Goal: Task Accomplishment & Management: Manage account settings

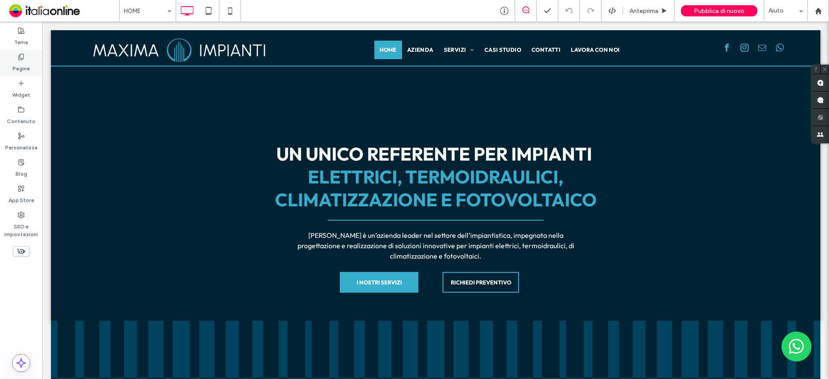
click at [28, 64] on label "Pagine" at bounding box center [21, 66] width 17 height 12
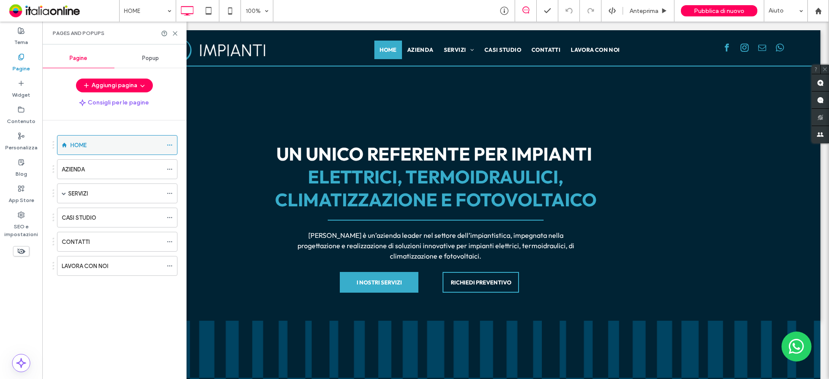
click at [167, 142] on icon at bounding box center [170, 145] width 6 height 6
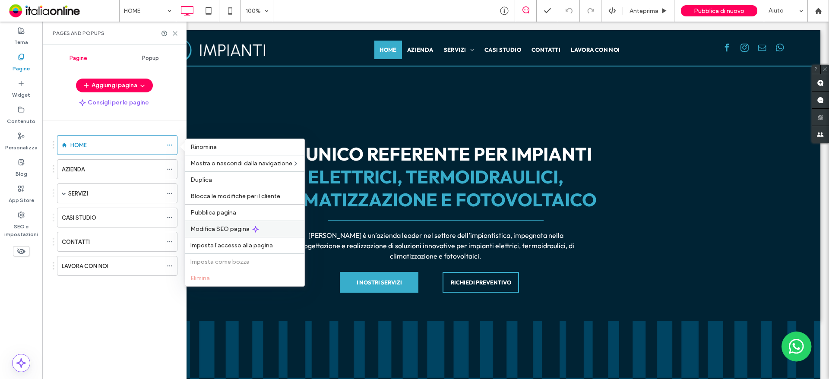
click at [225, 229] on span "Modifica SEO pagina" at bounding box center [219, 228] width 59 height 7
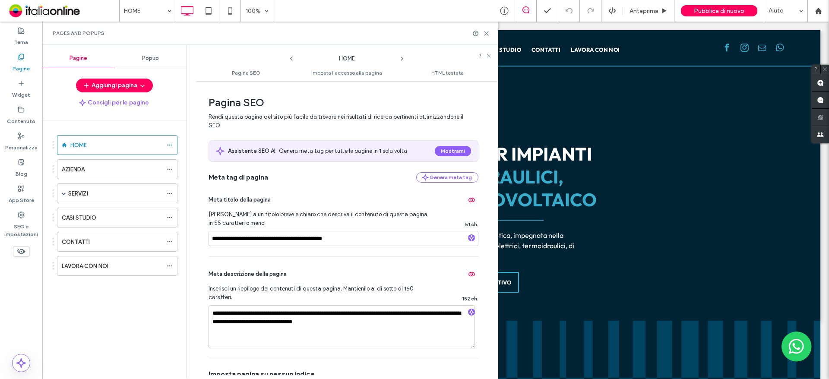
scroll to position [43, 0]
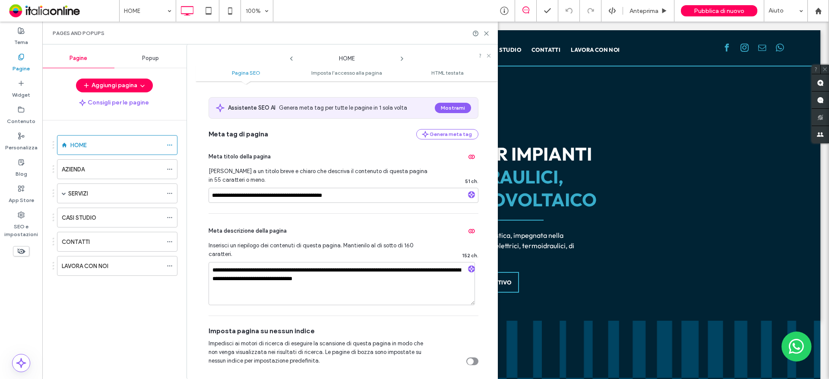
click at [401, 54] on span at bounding box center [401, 56] width 7 height 11
click at [403, 60] on icon at bounding box center [401, 58] width 7 height 7
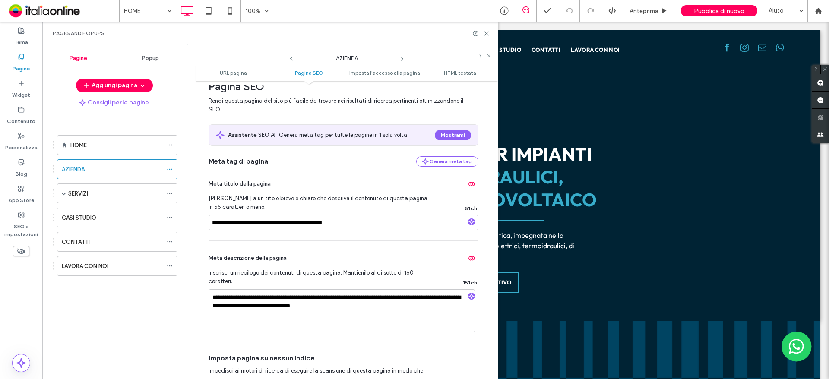
scroll to position [173, 0]
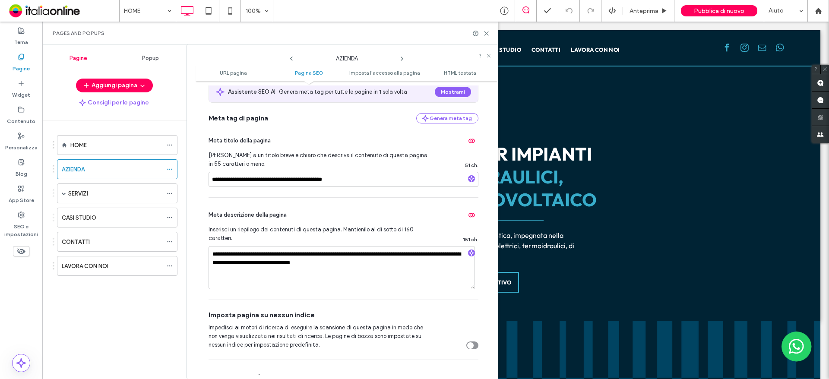
click at [399, 58] on icon at bounding box center [401, 58] width 7 height 7
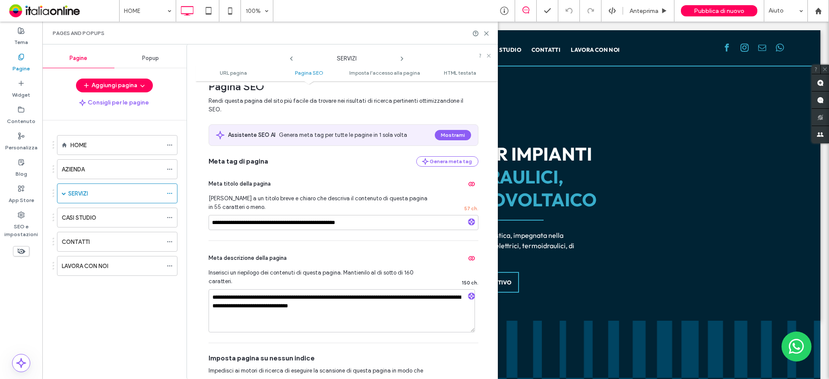
scroll to position [302, 0]
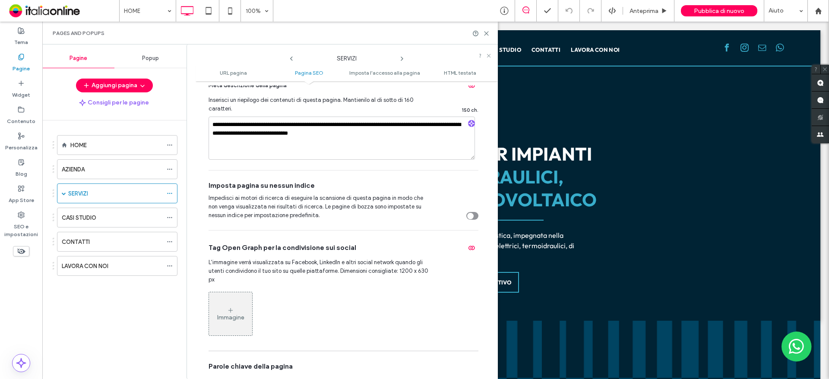
click at [402, 58] on use at bounding box center [402, 58] width 2 height 3
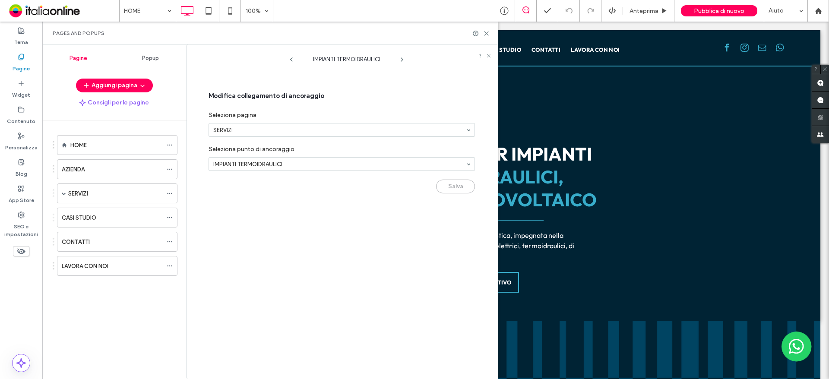
click at [402, 59] on use at bounding box center [402, 59] width 2 height 3
click at [295, 60] on div "IMPIANTI ELETTRICI" at bounding box center [347, 57] width 104 height 13
click at [290, 60] on icon at bounding box center [291, 59] width 7 height 7
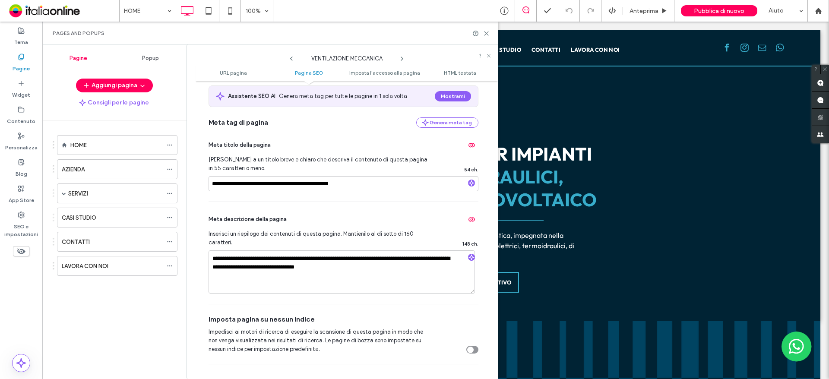
scroll to position [173, 0]
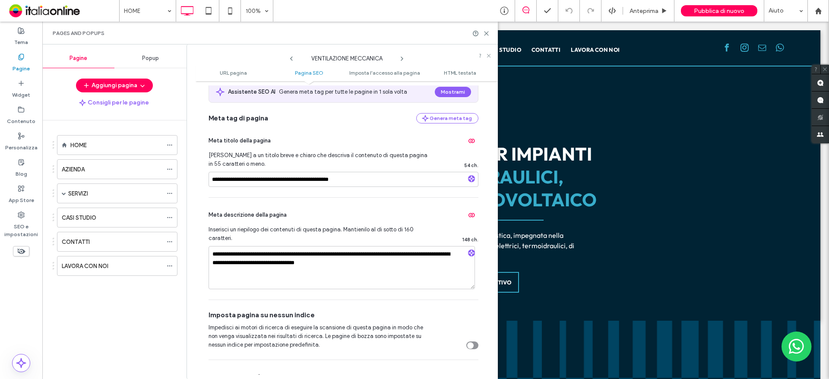
click at [402, 58] on use at bounding box center [402, 58] width 2 height 3
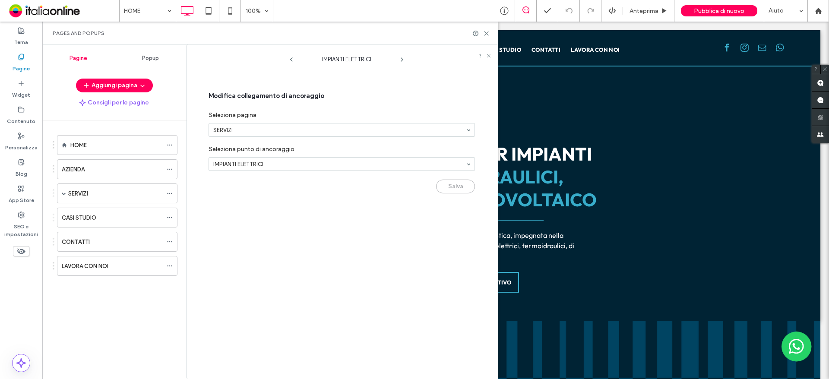
click at [402, 58] on icon at bounding box center [401, 59] width 7 height 7
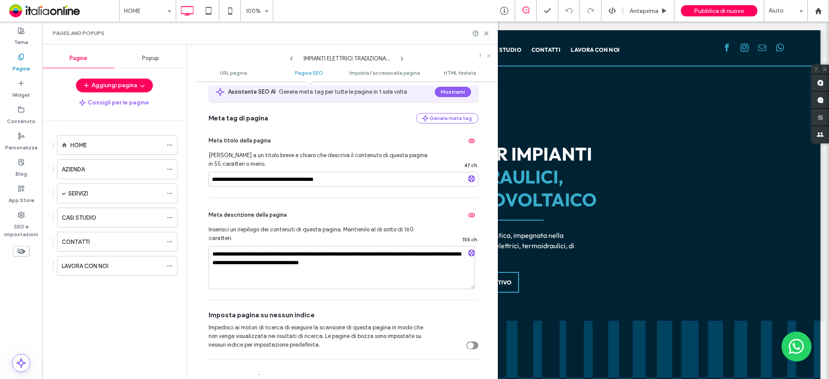
click at [404, 58] on icon at bounding box center [401, 58] width 7 height 7
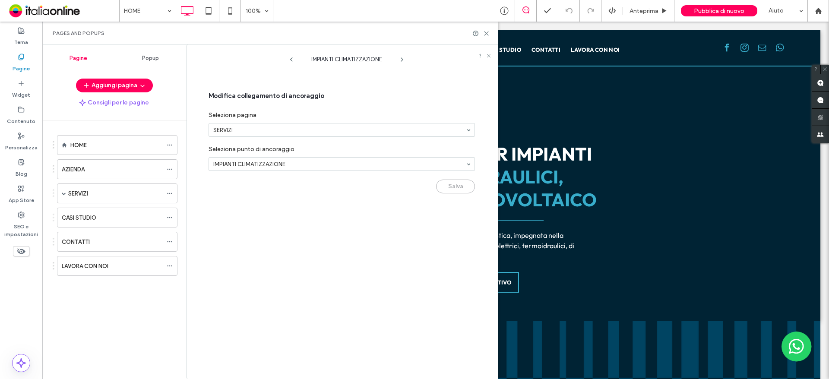
click at [404, 58] on icon at bounding box center [401, 59] width 7 height 7
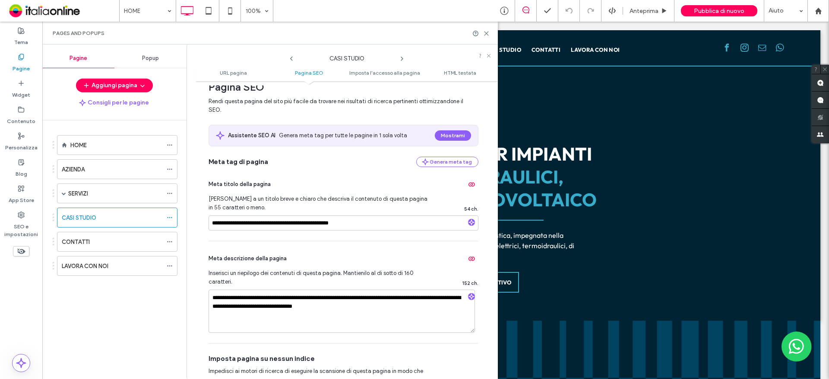
scroll to position [130, 0]
click at [403, 58] on icon at bounding box center [401, 58] width 7 height 7
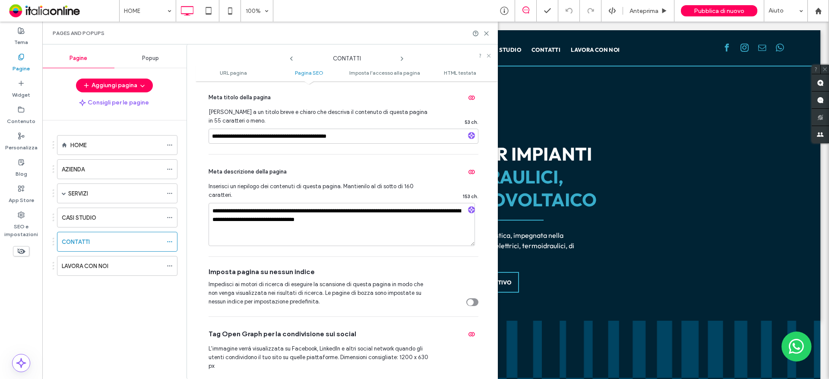
scroll to position [259, 0]
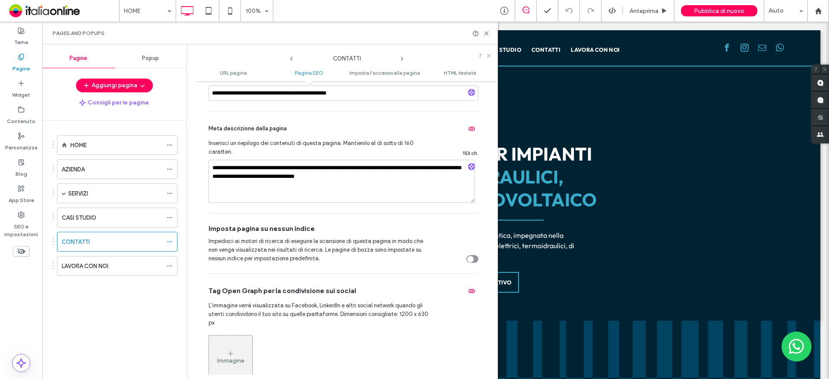
click at [399, 57] on icon at bounding box center [401, 58] width 7 height 7
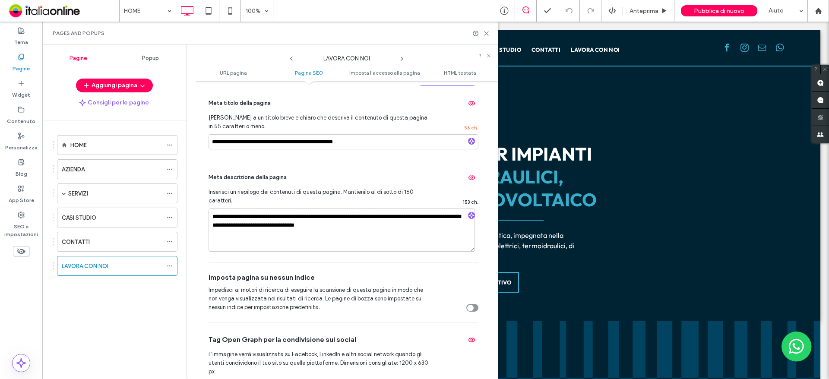
scroll to position [216, 0]
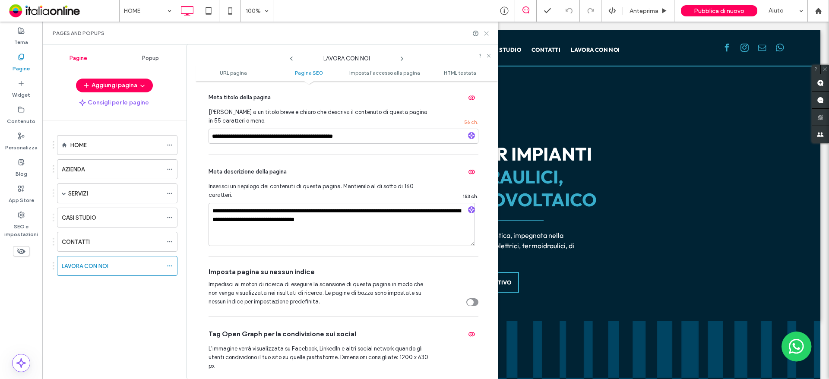
click at [485, 35] on icon at bounding box center [486, 33] width 6 height 6
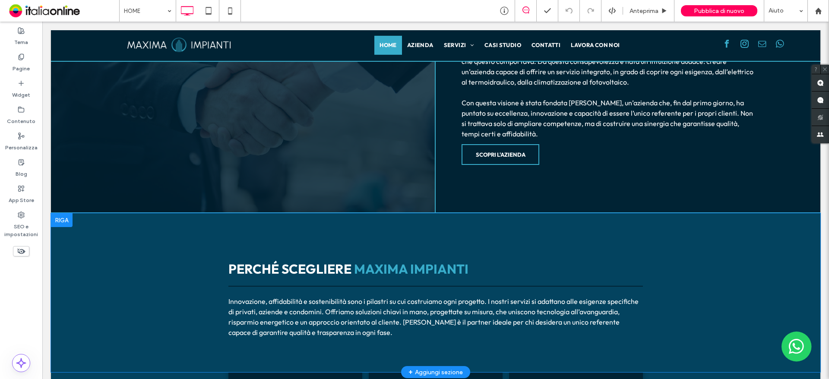
scroll to position [345, 0]
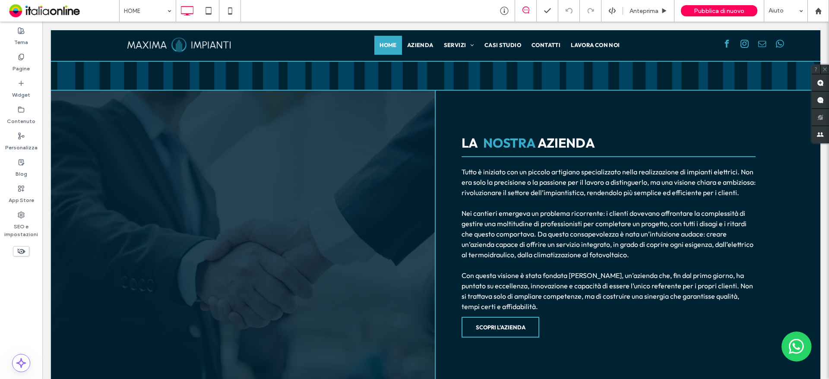
click at [16, 67] on label "Pagine" at bounding box center [21, 66] width 17 height 12
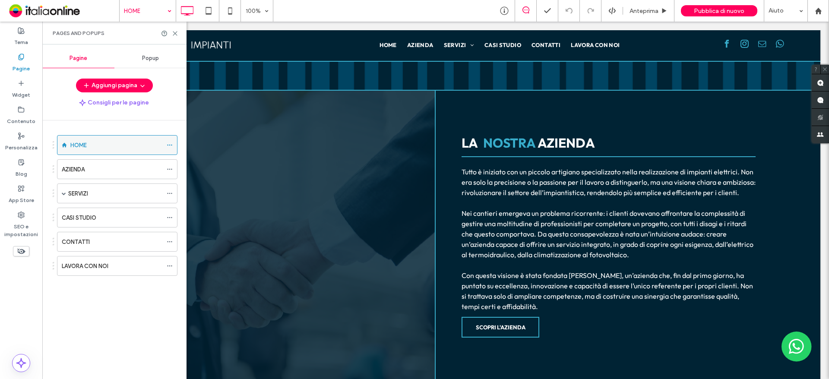
click at [173, 145] on div at bounding box center [172, 145] width 10 height 13
click at [168, 142] on icon at bounding box center [170, 145] width 6 height 6
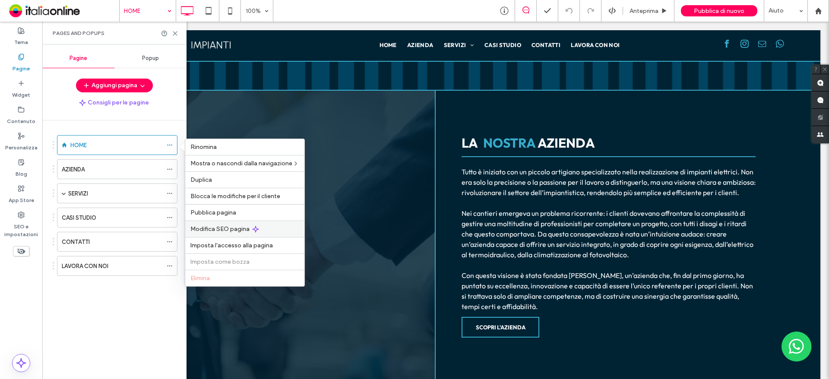
click at [227, 227] on span "Modifica SEO pagina" at bounding box center [219, 228] width 59 height 7
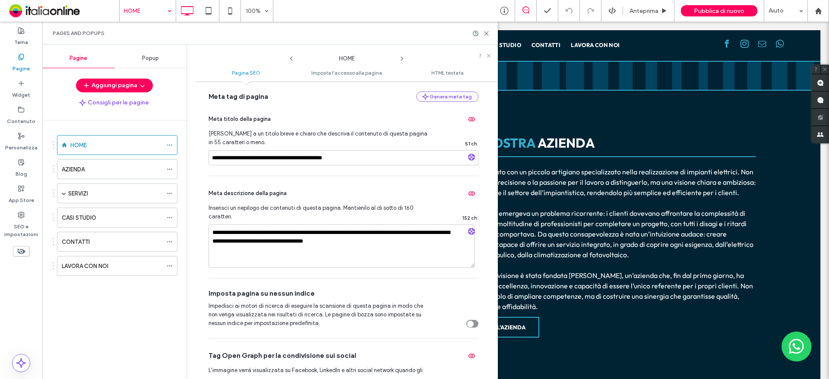
scroll to position [86, 0]
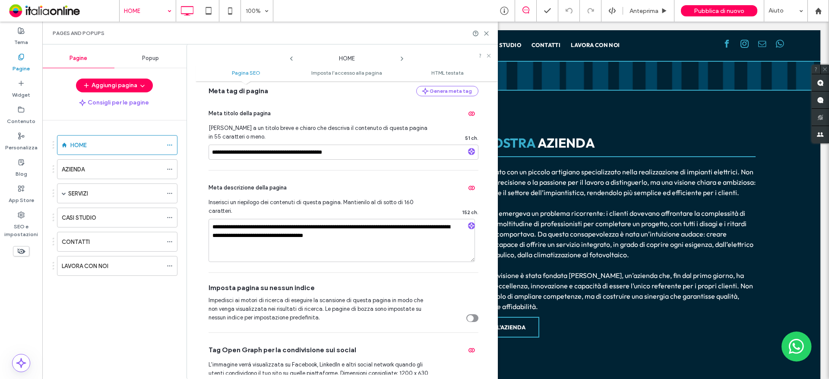
click at [398, 58] on div "HOME" at bounding box center [347, 56] width 104 height 13
click at [403, 59] on icon at bounding box center [401, 58] width 7 height 7
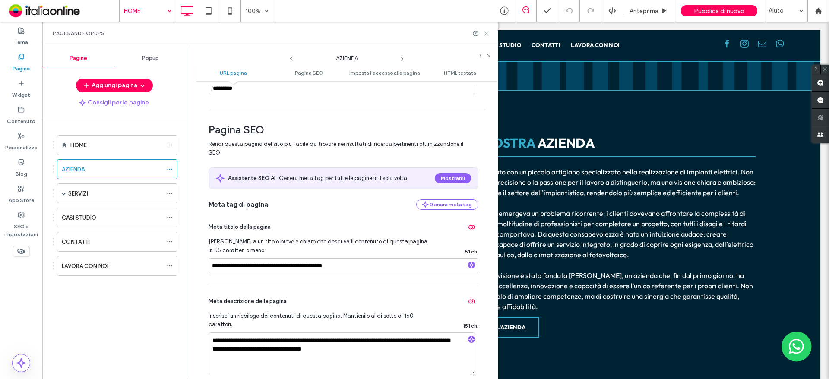
click at [483, 35] on icon at bounding box center [486, 33] width 6 height 6
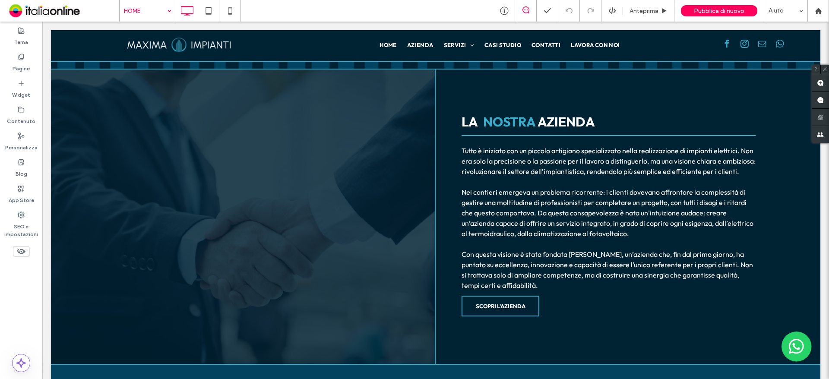
scroll to position [345, 0]
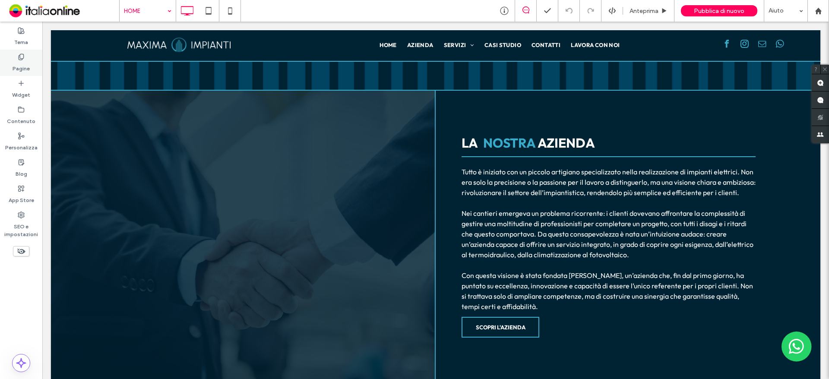
click at [18, 61] on label "Pagine" at bounding box center [21, 66] width 17 height 12
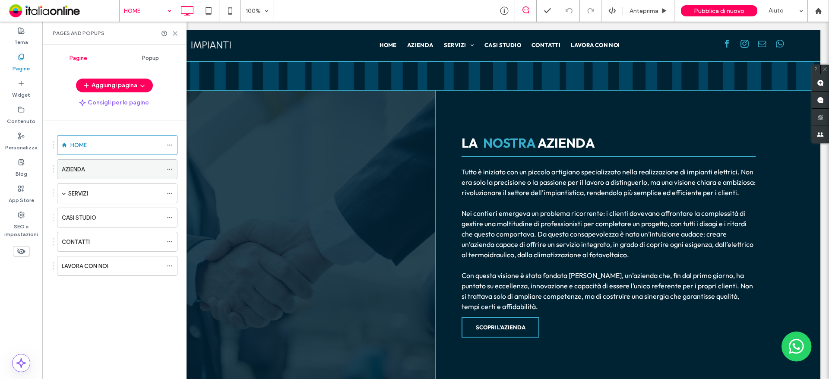
click at [168, 169] on icon at bounding box center [170, 169] width 6 height 6
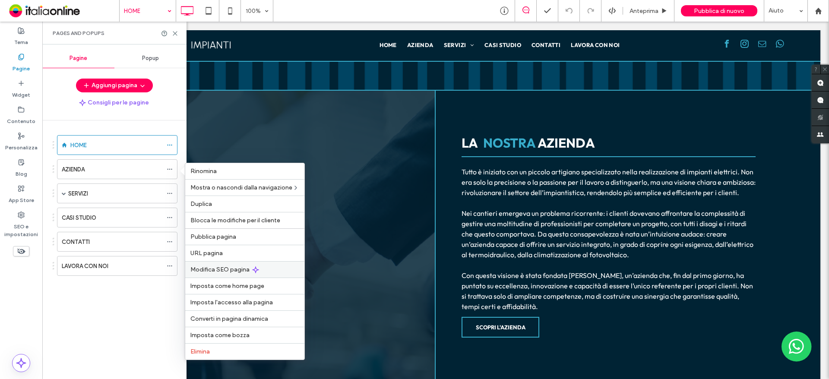
click at [216, 270] on span "Modifica SEO pagina" at bounding box center [219, 269] width 59 height 7
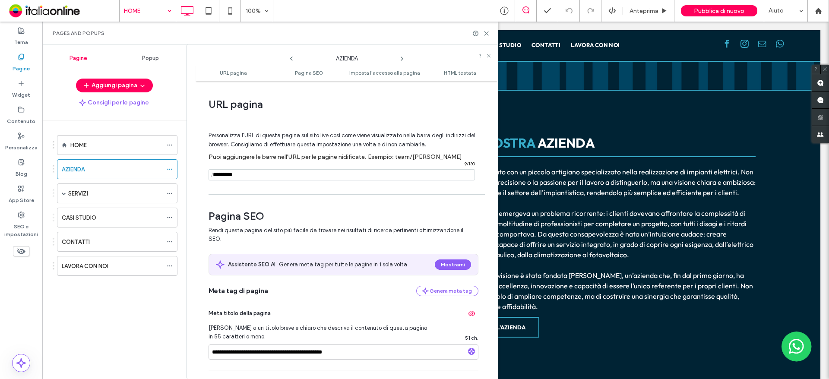
click at [402, 59] on use at bounding box center [402, 58] width 2 height 3
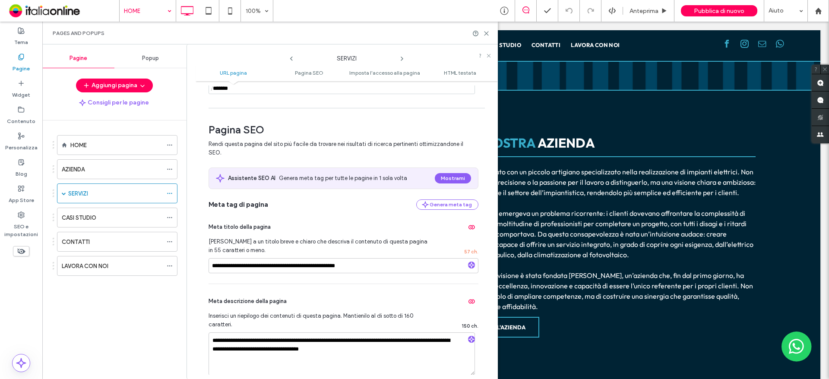
scroll to position [43, 0]
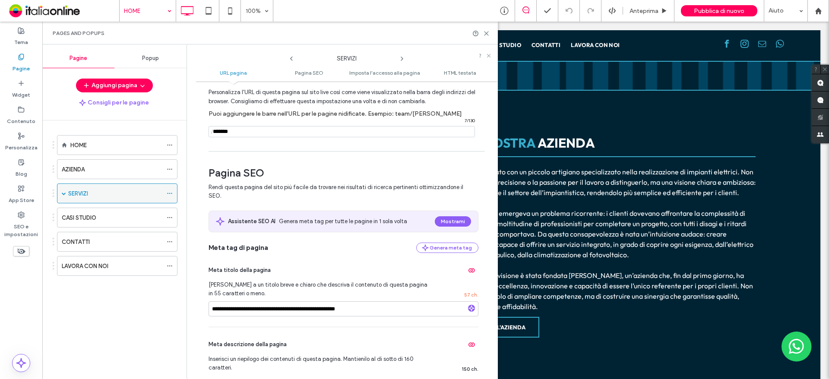
click at [62, 193] on span at bounding box center [64, 193] width 4 height 4
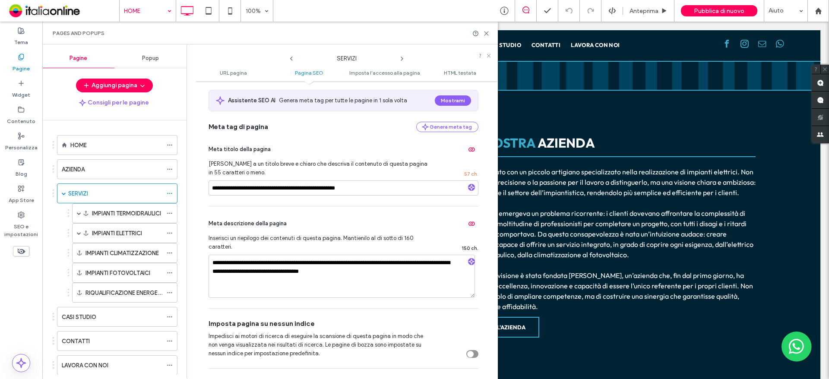
scroll to position [173, 0]
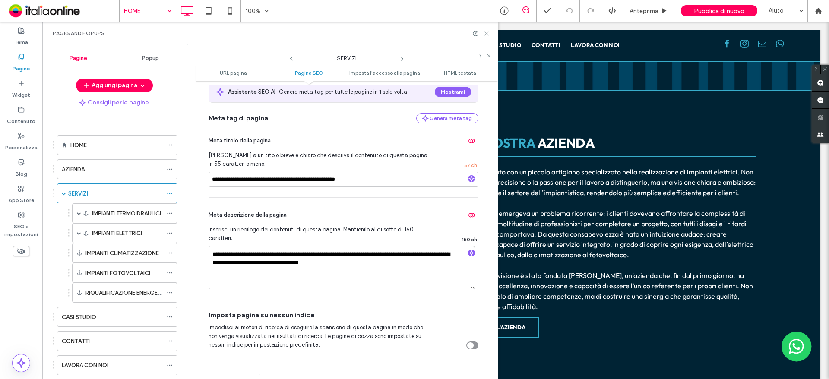
click at [483, 33] on icon at bounding box center [486, 33] width 6 height 6
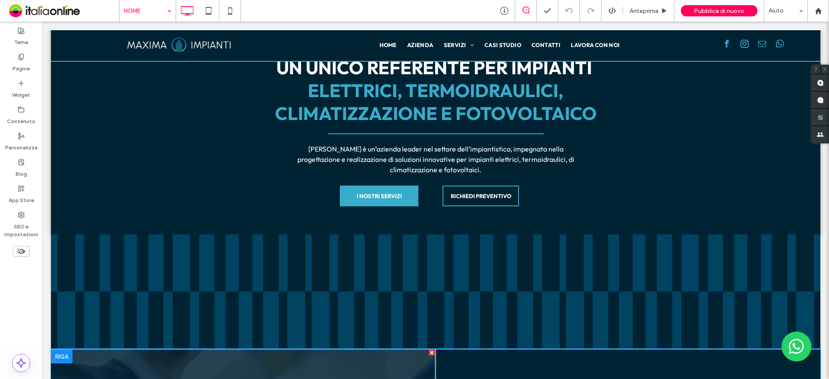
scroll to position [0, 0]
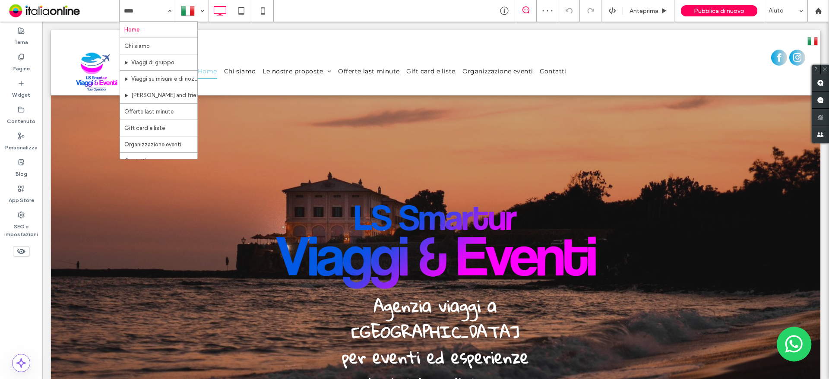
drag, startPoint x: 165, startPoint y: 98, endPoint x: 172, endPoint y: 99, distance: 7.1
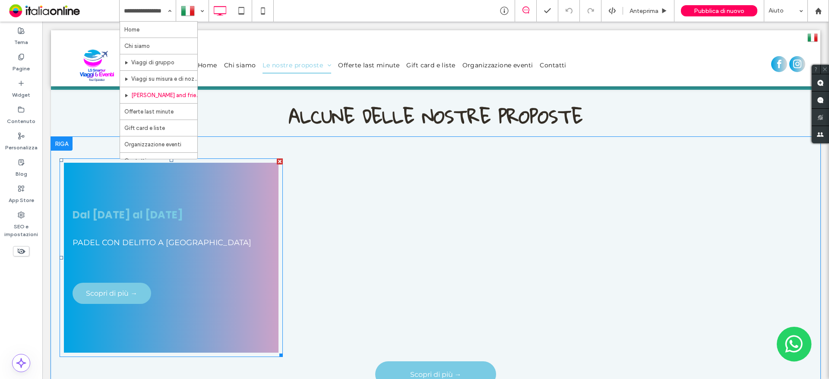
scroll to position [345, 0]
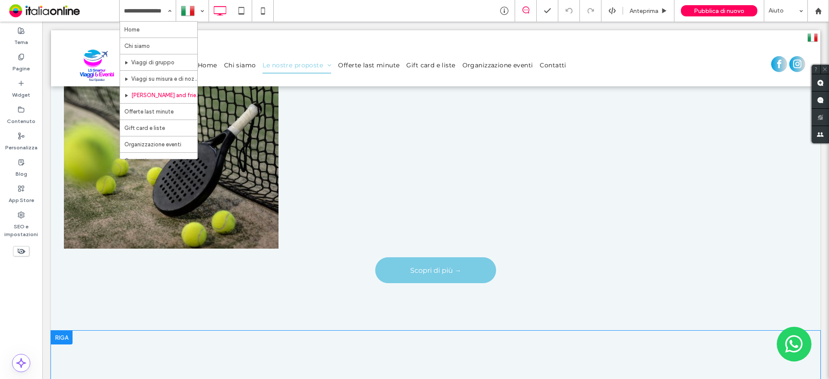
click at [60, 336] on div at bounding box center [62, 338] width 22 height 14
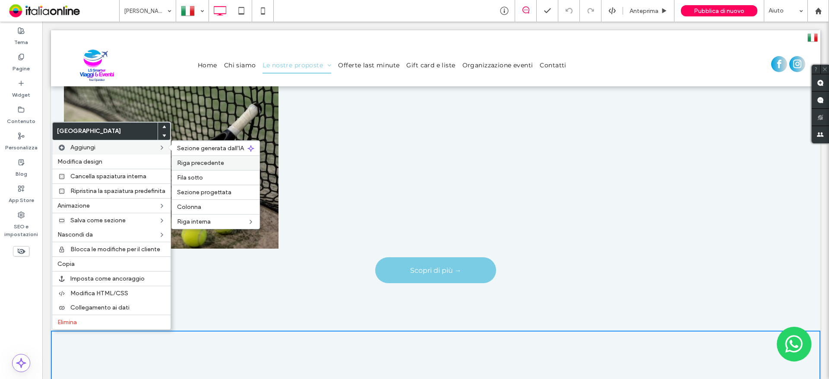
click at [191, 159] on span "Riga precedente" at bounding box center [200, 162] width 47 height 7
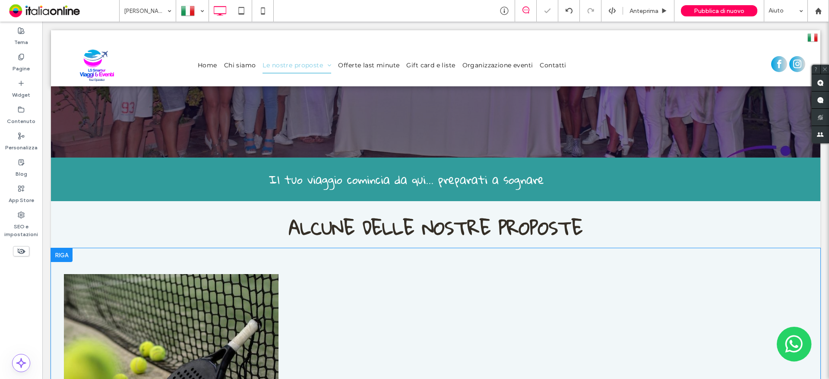
scroll to position [130, 0]
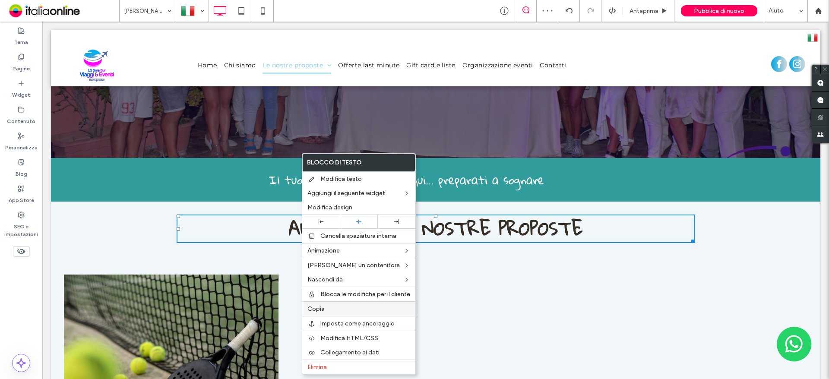
click at [321, 304] on div "Copia" at bounding box center [358, 308] width 113 height 15
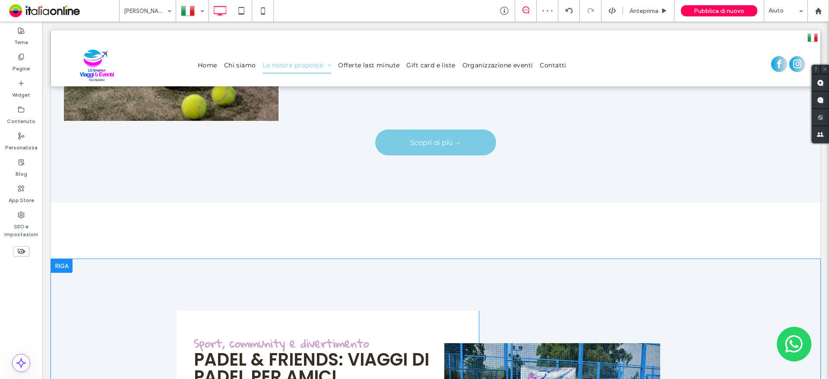
scroll to position [561, 0]
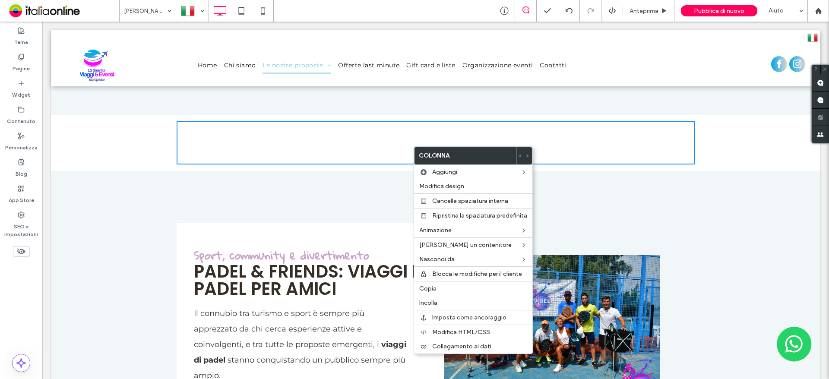
click at [423, 131] on div "Click To Paste Click To Paste" at bounding box center [436, 142] width 518 height 43
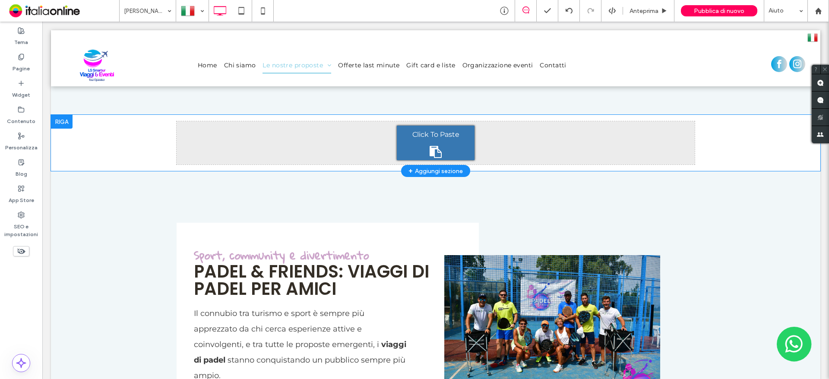
drag, startPoint x: 466, startPoint y: 160, endPoint x: 424, endPoint y: 134, distance: 49.4
click at [424, 134] on span "Click To Paste" at bounding box center [435, 135] width 47 height 14
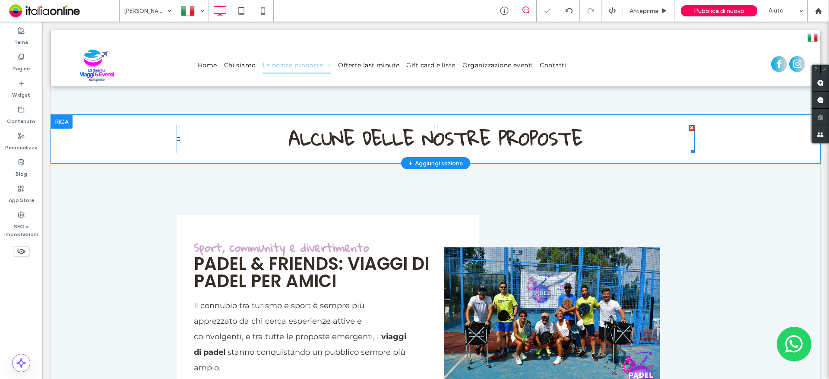
click at [483, 132] on strong "ALCUNE DELLE NOSTRE PROPOSTE" at bounding box center [436, 138] width 294 height 35
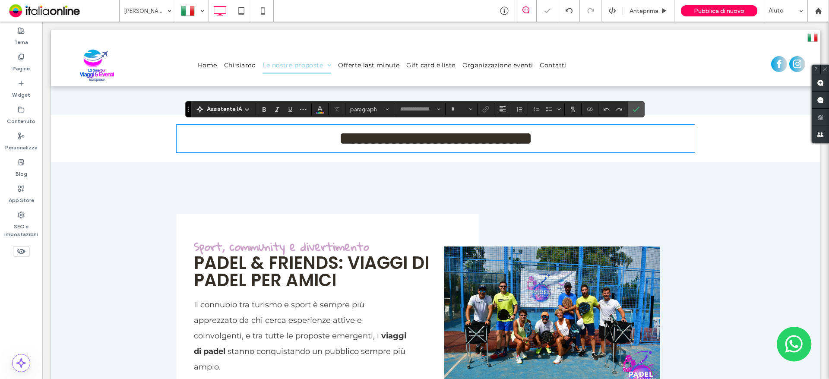
type input "**********"
type input "**"
drag, startPoint x: 633, startPoint y: 107, endPoint x: 544, endPoint y: 147, distance: 97.2
click at [633, 107] on icon "Conferma" at bounding box center [635, 109] width 7 height 7
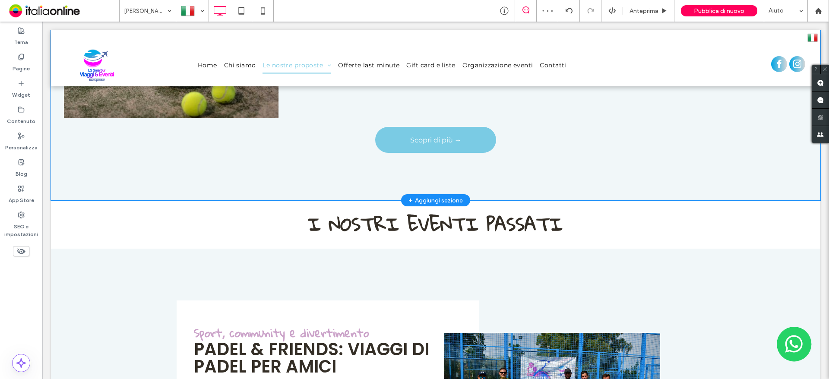
scroll to position [475, 0]
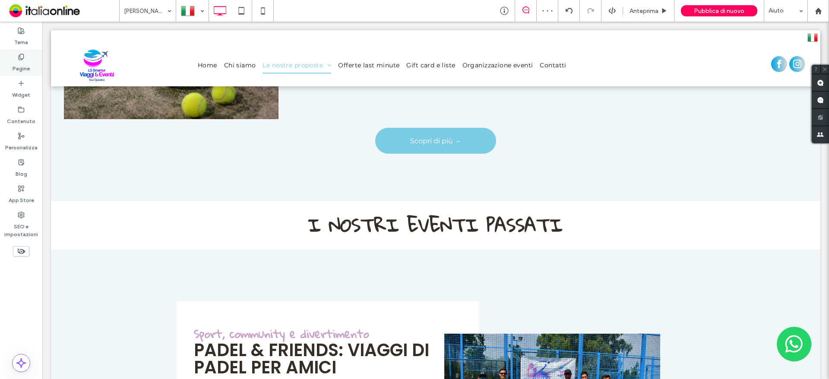
click at [20, 61] on label "Pagine" at bounding box center [21, 66] width 17 height 12
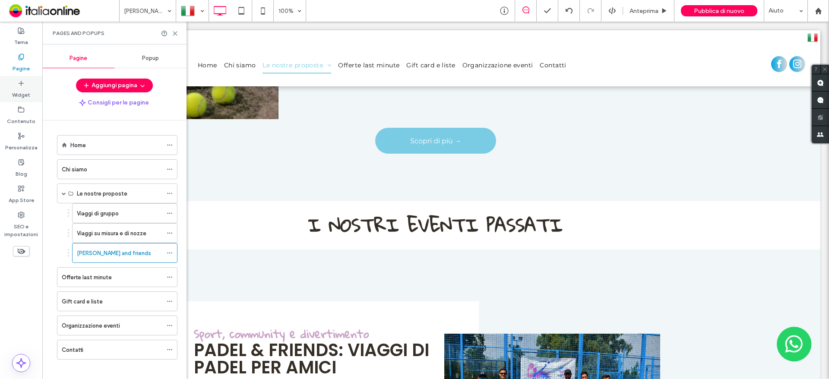
click at [18, 95] on label "Widget" at bounding box center [21, 93] width 18 height 12
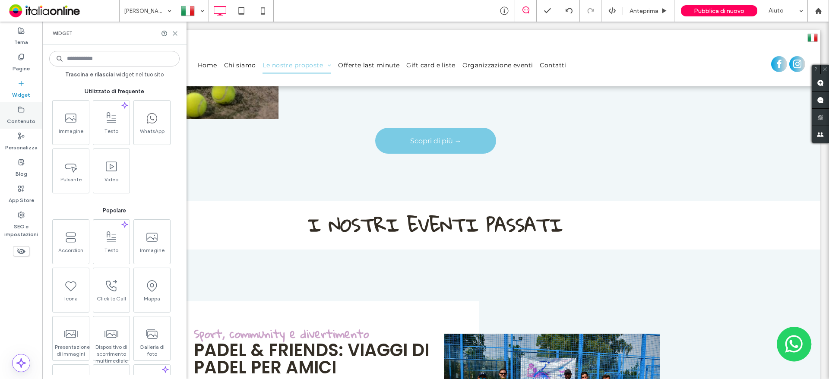
click at [25, 117] on label "Contenuto" at bounding box center [21, 119] width 28 height 12
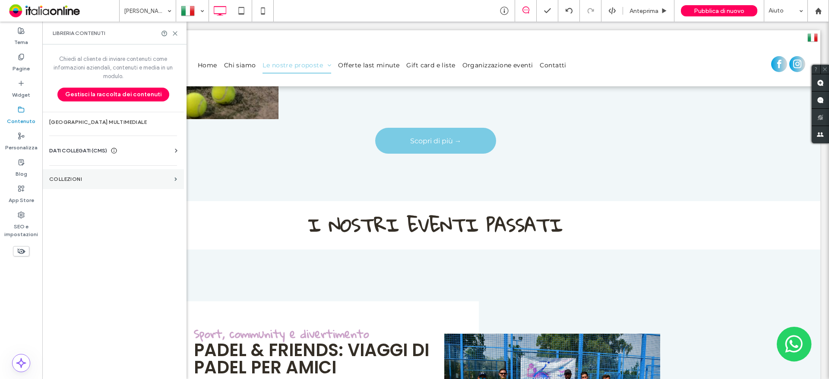
drag, startPoint x: 19, startPoint y: 87, endPoint x: 99, endPoint y: 187, distance: 127.8
click at [19, 87] on label "Widget" at bounding box center [21, 93] width 18 height 12
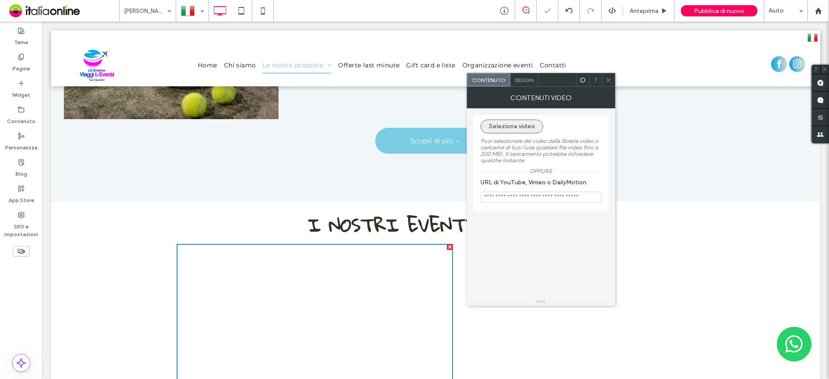
click at [514, 129] on button "Seleziona video" at bounding box center [511, 127] width 63 height 14
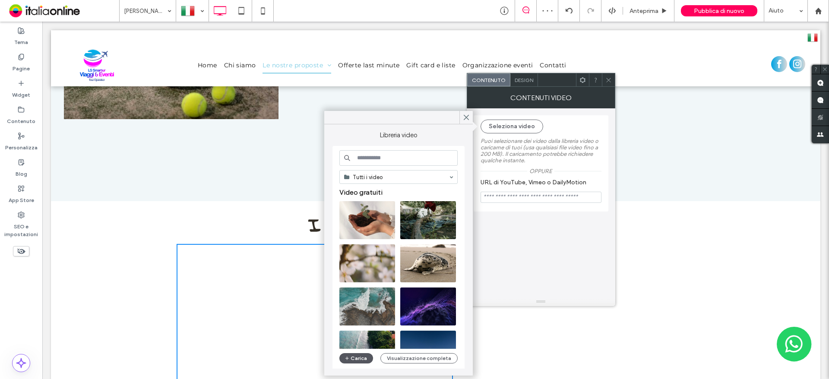
click at [361, 354] on button "Carica" at bounding box center [356, 358] width 34 height 10
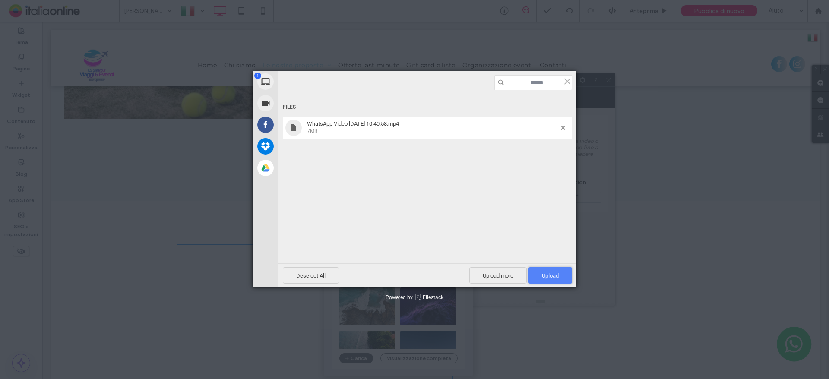
click at [556, 270] on span "Upload 1" at bounding box center [550, 275] width 44 height 16
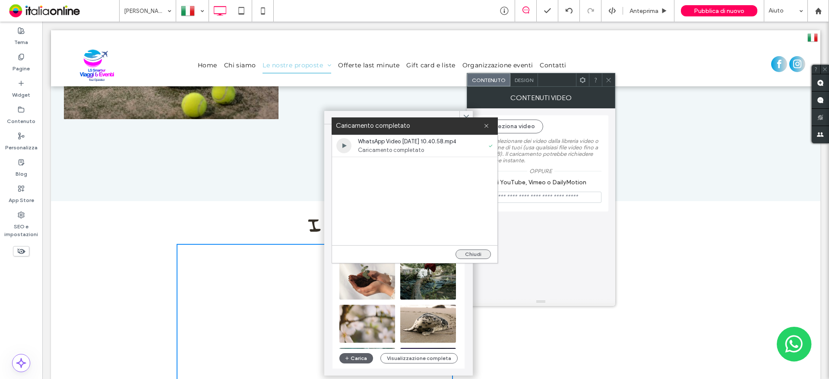
drag, startPoint x: 470, startPoint y: 246, endPoint x: 473, endPoint y: 250, distance: 4.9
click at [470, 246] on div "Chiudi" at bounding box center [414, 254] width 165 height 18
click at [474, 250] on button "Chiudi" at bounding box center [472, 254] width 35 height 9
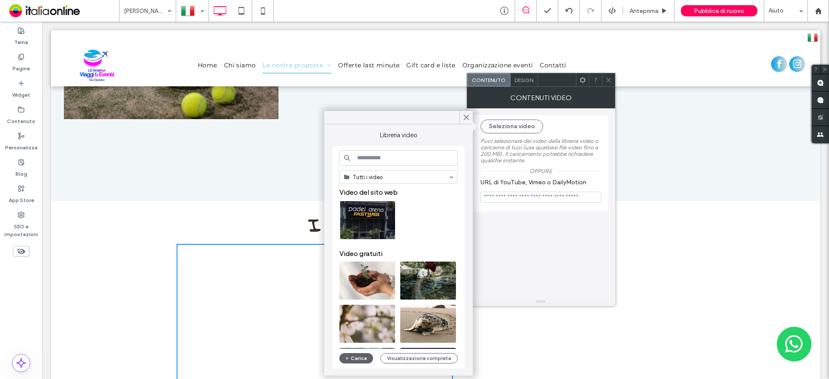
click at [375, 209] on video at bounding box center [367, 220] width 56 height 38
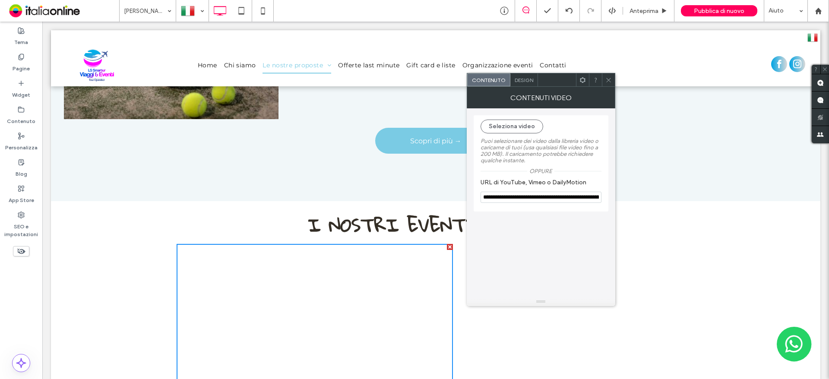
type input "**********"
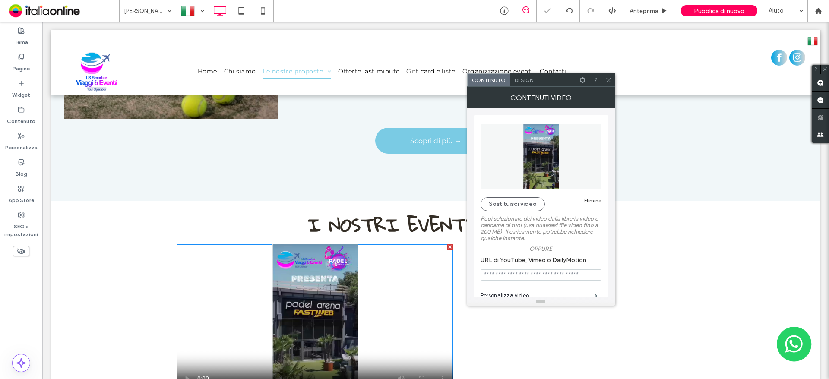
drag, startPoint x: 605, startPoint y: 79, endPoint x: 540, endPoint y: 186, distance: 124.9
click at [605, 79] on icon at bounding box center [608, 80] width 6 height 6
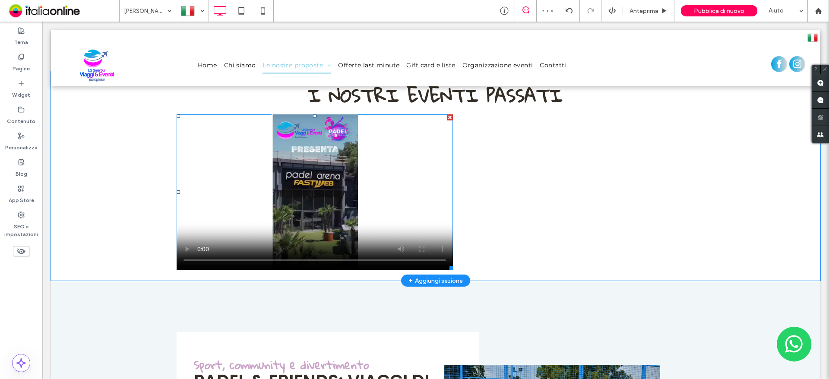
scroll to position [561, 0]
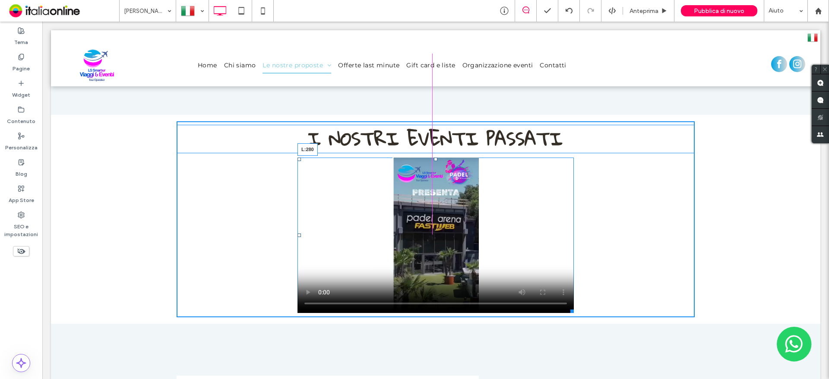
drag, startPoint x: 174, startPoint y: 233, endPoint x: 294, endPoint y: 235, distance: 120.9
click at [297, 235] on div at bounding box center [298, 235] width 3 height 3
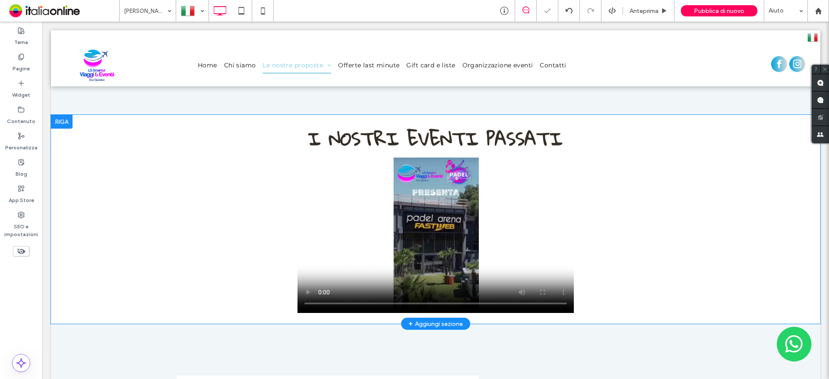
click at [64, 123] on div at bounding box center [62, 122] width 22 height 14
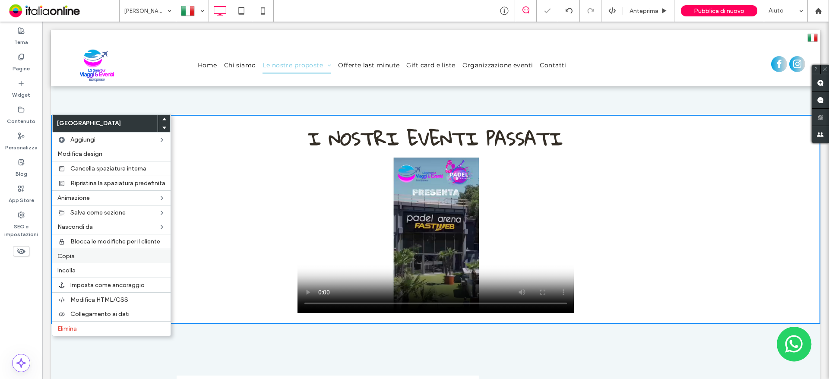
click at [83, 254] on label "Copia" at bounding box center [111, 256] width 108 height 7
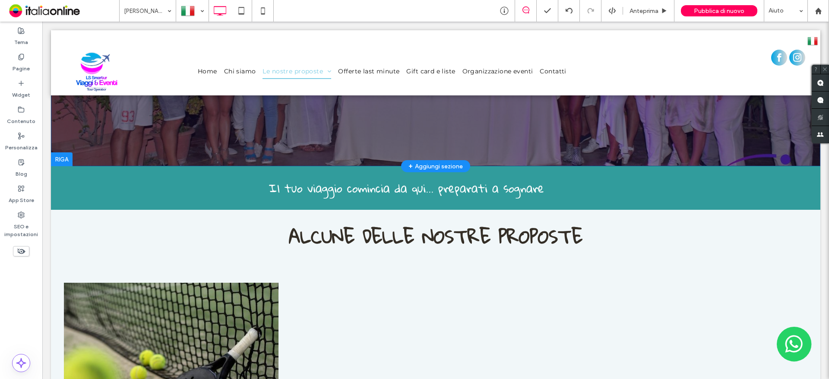
scroll to position [0, 0]
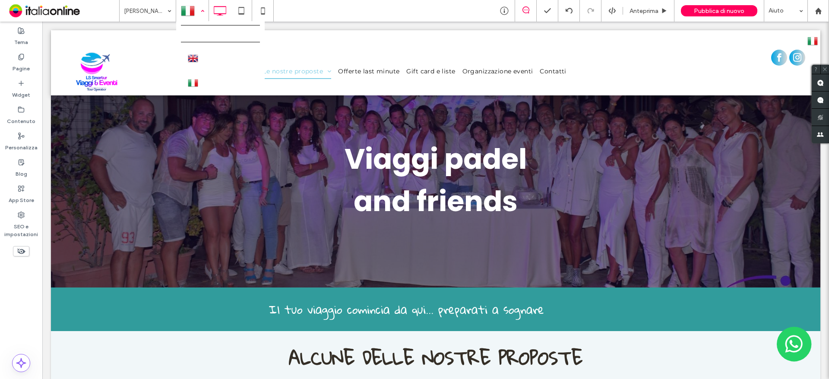
click at [187, 12] on div at bounding box center [193, 10] width 32 height 21
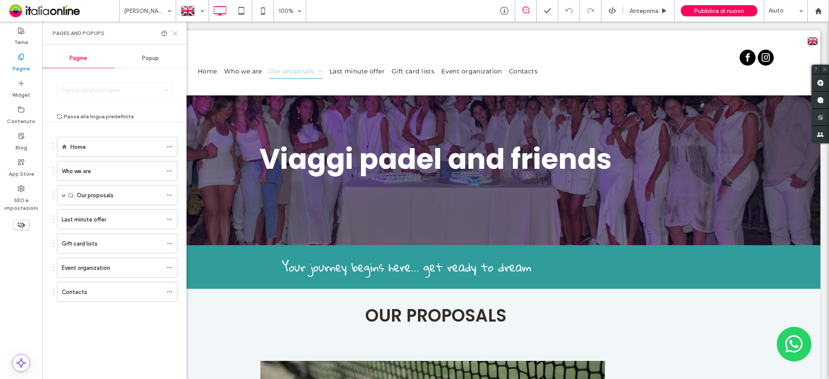
click at [175, 33] on use at bounding box center [175, 34] width 4 height 4
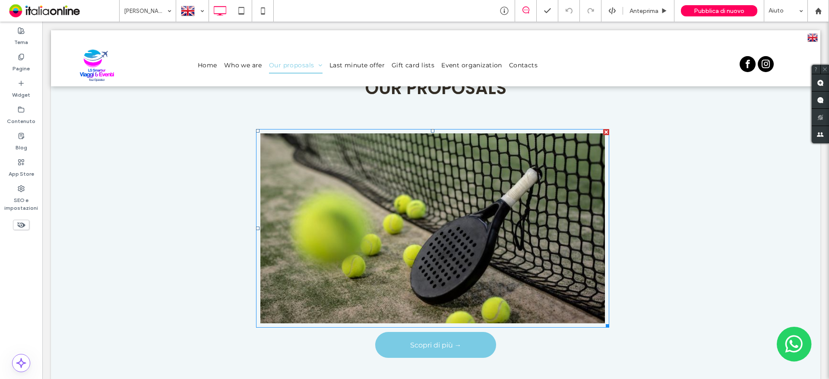
scroll to position [345, 0]
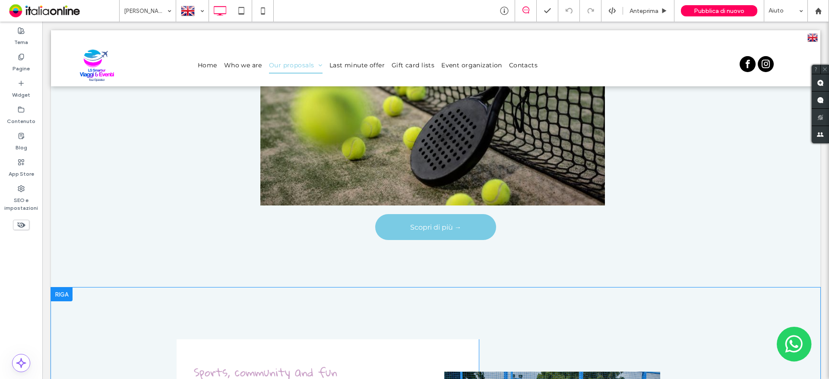
click at [67, 293] on div at bounding box center [62, 294] width 22 height 14
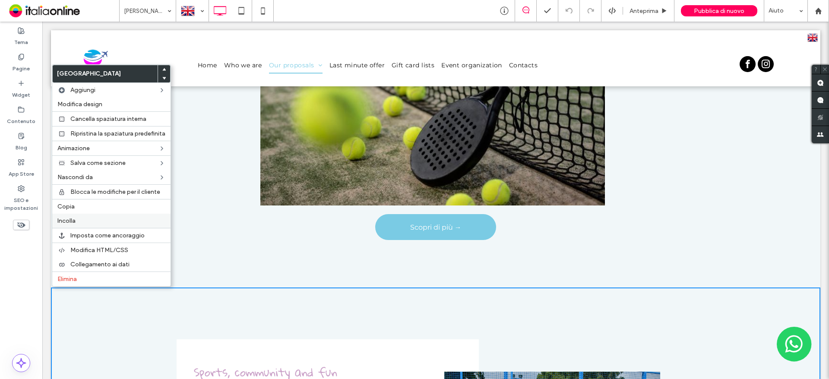
click at [73, 219] on span "Incolla" at bounding box center [66, 220] width 18 height 7
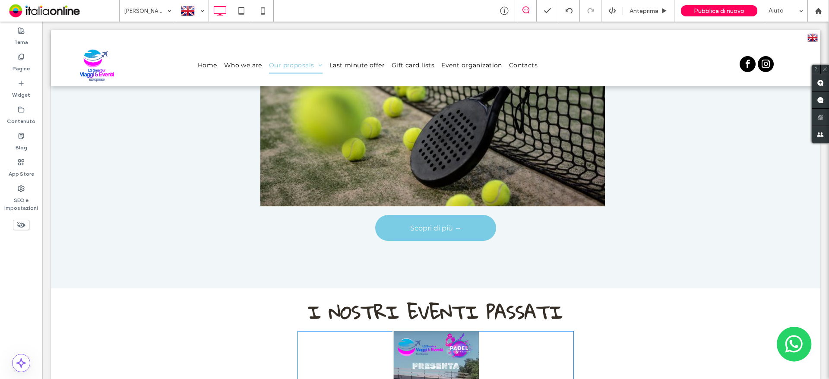
scroll to position [518, 0]
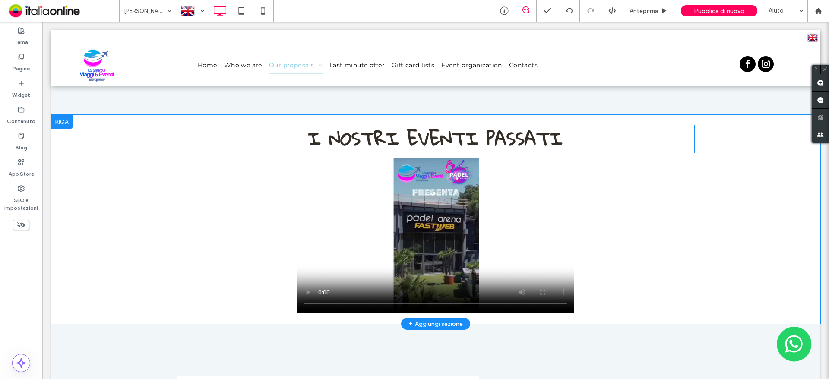
click at [483, 123] on strong "I NOSTRI EVENTI PASSATI" at bounding box center [435, 138] width 255 height 35
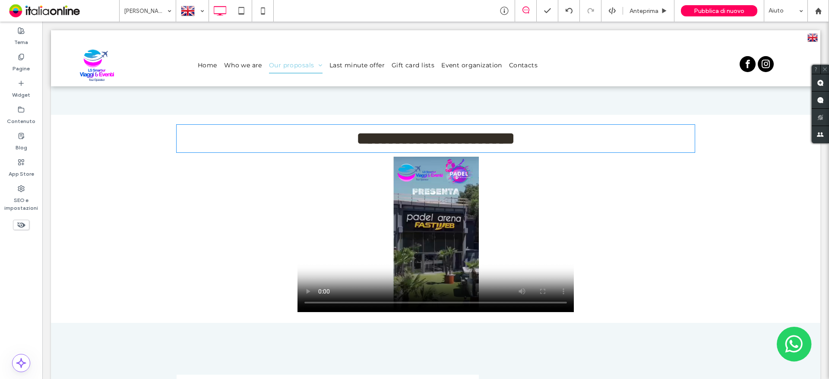
type input "**********"
type input "**"
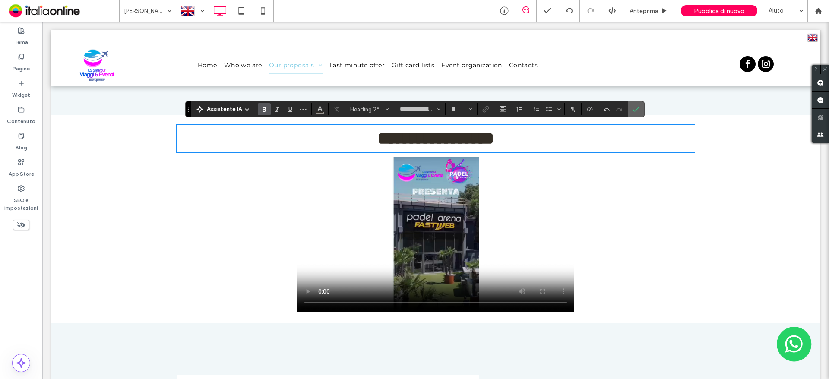
click at [638, 108] on use "Conferma" at bounding box center [635, 109] width 7 height 5
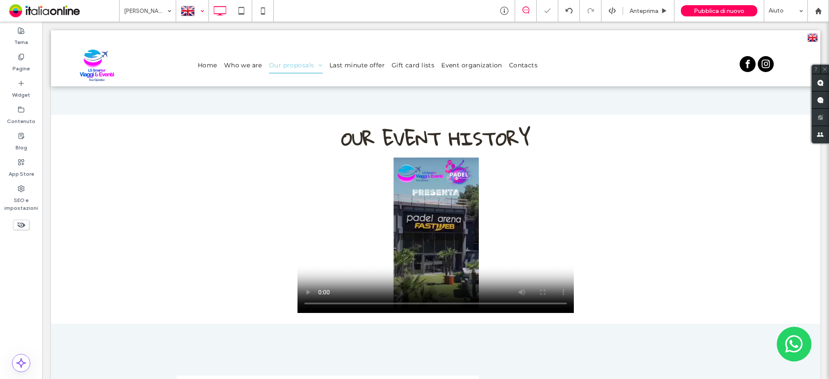
click at [194, 13] on div at bounding box center [193, 10] width 32 height 21
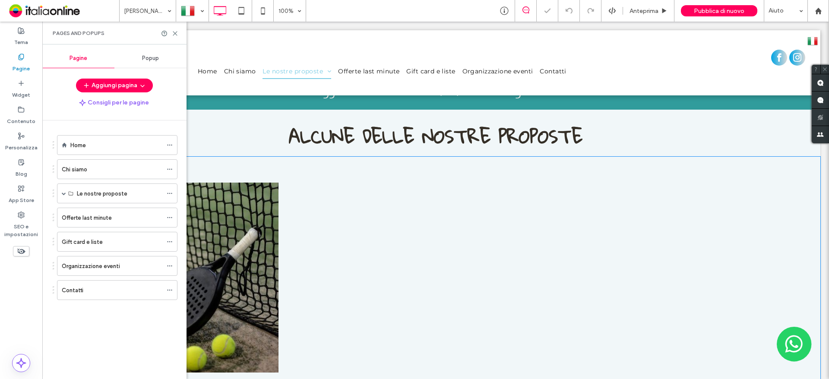
scroll to position [345, 0]
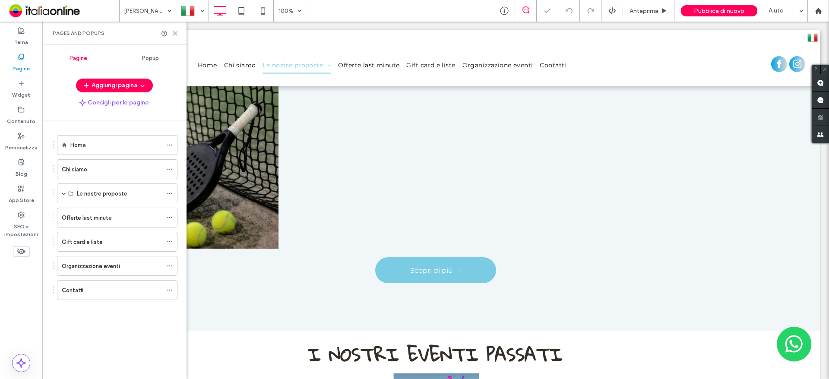
click at [177, 38] on div "Pages and Popups" at bounding box center [114, 33] width 144 height 23
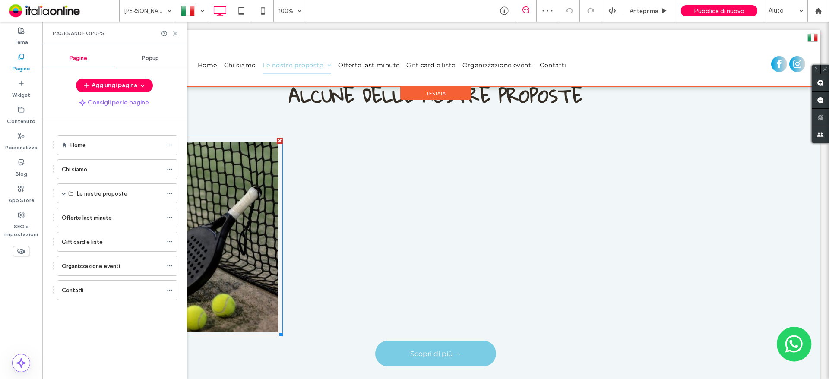
scroll to position [259, 0]
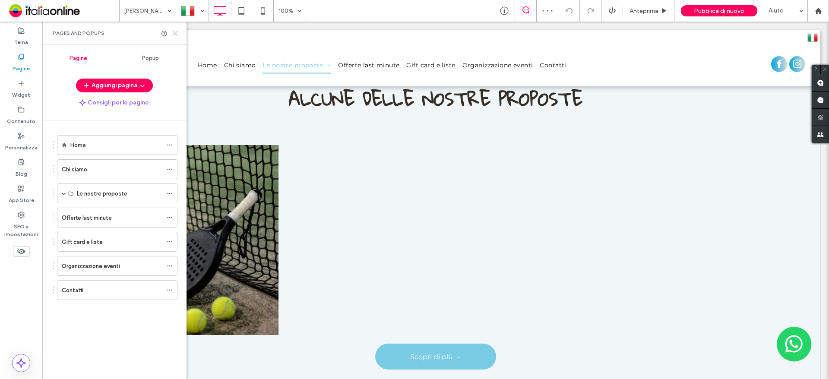
click at [177, 35] on use at bounding box center [175, 34] width 4 height 4
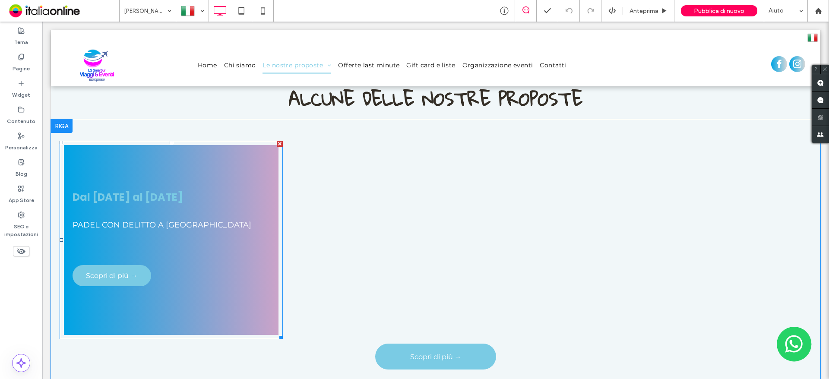
click at [172, 201] on link at bounding box center [170, 239] width 227 height 201
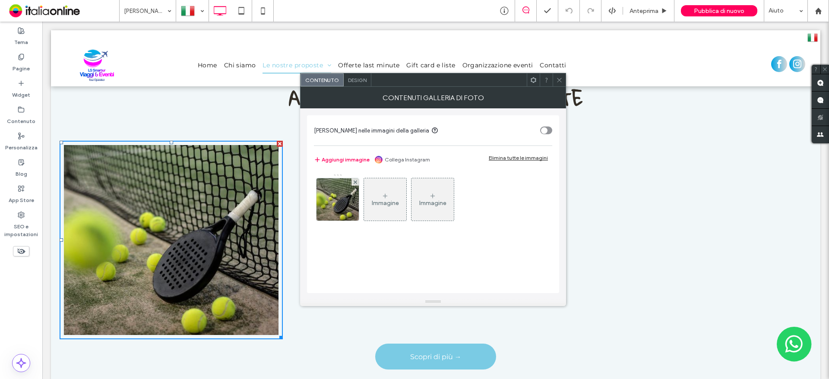
click at [363, 89] on div "Contenuti galleria di foto" at bounding box center [433, 98] width 266 height 22
click at [360, 79] on span "Design" at bounding box center [357, 80] width 19 height 6
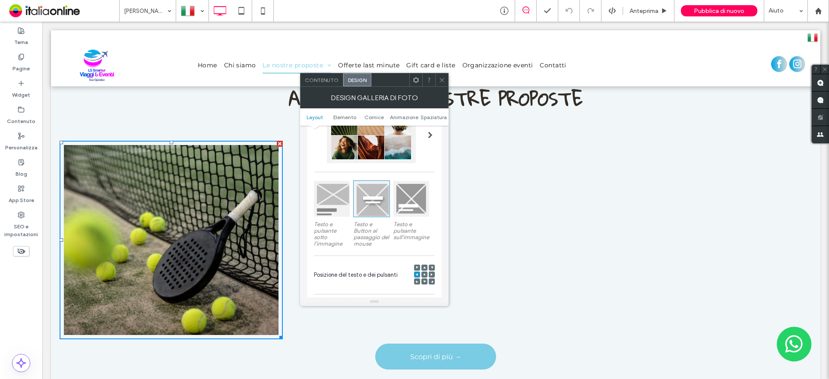
scroll to position [173, 0]
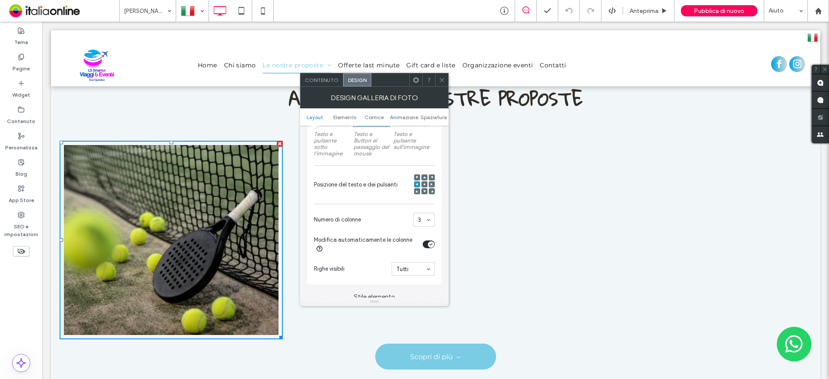
click at [182, 11] on div at bounding box center [193, 10] width 32 height 21
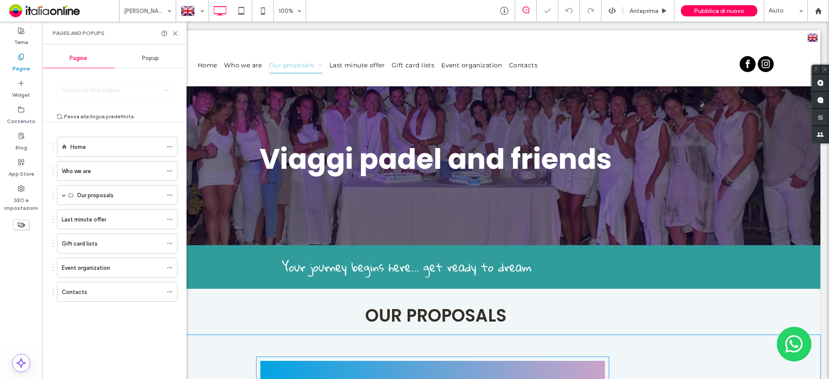
scroll to position [259, 0]
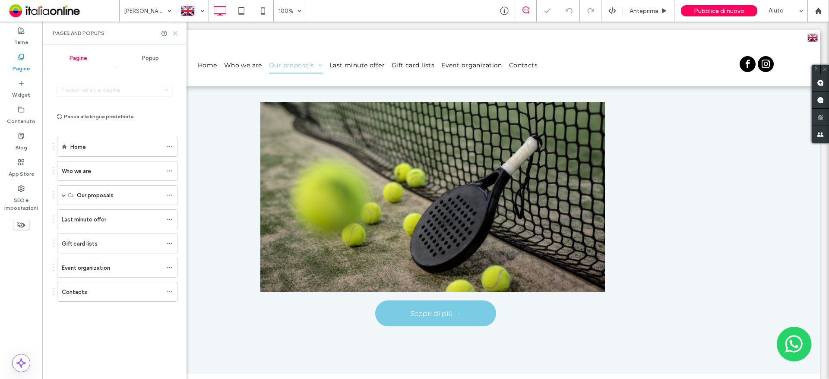
drag, startPoint x: 174, startPoint y: 34, endPoint x: 199, endPoint y: 93, distance: 64.6
click at [174, 34] on icon at bounding box center [175, 33] width 6 height 6
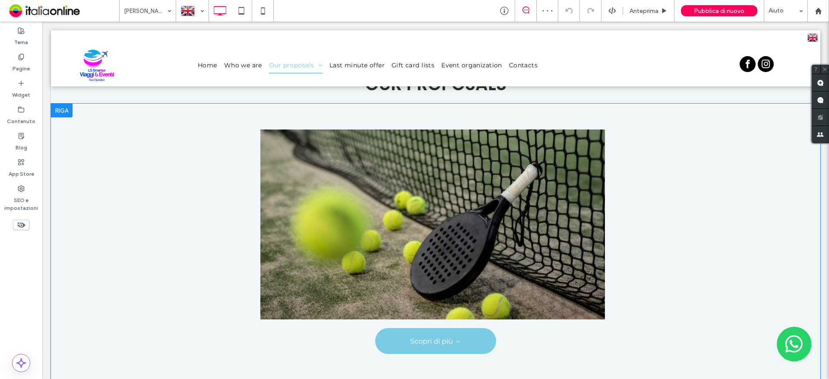
scroll to position [216, 0]
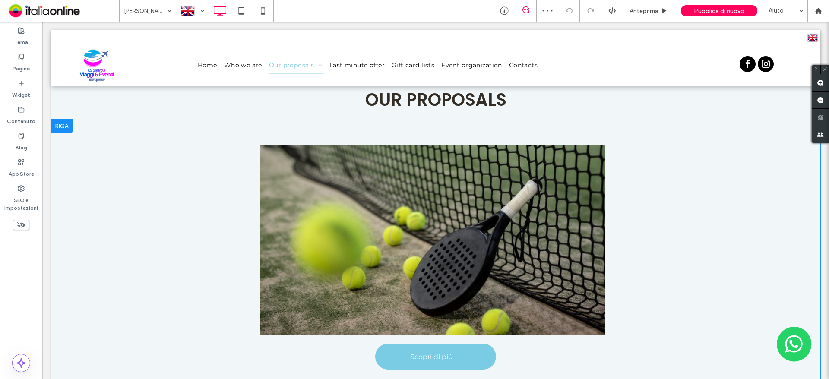
click at [63, 127] on div at bounding box center [62, 126] width 22 height 14
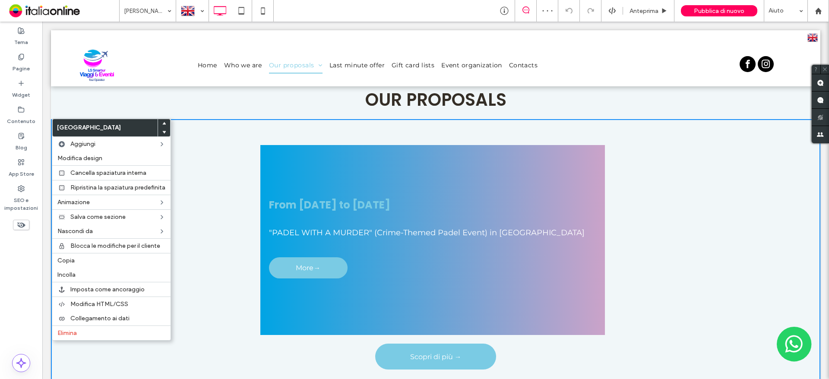
click at [315, 173] on link at bounding box center [432, 239] width 365 height 201
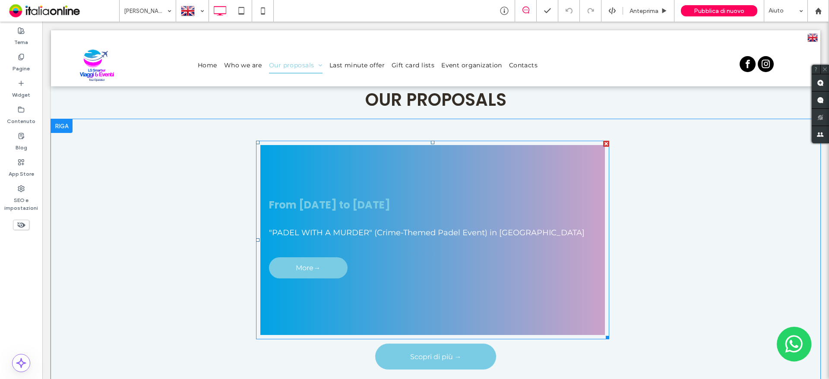
click at [377, 197] on link at bounding box center [432, 239] width 365 height 201
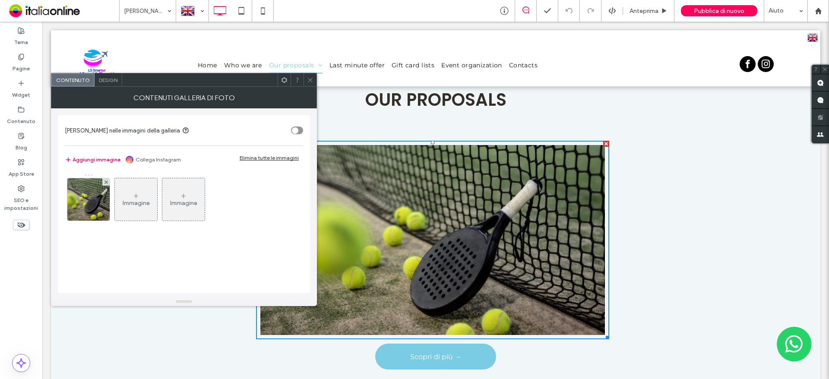
click at [101, 79] on span "Design" at bounding box center [108, 80] width 19 height 6
click at [105, 69] on div at bounding box center [435, 58] width 769 height 56
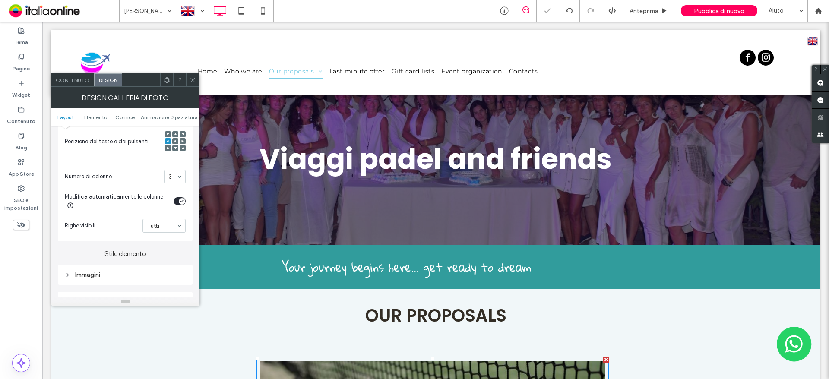
drag, startPoint x: 191, startPoint y: 79, endPoint x: 196, endPoint y: 130, distance: 50.3
click at [191, 79] on icon at bounding box center [193, 80] width 6 height 6
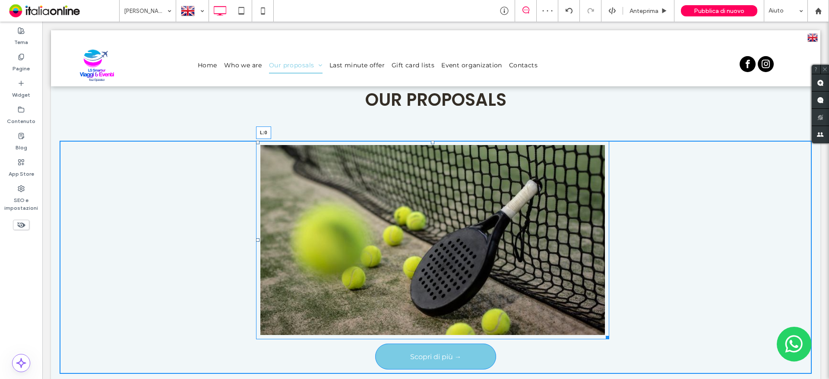
drag, startPoint x: 258, startPoint y: 238, endPoint x: 17, endPoint y: 232, distance: 240.5
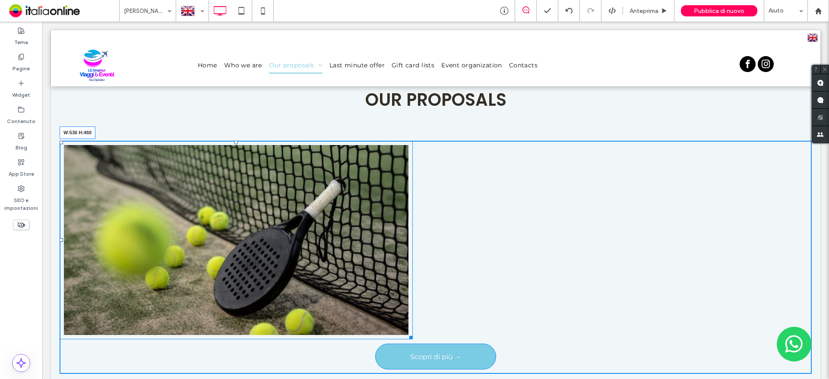
drag, startPoint x: 412, startPoint y: 337, endPoint x: 286, endPoint y: 306, distance: 129.7
click at [286, 306] on div "From November 28th to 30th, 2025 "PADEL WITH A MURDER" (Crime-Themed Padel Even…" at bounding box center [236, 240] width 353 height 199
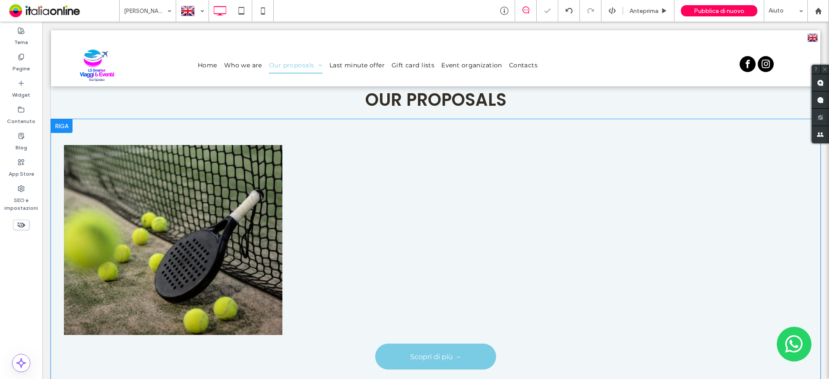
scroll to position [302, 0]
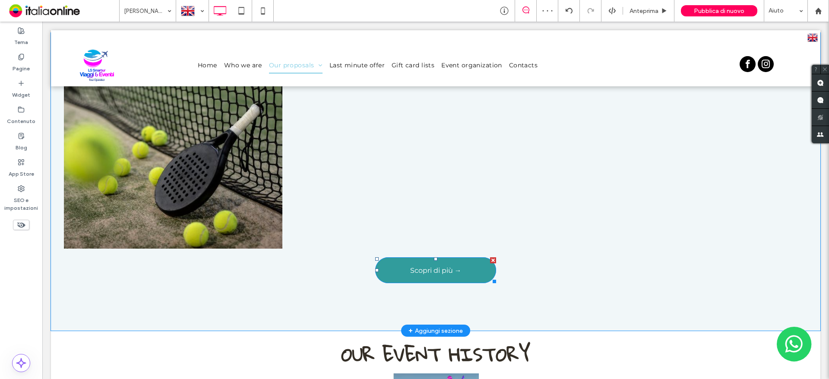
click at [395, 273] on link "Scopri di più →" at bounding box center [435, 270] width 121 height 26
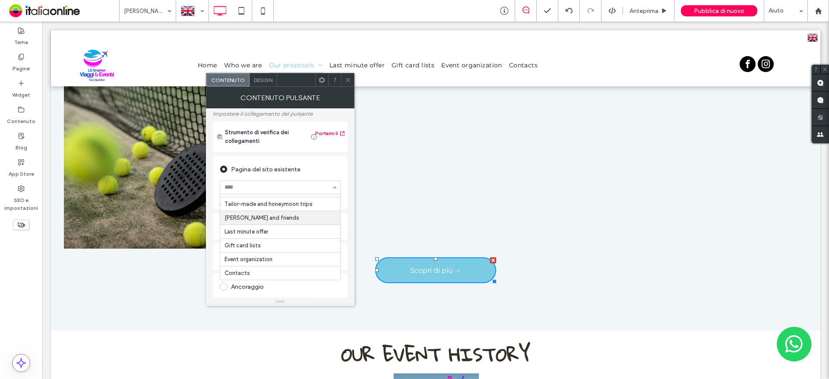
scroll to position [130, 0]
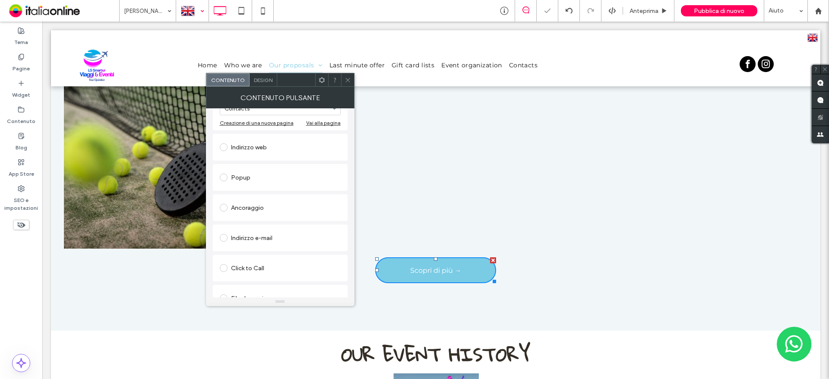
click at [200, 13] on div at bounding box center [193, 10] width 32 height 21
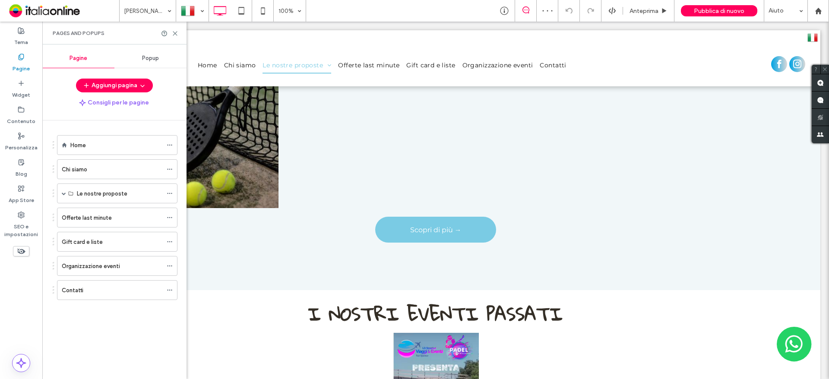
scroll to position [389, 0]
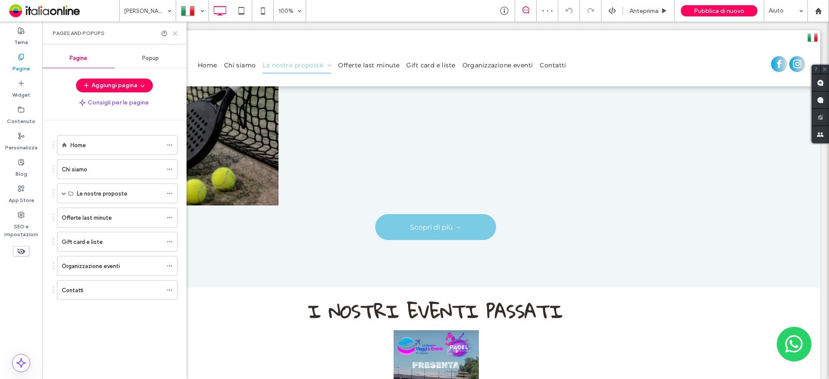
click at [175, 32] on icon at bounding box center [175, 33] width 6 height 6
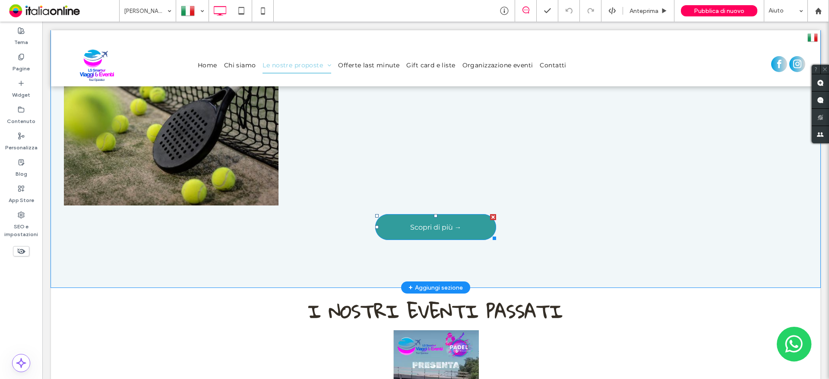
click at [401, 225] on link "Scopri di più →" at bounding box center [435, 227] width 121 height 26
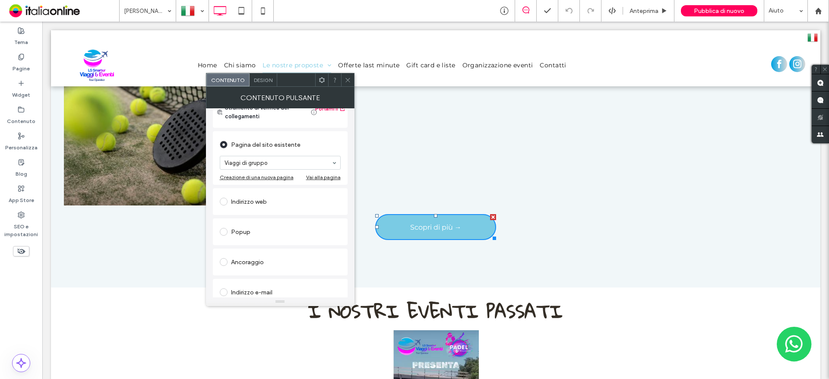
scroll to position [130, 0]
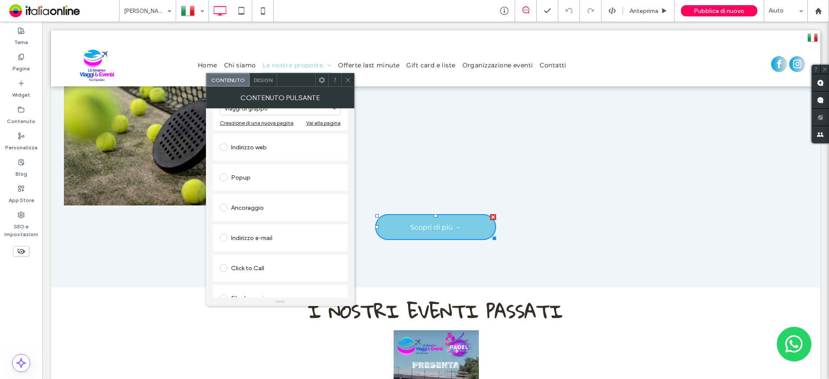
click at [347, 82] on icon at bounding box center [347, 80] width 6 height 6
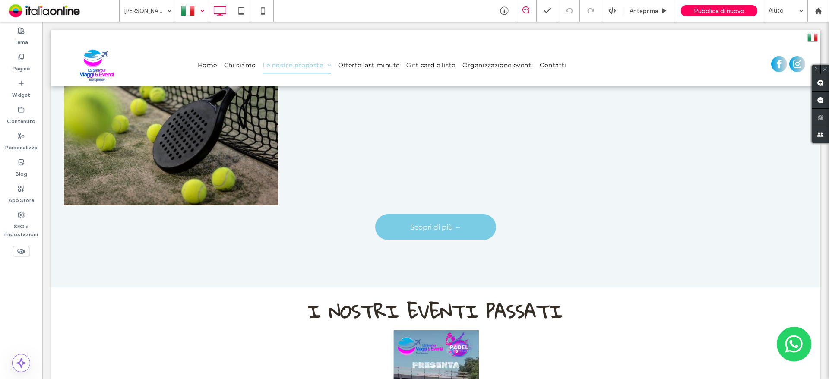
click at [193, 15] on div at bounding box center [193, 10] width 32 height 21
drag, startPoint x: 193, startPoint y: 57, endPoint x: 193, endPoint y: 61, distance: 4.3
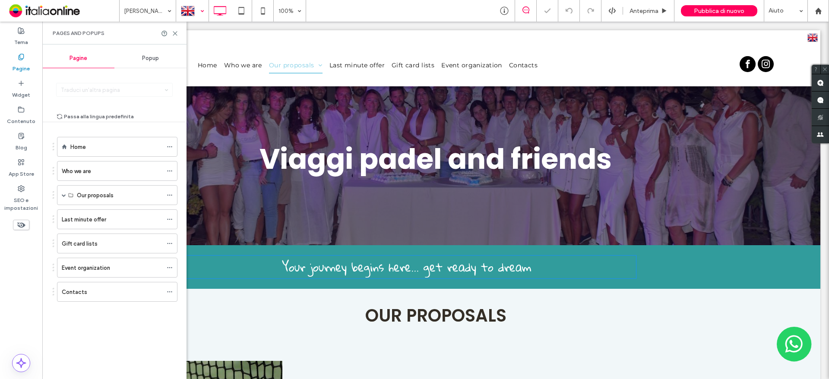
scroll to position [216, 0]
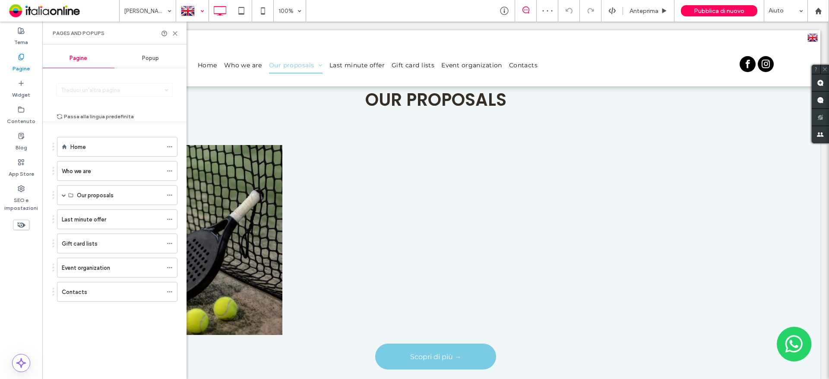
click at [194, 4] on div at bounding box center [193, 10] width 32 height 21
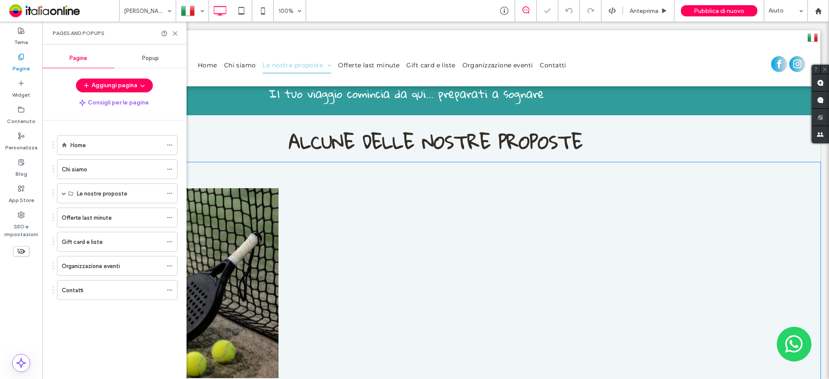
scroll to position [345, 0]
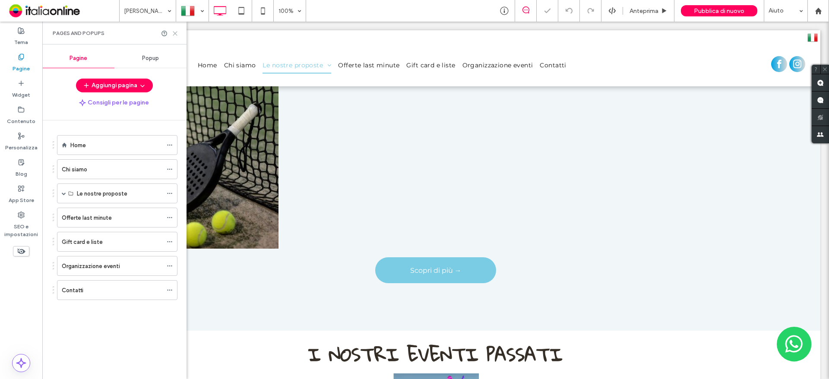
click at [175, 32] on icon at bounding box center [175, 33] width 6 height 6
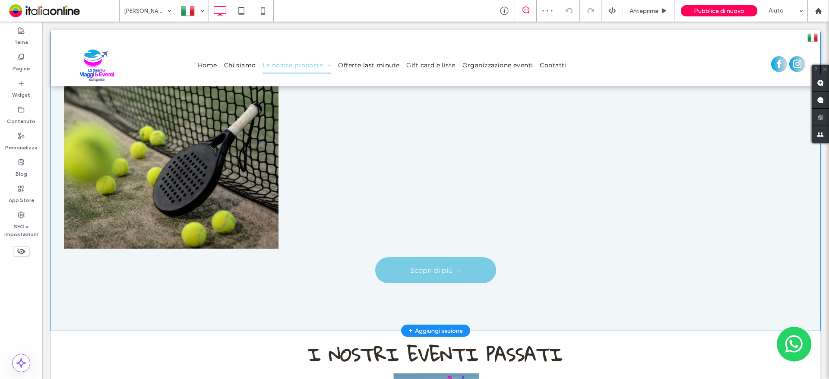
drag, startPoint x: 471, startPoint y: 282, endPoint x: 429, endPoint y: 261, distance: 46.9
click at [471, 282] on div "Dal 28 al 30 Novembre 2025 PADEL CON DELITTO A PERUGIA Scopri di più → Mostra a…" at bounding box center [436, 170] width 752 height 233
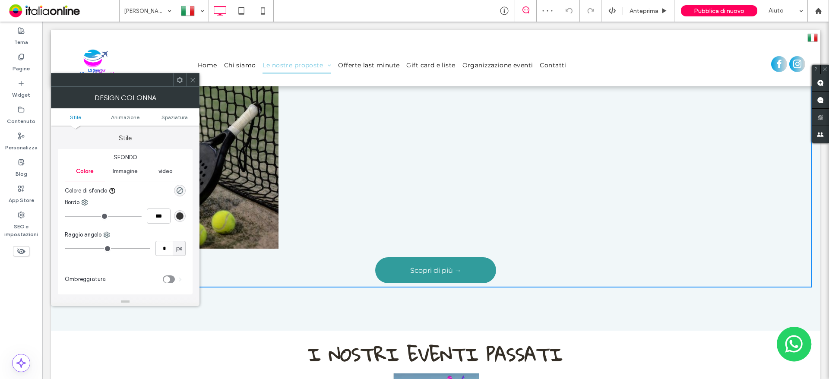
click at [429, 261] on link "Scopri di più →" at bounding box center [435, 270] width 121 height 26
click at [189, 84] on div at bounding box center [192, 79] width 13 height 13
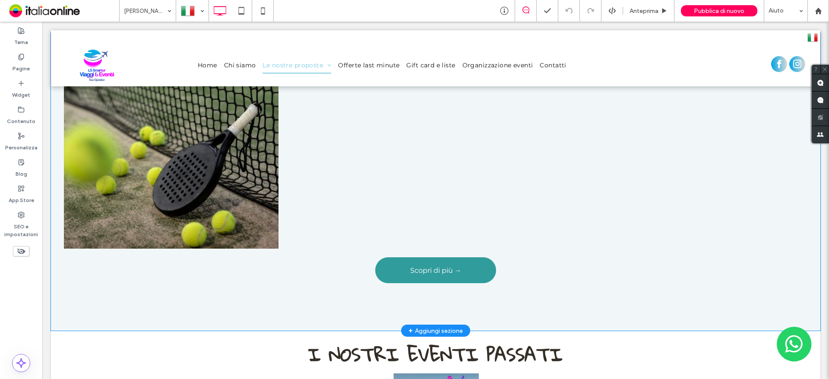
click at [442, 274] on link "Scopri di più →" at bounding box center [435, 270] width 121 height 26
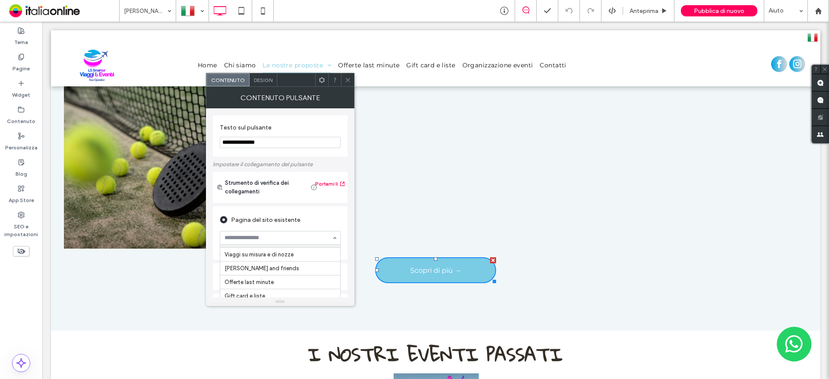
scroll to position [130, 0]
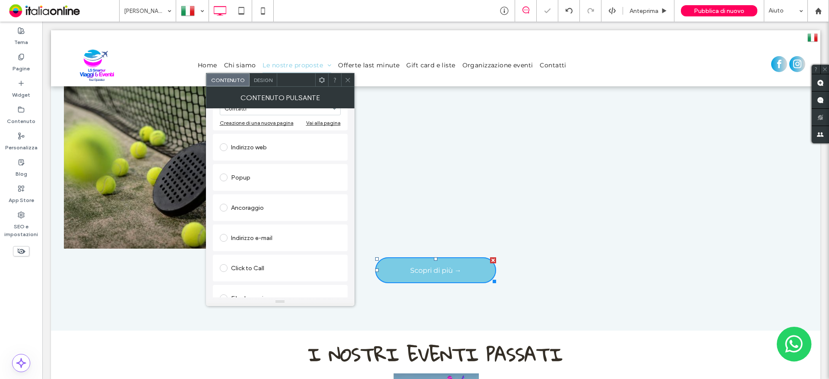
click at [348, 81] on icon at bounding box center [347, 80] width 6 height 6
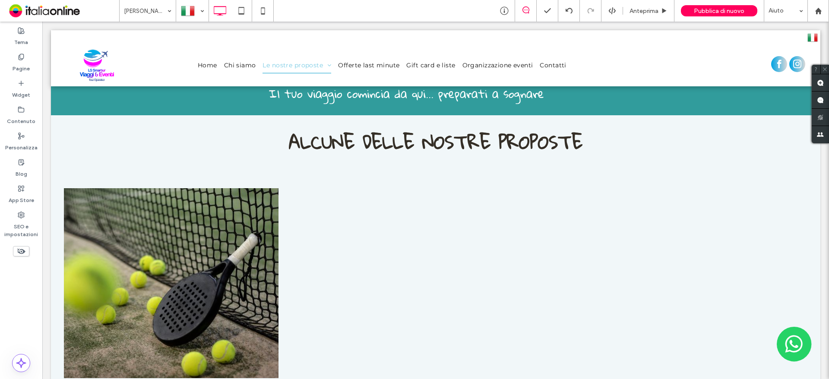
scroll to position [0, 0]
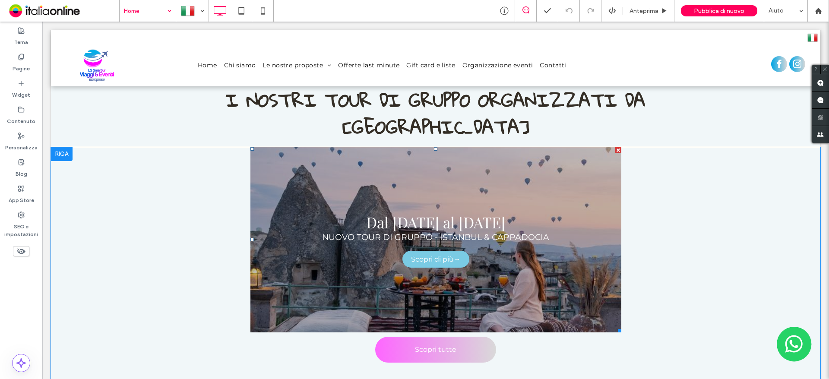
scroll to position [993, 0]
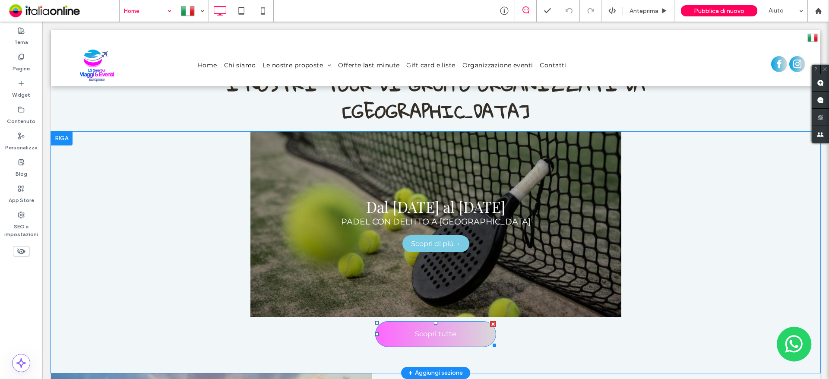
click at [443, 321] on link "Scopri tutte" at bounding box center [435, 334] width 121 height 26
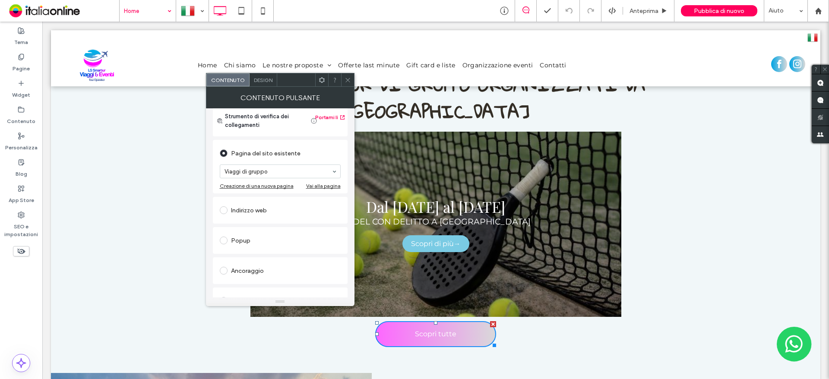
scroll to position [130, 0]
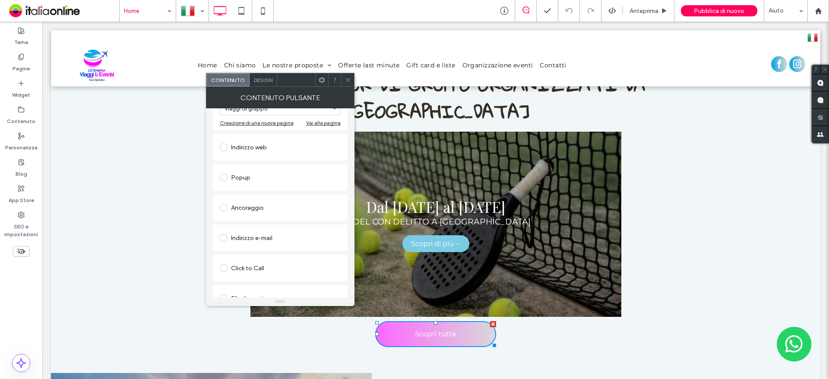
drag, startPoint x: 338, startPoint y: 132, endPoint x: 266, endPoint y: 79, distance: 89.6
click at [266, 79] on span "Design" at bounding box center [263, 80] width 19 height 6
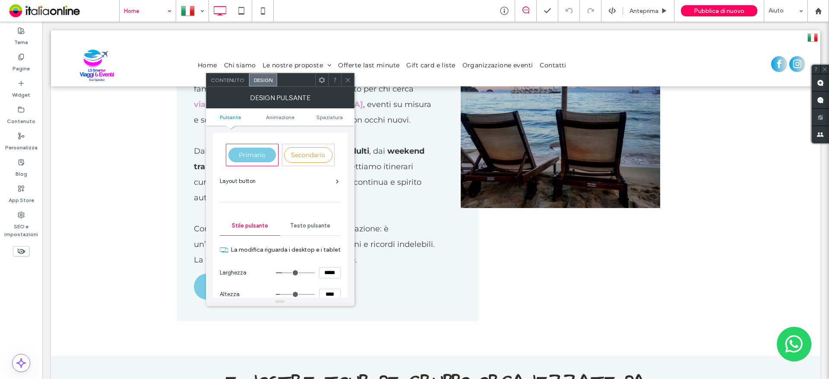
scroll to position [691, 0]
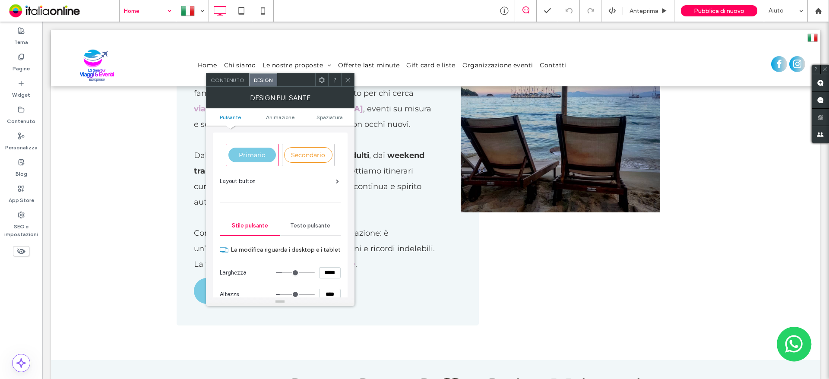
click at [346, 77] on icon at bounding box center [347, 80] width 6 height 6
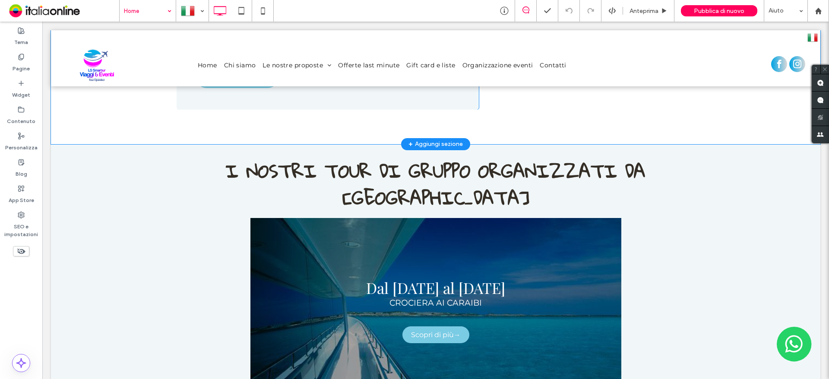
scroll to position [1122, 0]
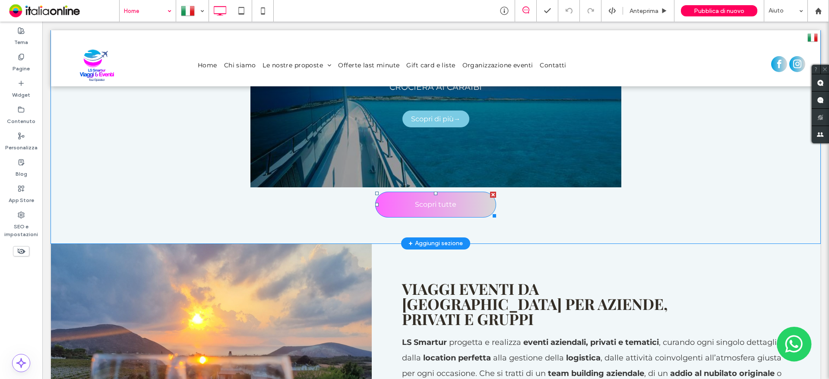
click at [465, 192] on link "Scopri tutte" at bounding box center [435, 205] width 121 height 26
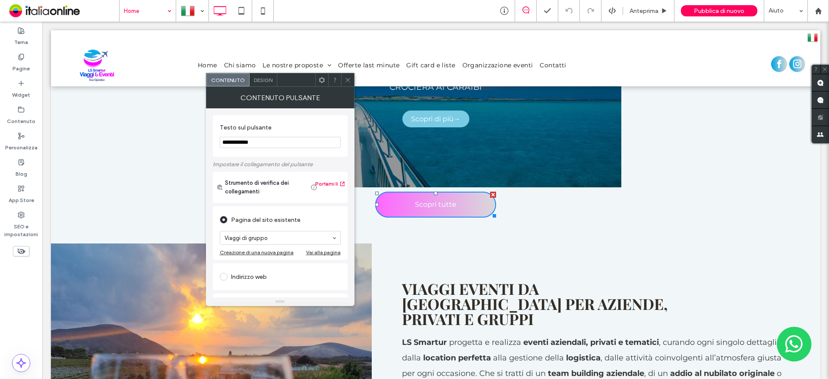
click at [259, 76] on div "Design" at bounding box center [264, 79] width 28 height 13
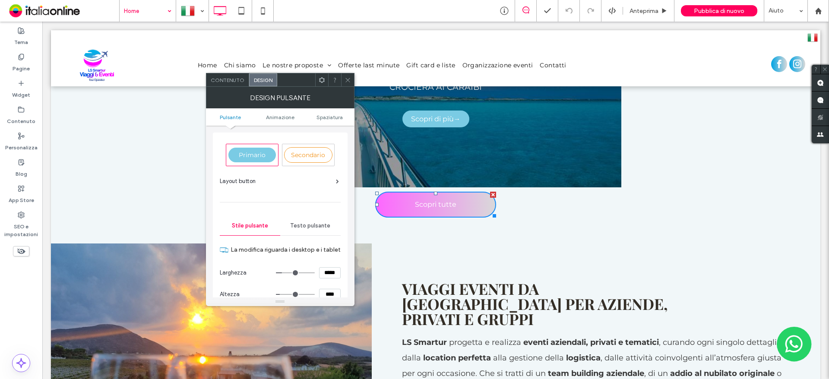
drag, startPoint x: 259, startPoint y: 76, endPoint x: 258, endPoint y: 80, distance: 4.4
click at [258, 80] on span "Design" at bounding box center [263, 80] width 19 height 6
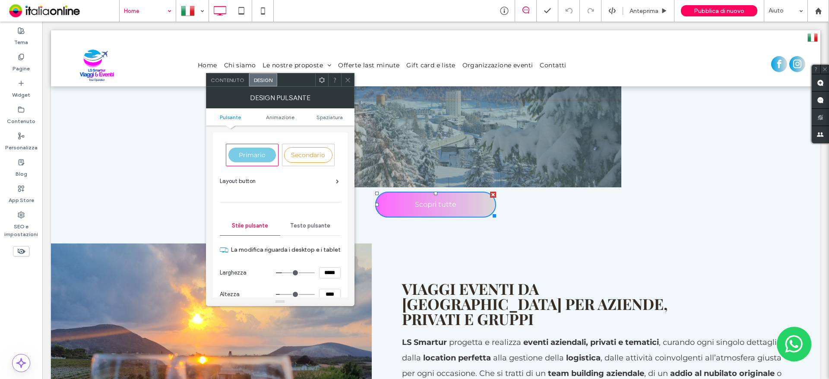
scroll to position [173, 0]
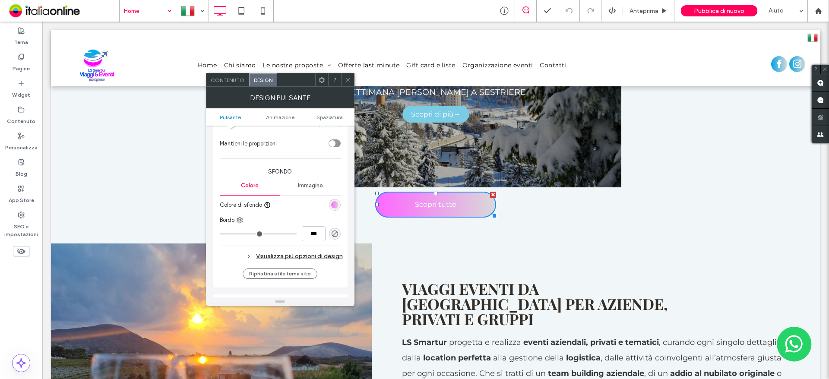
click at [336, 207] on div "linear-gradient(90deg, rgb(254, 102, 255) 0%, rgb(217, 217, 217) 100%)" at bounding box center [334, 204] width 7 height 7
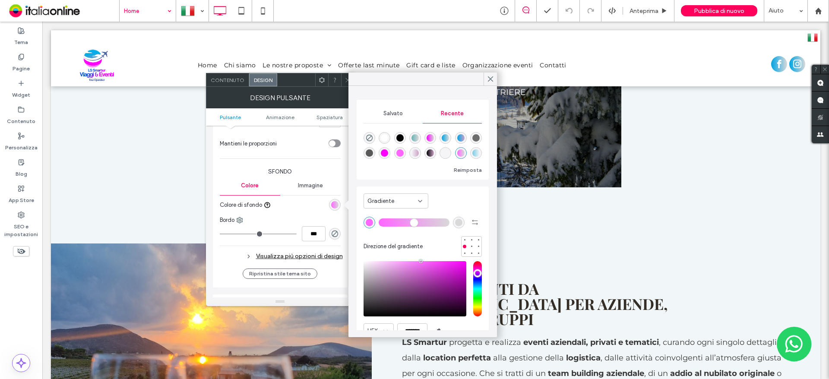
click at [449, 136] on div "linear-gradient(90deg, rgba(0, 164, 228, 1) 0%, rgba(217, 217, 217, 1) 100%)" at bounding box center [445, 137] width 7 height 7
type input "*******"
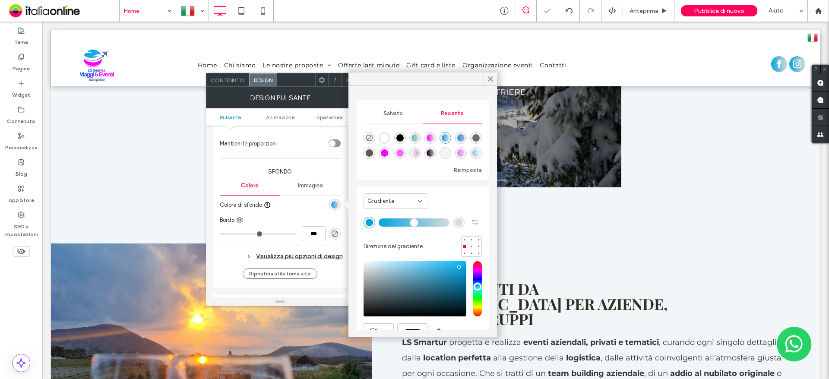
scroll to position [41, 0]
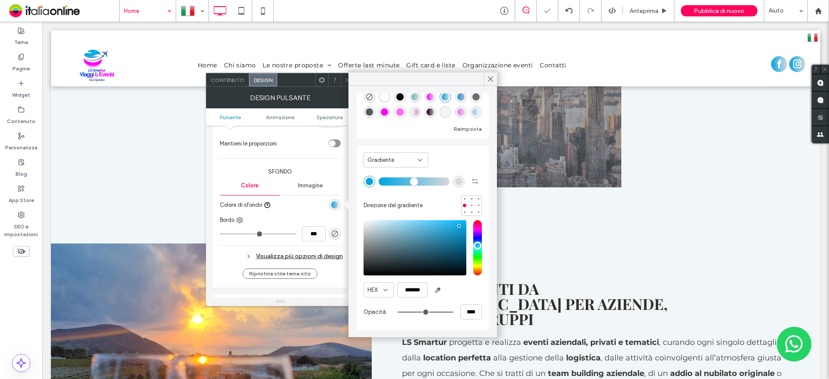
click at [347, 77] on icon at bounding box center [347, 80] width 6 height 6
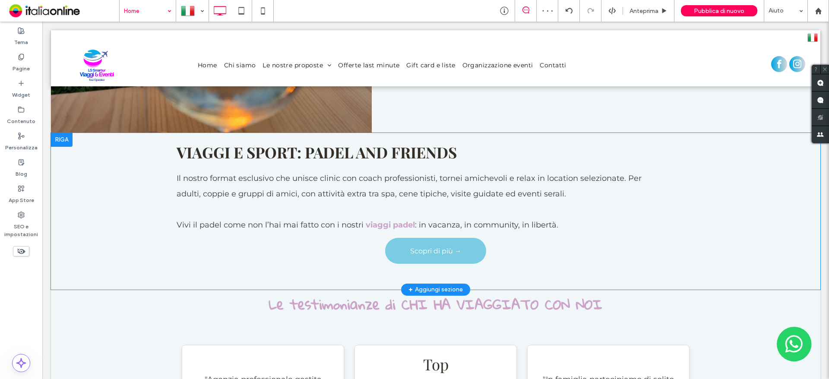
scroll to position [1554, 0]
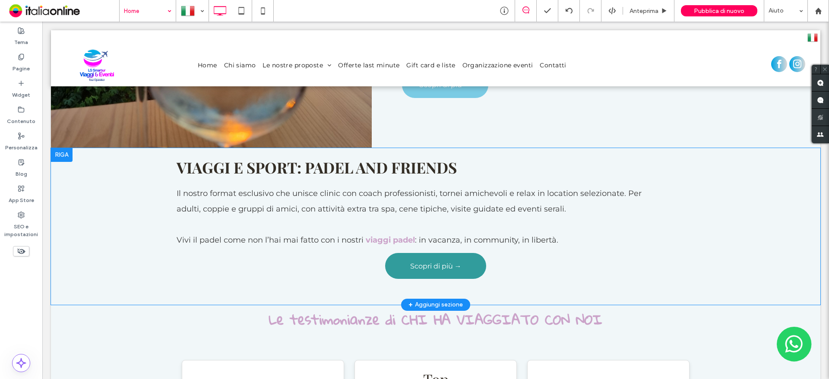
drag, startPoint x: 452, startPoint y: 196, endPoint x: 453, endPoint y: 203, distance: 7.8
click at [452, 262] on span "Scopri di più →" at bounding box center [435, 266] width 51 height 8
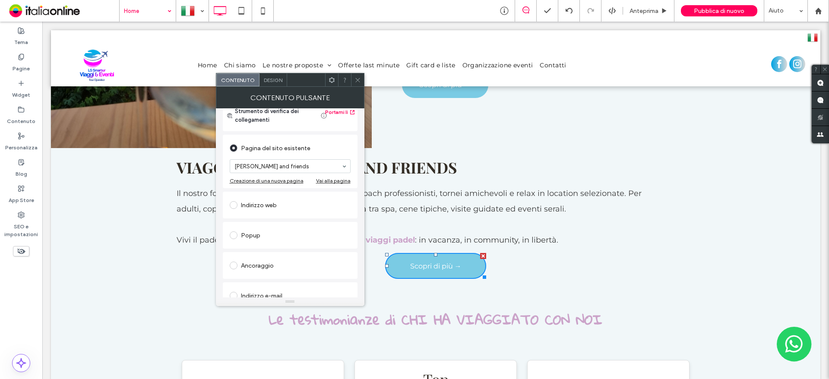
scroll to position [130, 0]
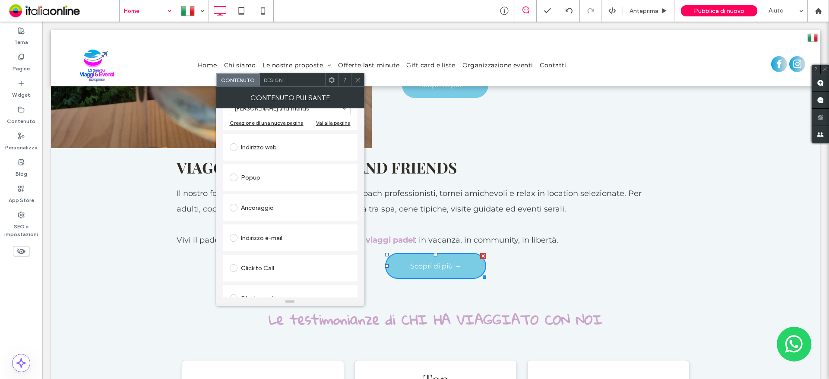
click at [269, 77] on span "Design" at bounding box center [273, 80] width 19 height 6
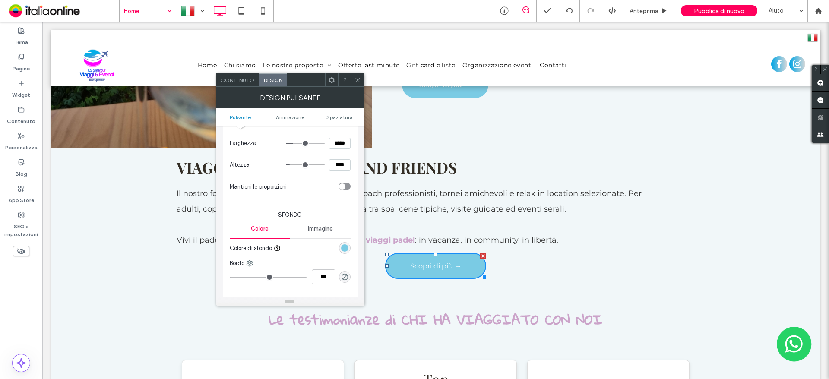
click at [349, 246] on div "rgb(122, 203, 228)" at bounding box center [345, 248] width 12 height 12
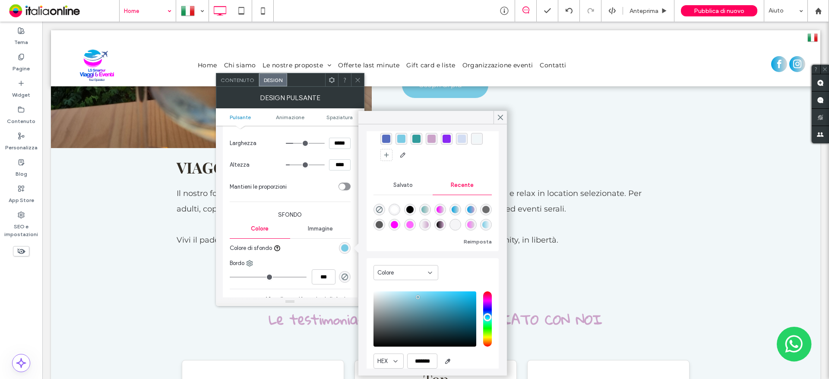
scroll to position [66, 0]
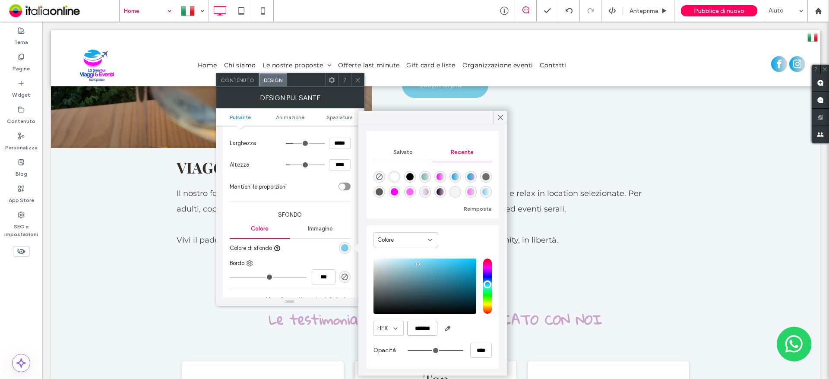
click at [428, 330] on input "*******" at bounding box center [422, 328] width 30 height 15
click at [355, 81] on icon at bounding box center [357, 80] width 6 height 6
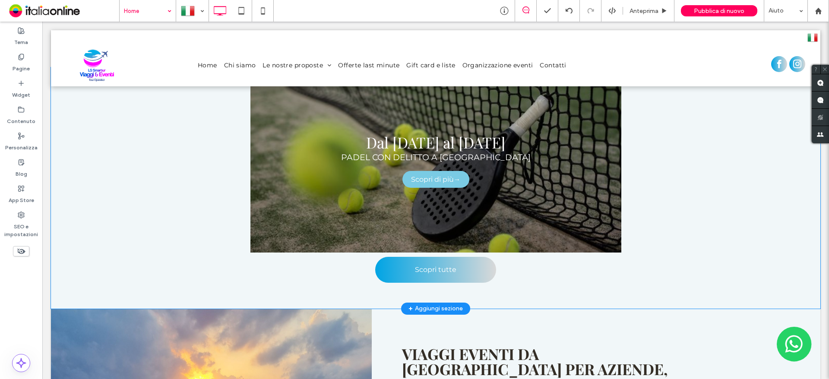
scroll to position [993, 0]
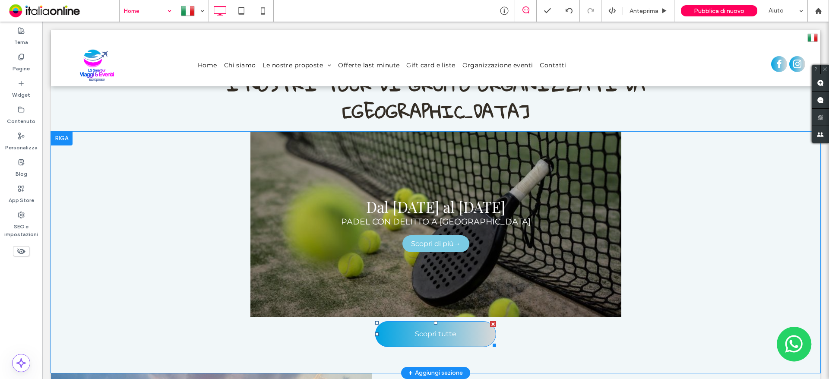
click at [434, 321] on link "Scopri tutte" at bounding box center [435, 334] width 121 height 26
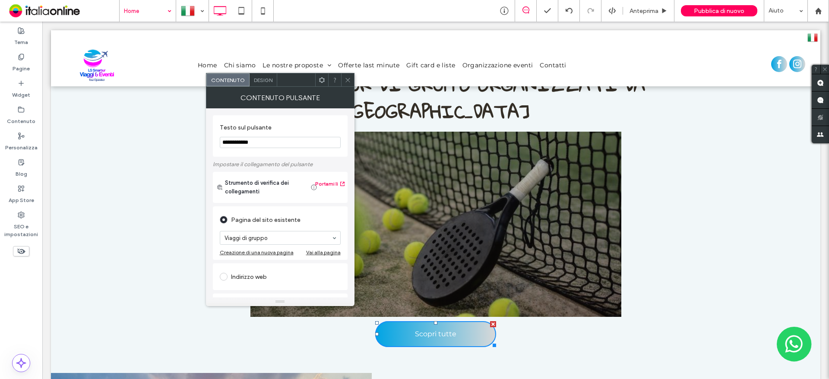
drag, startPoint x: 306, startPoint y: 161, endPoint x: 126, endPoint y: 139, distance: 180.9
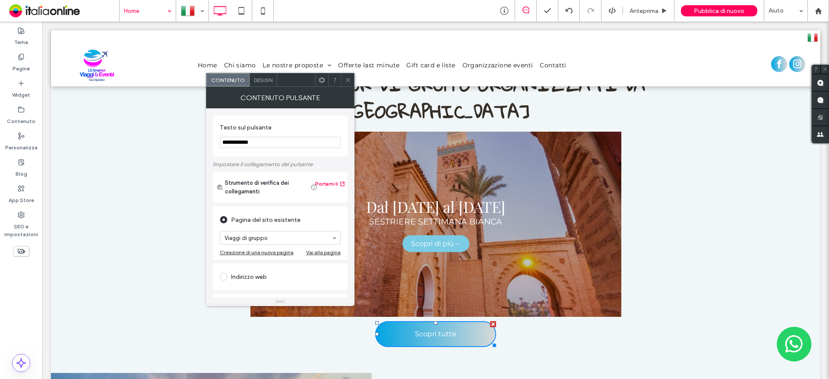
scroll to position [130, 0]
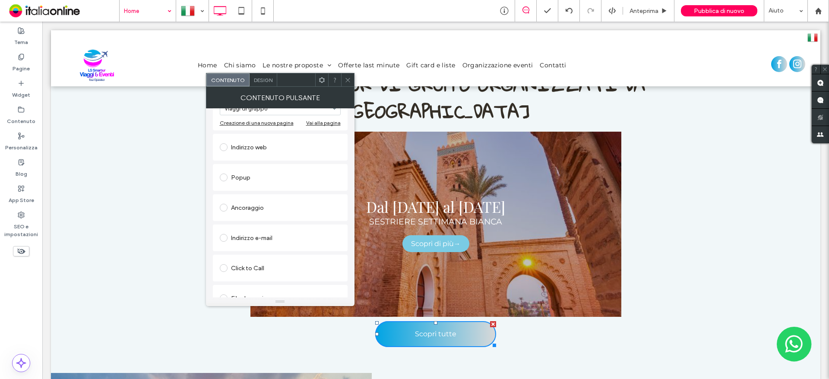
click at [264, 78] on span "Design" at bounding box center [263, 80] width 19 height 6
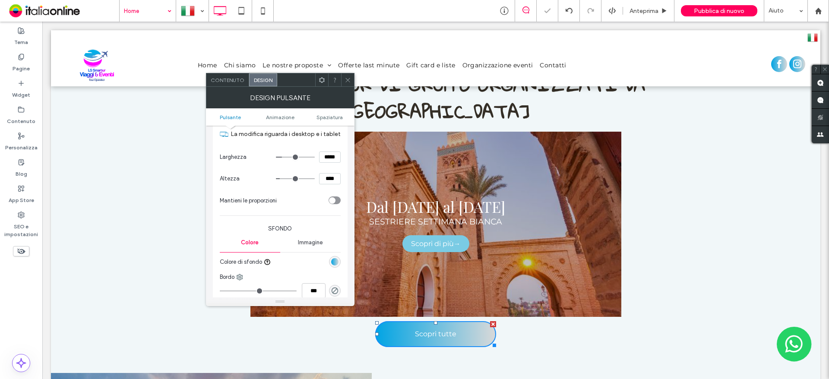
scroll to position [173, 0]
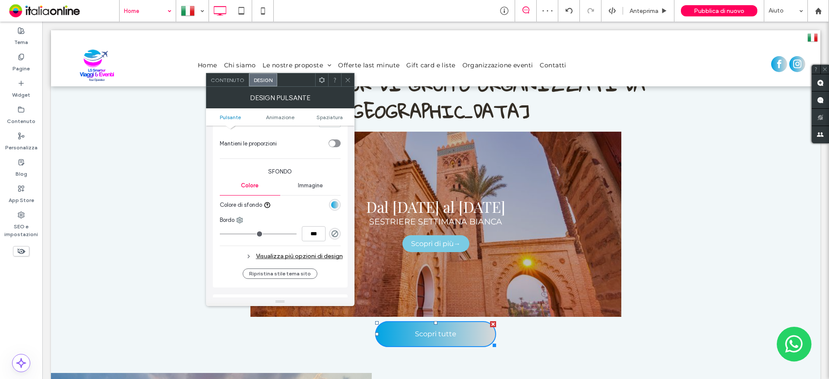
click at [332, 204] on div "linear-gradient(90deg, rgb(0, 164, 228) 0%, rgb(217, 217, 217) 100%)" at bounding box center [334, 204] width 7 height 7
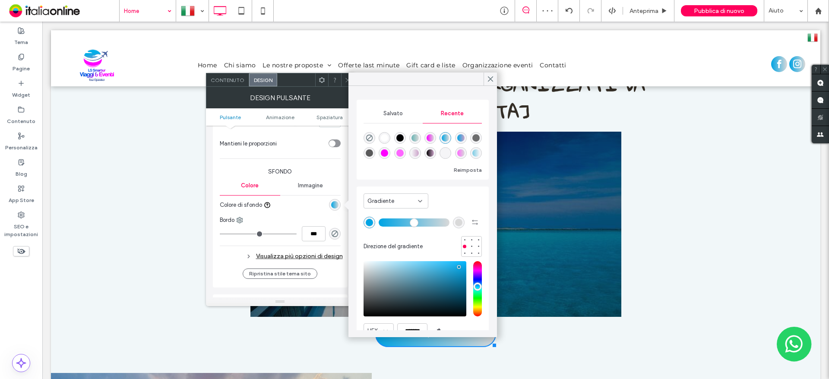
click at [397, 206] on div "Gradiente" at bounding box center [395, 200] width 65 height 15
click at [385, 216] on div "Colore" at bounding box center [396, 215] width 64 height 15
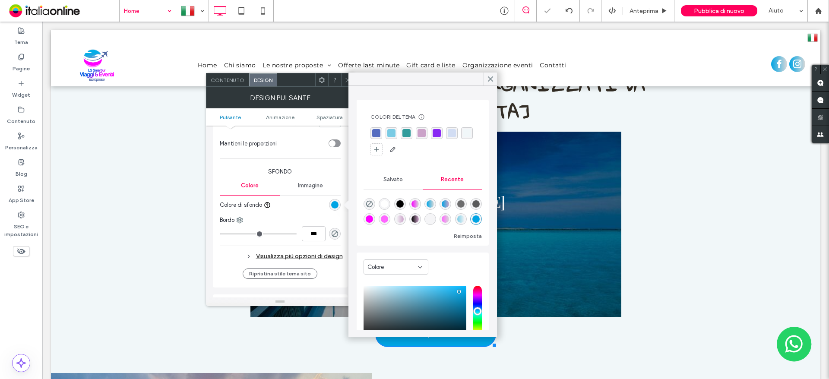
click at [392, 131] on div "rgba(122, 203, 228, 1)" at bounding box center [391, 133] width 8 height 8
click at [344, 81] on icon at bounding box center [347, 80] width 6 height 6
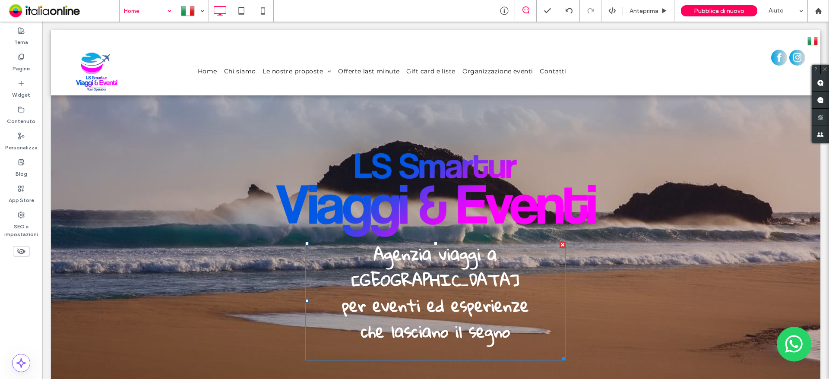
scroll to position [0, 0]
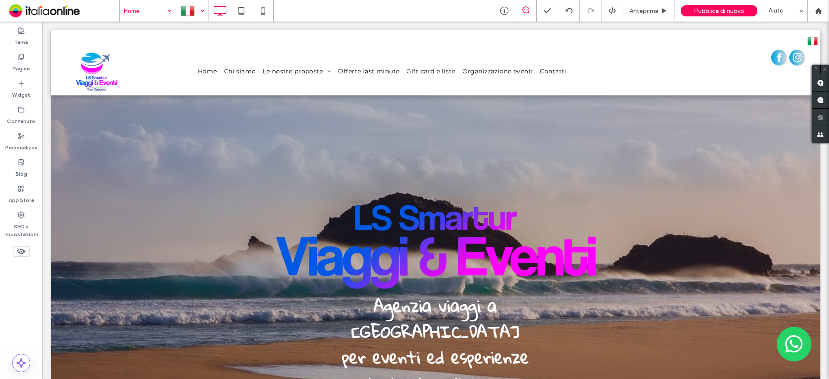
click at [199, 11] on div at bounding box center [193, 10] width 32 height 21
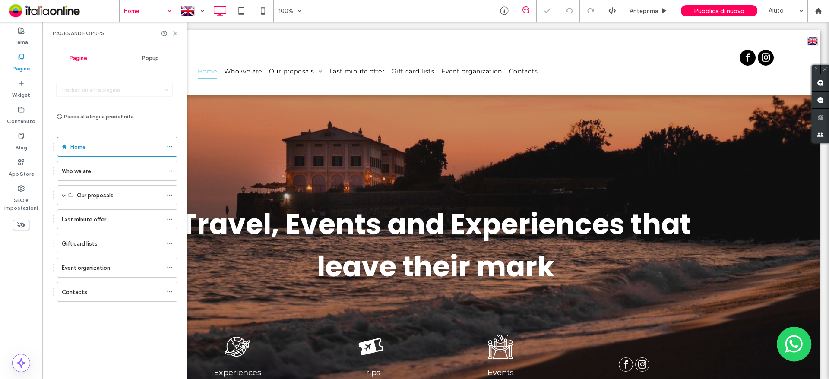
drag, startPoint x: 171, startPoint y: 33, endPoint x: 183, endPoint y: 50, distance: 20.6
click at [172, 33] on div at bounding box center [169, 33] width 17 height 6
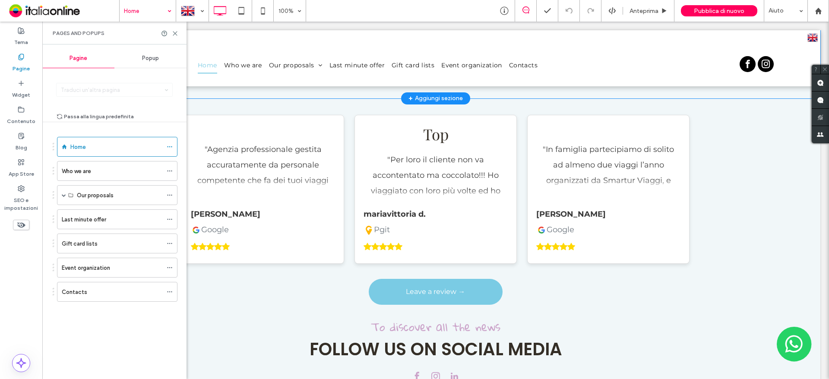
scroll to position [1684, 0]
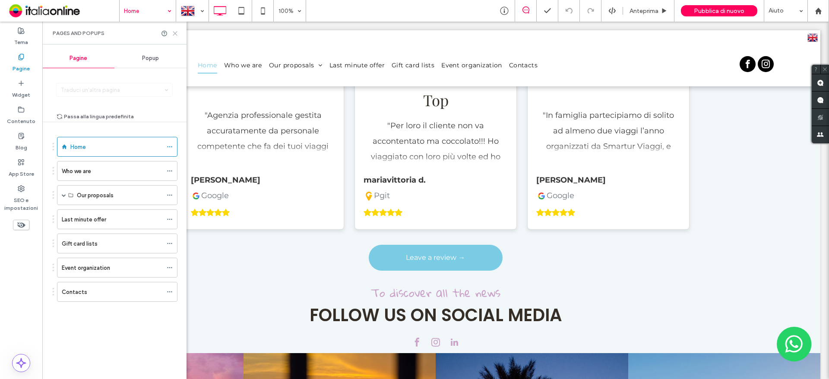
click at [177, 33] on icon at bounding box center [175, 33] width 6 height 6
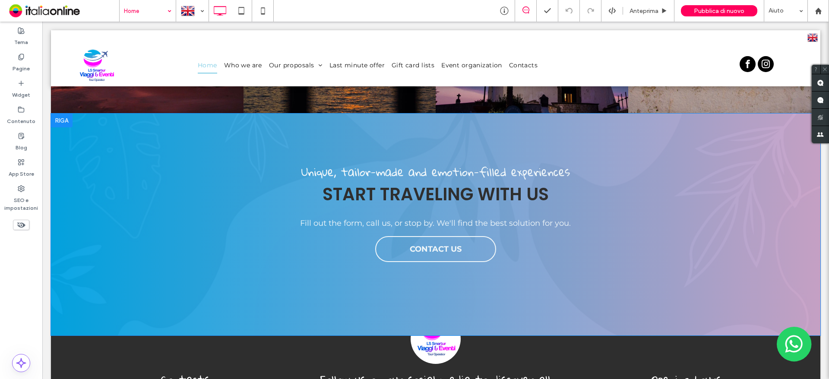
scroll to position [2202, 0]
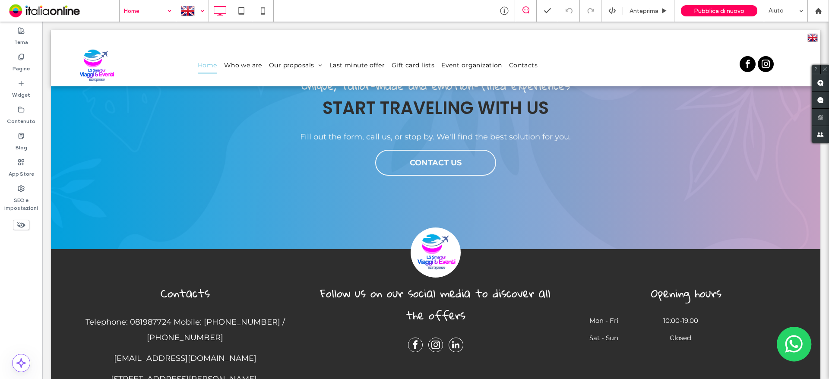
click at [180, 12] on div at bounding box center [193, 10] width 32 height 21
click at [150, 31] on div at bounding box center [414, 189] width 829 height 379
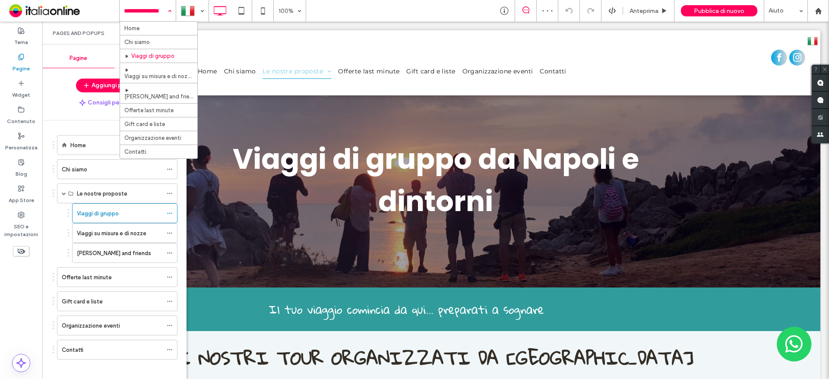
click at [167, 13] on div "Home Chi siamo Viaggi di gruppo Viaggi su misura e di nozze Padel and friends O…" at bounding box center [148, 11] width 56 height 22
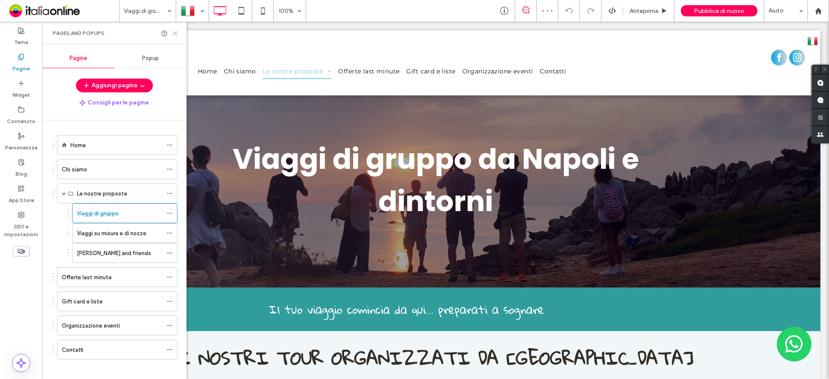
drag, startPoint x: 176, startPoint y: 35, endPoint x: 214, endPoint y: 112, distance: 85.9
click at [176, 35] on icon at bounding box center [175, 33] width 6 height 6
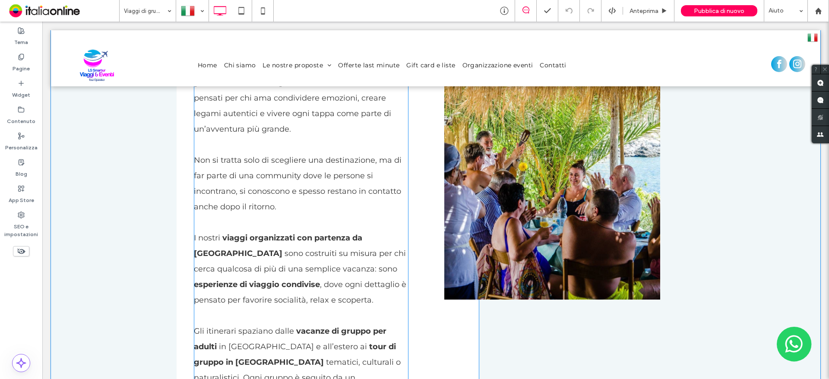
scroll to position [1036, 0]
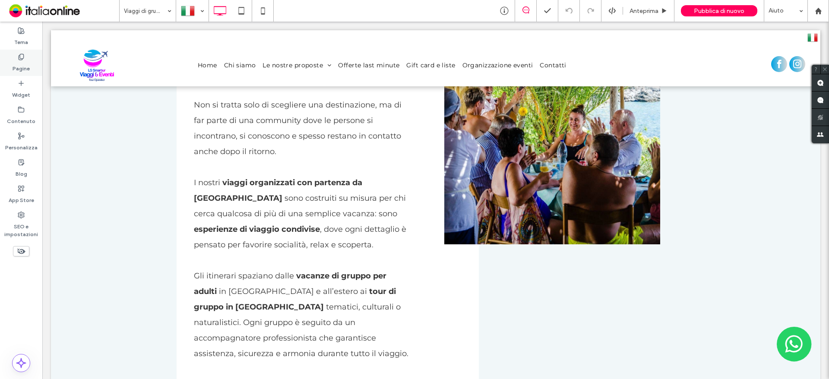
drag, startPoint x: 7, startPoint y: 73, endPoint x: 16, endPoint y: 75, distance: 8.8
click at [8, 73] on div "Pagine" at bounding box center [21, 63] width 42 height 26
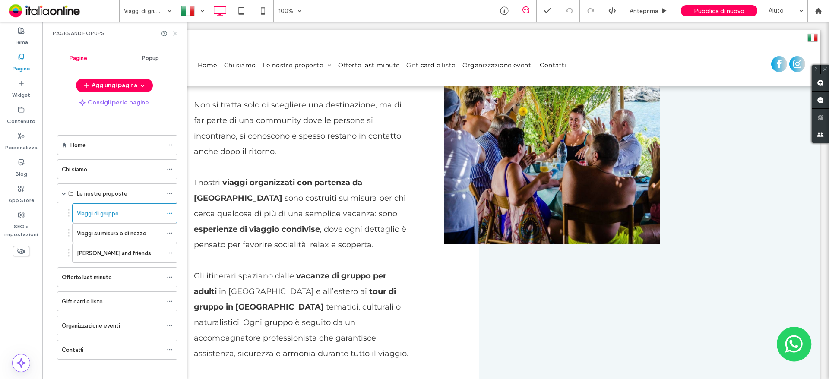
click at [175, 31] on icon at bounding box center [175, 33] width 6 height 6
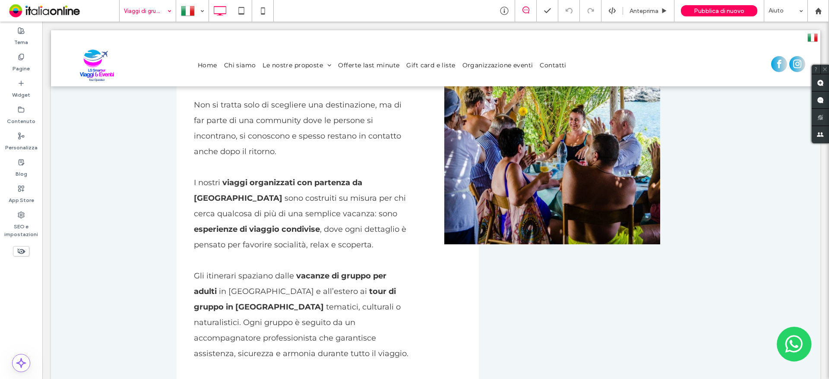
drag, startPoint x: 133, startPoint y: 11, endPoint x: 136, endPoint y: 18, distance: 7.9
click at [142, 6] on input at bounding box center [145, 11] width 43 height 22
click at [648, 12] on span "Anteprima" at bounding box center [643, 10] width 29 height 7
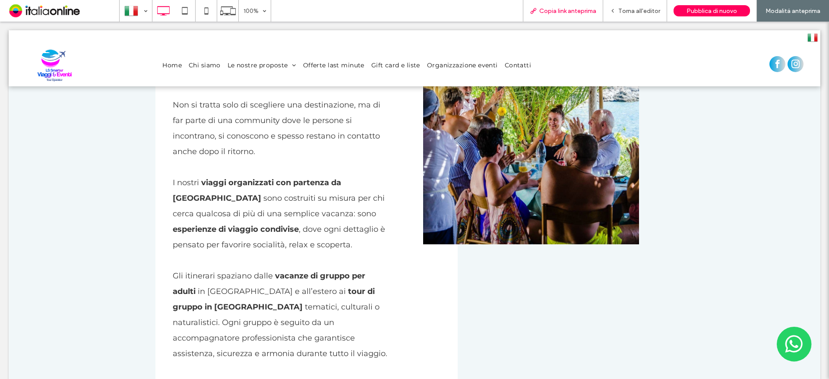
click at [547, 3] on div "Copia link anteprima" at bounding box center [563, 11] width 80 height 22
click at [530, 13] on div "Copia link anteprima" at bounding box center [562, 10] width 79 height 7
click at [642, 11] on span "Torna all'editor" at bounding box center [639, 10] width 42 height 7
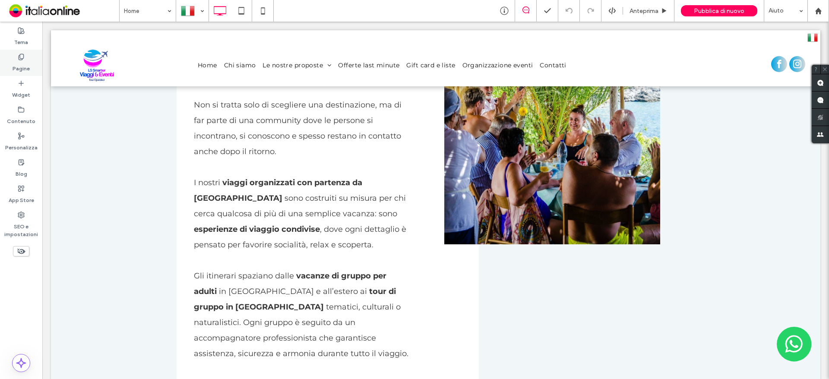
click at [19, 62] on label "Pagine" at bounding box center [21, 66] width 17 height 12
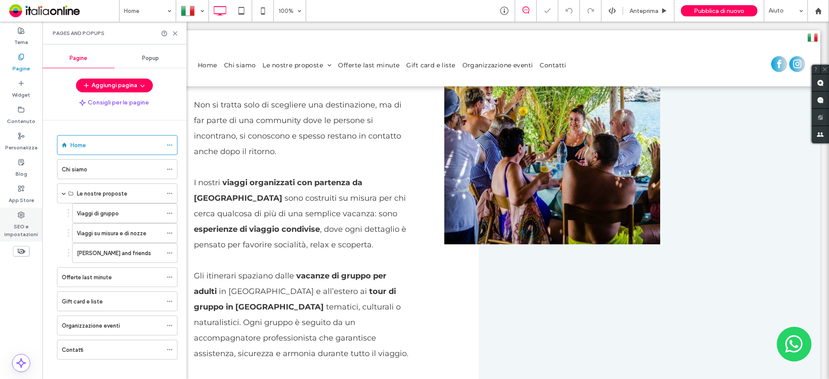
drag, startPoint x: 23, startPoint y: 225, endPoint x: 38, endPoint y: 226, distance: 14.7
click at [23, 225] on label "SEO e impostazioni" at bounding box center [21, 228] width 42 height 20
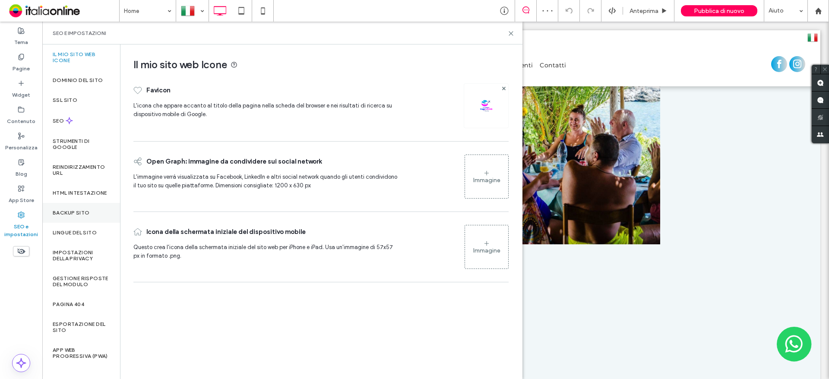
click at [76, 216] on label "Backup sito" at bounding box center [71, 213] width 37 height 6
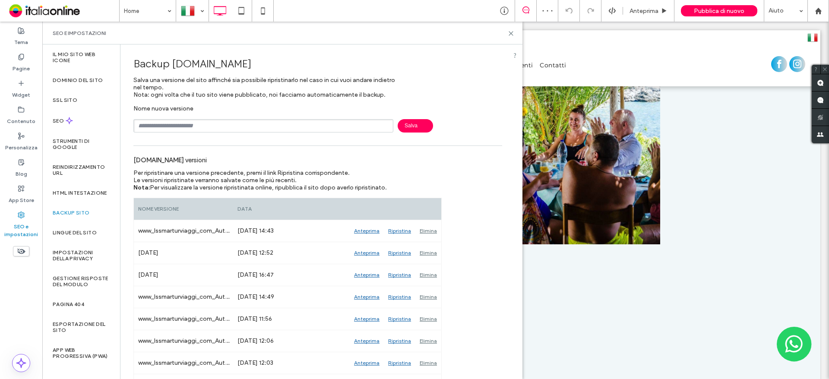
click at [211, 129] on input "text" at bounding box center [263, 125] width 260 height 13
type input "*****"
click at [416, 113] on div "Nome nuova versione ***** Salva" at bounding box center [317, 119] width 369 height 28
click at [415, 123] on span "Salva" at bounding box center [415, 125] width 35 height 13
click at [512, 33] on icon at bounding box center [511, 33] width 6 height 6
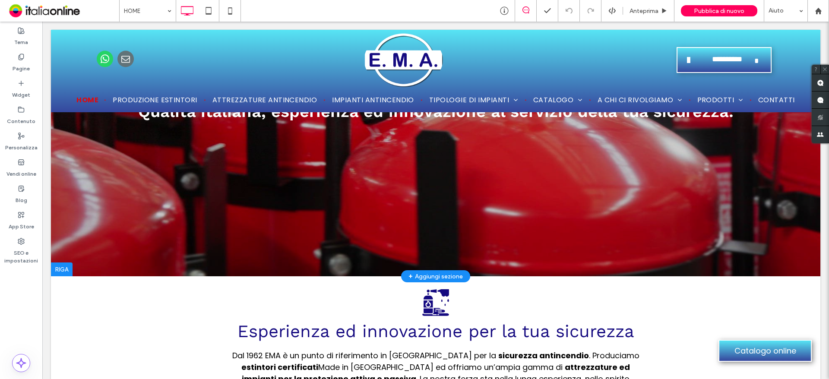
scroll to position [216, 0]
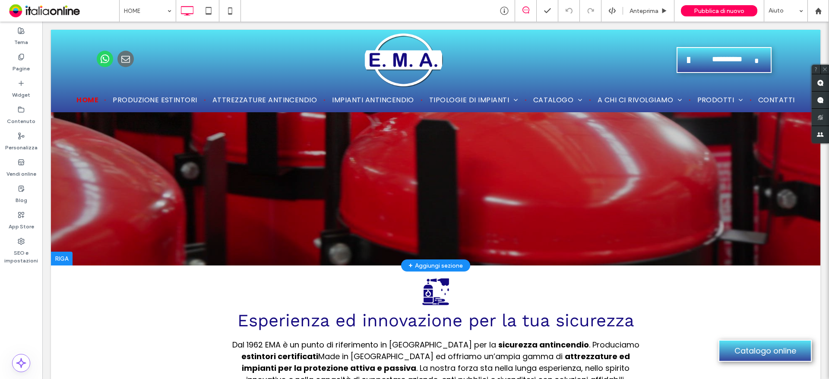
click at [61, 255] on div at bounding box center [62, 259] width 22 height 14
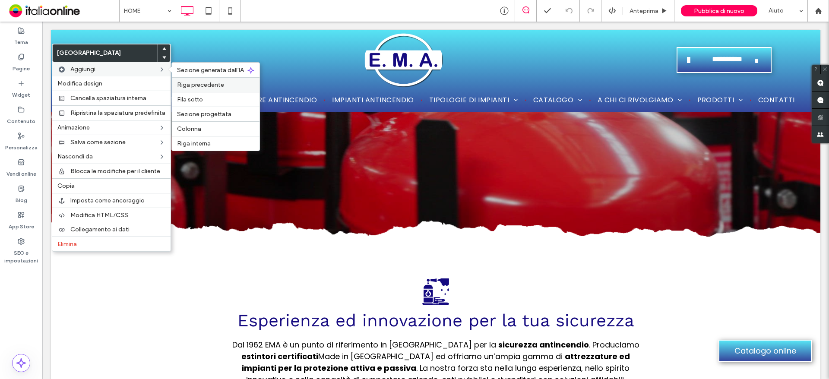
click at [195, 81] on span "Riga precedente" at bounding box center [200, 84] width 47 height 7
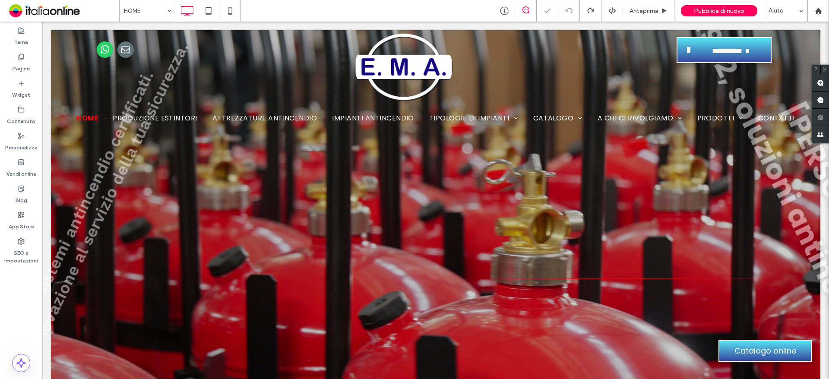
scroll to position [0, 0]
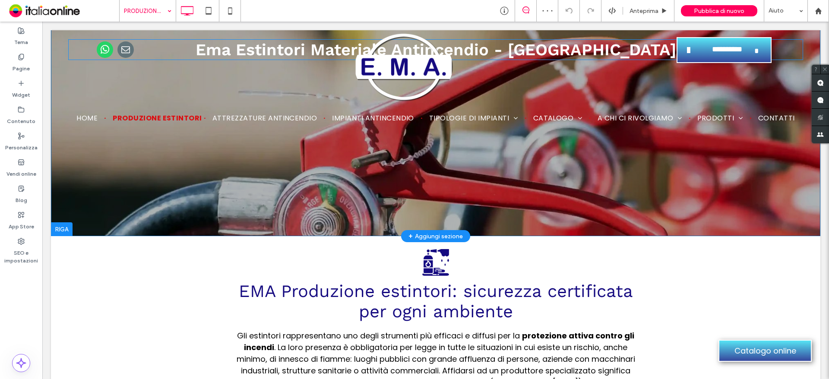
scroll to position [216, 0]
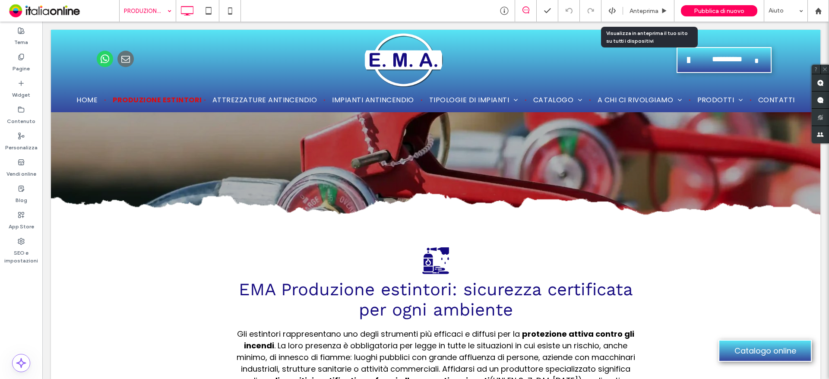
drag, startPoint x: 638, startPoint y: 9, endPoint x: 613, endPoint y: 34, distance: 35.7
click at [638, 9] on span "Anteprima" at bounding box center [643, 10] width 29 height 7
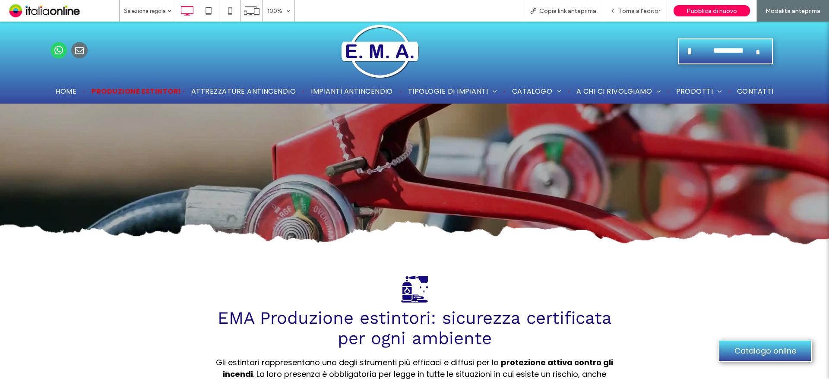
scroll to position [43, 0]
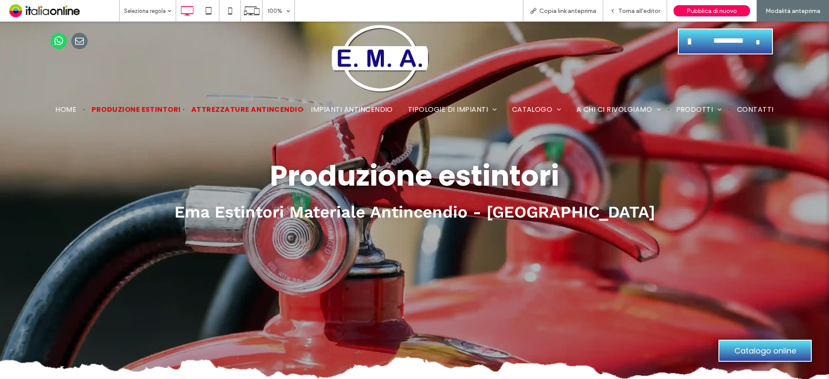
click at [206, 110] on span "ATTREZZATURE ANTINCENDIO" at bounding box center [243, 115] width 105 height 10
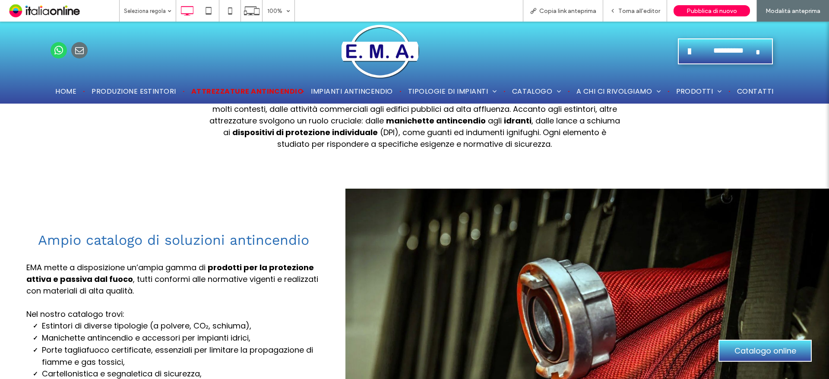
scroll to position [648, 0]
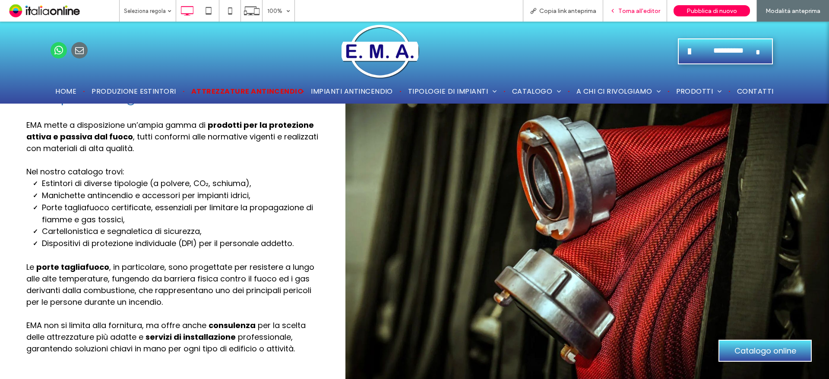
drag, startPoint x: 641, startPoint y: 17, endPoint x: 637, endPoint y: 12, distance: 6.8
click at [637, 12] on span "Torna all'editor" at bounding box center [639, 10] width 42 height 7
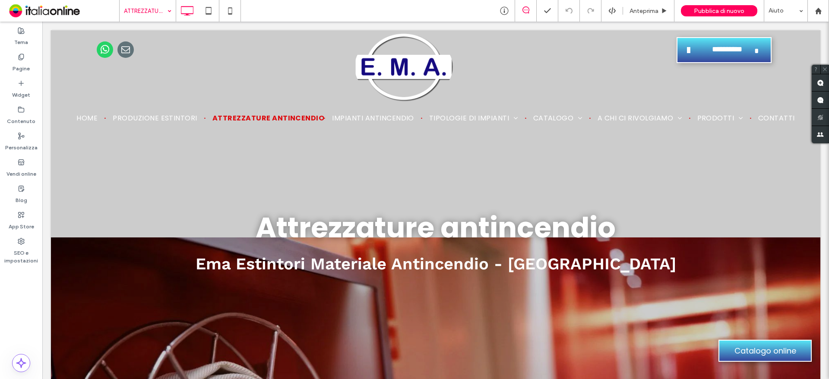
drag, startPoint x: 139, startPoint y: 8, endPoint x: 142, endPoint y: 12, distance: 4.6
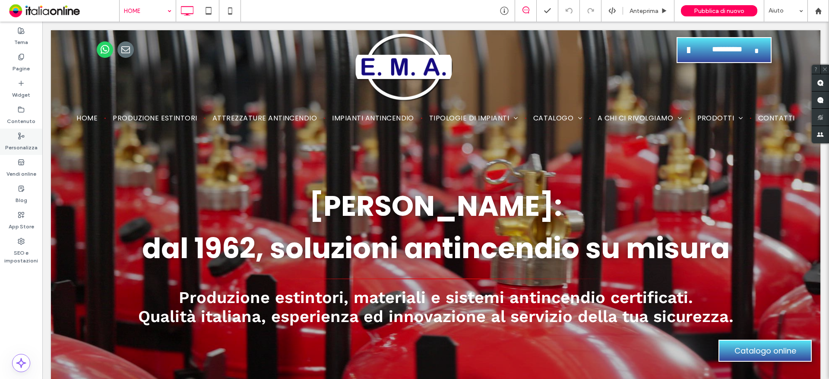
click at [13, 135] on div "Personalizza" at bounding box center [21, 142] width 42 height 26
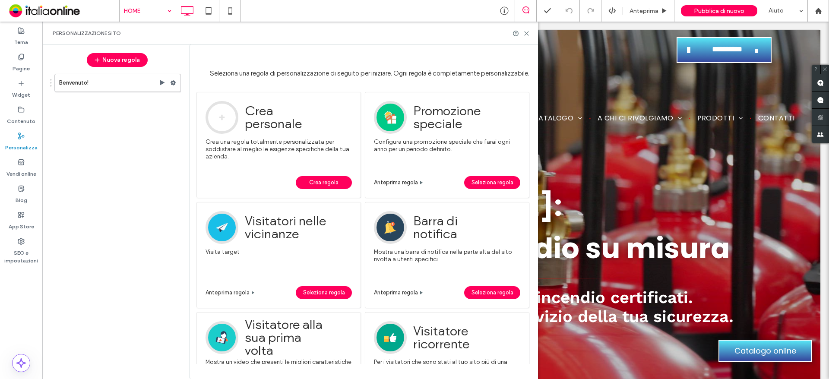
click at [325, 182] on span "Crea regola" at bounding box center [323, 182] width 29 height 13
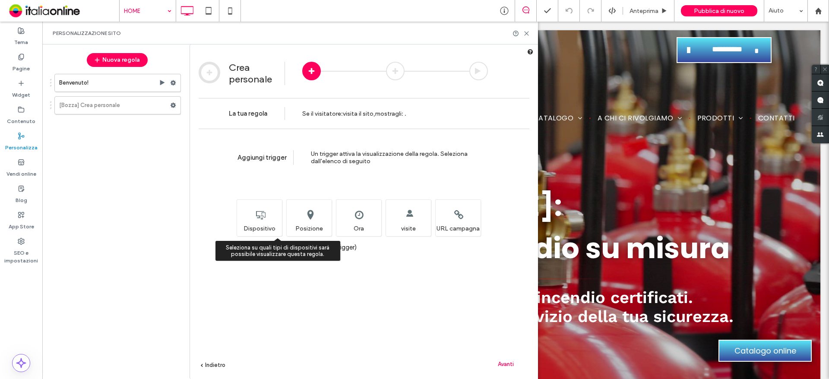
click at [256, 222] on div "Seleziona su quali tipi di dispositivi sarà possibile visualizzare questa regol…" at bounding box center [259, 217] width 45 height 37
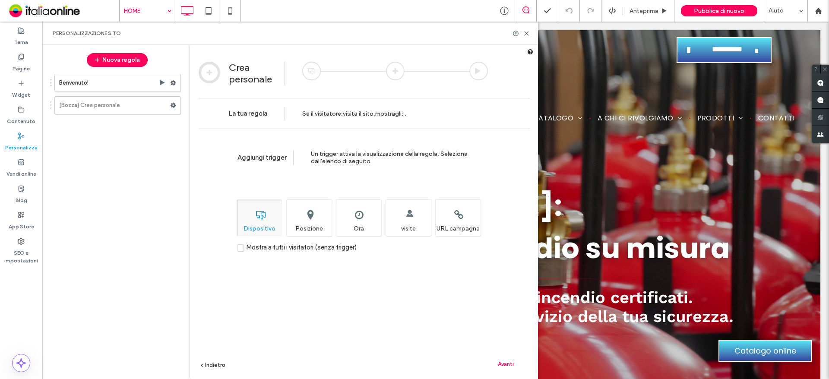
click at [500, 366] on span "Avanti" at bounding box center [506, 364] width 16 height 6
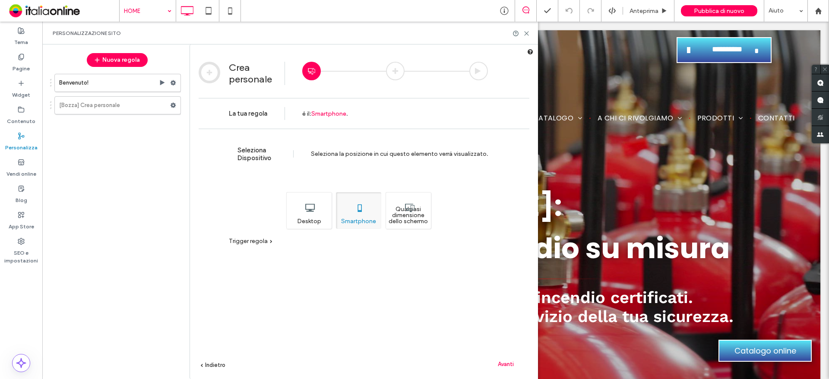
click at [407, 205] on div "Qualsiasi dimensione dello schermo" at bounding box center [407, 210] width 45 height 37
click at [508, 361] on span "Avanti" at bounding box center [506, 364] width 16 height 6
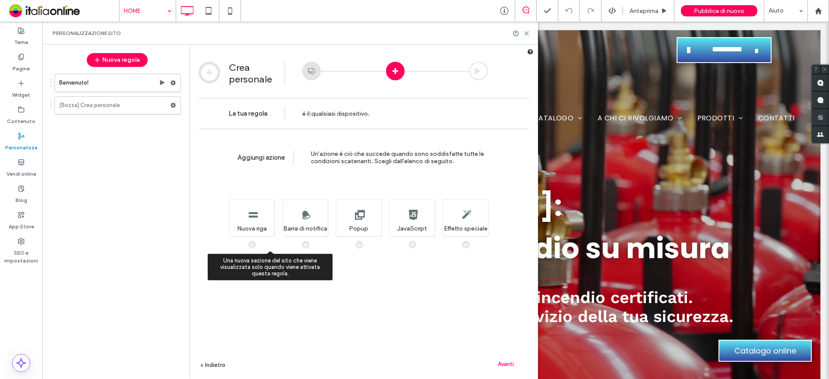
click at [262, 212] on div "Una nuova sezione del sito che viene visualizzata solo quando viene attivata qu…" at bounding box center [251, 217] width 45 height 37
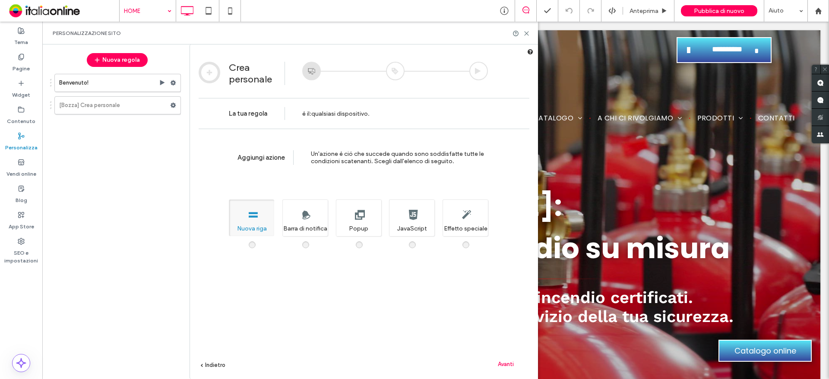
click at [503, 361] on span "Avanti" at bounding box center [506, 364] width 16 height 6
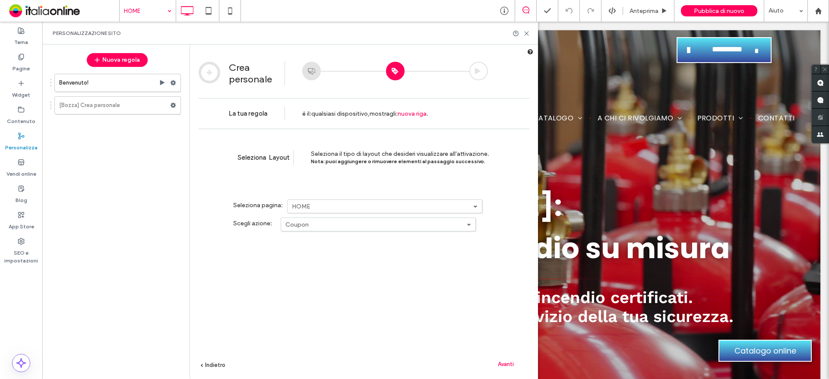
click at [325, 225] on label "Coupon" at bounding box center [375, 224] width 181 height 7
click at [321, 212] on link "HOME" at bounding box center [384, 206] width 194 height 13
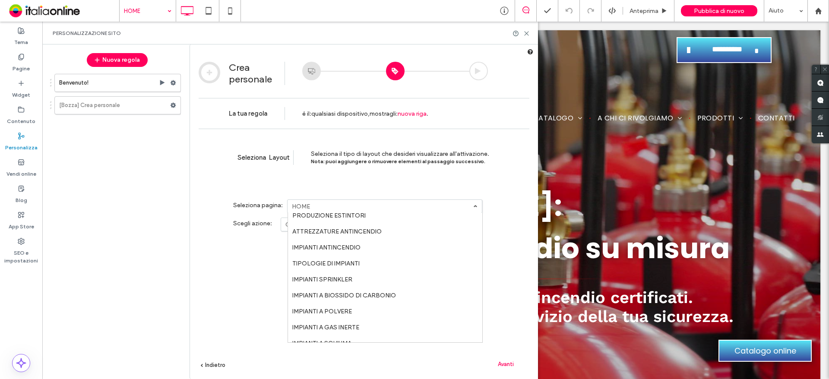
scroll to position [43, 0]
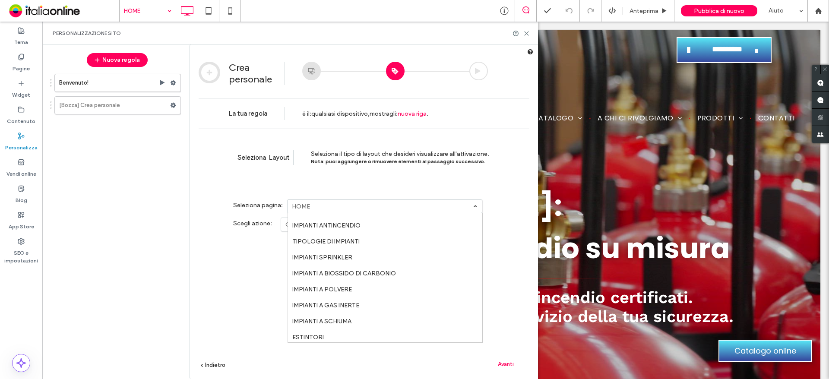
click at [251, 178] on div "Seleziona Layout Seleziona il tipo di layout che desideri visualizzare all'atti…" at bounding box center [364, 158] width 331 height 58
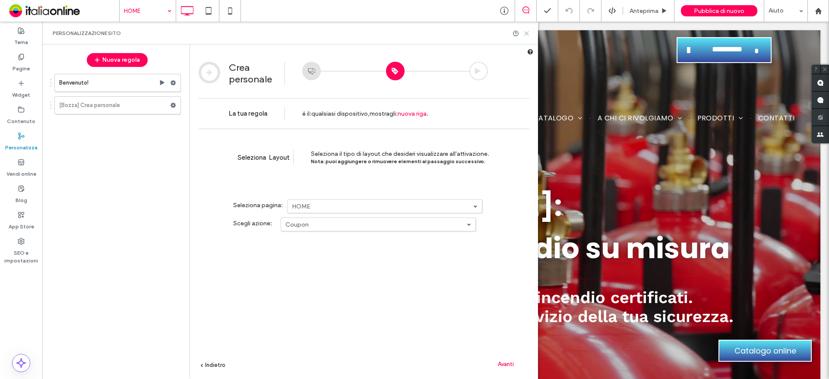
click at [526, 32] on icon at bounding box center [526, 33] width 6 height 6
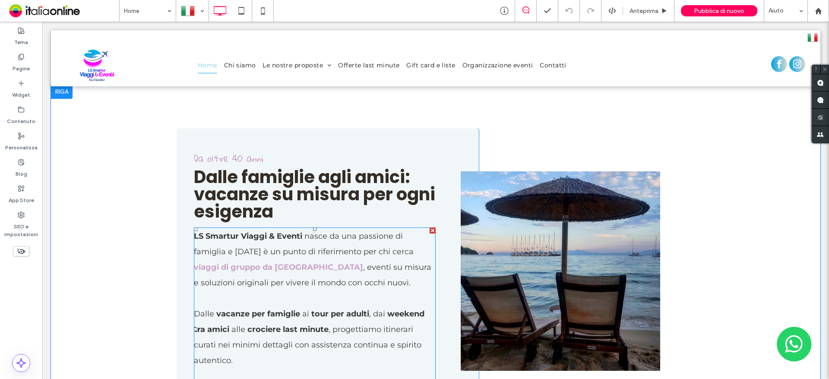
scroll to position [604, 0]
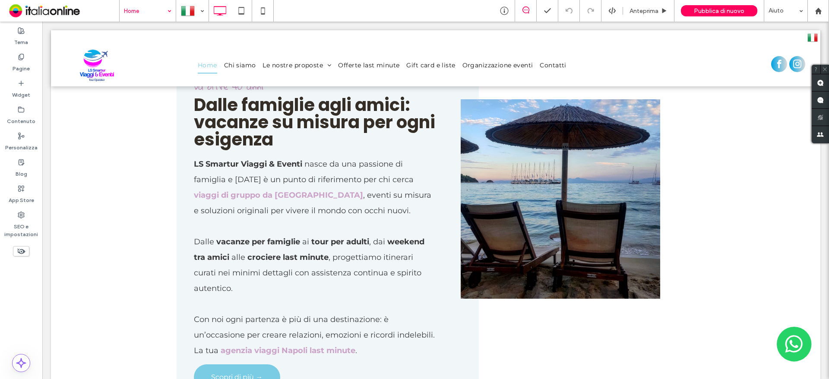
drag, startPoint x: 149, startPoint y: 15, endPoint x: 153, endPoint y: 19, distance: 6.4
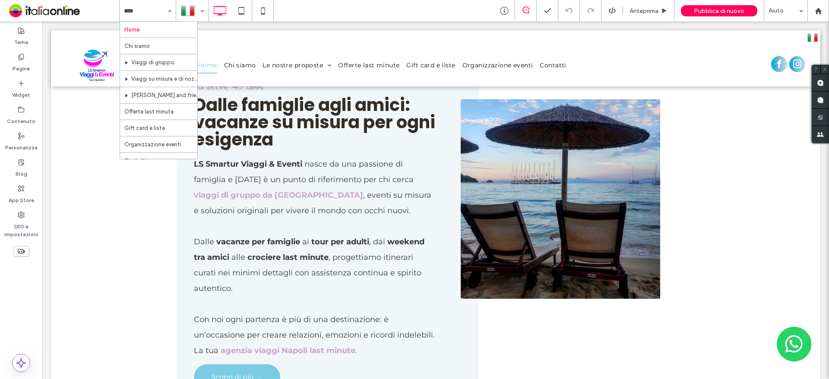
drag, startPoint x: 158, startPoint y: 97, endPoint x: 159, endPoint y: 103, distance: 6.1
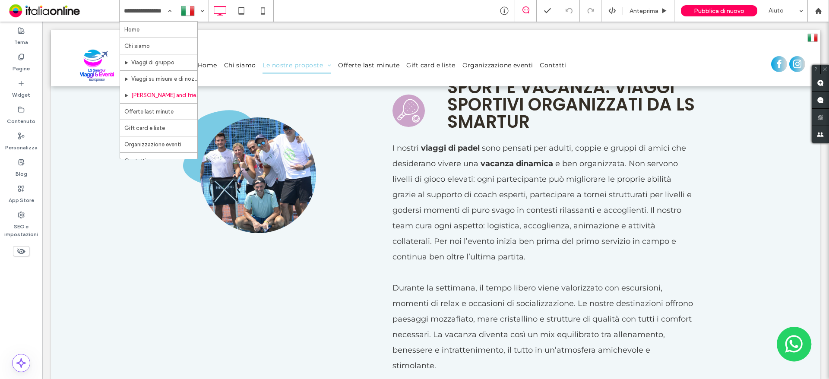
scroll to position [1640, 0]
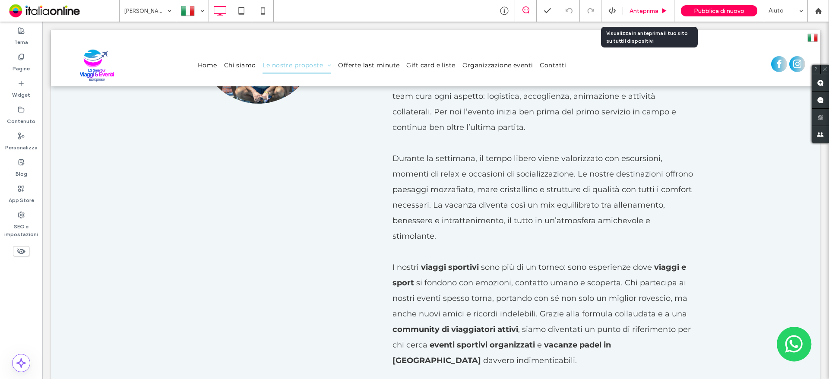
click at [654, 13] on span "Anteprima" at bounding box center [643, 10] width 29 height 7
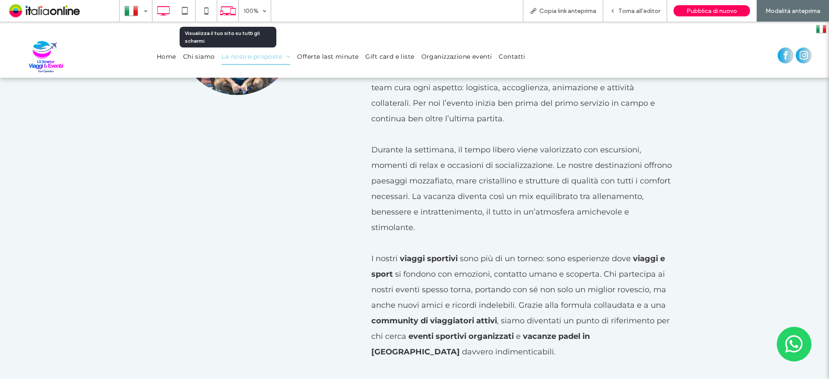
click at [234, 15] on use at bounding box center [228, 10] width 16 height 9
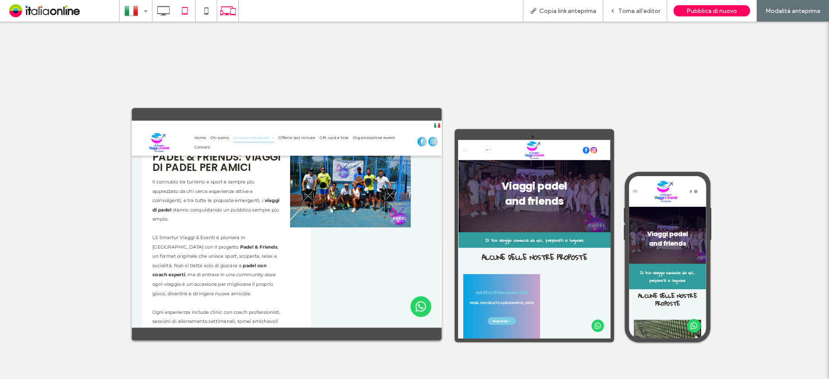
scroll to position [820, 0]
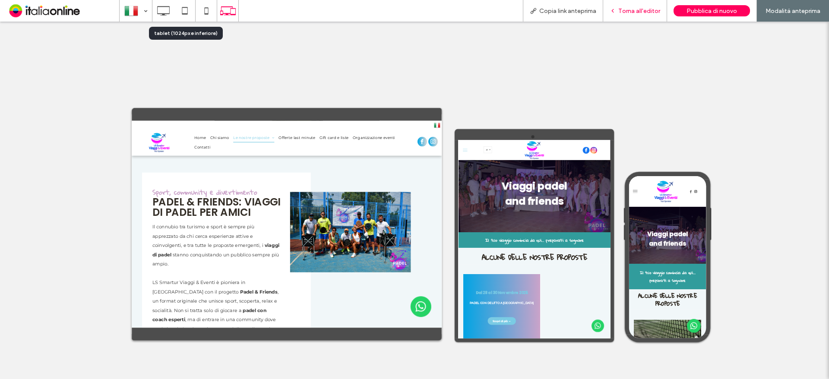
click at [621, 18] on div "Torna all'editor" at bounding box center [635, 11] width 64 height 22
click at [623, 12] on span "Torna all'editor" at bounding box center [639, 10] width 42 height 7
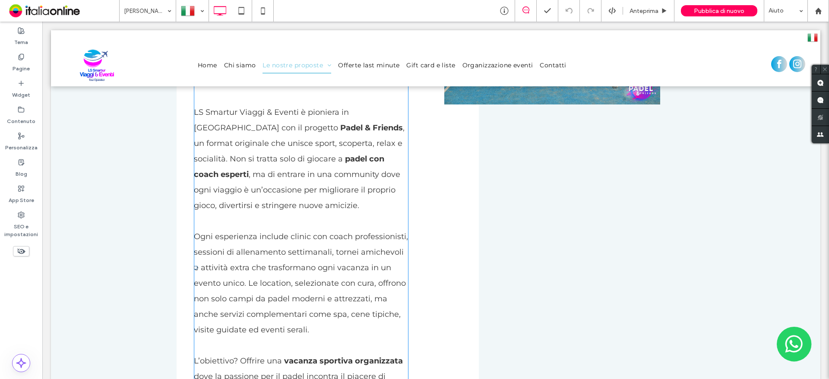
scroll to position [1036, 0]
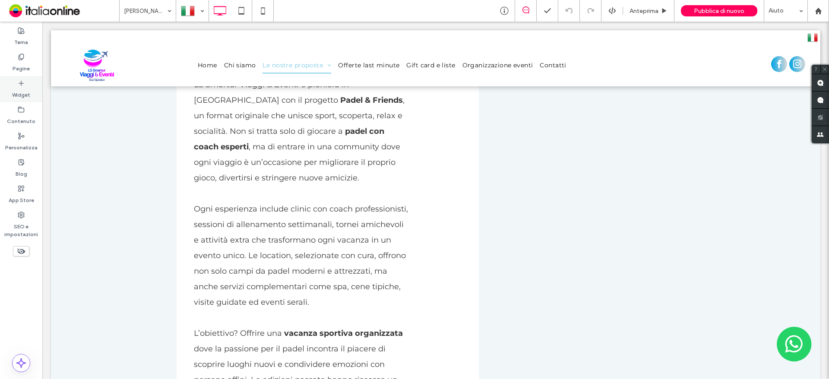
drag, startPoint x: 92, startPoint y: 123, endPoint x: 16, endPoint y: 86, distance: 84.8
click at [16, 86] on div "Widget" at bounding box center [21, 89] width 42 height 26
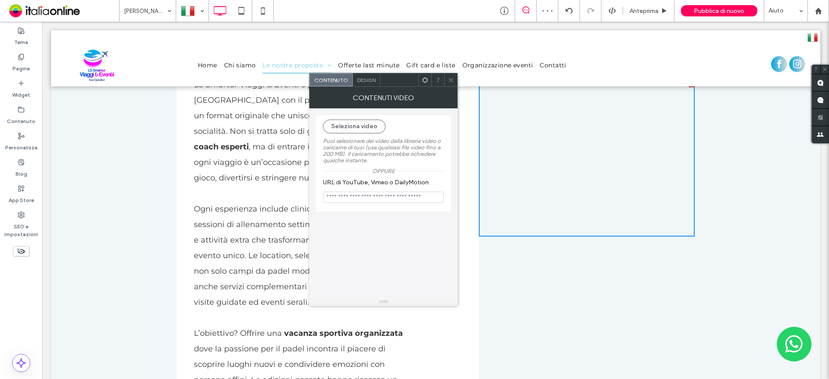
drag, startPoint x: 455, startPoint y: 81, endPoint x: 455, endPoint y: 89, distance: 8.2
click at [455, 81] on div at bounding box center [450, 79] width 13 height 13
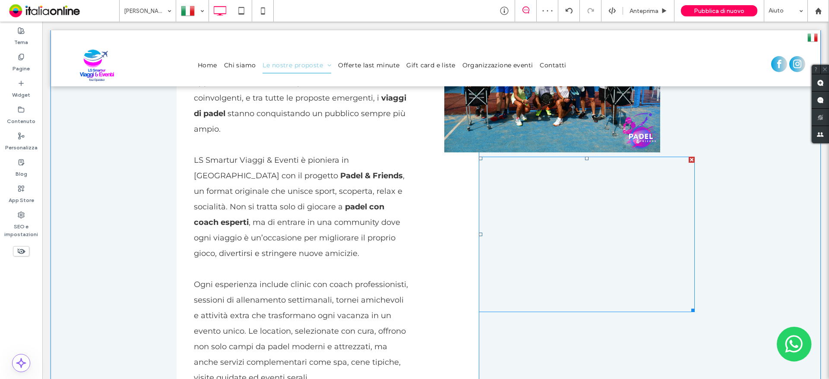
scroll to position [993, 0]
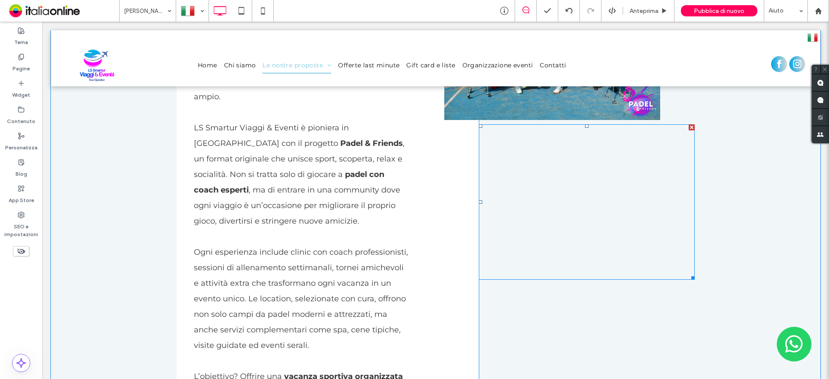
click at [534, 216] on span at bounding box center [587, 201] width 216 height 155
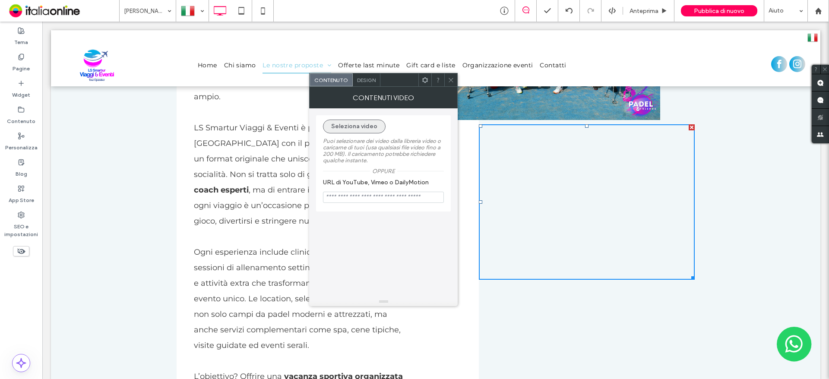
drag, startPoint x: 349, startPoint y: 121, endPoint x: 357, endPoint y: 131, distance: 12.6
click at [349, 121] on button "Seleziona video" at bounding box center [354, 127] width 63 height 14
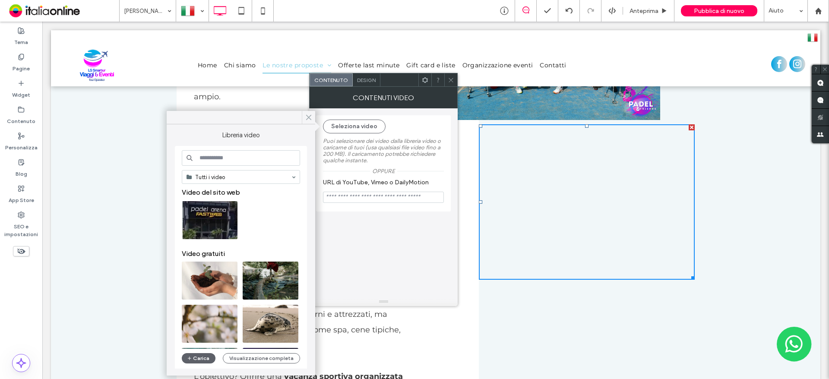
click at [311, 115] on use at bounding box center [308, 117] width 4 height 5
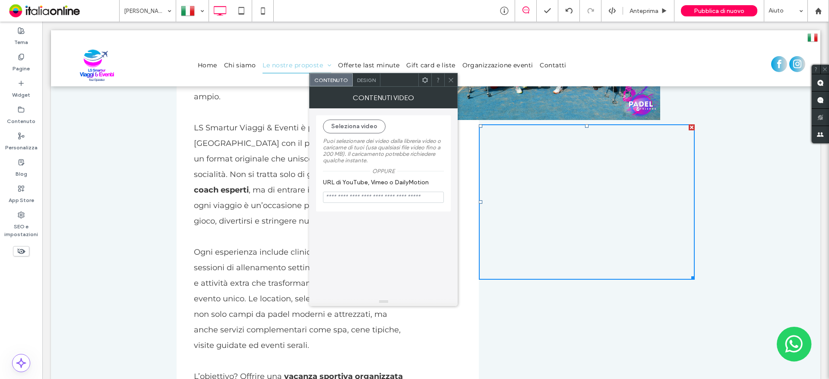
click at [450, 80] on icon at bounding box center [451, 80] width 6 height 6
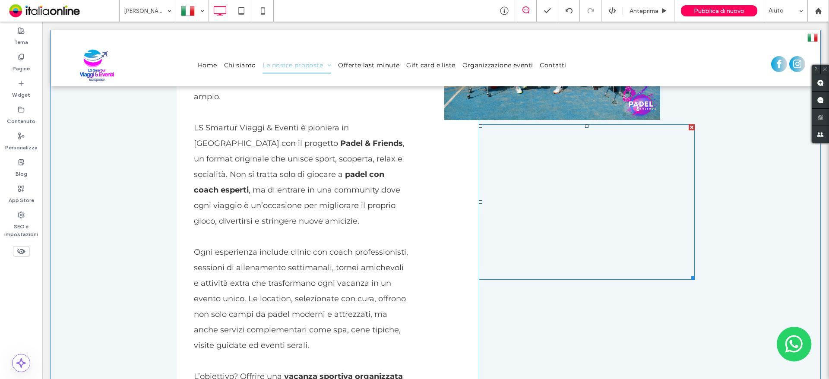
click at [689, 125] on div at bounding box center [692, 127] width 6 height 6
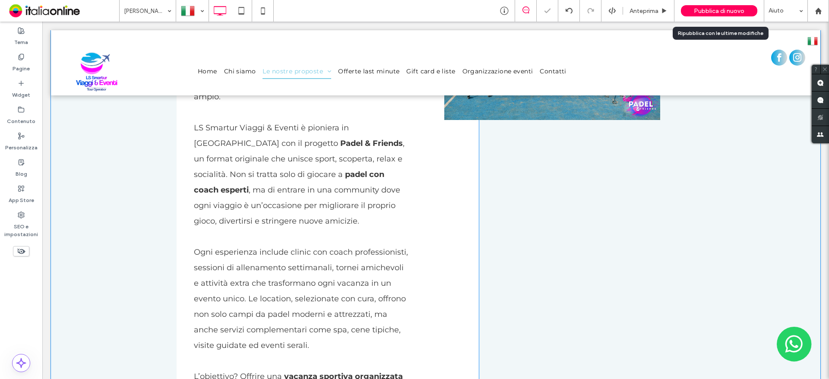
click at [711, 6] on div "Pubblica di nuovo" at bounding box center [719, 10] width 76 height 11
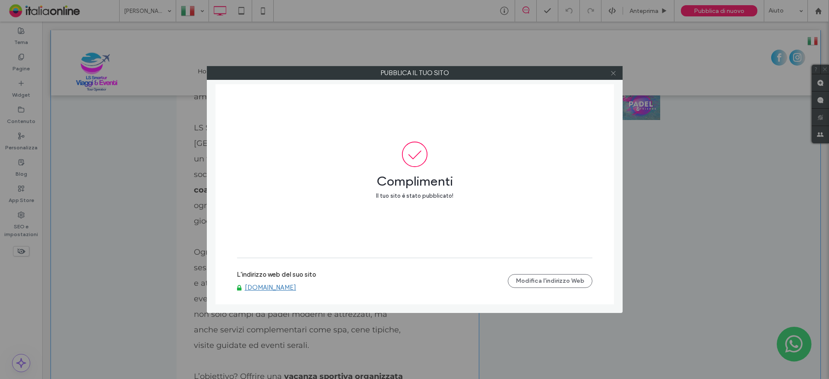
click at [615, 70] on icon at bounding box center [613, 73] width 6 height 6
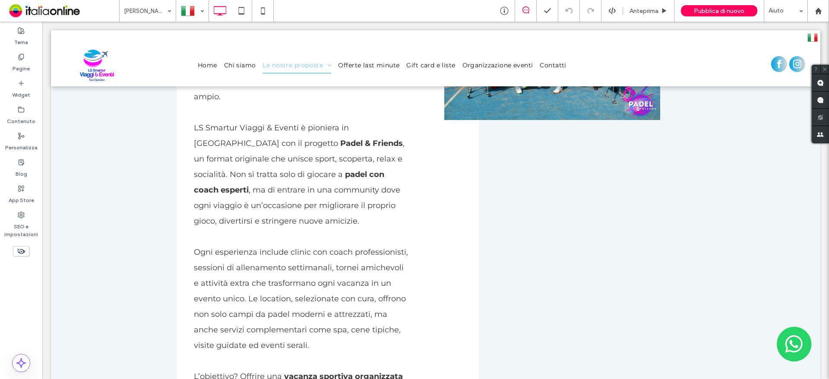
click at [27, 64] on label "Pagine" at bounding box center [21, 66] width 17 height 12
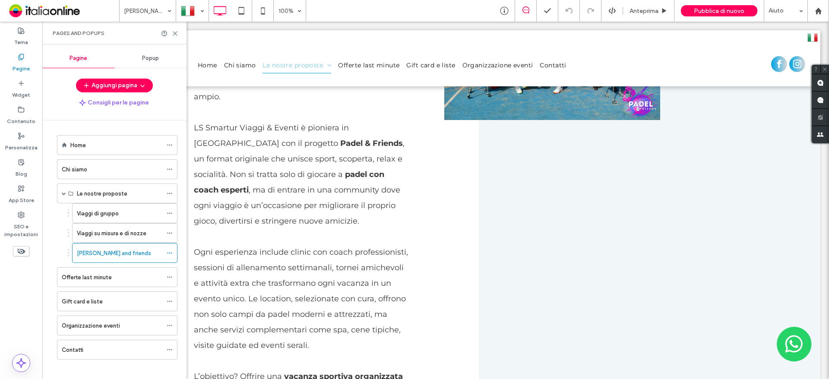
click at [12, 72] on div "Pagine" at bounding box center [21, 63] width 42 height 26
click at [39, 85] on div "Widget" at bounding box center [21, 89] width 42 height 26
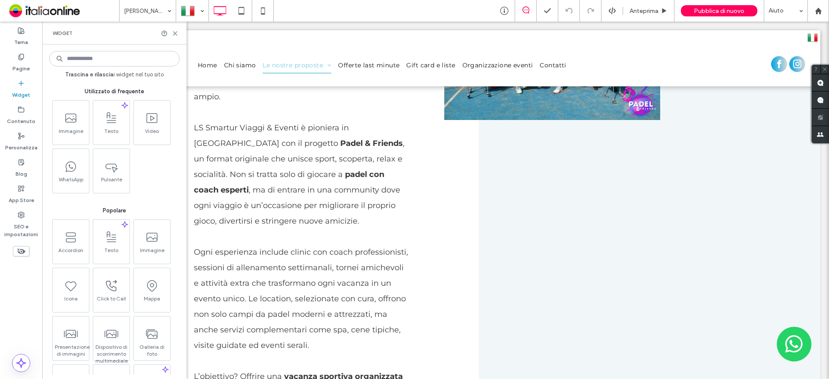
click at [21, 90] on label "Widget" at bounding box center [21, 93] width 18 height 12
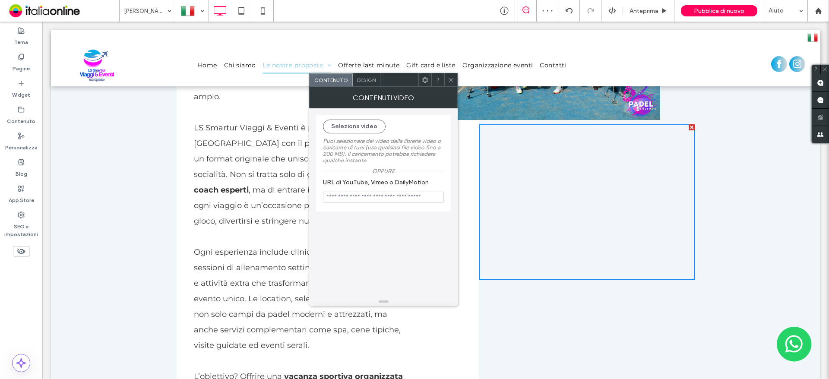
click at [349, 81] on div "Contenuto" at bounding box center [331, 79] width 43 height 13
click at [353, 140] on label "Puoi selezionare dei video dalla libreria video o caricarne di tuoi (usa qualsi…" at bounding box center [383, 150] width 121 height 35
click at [351, 129] on button "Seleziona video" at bounding box center [354, 127] width 63 height 14
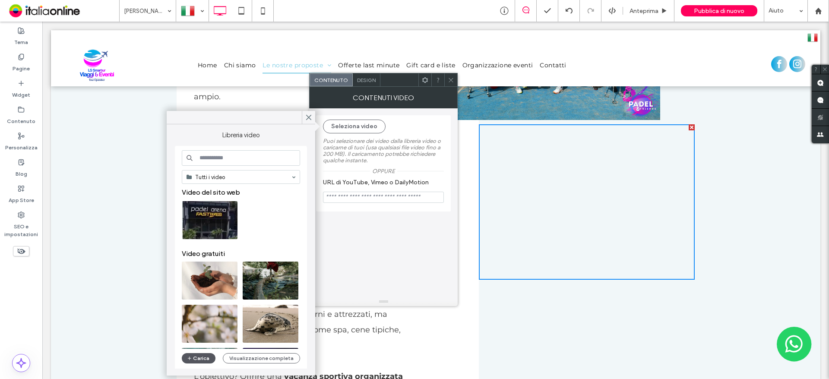
click at [200, 359] on button "Carica" at bounding box center [199, 358] width 34 height 10
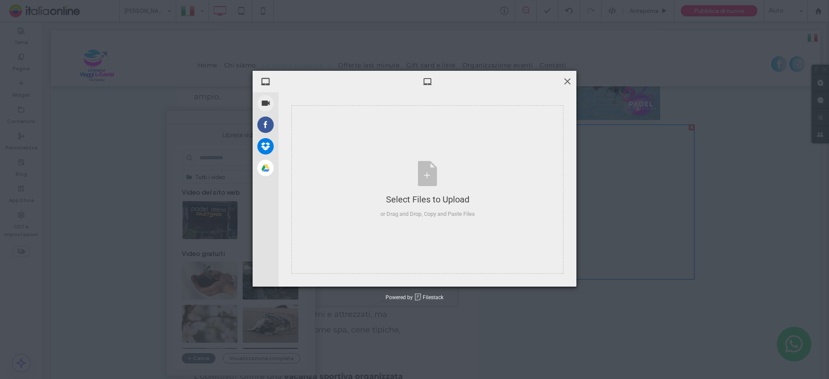
click at [569, 80] on span at bounding box center [566, 80] width 9 height 9
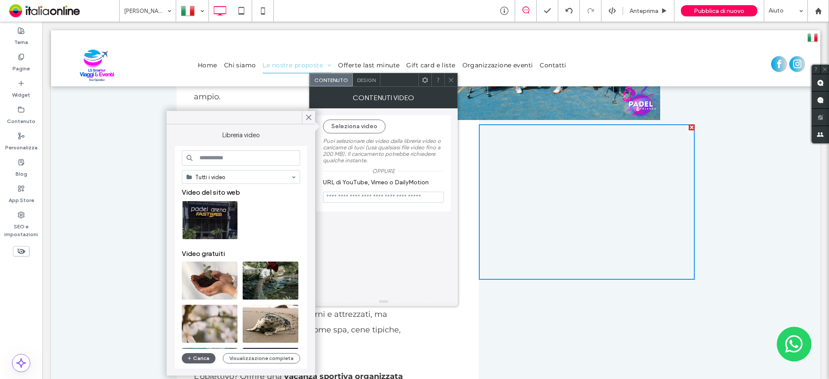
click at [689, 129] on div at bounding box center [692, 127] width 6 height 6
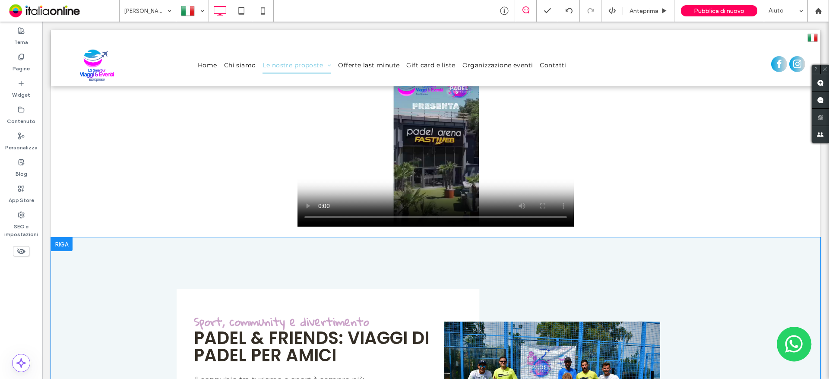
scroll to position [734, 0]
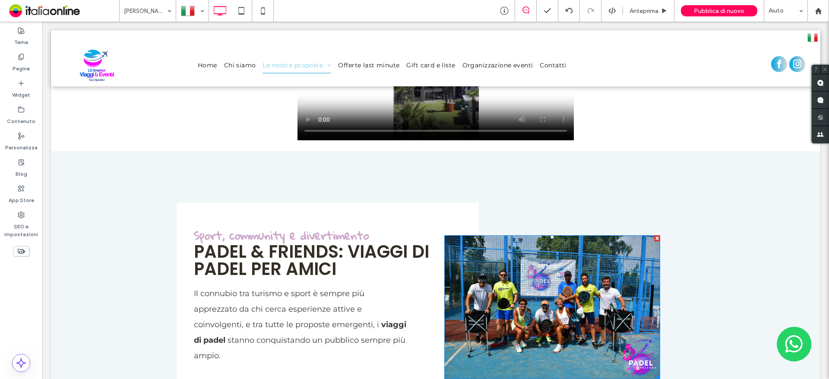
click at [522, 262] on img at bounding box center [552, 307] width 216 height 144
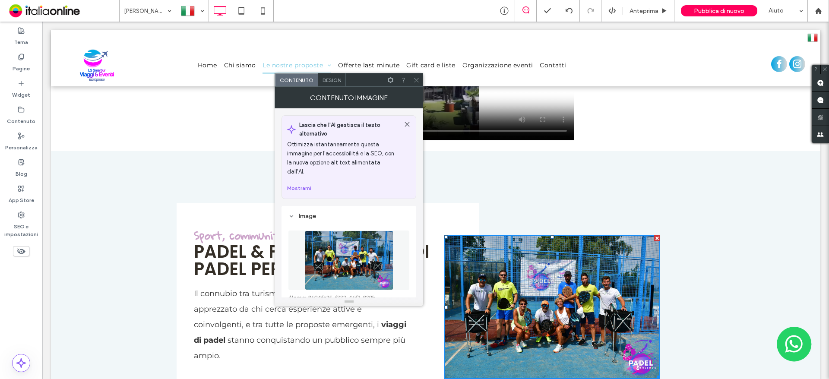
click at [340, 80] on span "Design" at bounding box center [331, 80] width 19 height 6
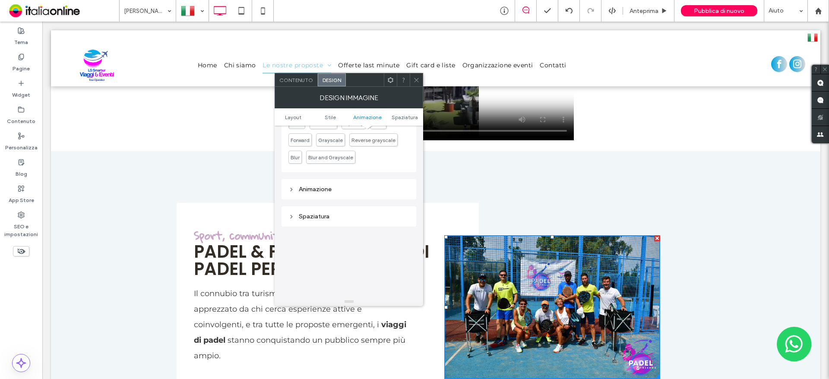
scroll to position [432, 0]
click at [325, 159] on div "Spaziatura" at bounding box center [348, 152] width 135 height 20
click at [325, 154] on div "Spaziatura" at bounding box center [348, 152] width 121 height 7
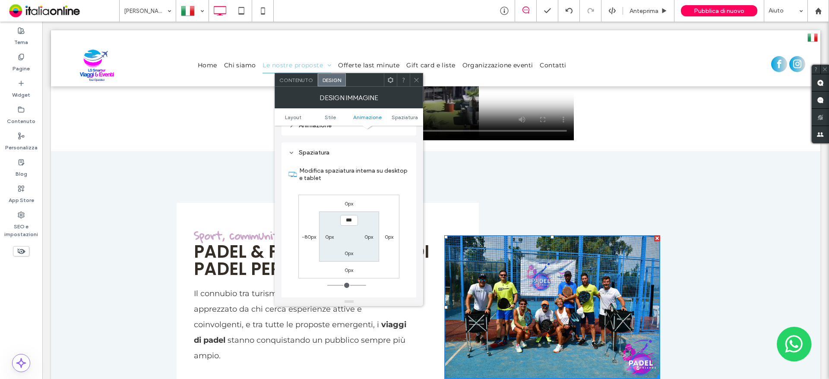
drag, startPoint x: 416, startPoint y: 81, endPoint x: 415, endPoint y: 88, distance: 6.9
click at [416, 81] on use at bounding box center [416, 80] width 4 height 4
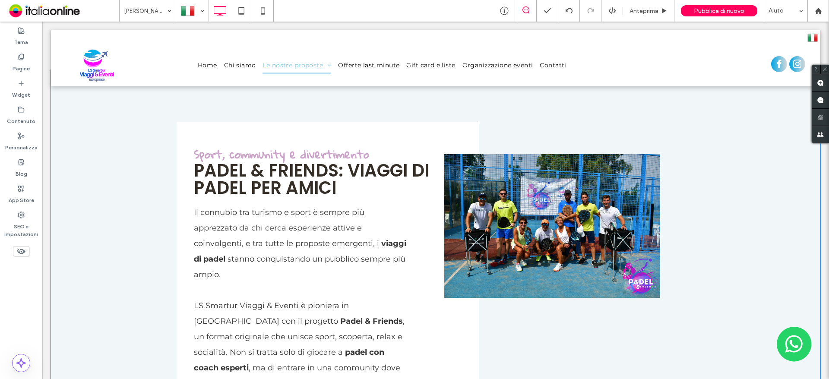
scroll to position [863, 0]
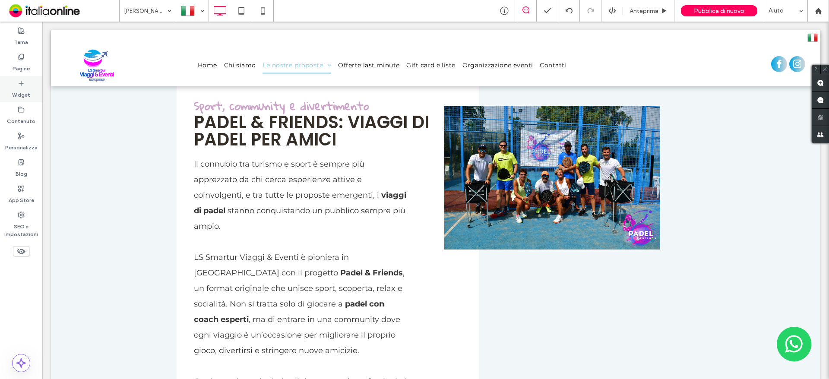
click at [25, 96] on label "Widget" at bounding box center [21, 93] width 18 height 12
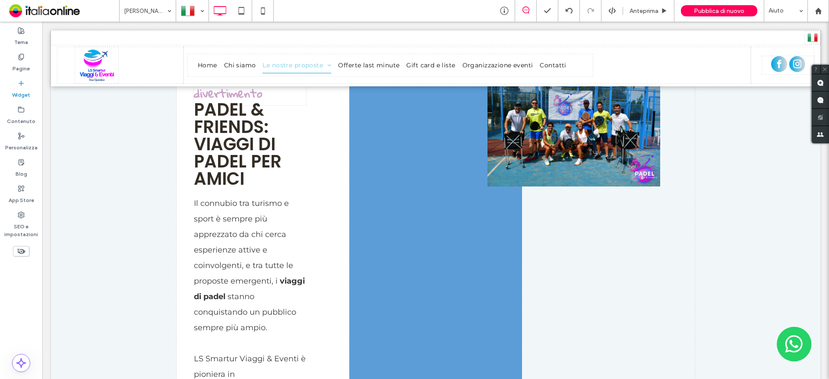
scroll to position [913, 0]
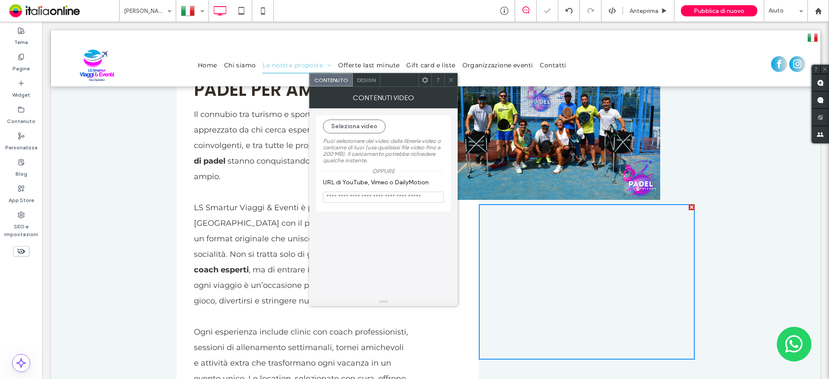
click at [361, 80] on span "Design" at bounding box center [366, 80] width 19 height 6
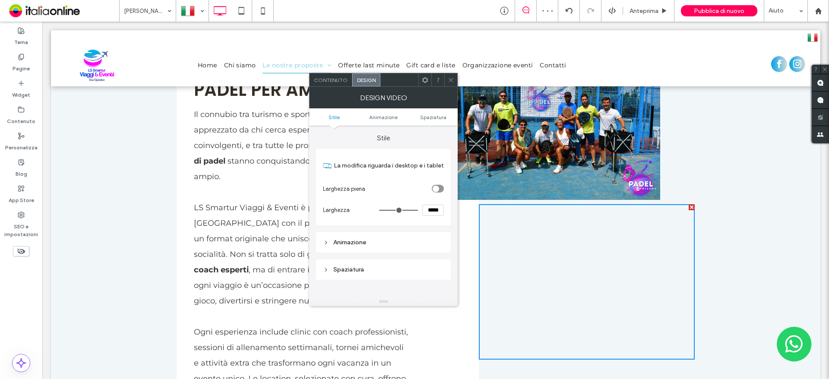
click at [366, 264] on div "Spaziatura" at bounding box center [383, 270] width 121 height 12
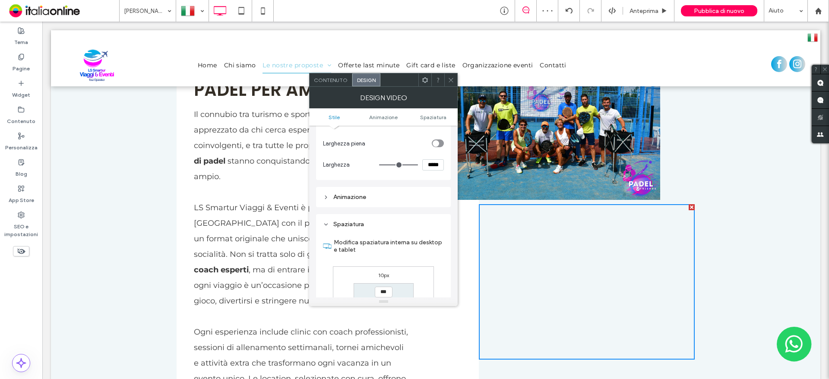
scroll to position [86, 0]
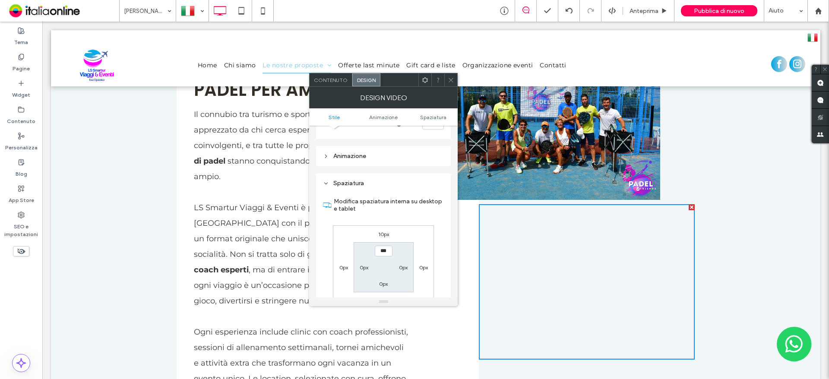
click at [341, 262] on div "10px 0px 10px 0px *** 0px 0px 0px" at bounding box center [383, 267] width 101 height 84
click at [343, 266] on label "0px" at bounding box center [343, 267] width 9 height 6
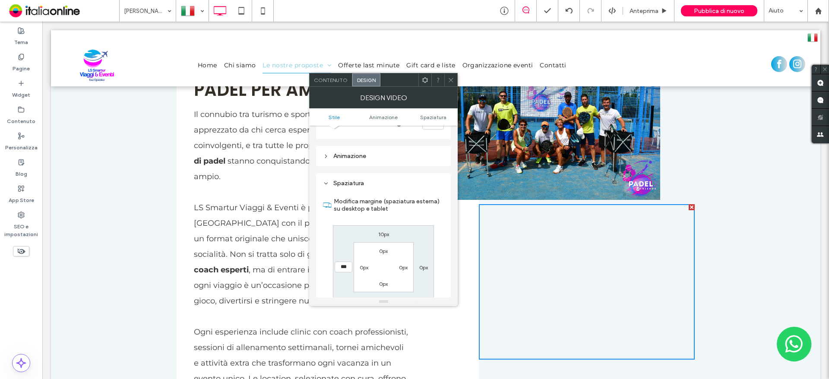
type input "***"
type input "*"
type input "*****"
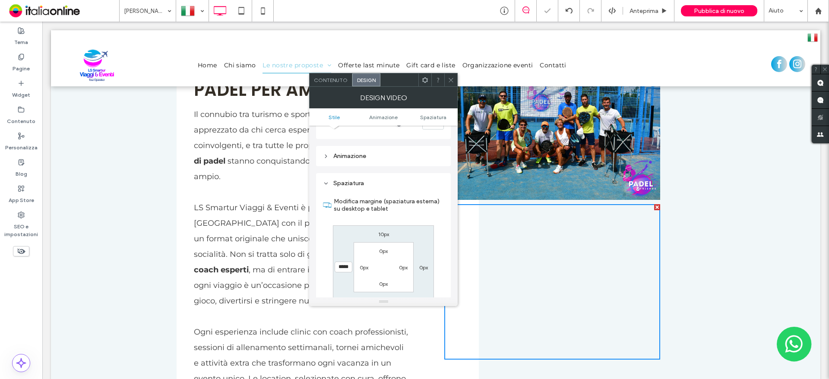
click at [379, 236] on label "10px" at bounding box center [383, 234] width 11 height 6
type input "**"
type input "****"
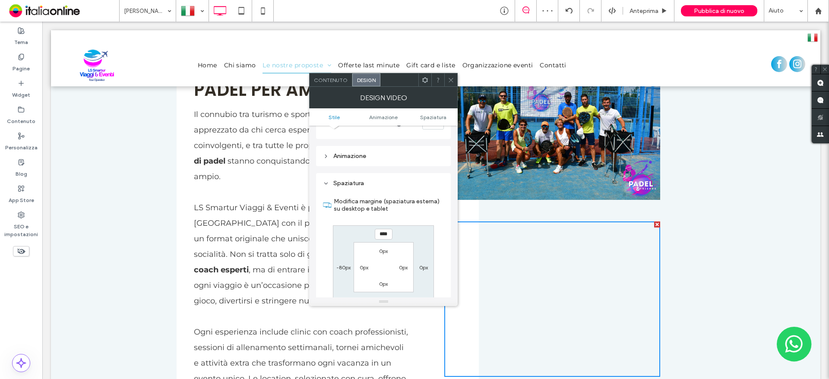
click at [450, 80] on icon at bounding box center [451, 80] width 6 height 6
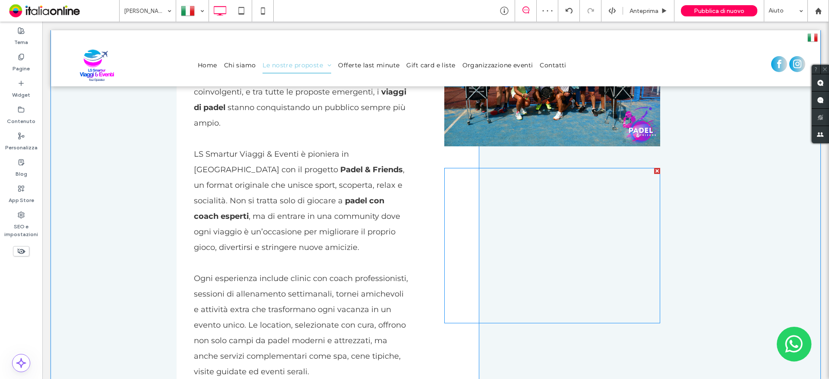
scroll to position [1042, 0]
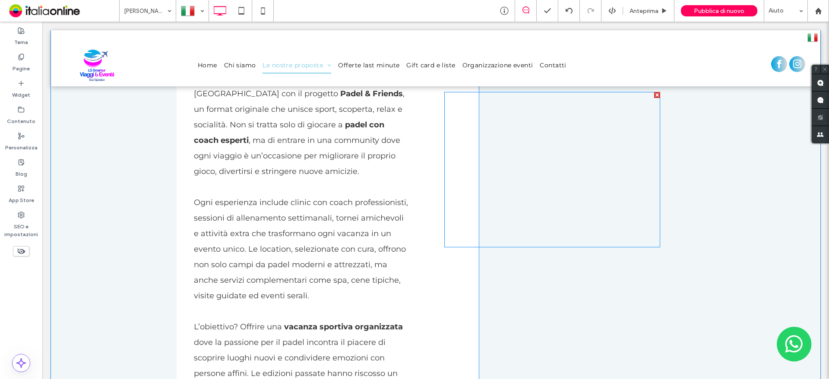
click at [526, 190] on span at bounding box center [552, 169] width 216 height 155
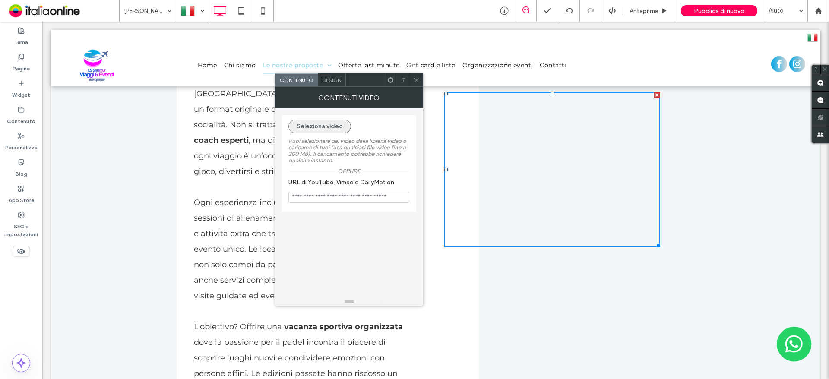
click at [319, 126] on button "Seleziona video" at bounding box center [319, 127] width 63 height 14
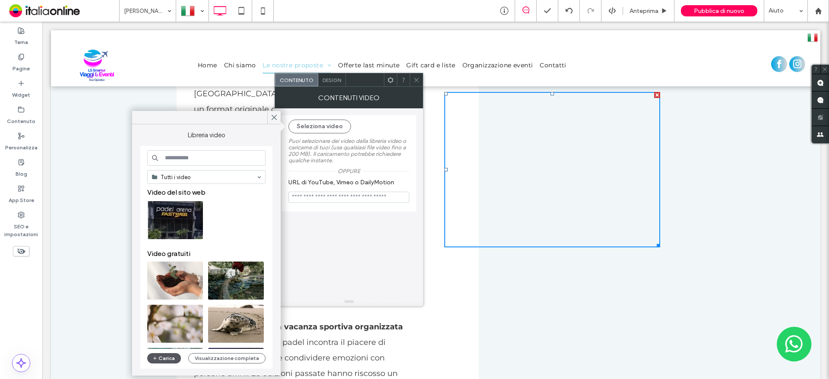
click at [158, 357] on span "button" at bounding box center [155, 358] width 6 height 9
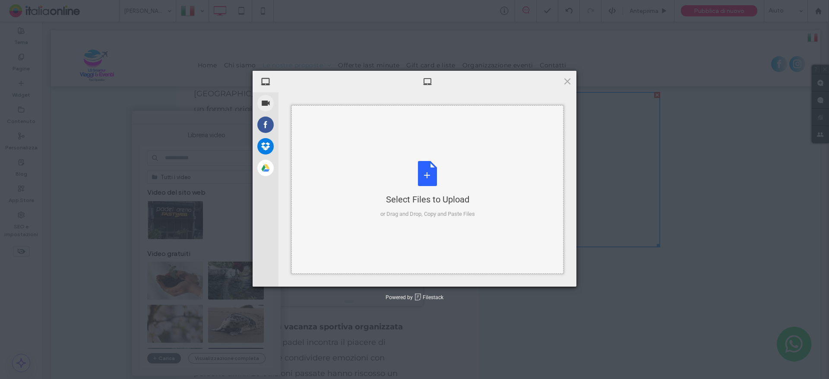
click at [385, 191] on div "Select Files to Upload or Drag and Drop, Copy and Paste Files" at bounding box center [427, 189] width 95 height 57
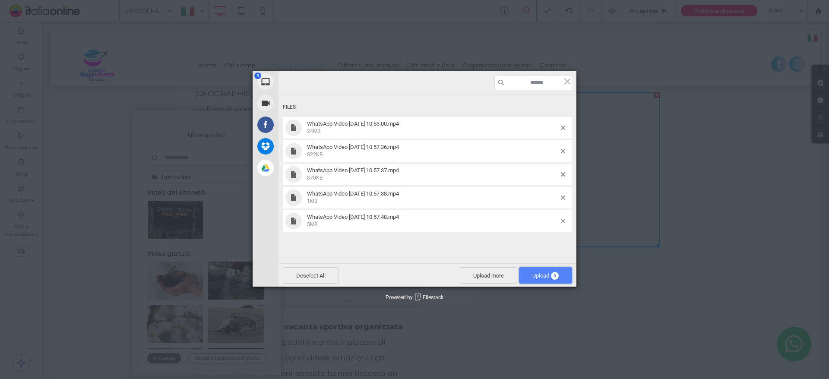
click at [532, 275] on span "Upload 5" at bounding box center [545, 275] width 26 height 6
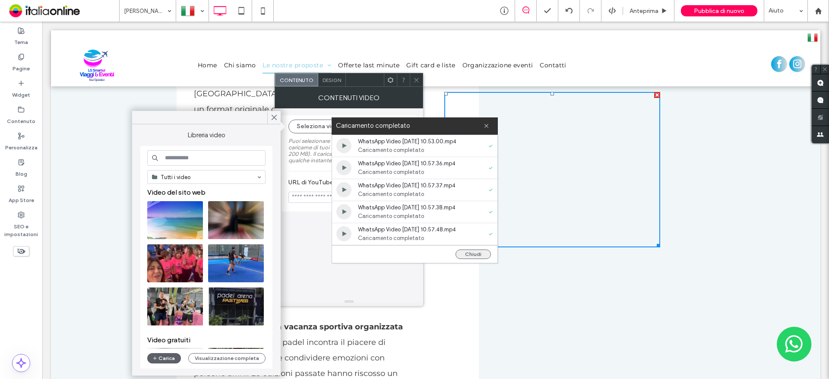
drag, startPoint x: 483, startPoint y: 254, endPoint x: 474, endPoint y: 254, distance: 8.6
click at [483, 254] on button "Chiudi" at bounding box center [472, 254] width 35 height 9
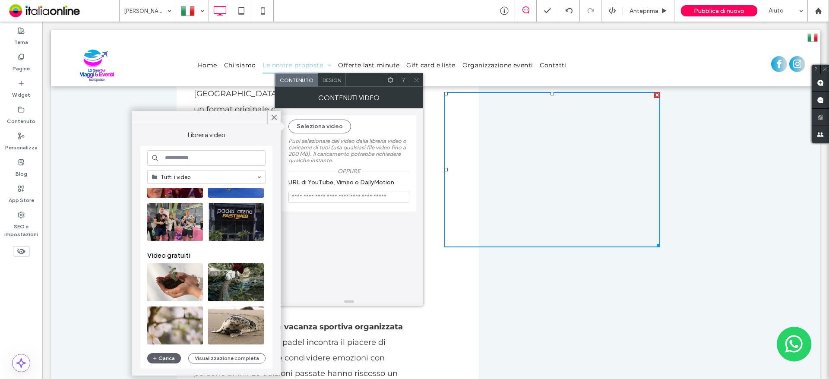
scroll to position [86, 0]
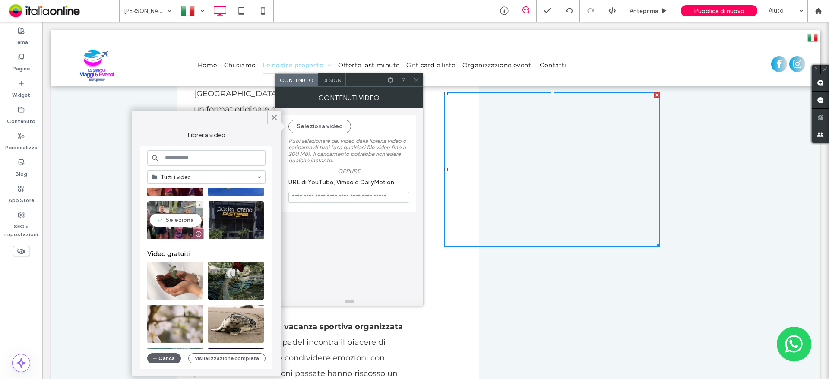
click at [180, 215] on video at bounding box center [175, 220] width 56 height 38
type input "**********"
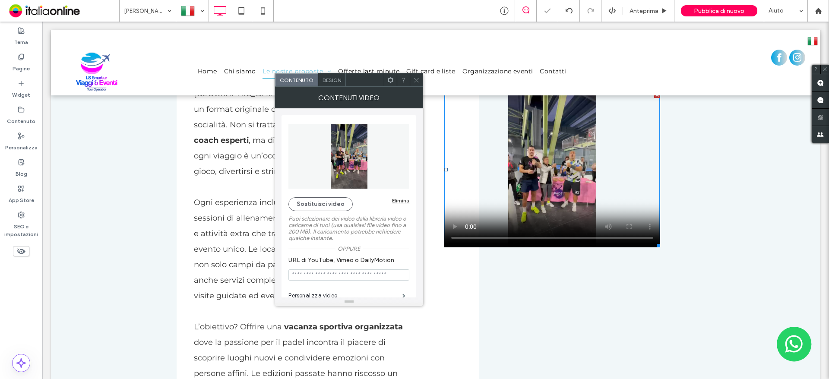
drag, startPoint x: 413, startPoint y: 80, endPoint x: 422, endPoint y: 94, distance: 16.9
click at [413, 80] on icon at bounding box center [416, 80] width 6 height 6
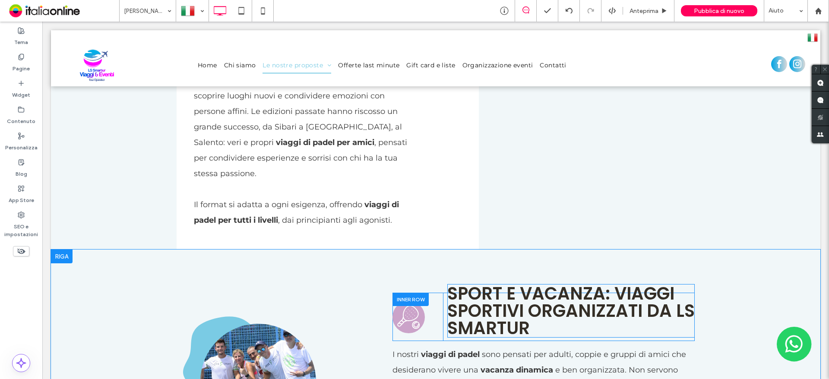
scroll to position [1129, 0]
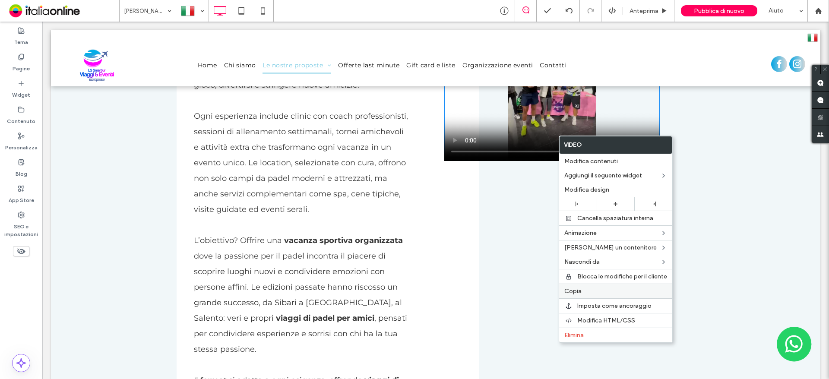
drag, startPoint x: 574, startPoint y: 292, endPoint x: 527, endPoint y: 272, distance: 51.5
click at [574, 292] on span "Copia" at bounding box center [572, 290] width 17 height 7
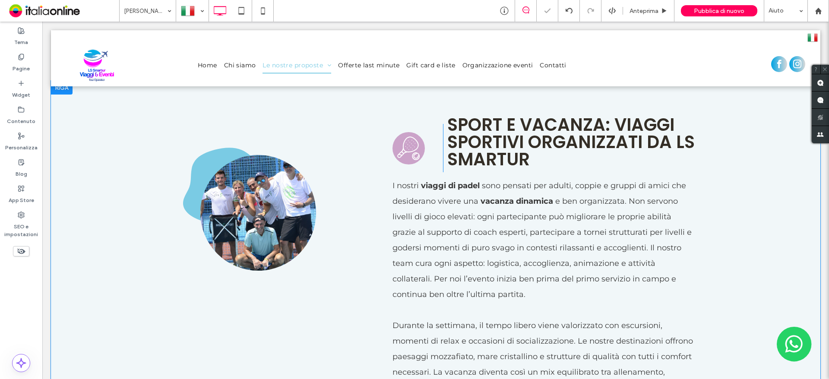
scroll to position [1560, 0]
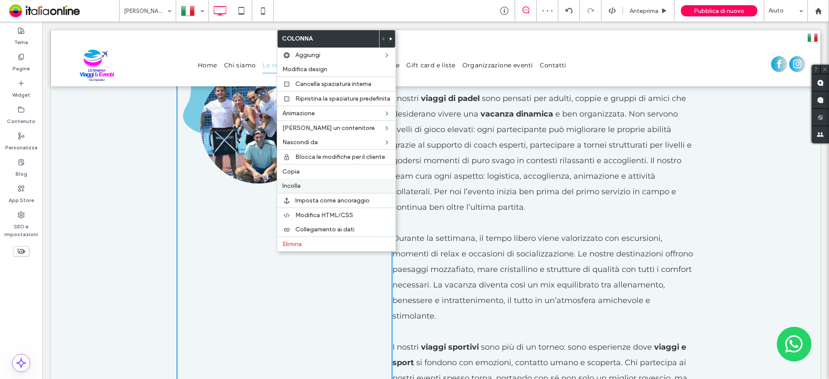
click at [305, 186] on label "Incolla" at bounding box center [336, 185] width 108 height 7
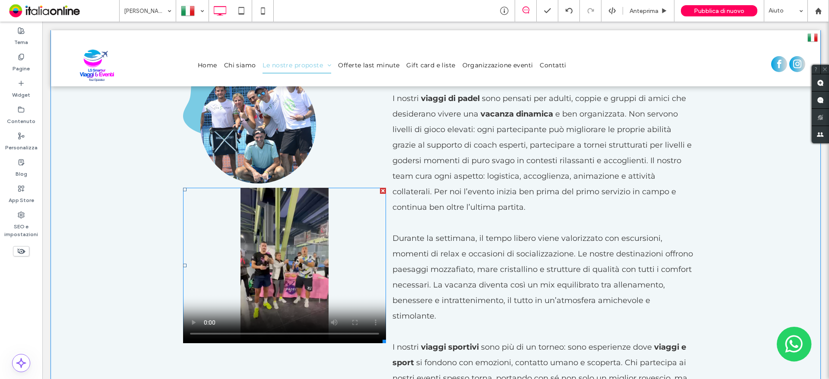
click at [304, 271] on span at bounding box center [284, 265] width 203 height 155
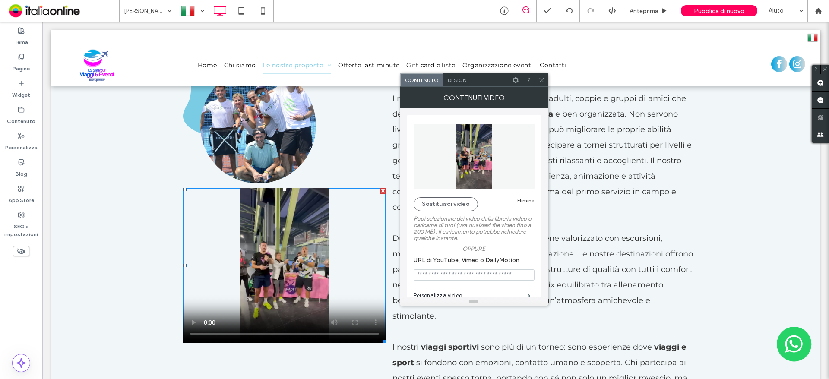
click at [454, 79] on span "Design" at bounding box center [457, 80] width 19 height 6
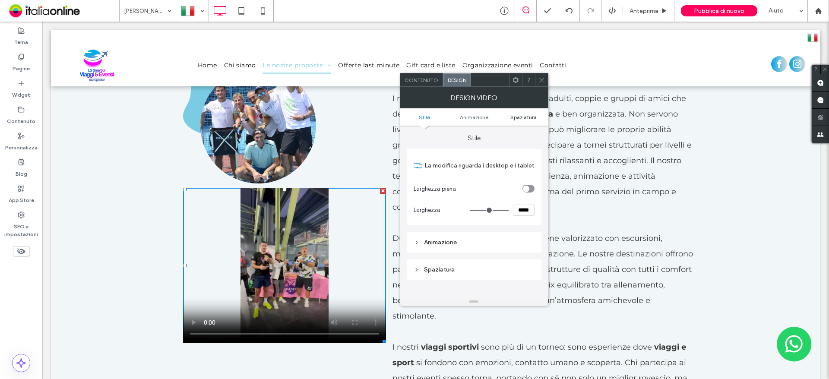
click at [528, 117] on span "Spaziatura" at bounding box center [523, 117] width 26 height 6
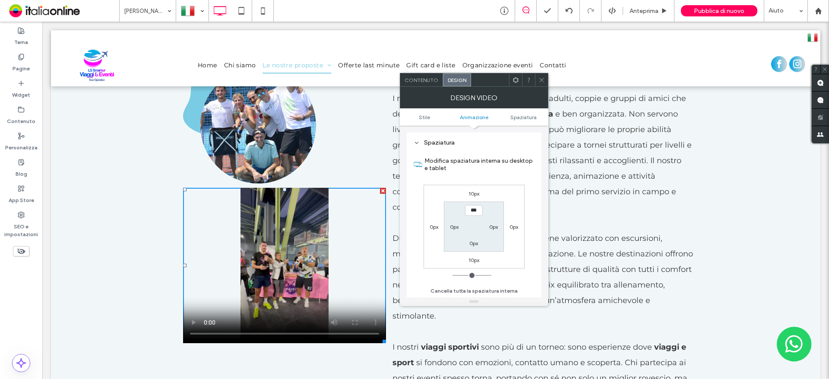
scroll to position [127, 0]
click at [474, 201] on div "10px 0px 10px 0px *** 0px 0px 0px" at bounding box center [473, 227] width 101 height 84
click at [471, 194] on label "10px" at bounding box center [473, 193] width 11 height 6
type input "**"
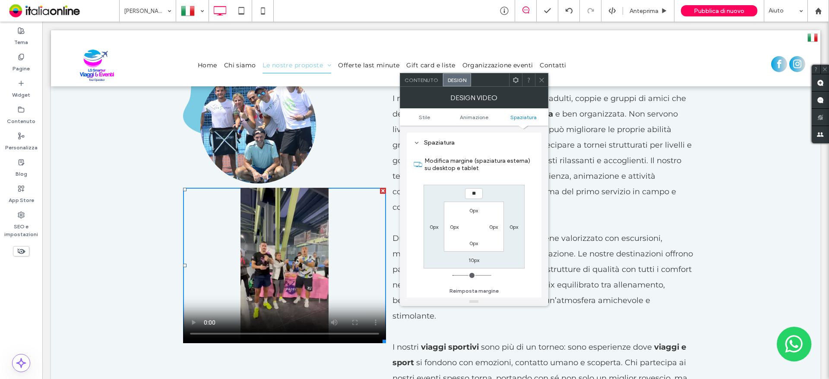
type input "**"
type input "****"
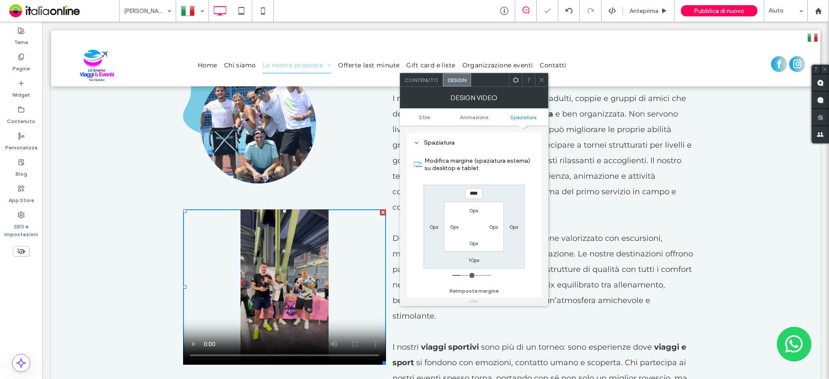
click at [541, 80] on icon at bounding box center [541, 80] width 6 height 6
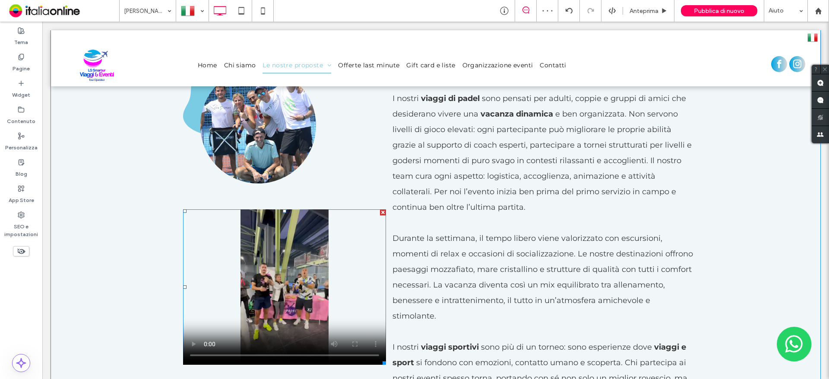
click at [269, 277] on span at bounding box center [284, 286] width 203 height 155
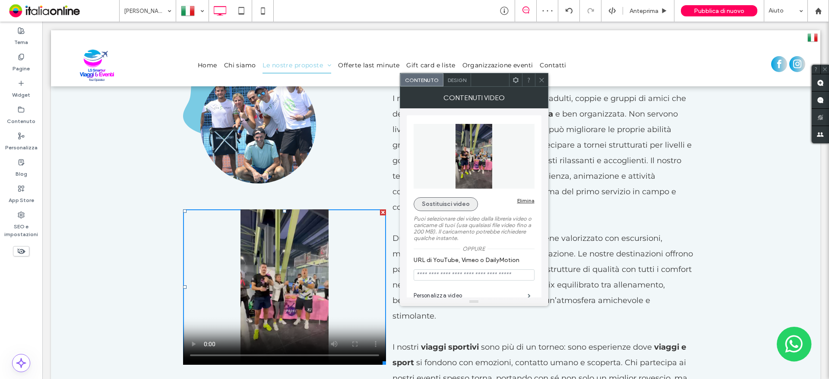
click at [440, 203] on button "Sostituisci video" at bounding box center [446, 204] width 64 height 14
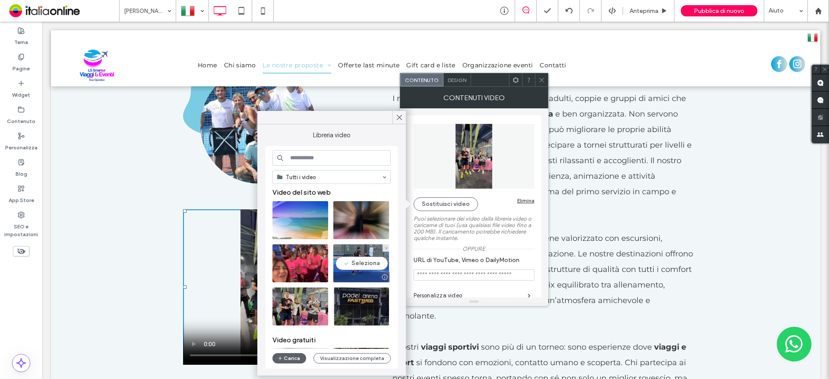
click at [359, 265] on video at bounding box center [361, 263] width 56 height 38
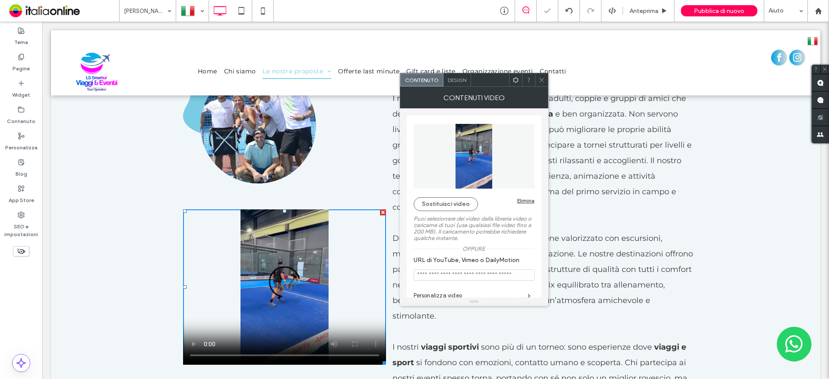
click at [454, 85] on div "Design" at bounding box center [457, 79] width 28 height 13
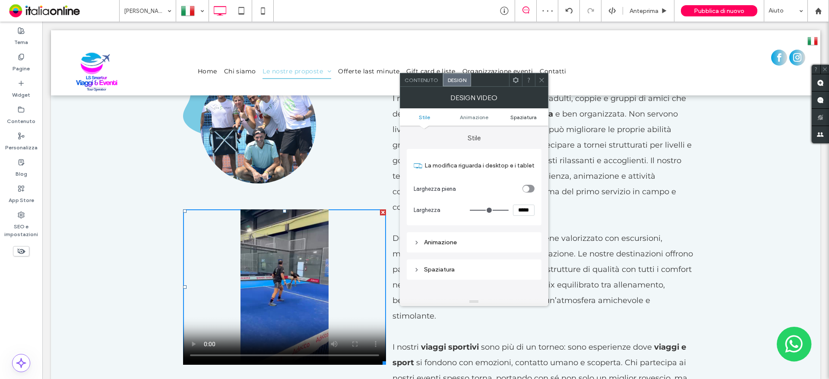
click at [521, 121] on ul "Stile Animazione Spaziatura" at bounding box center [474, 116] width 148 height 17
click at [521, 115] on span "Spaziatura" at bounding box center [523, 117] width 26 height 6
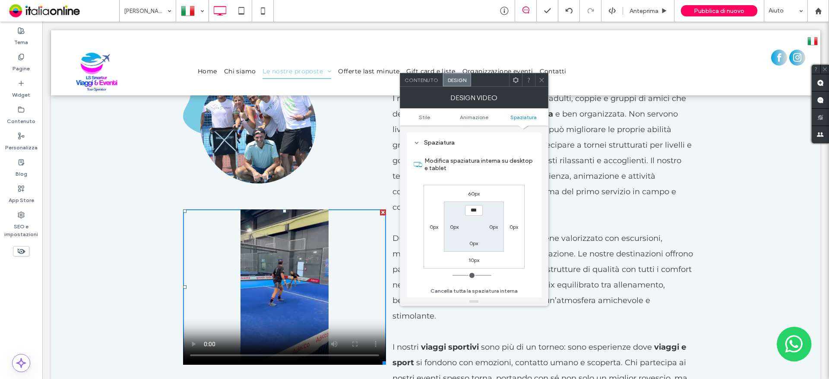
click at [542, 84] on span at bounding box center [541, 79] width 6 height 13
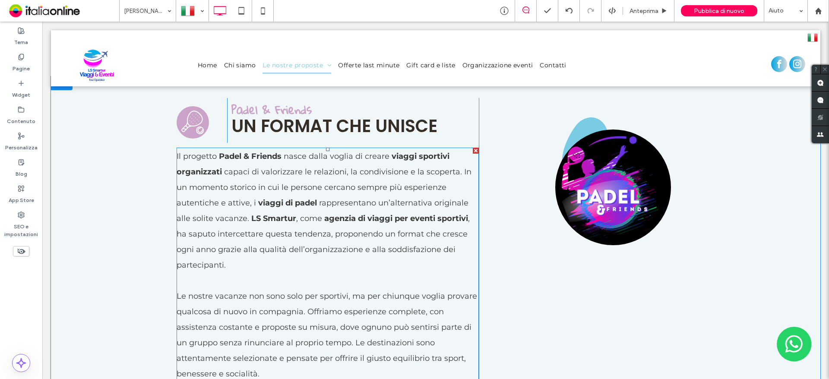
scroll to position [2035, 0]
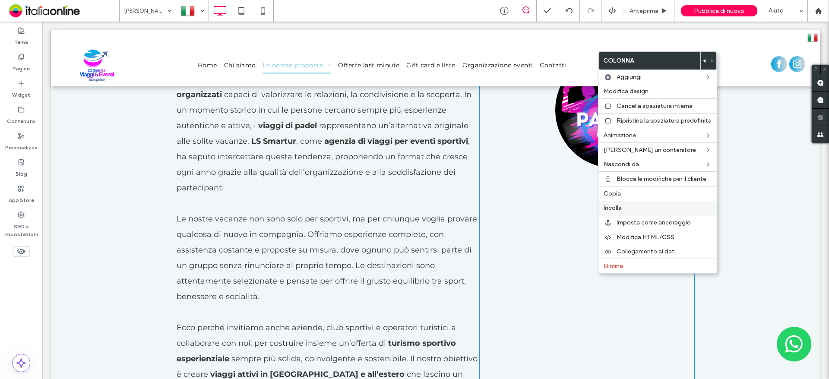
click at [629, 209] on label "Incolla" at bounding box center [657, 207] width 108 height 7
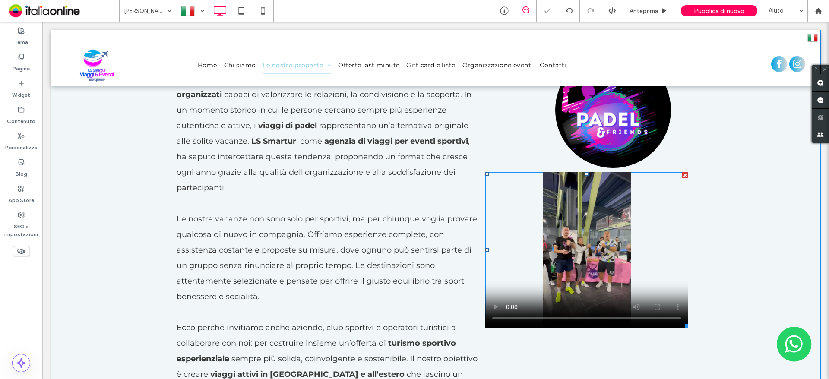
click at [578, 196] on span at bounding box center [586, 249] width 203 height 155
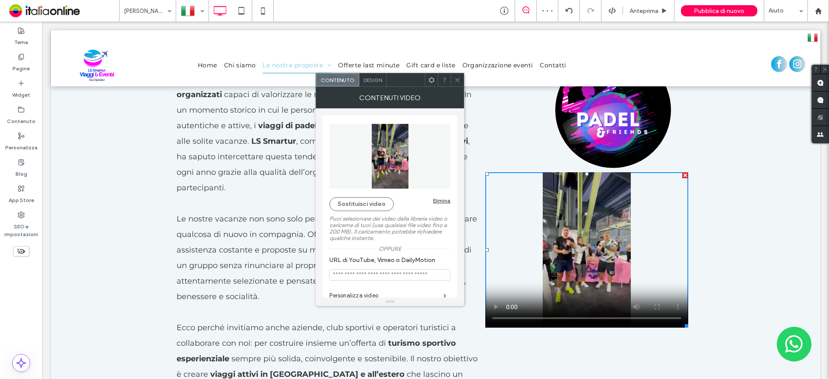
click at [369, 84] on div "Design" at bounding box center [373, 79] width 28 height 13
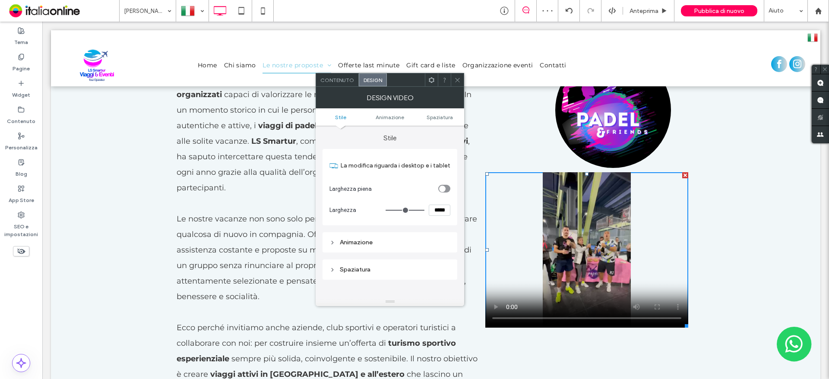
click at [369, 82] on span "Design" at bounding box center [372, 80] width 19 height 6
click at [445, 118] on span "Spaziatura" at bounding box center [439, 117] width 26 height 6
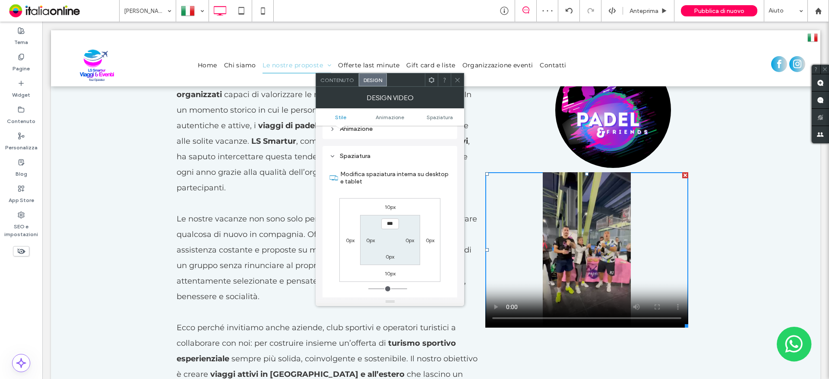
scroll to position [127, 0]
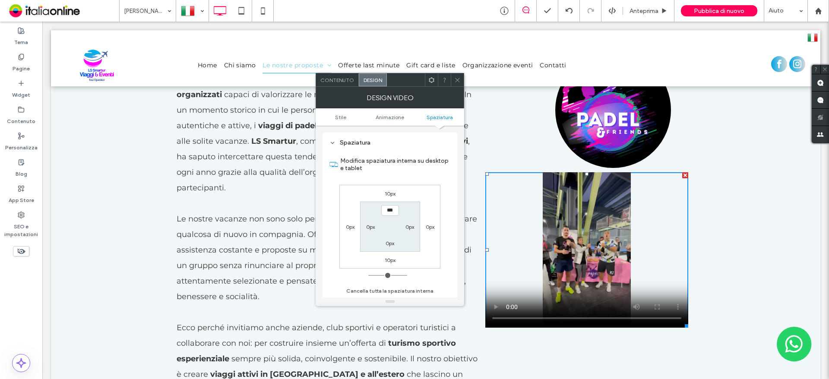
click at [396, 193] on div "10px" at bounding box center [390, 193] width 20 height 9
click at [395, 193] on label "10px" at bounding box center [390, 193] width 11 height 6
type input "**"
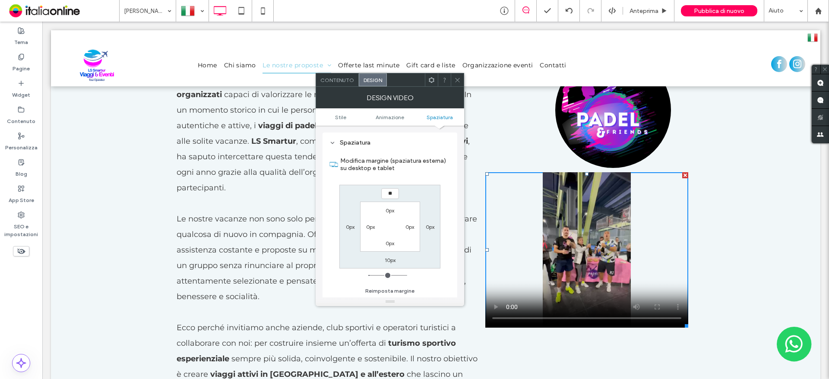
type input "**"
type input "****"
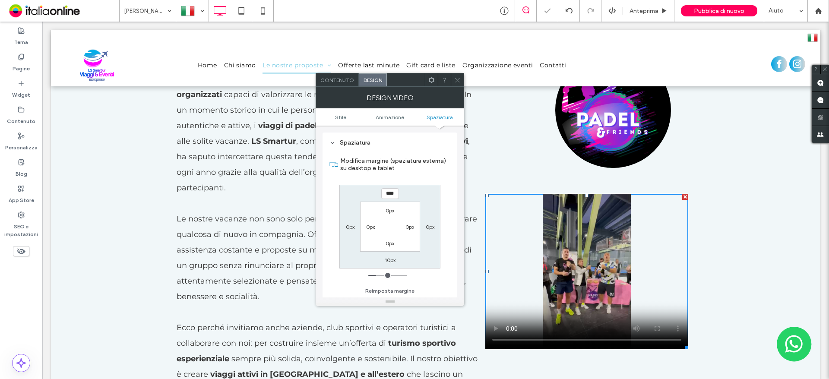
click at [458, 79] on icon at bounding box center [457, 80] width 6 height 6
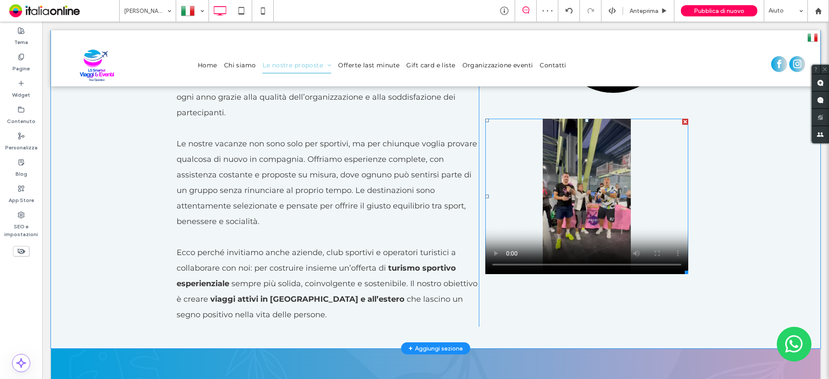
scroll to position [2035, 0]
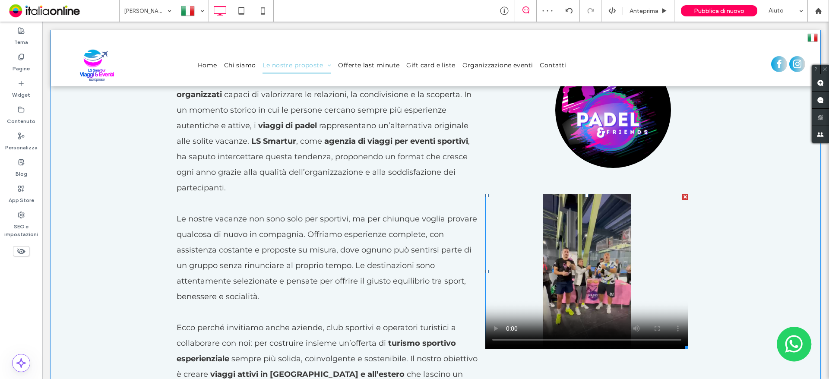
click at [600, 253] on span at bounding box center [586, 271] width 203 height 155
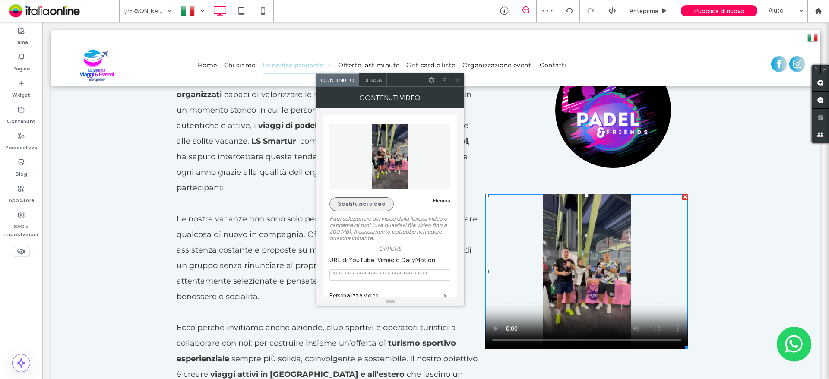
click at [351, 203] on button "Sostituisci video" at bounding box center [361, 204] width 64 height 14
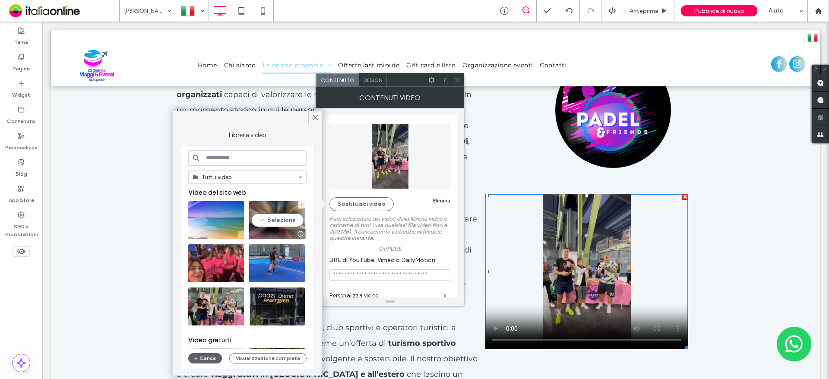
drag, startPoint x: 260, startPoint y: 218, endPoint x: 258, endPoint y: 212, distance: 5.9
click at [260, 218] on video at bounding box center [277, 220] width 56 height 38
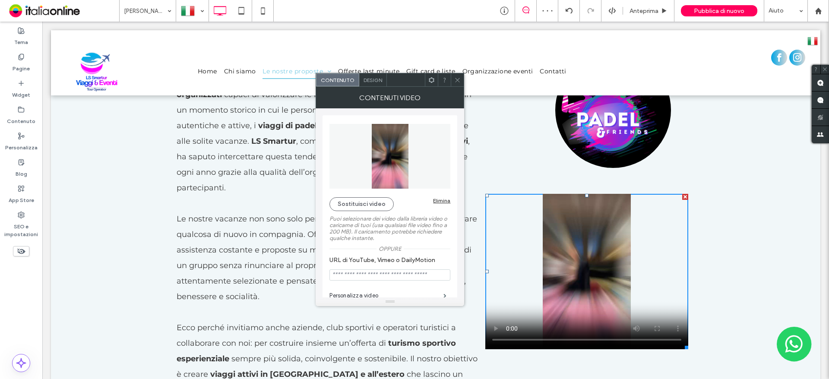
click at [453, 79] on div at bounding box center [457, 79] width 13 height 13
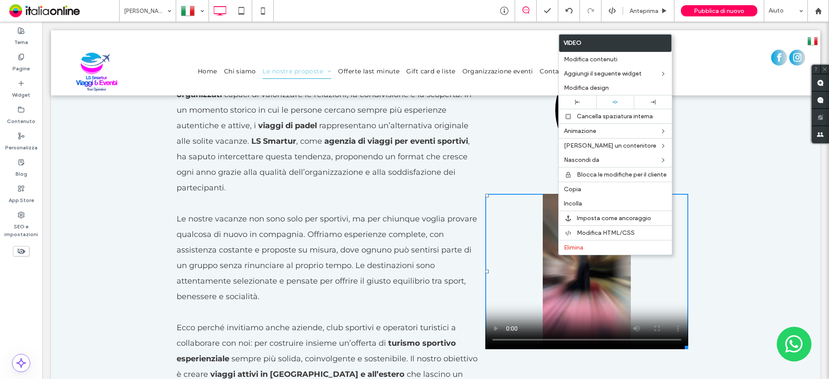
click at [793, 214] on div "padel Click To Paste Padel & Friends UN FORMAT CHE UNISCE Click To Paste Il pro…" at bounding box center [435, 211] width 769 height 424
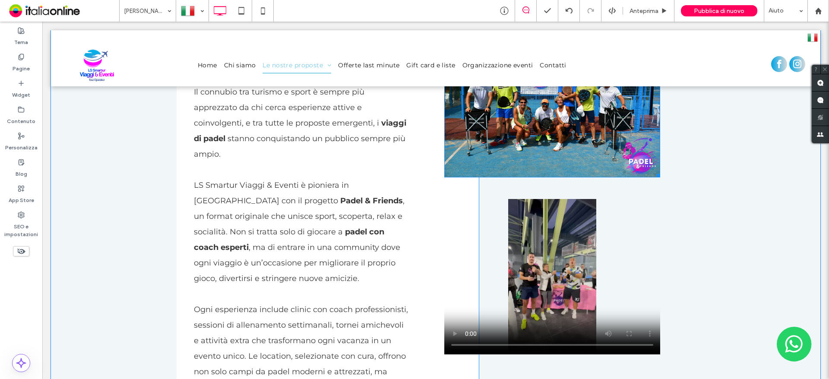
scroll to position [999, 0]
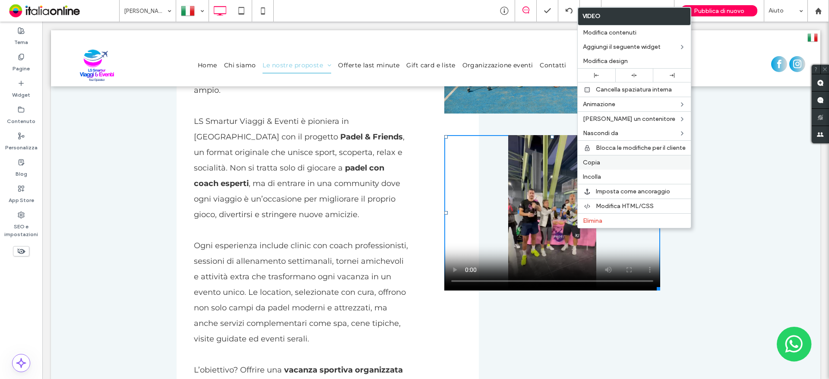
click at [596, 164] on span "Copia" at bounding box center [591, 162] width 17 height 7
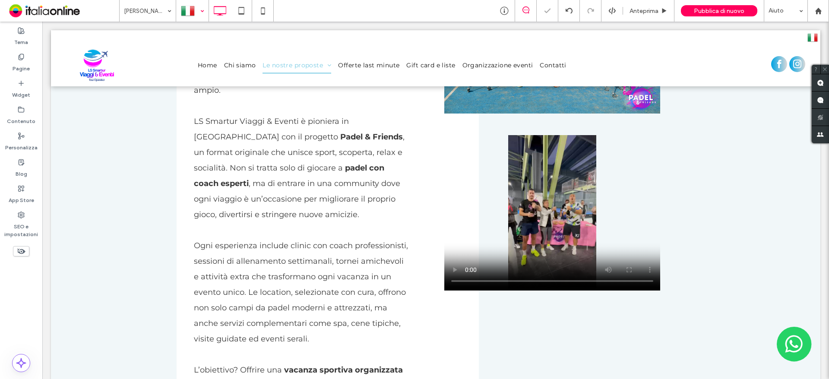
click at [203, 17] on div at bounding box center [193, 10] width 32 height 21
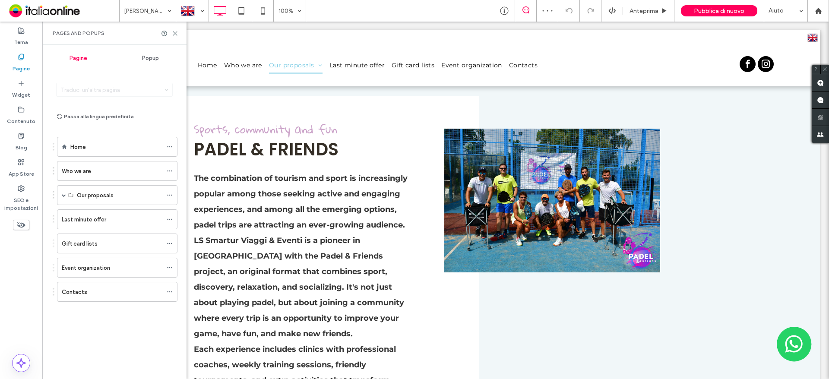
scroll to position [907, 0]
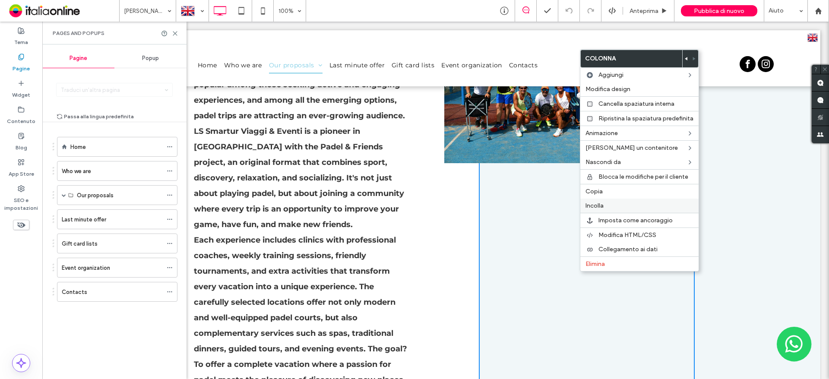
click at [600, 204] on span "Incolla" at bounding box center [594, 205] width 18 height 7
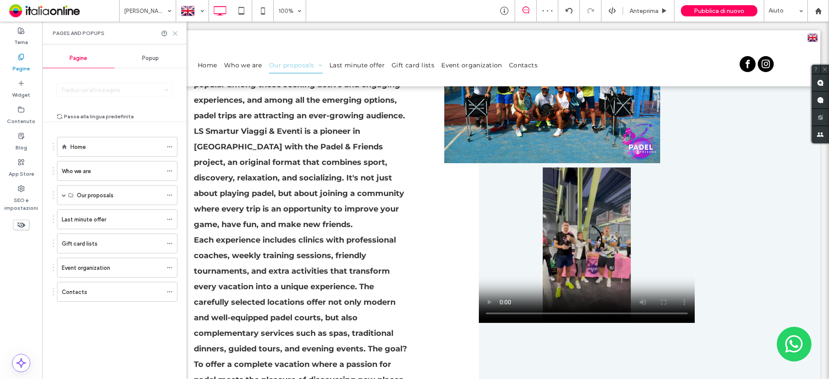
click at [174, 35] on use at bounding box center [175, 34] width 4 height 4
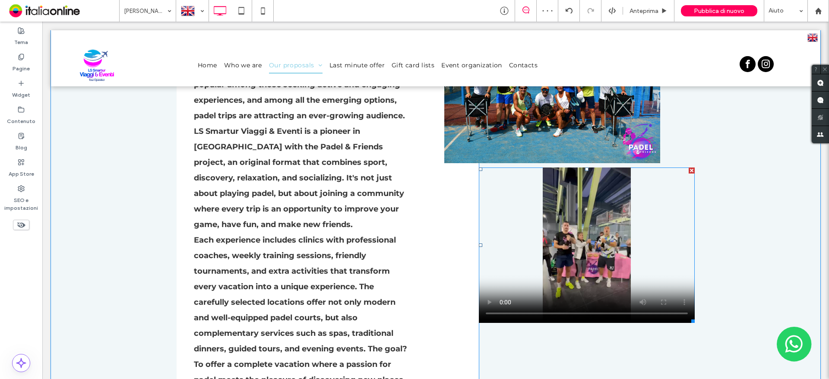
click at [552, 227] on span at bounding box center [587, 244] width 216 height 155
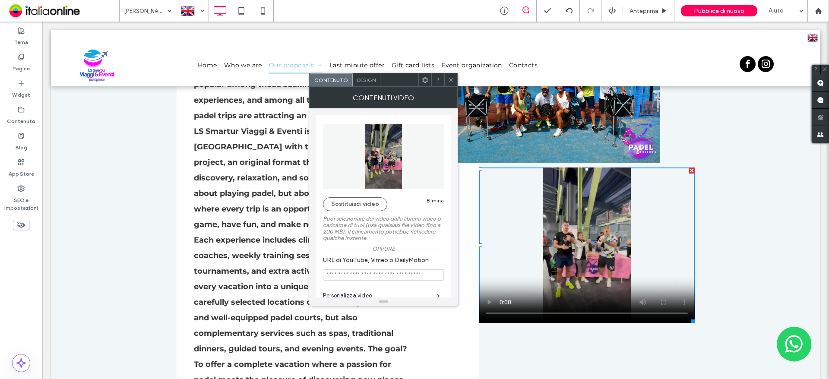
click at [366, 86] on div "Design" at bounding box center [367, 79] width 28 height 13
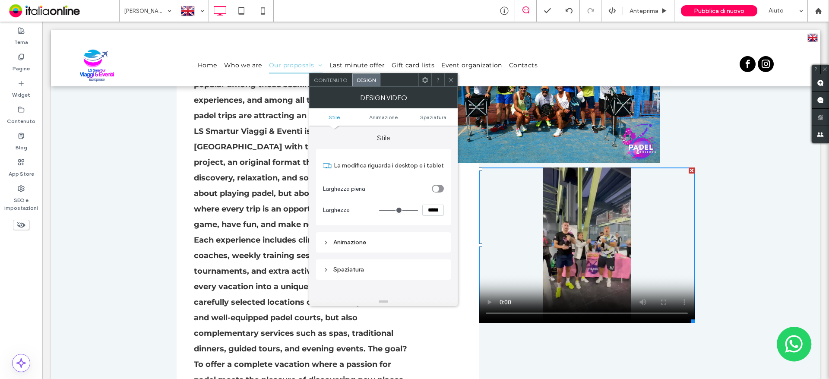
click at [366, 81] on span "Design" at bounding box center [366, 80] width 19 height 6
click at [430, 120] on span "Spaziatura" at bounding box center [433, 117] width 26 height 6
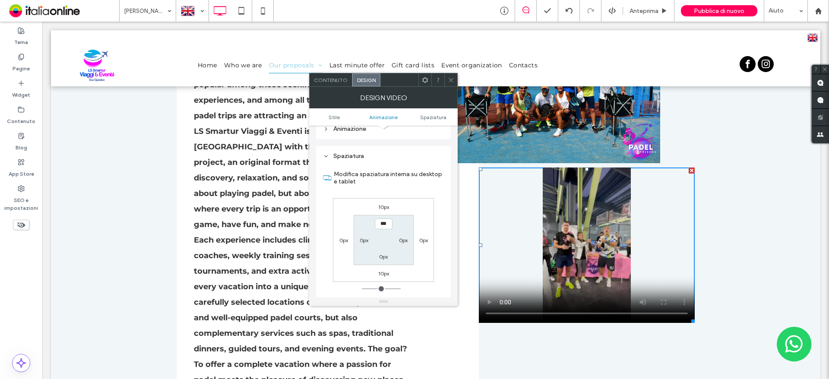
scroll to position [127, 0]
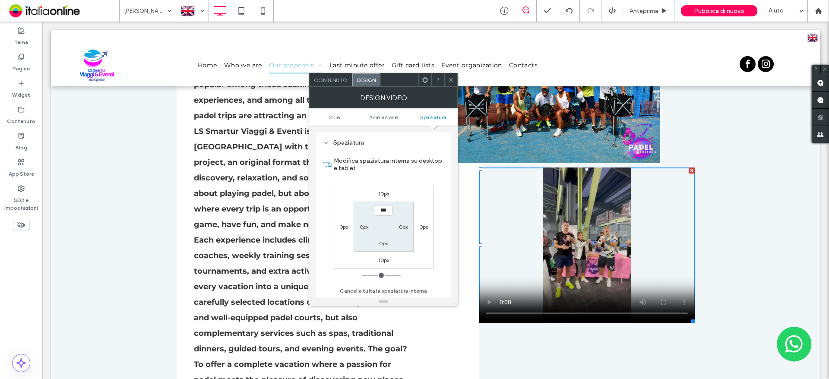
click at [340, 227] on label "0px" at bounding box center [343, 227] width 9 height 6
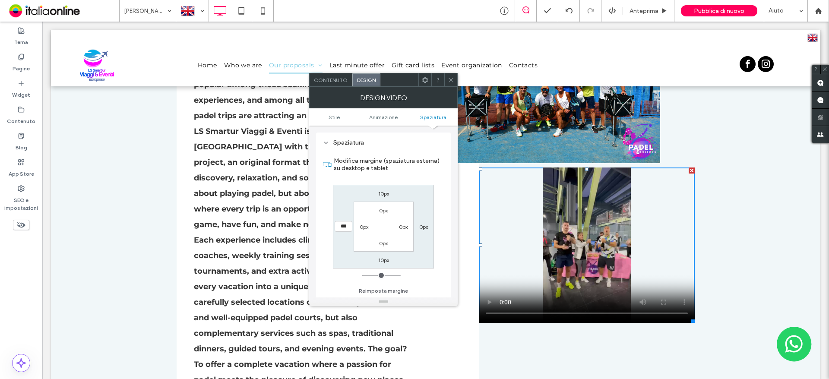
type input "***"
type input "*"
type input "*****"
click at [380, 193] on label "10px" at bounding box center [383, 193] width 11 height 6
type input "**"
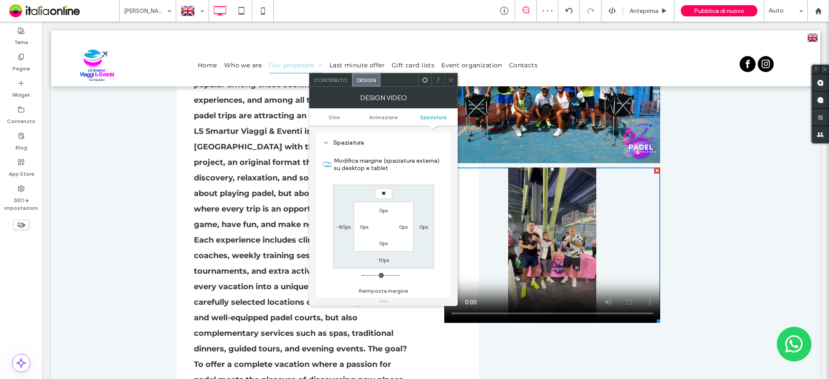
type input "**"
type input "****"
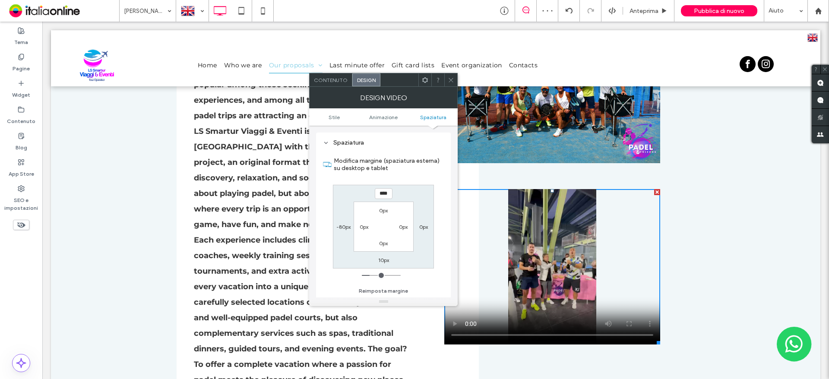
click at [455, 82] on div at bounding box center [450, 79] width 13 height 13
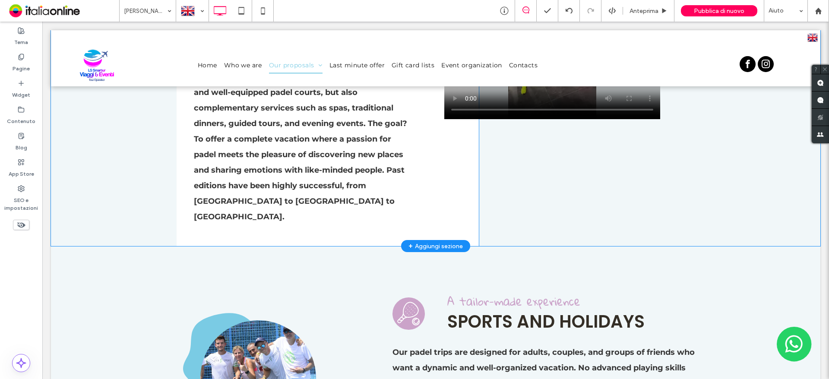
scroll to position [1209, 0]
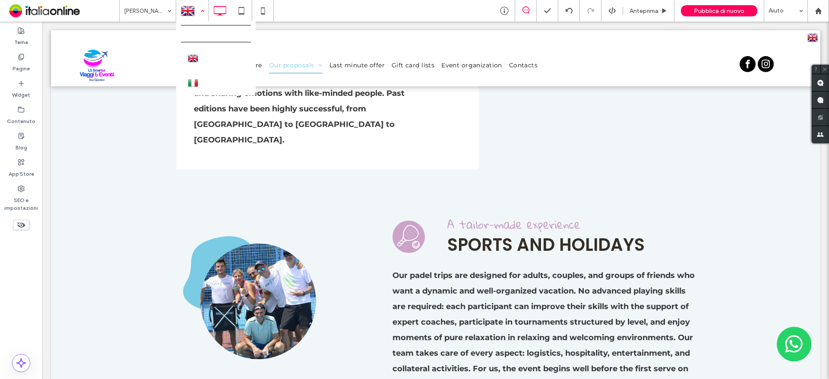
click at [189, 12] on div at bounding box center [193, 10] width 32 height 21
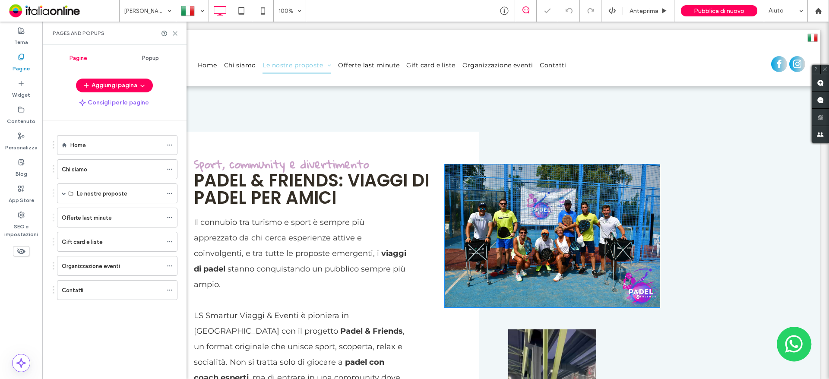
scroll to position [907, 0]
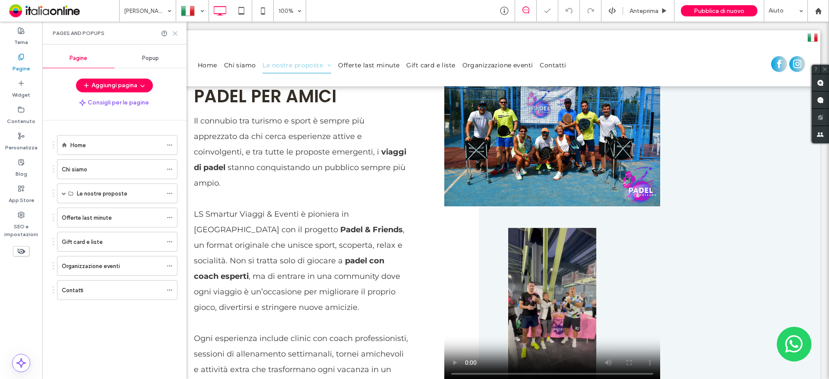
click at [172, 35] on icon at bounding box center [175, 33] width 6 height 6
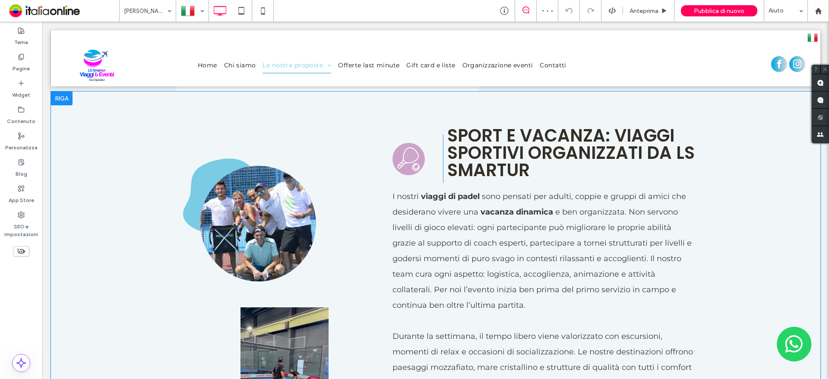
scroll to position [1554, 0]
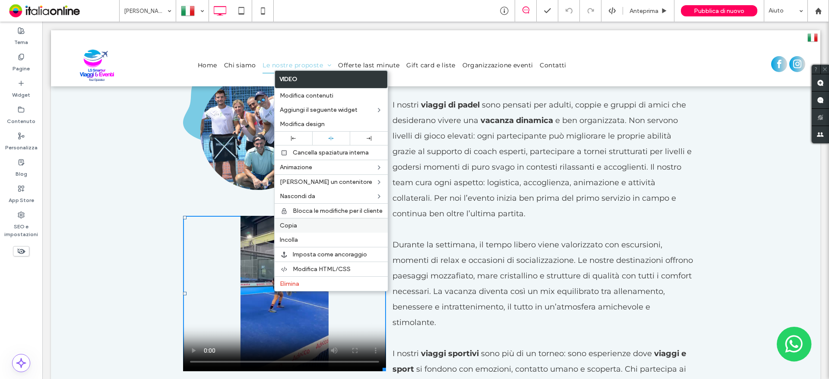
click at [300, 226] on label "Copia" at bounding box center [331, 225] width 103 height 7
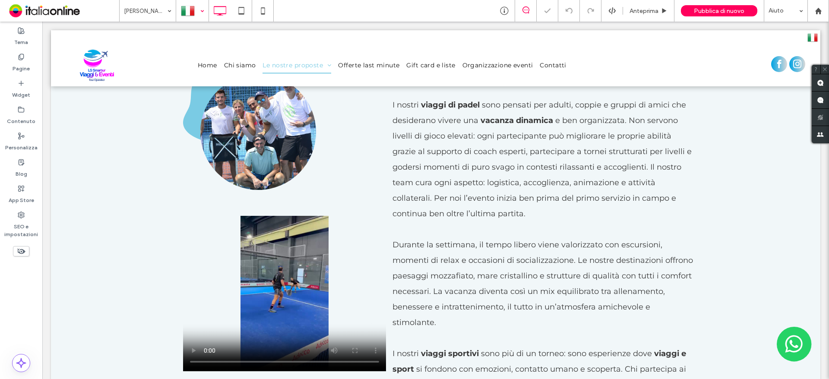
click at [192, 16] on div at bounding box center [193, 10] width 32 height 21
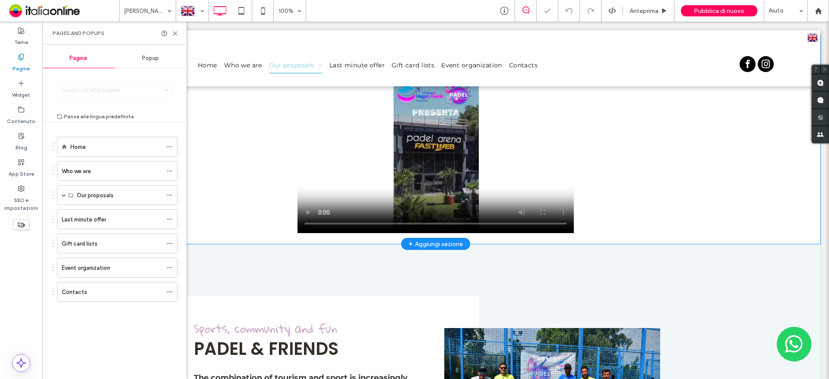
scroll to position [725, 0]
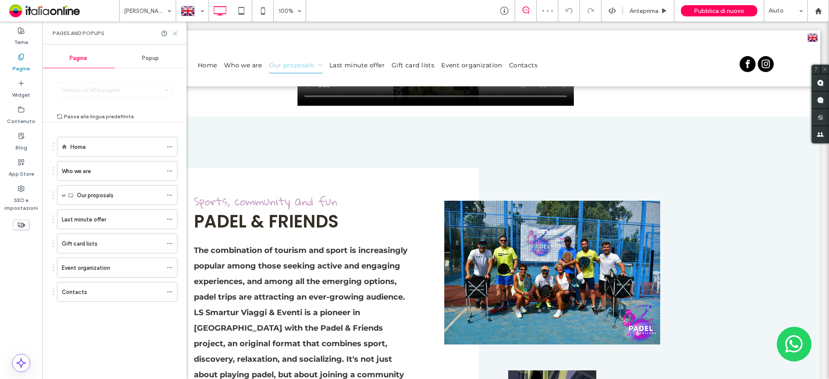
click at [175, 33] on use at bounding box center [175, 34] width 4 height 4
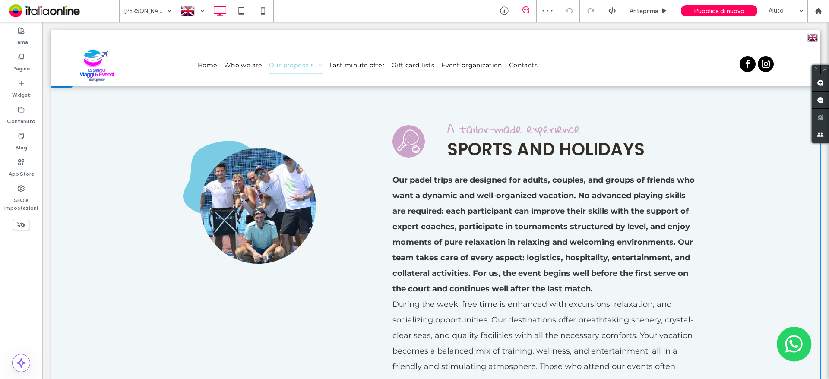
scroll to position [1373, 0]
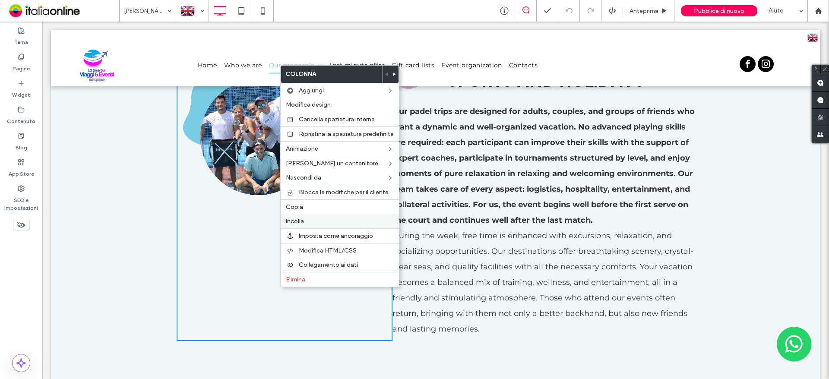
click at [299, 221] on span "Incolla" at bounding box center [295, 221] width 18 height 7
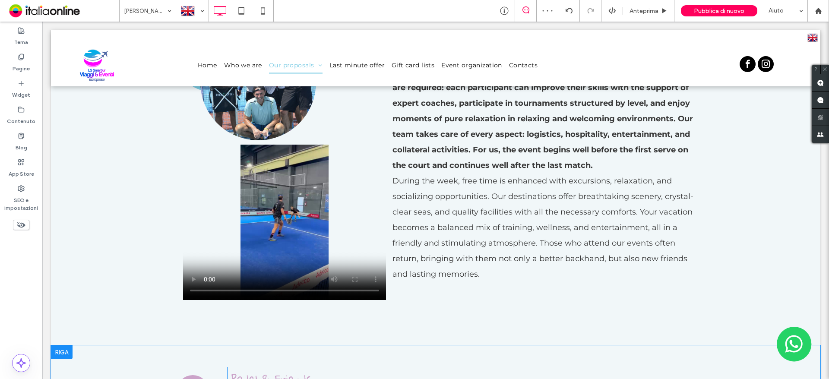
scroll to position [1545, 0]
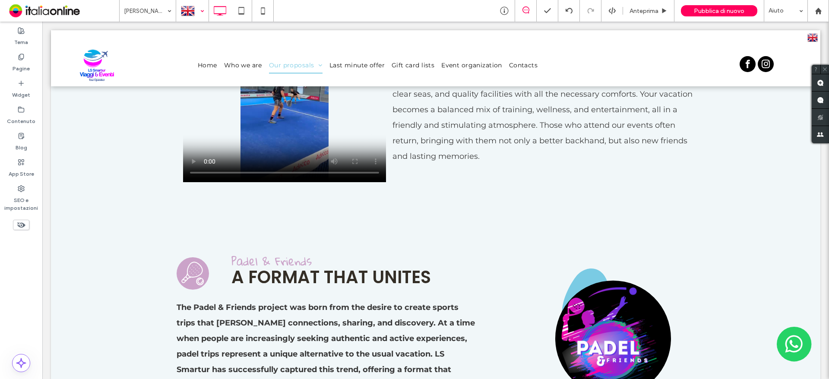
click at [179, 8] on div at bounding box center [193, 10] width 32 height 21
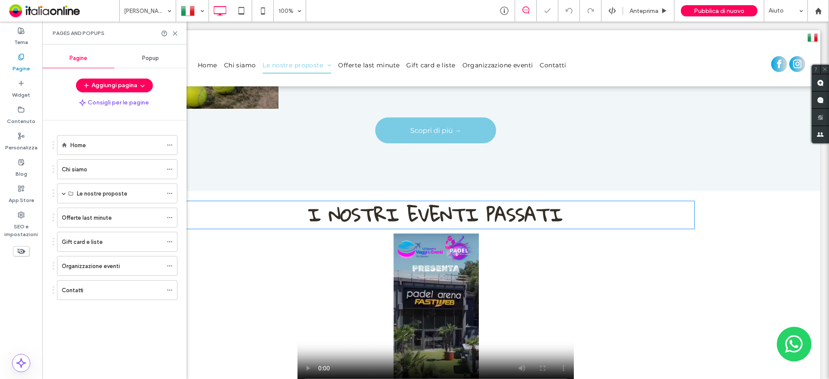
scroll to position [561, 0]
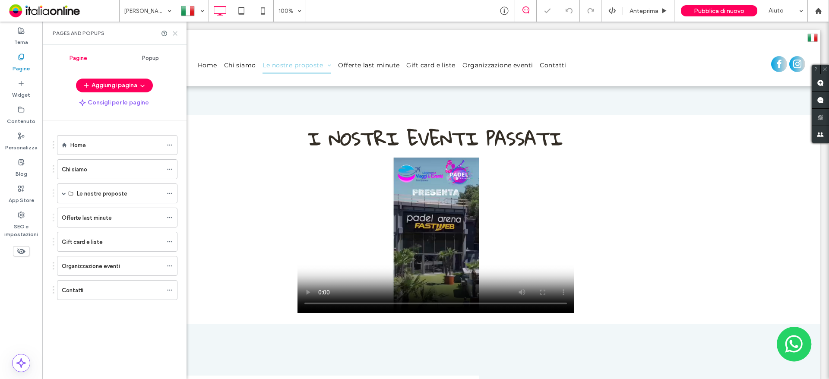
click at [176, 35] on icon at bounding box center [175, 33] width 6 height 6
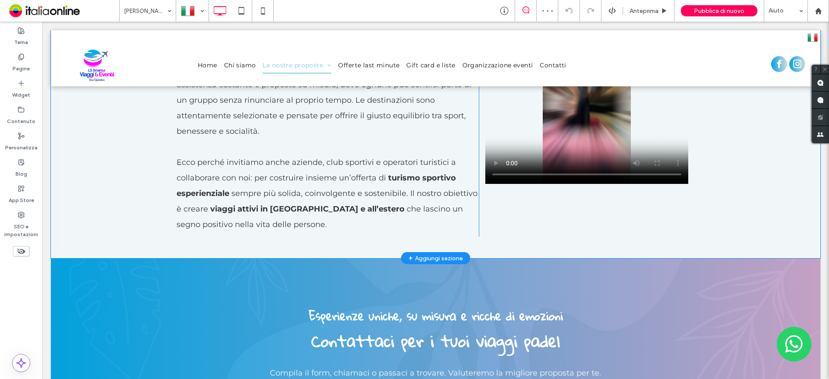
scroll to position [2202, 0]
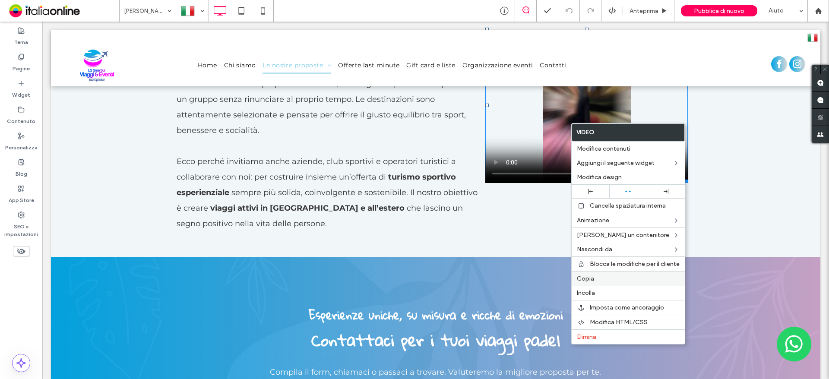
drag, startPoint x: 588, startPoint y: 277, endPoint x: 132, endPoint y: 2, distance: 532.7
click at [588, 277] on span "Copia" at bounding box center [585, 278] width 17 height 7
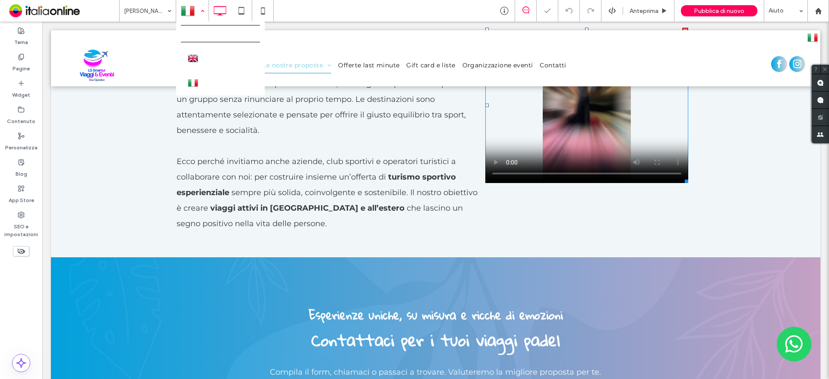
click at [192, 15] on div at bounding box center [193, 10] width 32 height 21
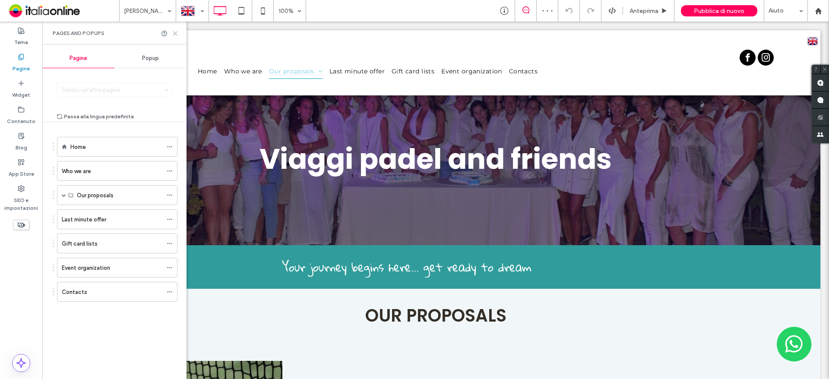
click at [174, 31] on icon at bounding box center [175, 33] width 6 height 6
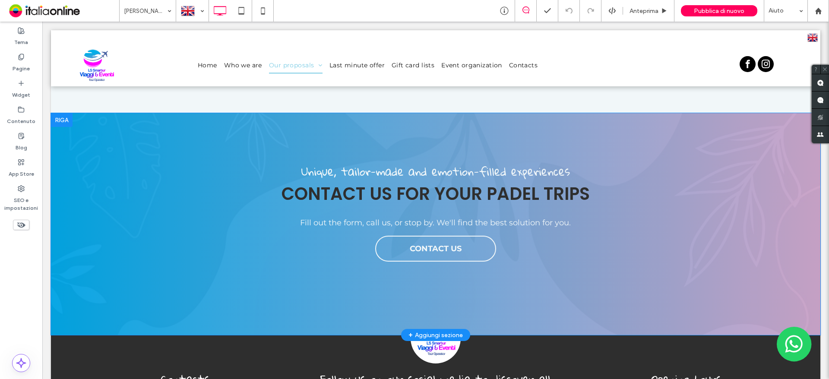
scroll to position [1867, 0]
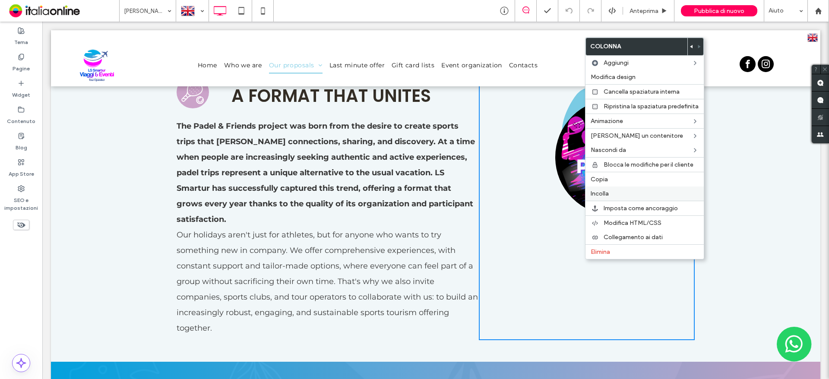
click at [604, 194] on span "Incolla" at bounding box center [600, 193] width 18 height 7
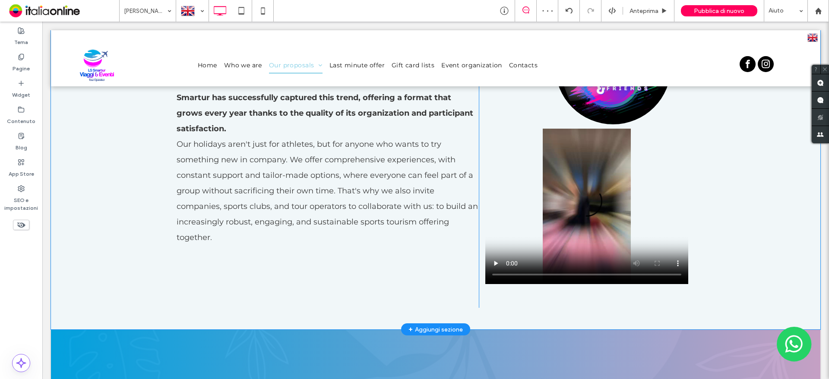
scroll to position [1684, 0]
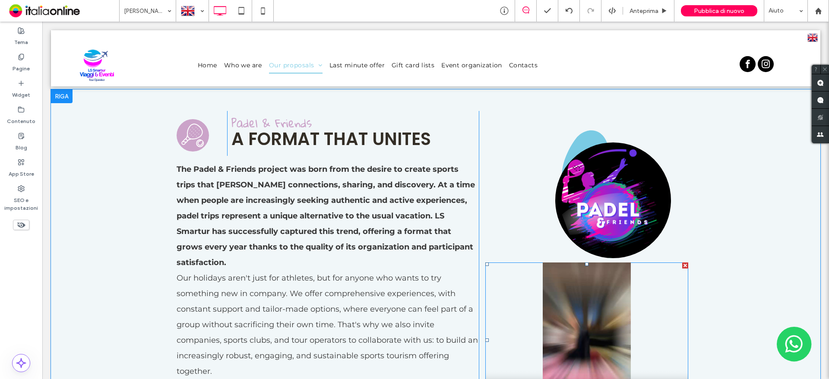
click at [682, 262] on div at bounding box center [685, 265] width 6 height 6
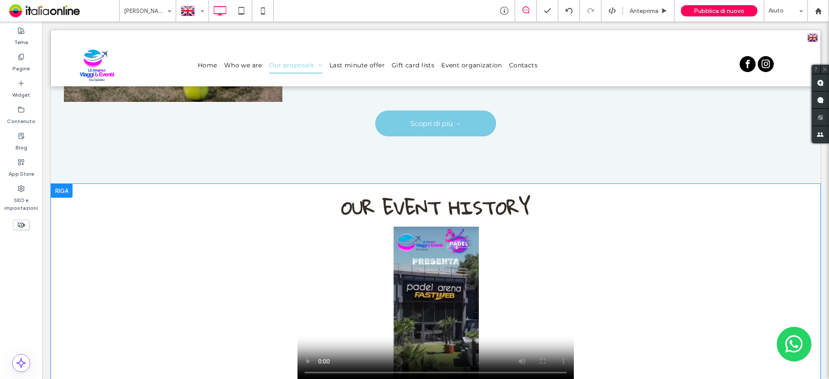
scroll to position [518, 0]
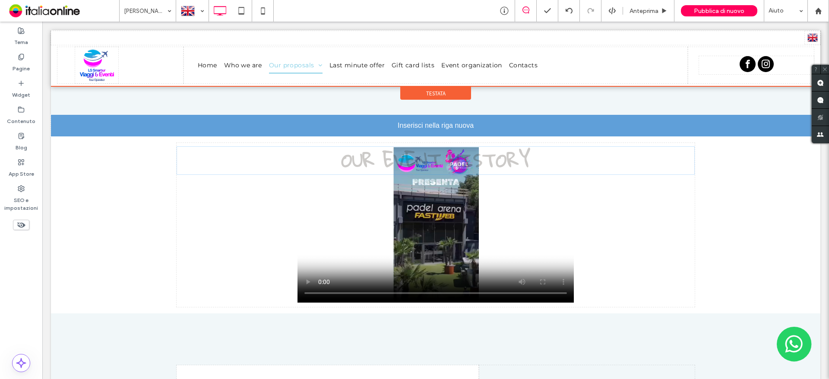
drag, startPoint x: 398, startPoint y: 140, endPoint x: 377, endPoint y: 129, distance: 23.9
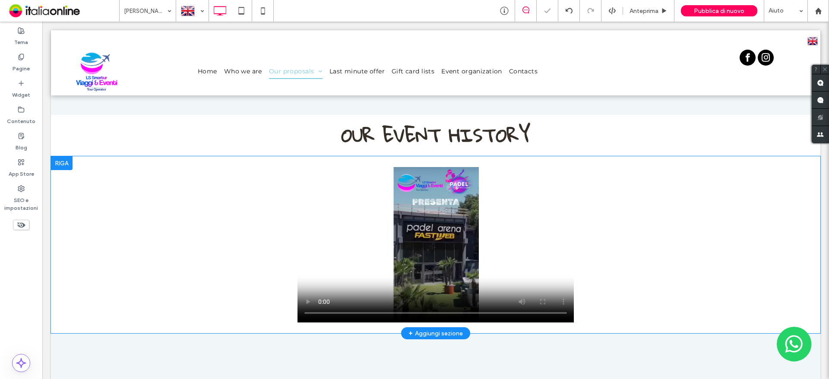
click at [57, 164] on div at bounding box center [62, 163] width 22 height 14
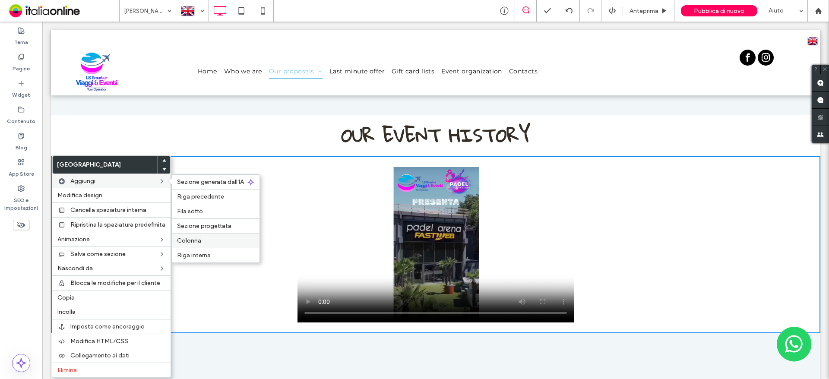
click at [196, 237] on span "Colonna" at bounding box center [189, 240] width 24 height 7
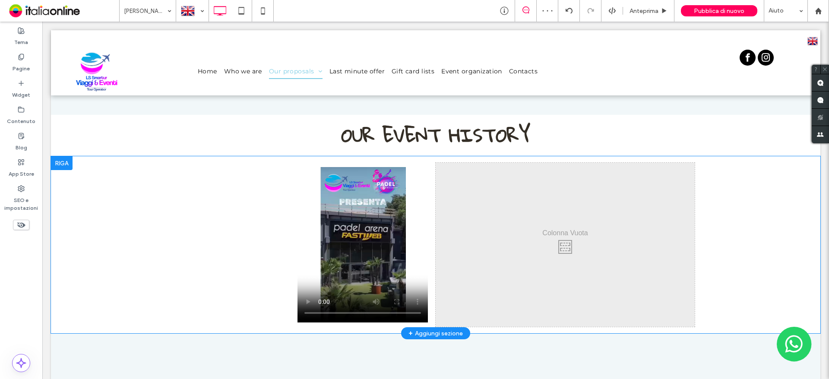
click at [236, 268] on div "Click To Paste" at bounding box center [306, 245] width 259 height 164
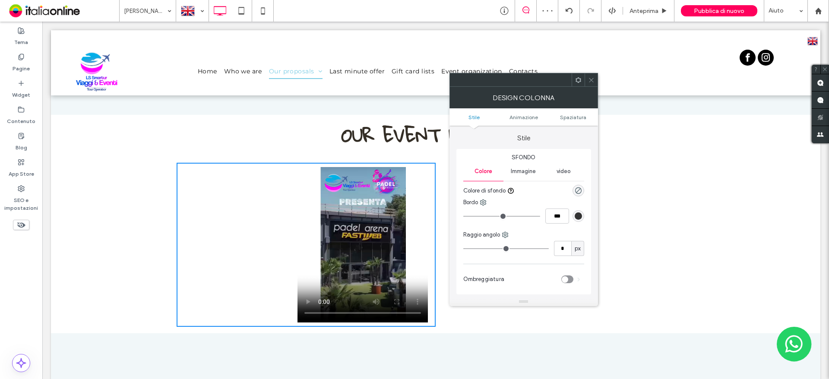
click at [589, 81] on icon at bounding box center [591, 80] width 6 height 6
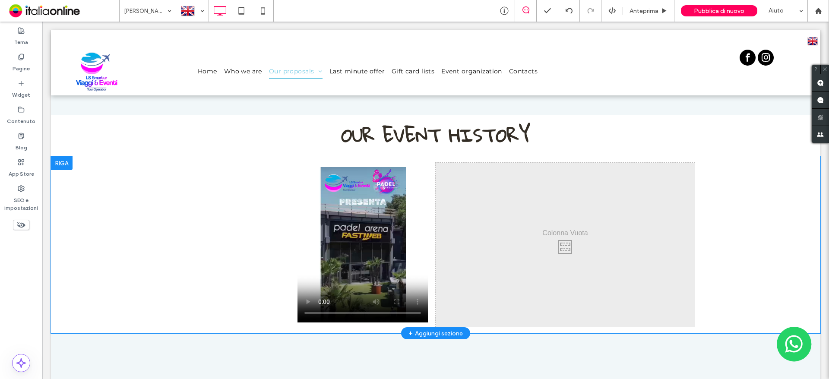
click at [62, 163] on div at bounding box center [62, 163] width 22 height 14
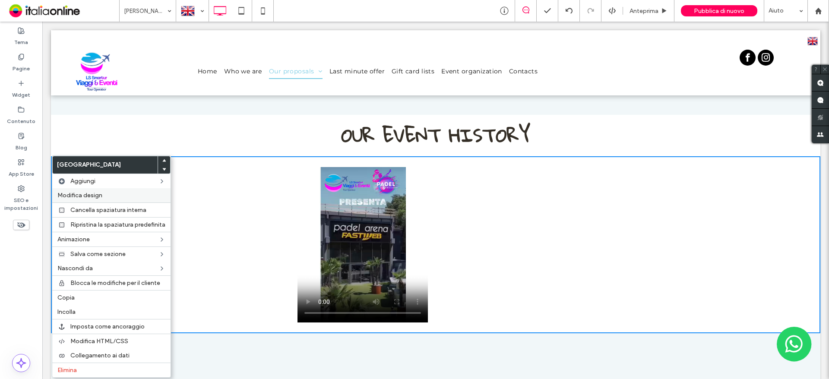
click at [83, 194] on span "Modifica design" at bounding box center [79, 195] width 45 height 7
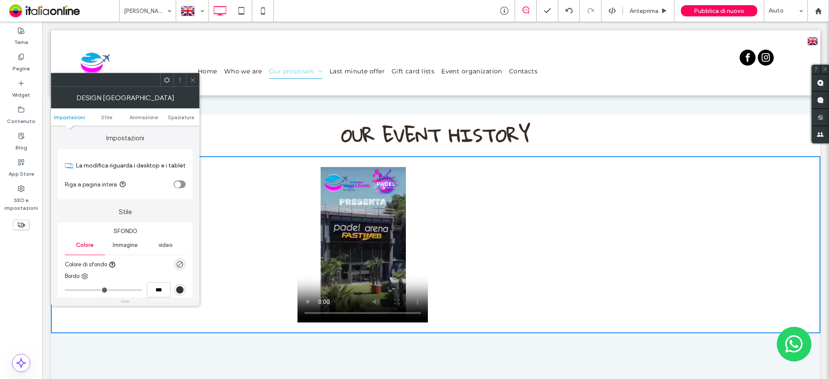
drag, startPoint x: 178, startPoint y: 186, endPoint x: 179, endPoint y: 180, distance: 5.6
click at [178, 186] on div "toggle" at bounding box center [177, 184] width 6 height 6
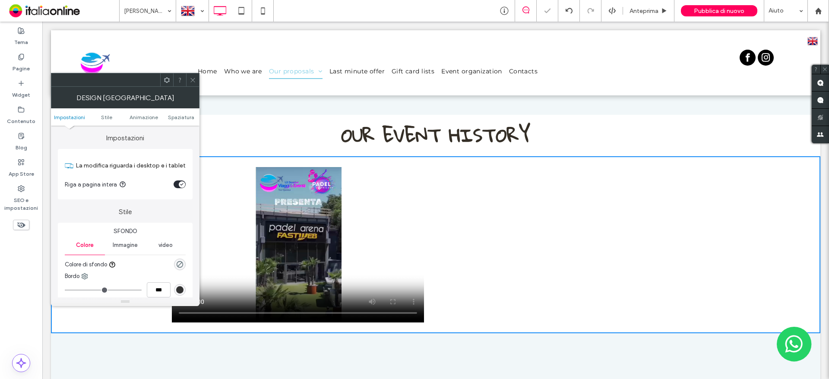
drag, startPoint x: 194, startPoint y: 81, endPoint x: 32, endPoint y: 23, distance: 172.2
click at [194, 81] on icon at bounding box center [193, 80] width 6 height 6
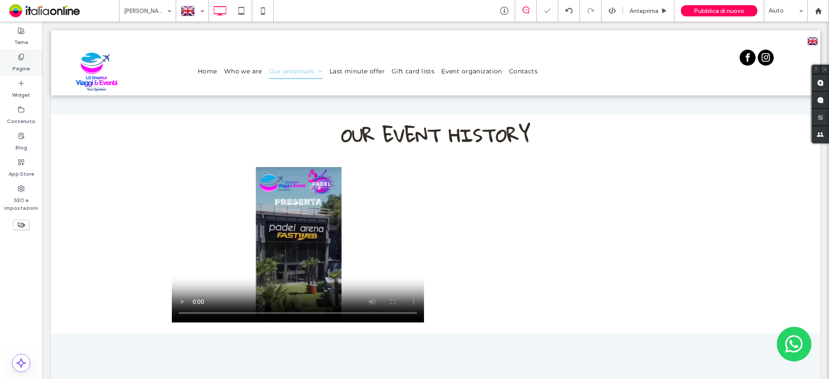
drag, startPoint x: 9, startPoint y: 63, endPoint x: 17, endPoint y: 65, distance: 7.5
click at [9, 63] on div "Pagine" at bounding box center [21, 63] width 42 height 26
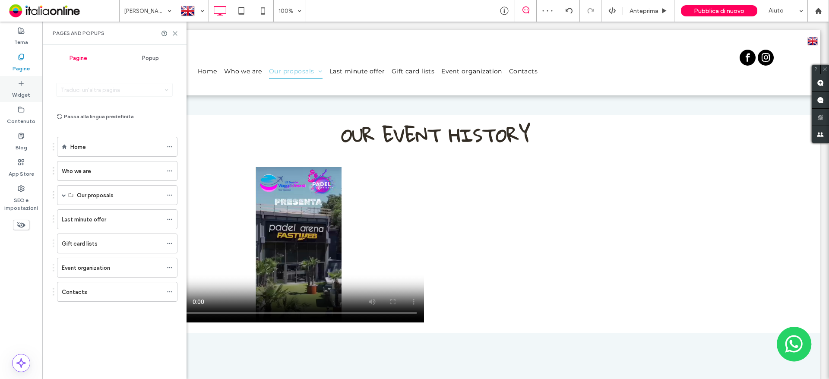
click at [19, 92] on label "Widget" at bounding box center [21, 93] width 18 height 12
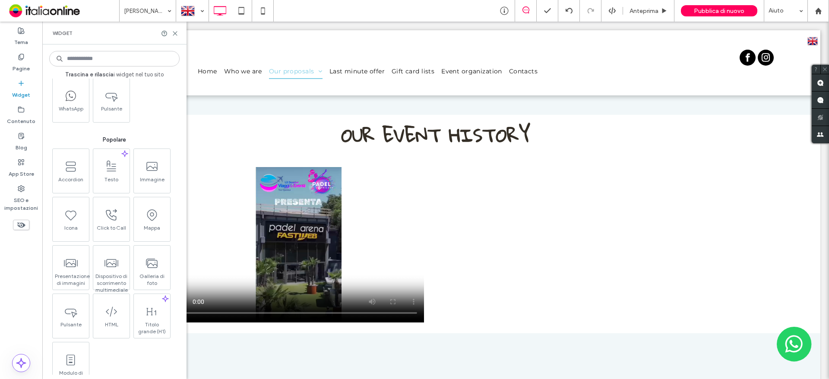
scroll to position [86, 0]
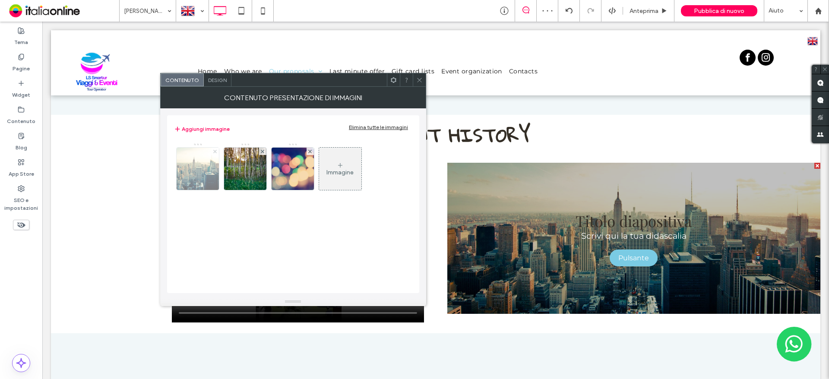
click at [215, 151] on use at bounding box center [214, 150] width 3 height 3
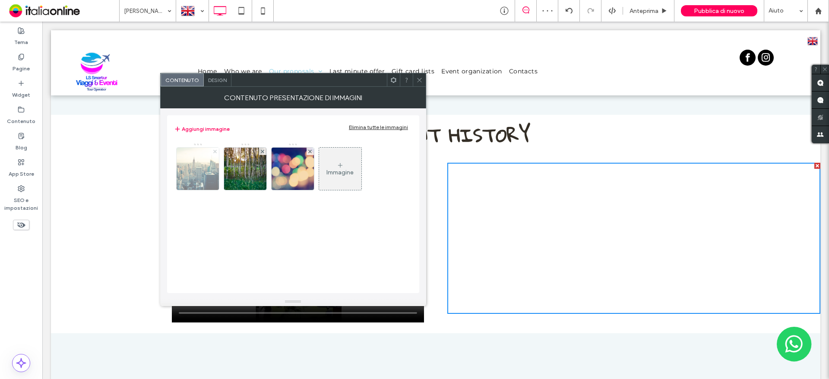
click at [215, 151] on body ".wqwq-1{fill:#231f20;} .cls-1q, .cls-2q { fill-rule: evenodd; } .cls-2q { fill:…" at bounding box center [414, 189] width 829 height 379
click at [215, 151] on use at bounding box center [214, 150] width 3 height 3
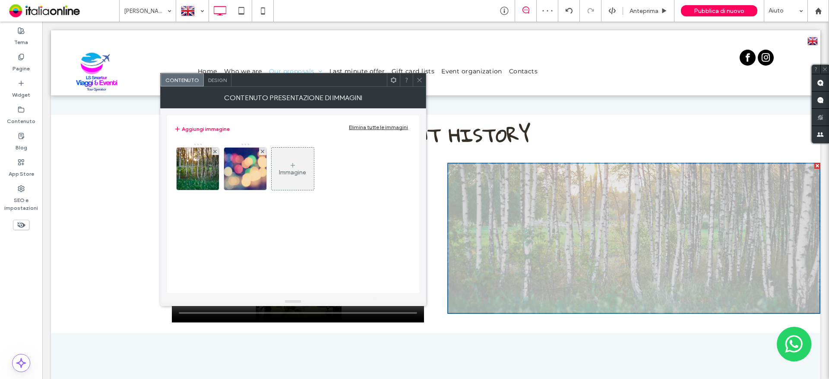
click at [215, 151] on use at bounding box center [214, 150] width 3 height 3
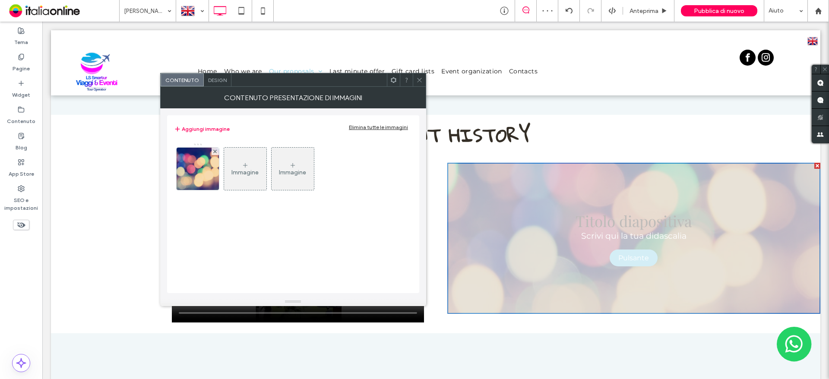
click at [215, 151] on use at bounding box center [214, 150] width 3 height 3
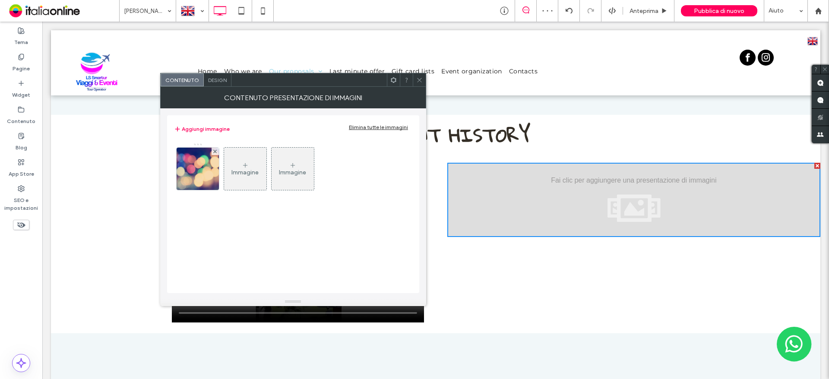
click at [215, 151] on div at bounding box center [414, 189] width 829 height 379
click at [208, 168] on div "Immagine" at bounding box center [198, 168] width 42 height 41
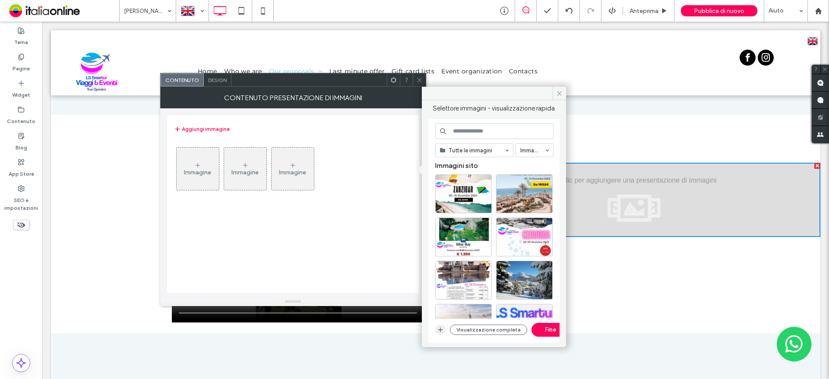
click at [438, 332] on icon "button" at bounding box center [440, 329] width 7 height 7
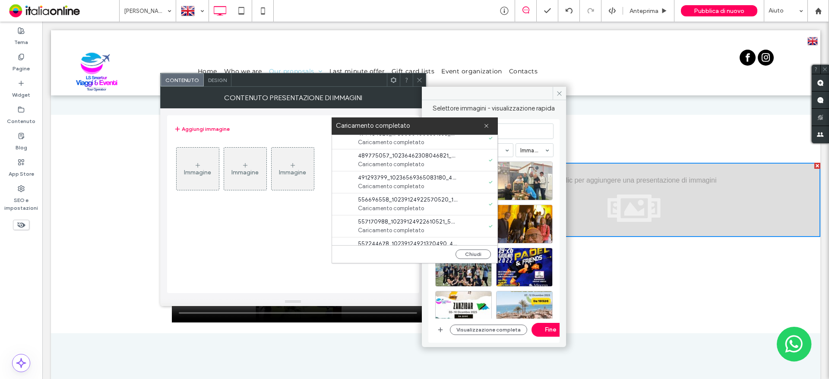
scroll to position [22, 0]
click at [480, 257] on button "Chiudi" at bounding box center [472, 254] width 35 height 9
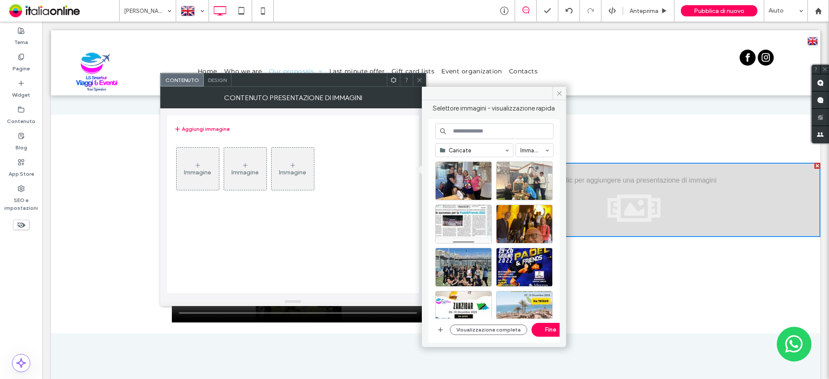
scroll to position [0, 0]
click at [526, 268] on div "Seleziona" at bounding box center [524, 267] width 57 height 39
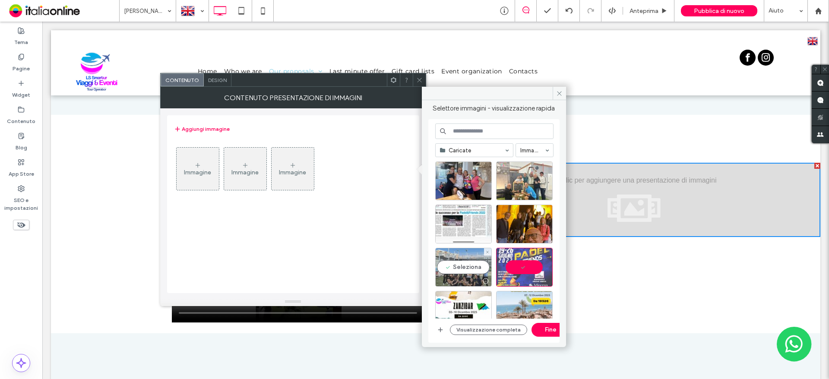
click at [477, 268] on div "Seleziona" at bounding box center [463, 267] width 57 height 39
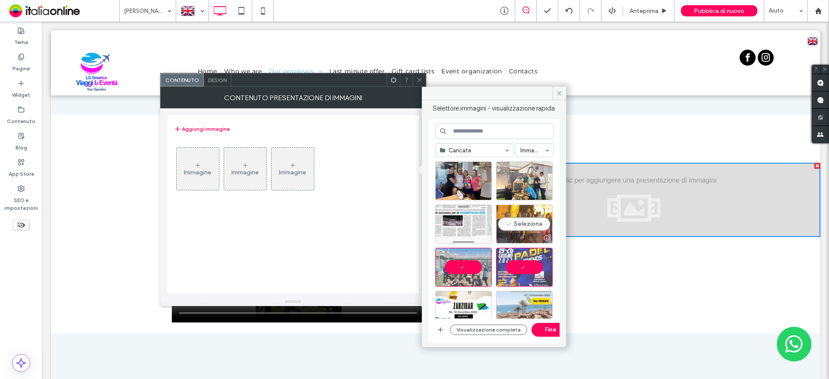
drag, startPoint x: 521, startPoint y: 221, endPoint x: 472, endPoint y: 220, distance: 48.4
click at [521, 221] on div "Seleziona" at bounding box center [524, 224] width 57 height 39
click at [472, 220] on div "Seleziona" at bounding box center [463, 224] width 57 height 39
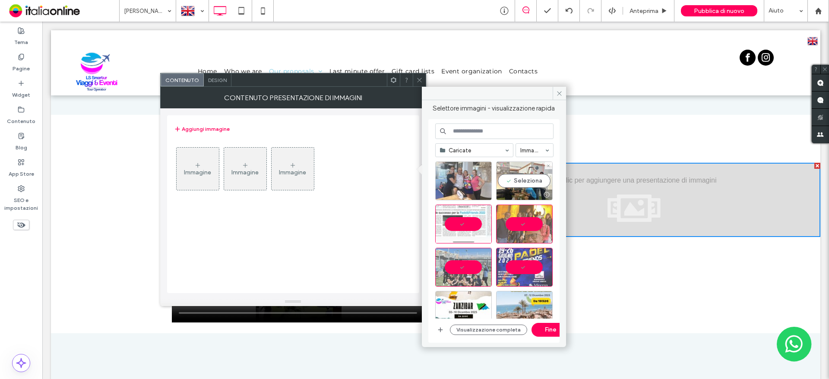
drag, startPoint x: 513, startPoint y: 182, endPoint x: 476, endPoint y: 182, distance: 37.1
click at [513, 182] on div "Seleziona" at bounding box center [524, 180] width 57 height 39
click at [457, 179] on div "Seleziona" at bounding box center [463, 180] width 57 height 39
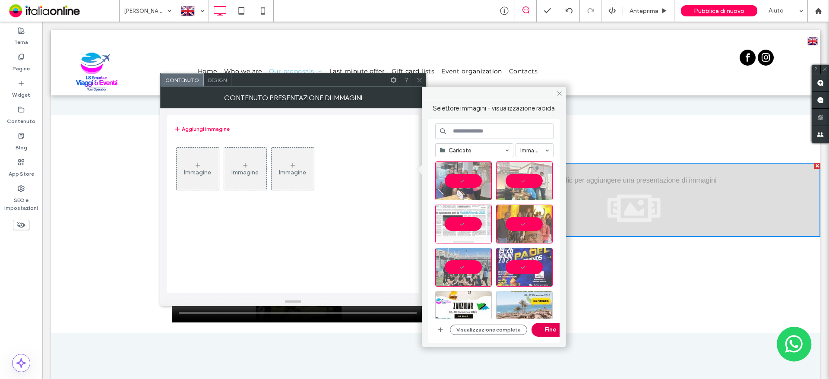
click at [553, 325] on button "Fine" at bounding box center [550, 330] width 39 height 14
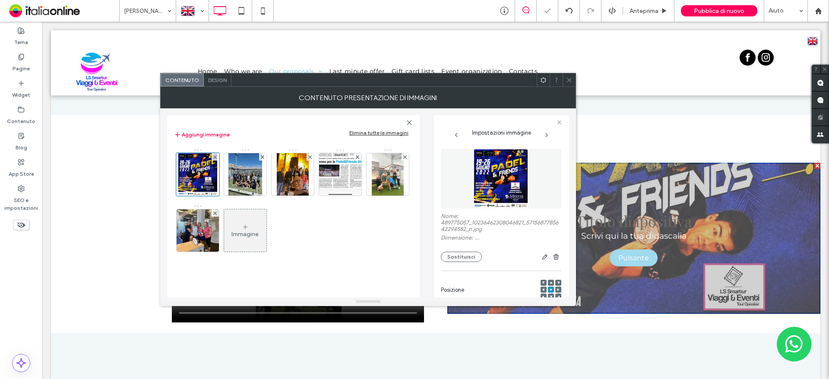
scroll to position [141, 0]
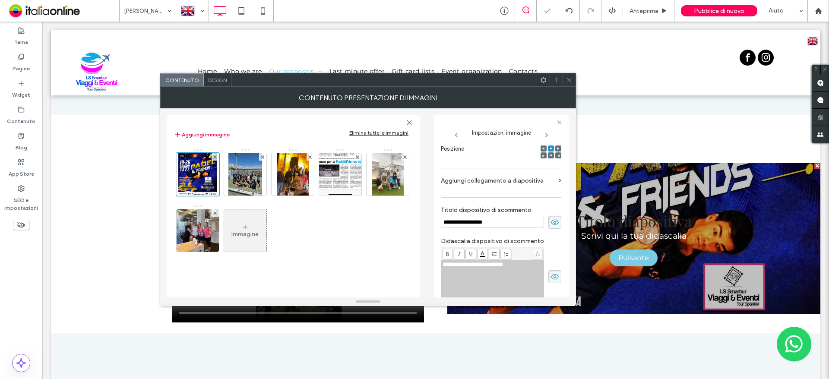
click at [570, 85] on span at bounding box center [569, 79] width 6 height 13
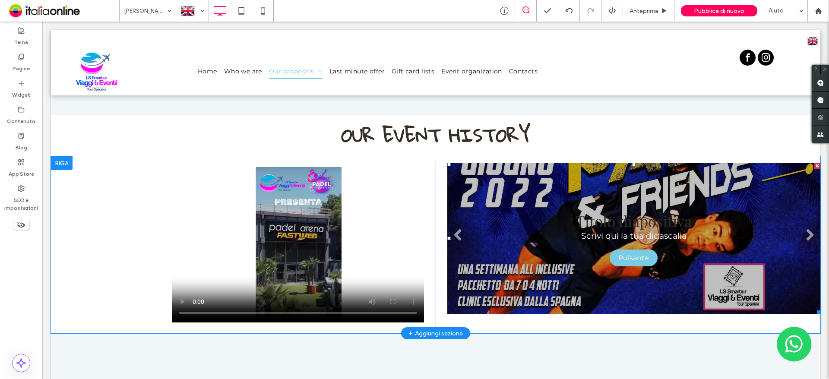
drag, startPoint x: 509, startPoint y: 226, endPoint x: 460, endPoint y: 226, distance: 48.3
click at [509, 226] on li "Titolo diapositiva Scrivi qui la tua didascalia [GEOGRAPHIC_DATA]" at bounding box center [633, 238] width 373 height 151
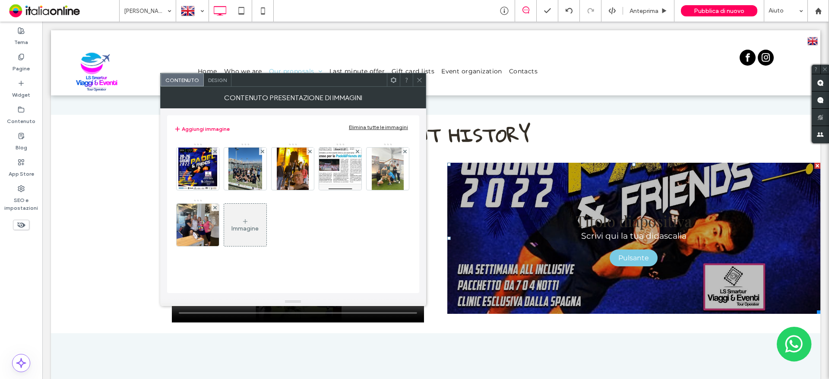
click at [214, 77] on span "Design" at bounding box center [217, 80] width 19 height 6
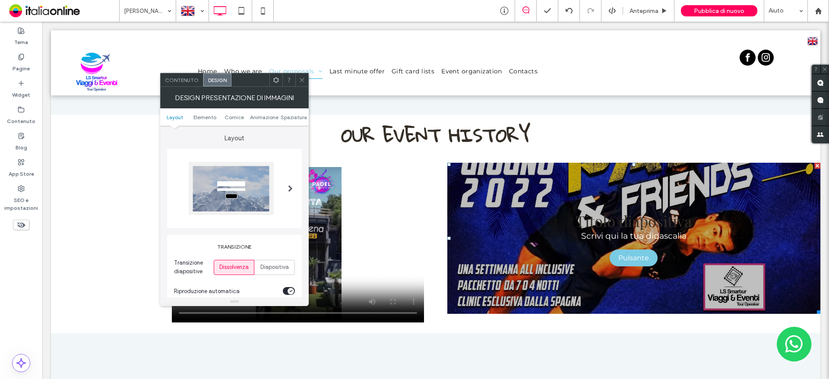
click at [184, 81] on span "Contenuto" at bounding box center [182, 80] width 34 height 6
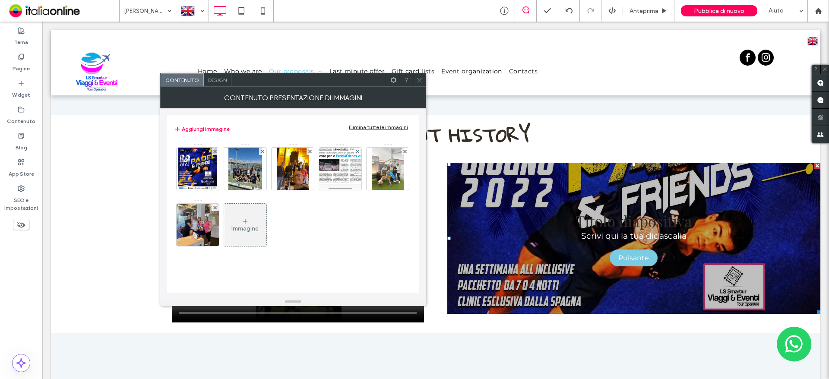
click at [212, 82] on span "Design" at bounding box center [217, 80] width 19 height 6
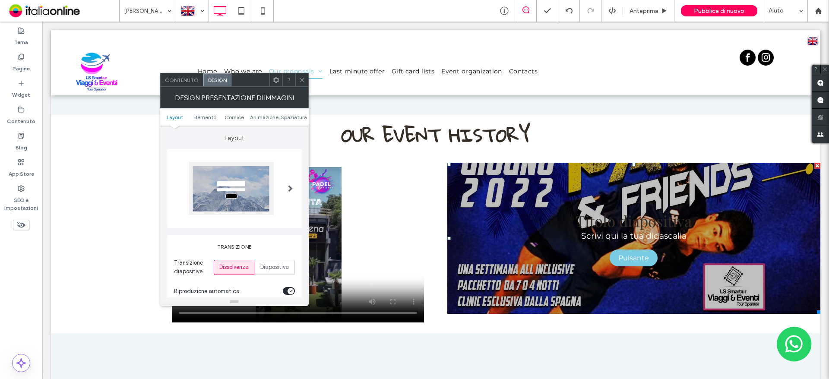
click at [294, 179] on div at bounding box center [290, 188] width 18 height 66
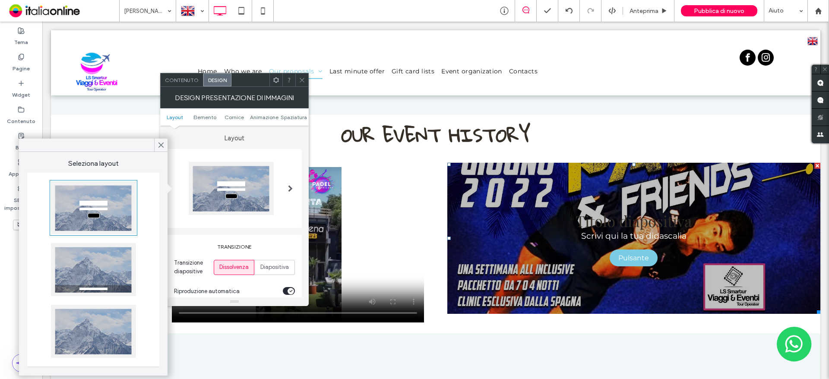
drag, startPoint x: 102, startPoint y: 322, endPoint x: 106, endPoint y: 316, distance: 6.5
click at [102, 322] on div at bounding box center [93, 331] width 85 height 53
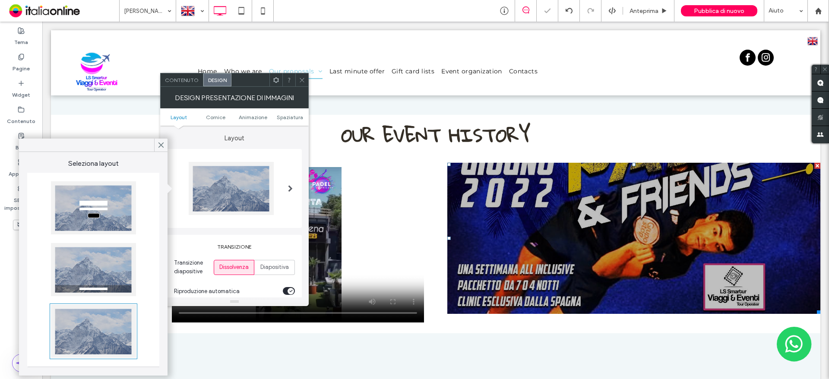
drag, startPoint x: 157, startPoint y: 147, endPoint x: 171, endPoint y: 159, distance: 18.6
click at [157, 147] on div at bounding box center [160, 145] width 13 height 13
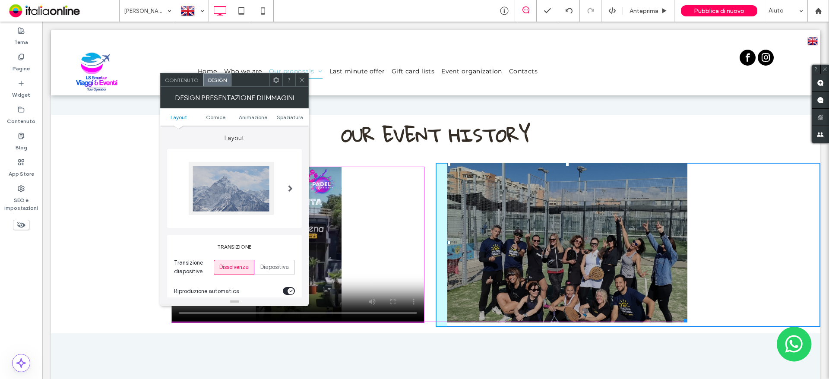
drag, startPoint x: 812, startPoint y: 311, endPoint x: 683, endPoint y: 318, distance: 129.7
click at [683, 318] on div at bounding box center [684, 319] width 6 height 6
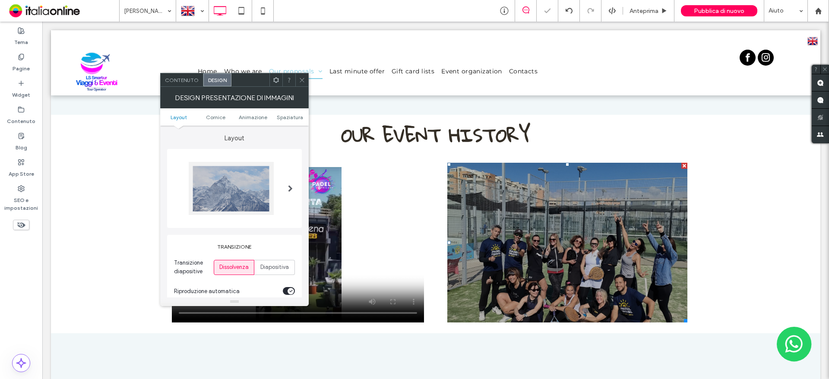
click at [302, 85] on span at bounding box center [302, 79] width 6 height 13
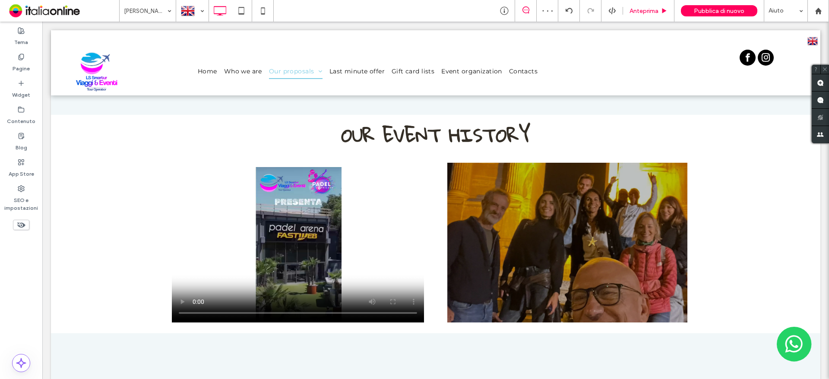
click at [635, 7] on span "Anteprima" at bounding box center [643, 10] width 29 height 7
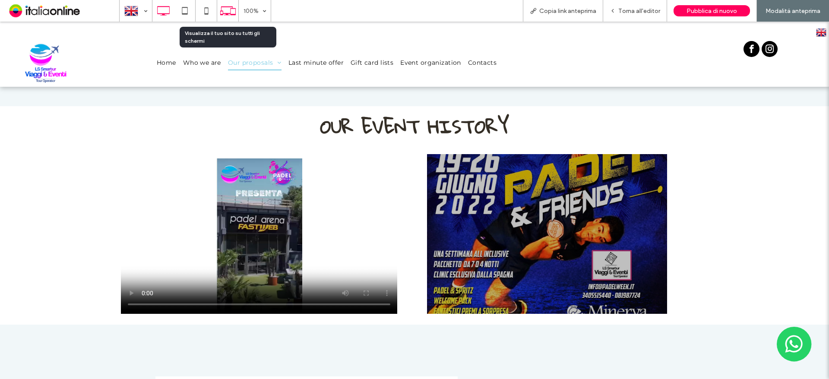
click at [228, 15] on use at bounding box center [228, 10] width 16 height 9
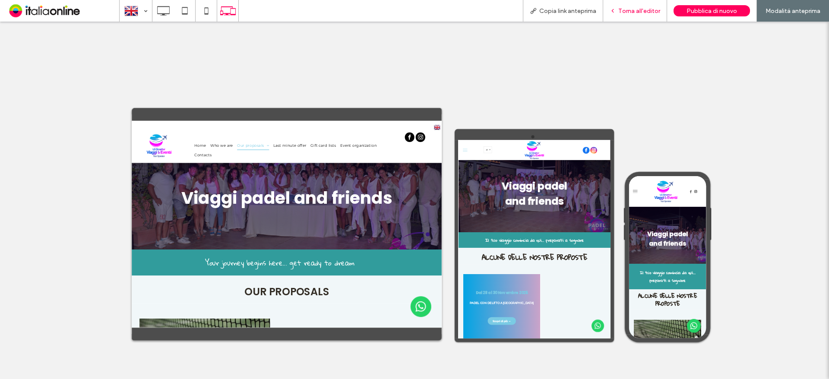
click at [632, 17] on div "Torna all'editor" at bounding box center [635, 11] width 64 height 22
click at [622, 10] on span "Torna all'editor" at bounding box center [639, 10] width 42 height 7
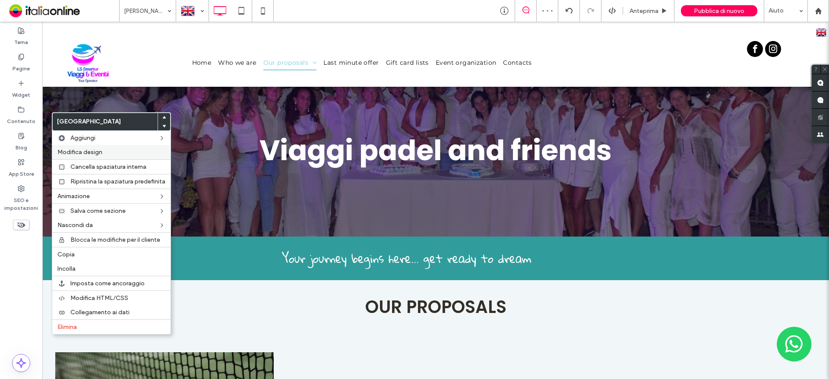
click at [102, 155] on label "Modifica design" at bounding box center [111, 151] width 108 height 7
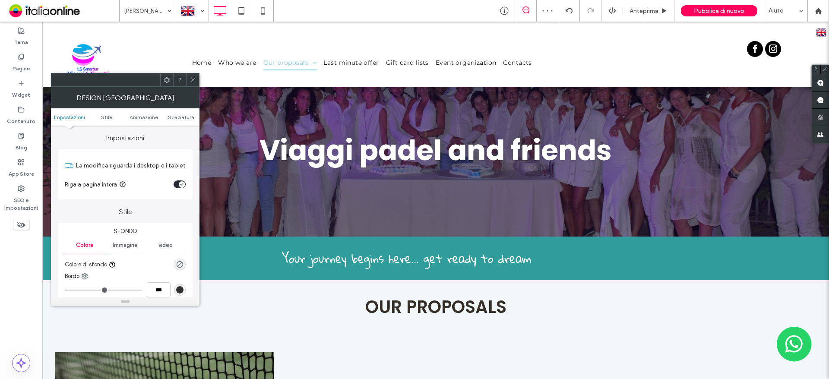
click at [182, 112] on ul "Impostazioni Stile Animazione Spaziatura" at bounding box center [125, 116] width 148 height 17
click at [180, 117] on span "Spaziatura" at bounding box center [181, 117] width 26 height 6
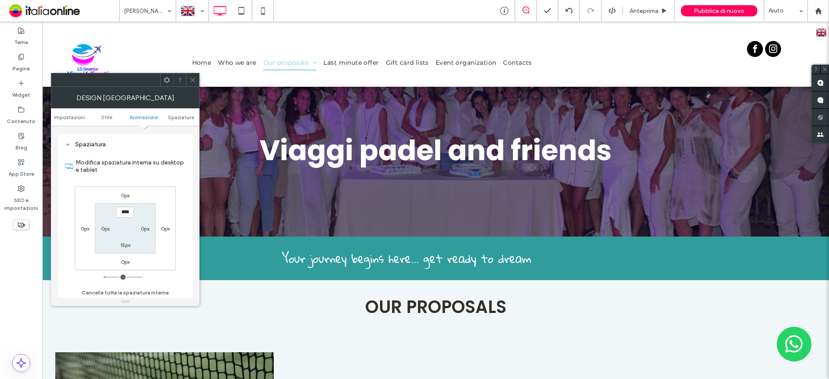
scroll to position [237, 0]
click at [165, 231] on div "0px" at bounding box center [165, 226] width 9 height 9
click at [165, 226] on label "0px" at bounding box center [165, 227] width 9 height 6
type input "*"
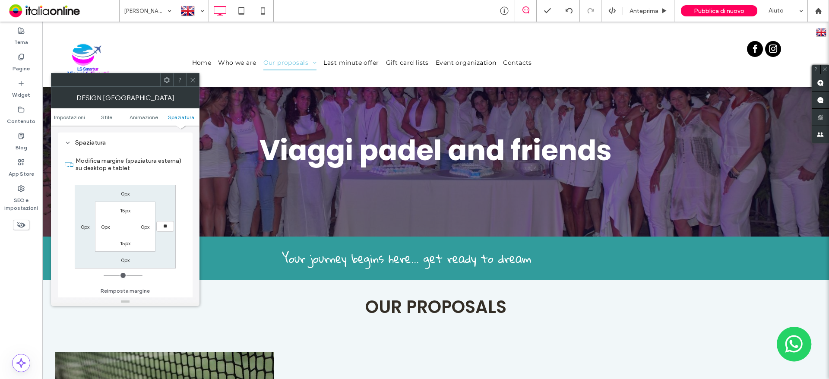
type input "**"
type input "****"
click at [84, 227] on label "0px" at bounding box center [85, 227] width 9 height 6
type input "*"
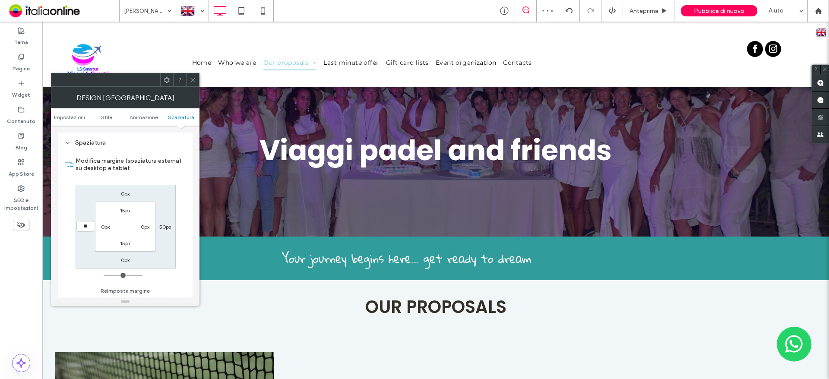
type input "**"
type input "****"
click at [189, 84] on div at bounding box center [192, 79] width 13 height 13
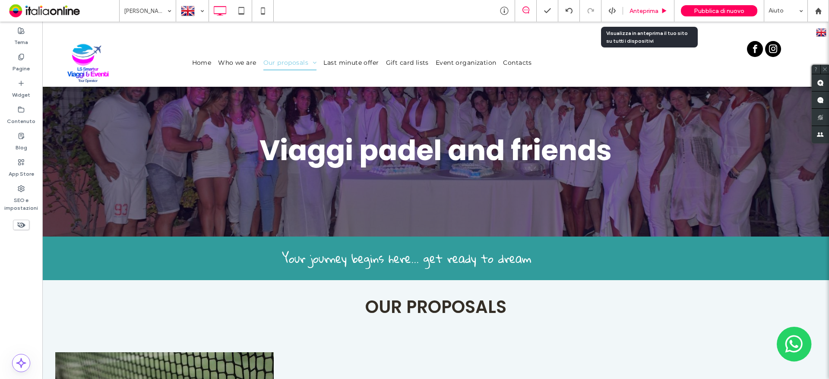
click at [641, 10] on span "Anteprima" at bounding box center [643, 10] width 29 height 7
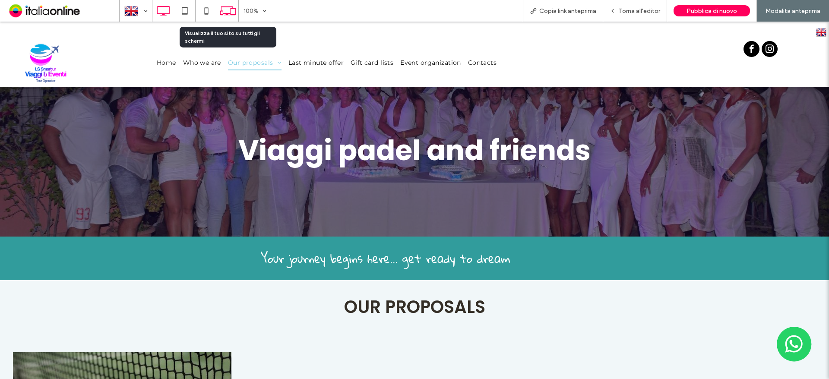
click at [229, 8] on icon at bounding box center [228, 11] width 16 height 16
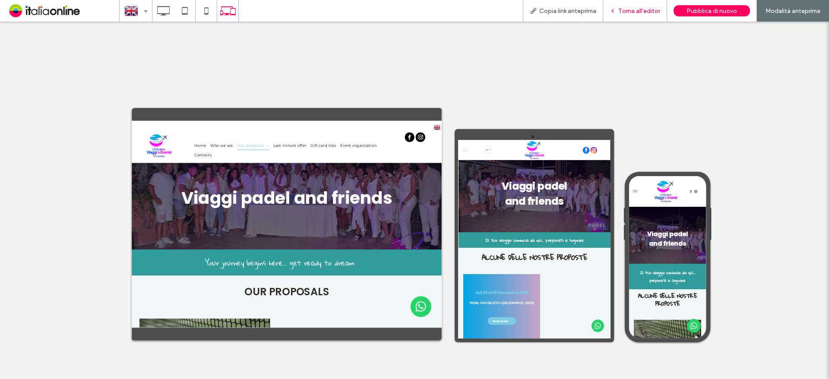
click at [623, 13] on span "Torna all'editor" at bounding box center [639, 10] width 42 height 7
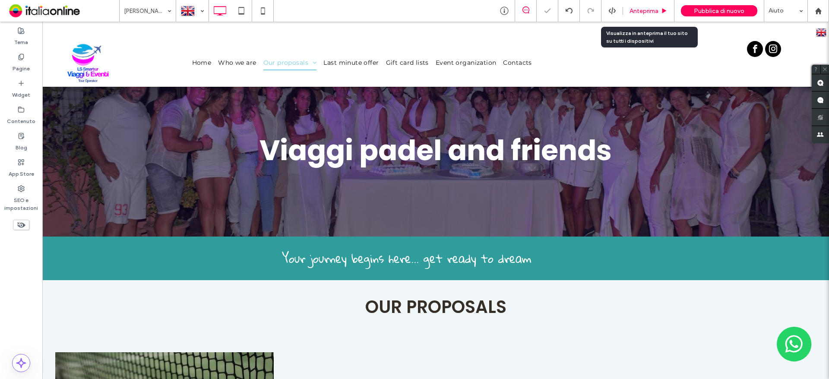
click at [644, 8] on span "Anteprima" at bounding box center [643, 10] width 29 height 7
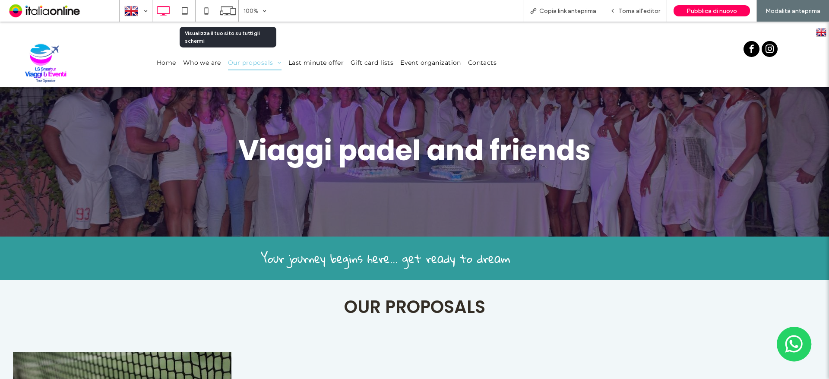
drag, startPoint x: 230, startPoint y: 7, endPoint x: 246, endPoint y: 19, distance: 19.7
click at [230, 7] on icon at bounding box center [228, 11] width 16 height 16
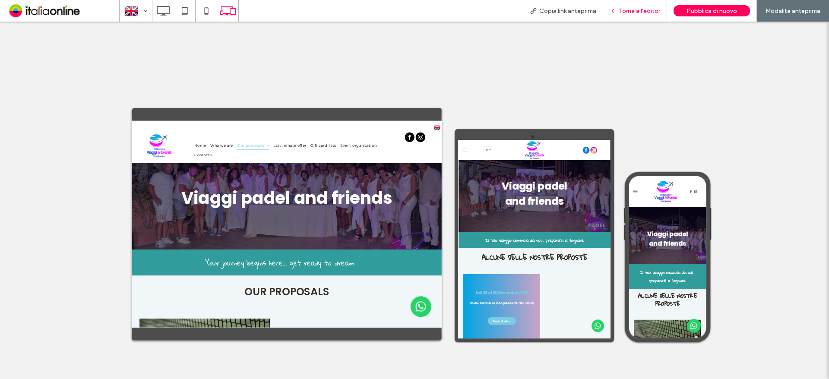
click at [625, 9] on span "Torna all'editor" at bounding box center [639, 10] width 42 height 7
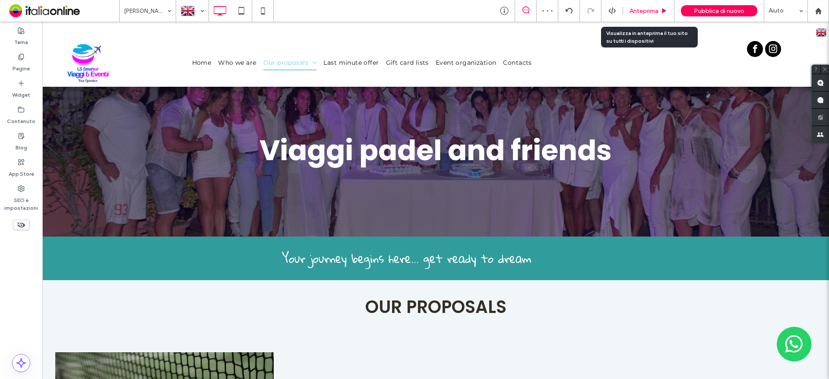
click at [658, 7] on span "Anteprima" at bounding box center [643, 10] width 29 height 7
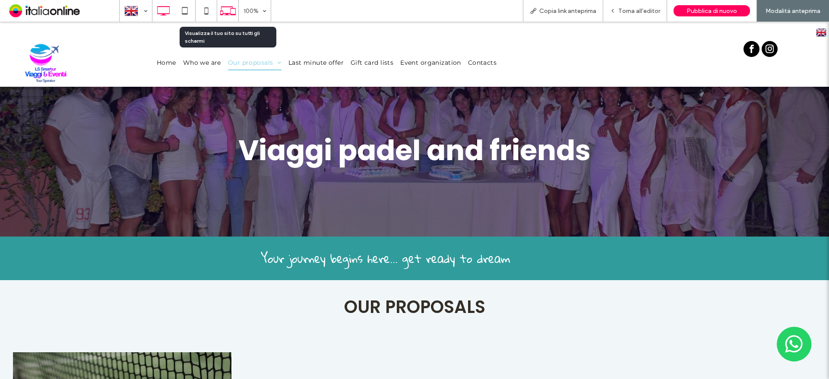
click at [224, 12] on icon at bounding box center [228, 11] width 16 height 16
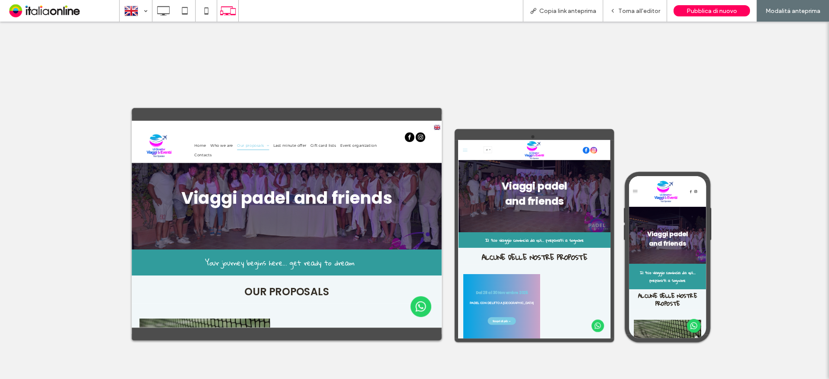
drag, startPoint x: 632, startPoint y: 18, endPoint x: 624, endPoint y: 32, distance: 16.4
click at [632, 18] on div "Torna all'editor" at bounding box center [635, 11] width 64 height 22
click at [636, 10] on span "Torna all'editor" at bounding box center [639, 10] width 42 height 7
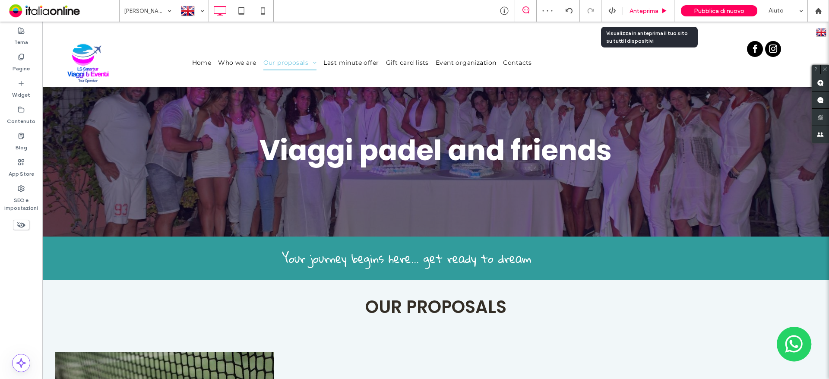
click at [658, 9] on span "Anteprima" at bounding box center [643, 10] width 29 height 7
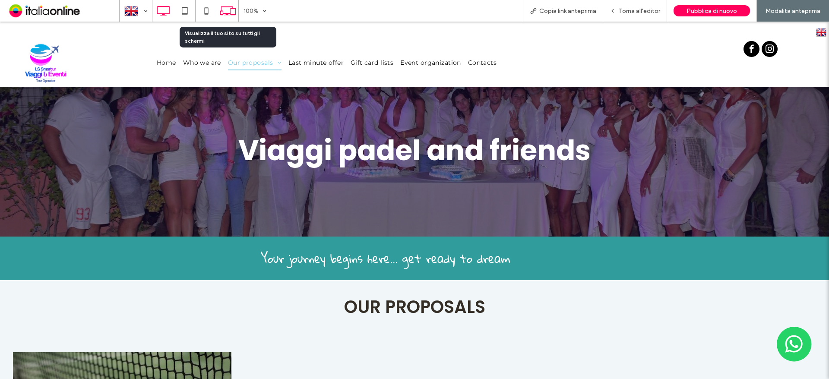
click at [233, 9] on use at bounding box center [228, 10] width 16 height 9
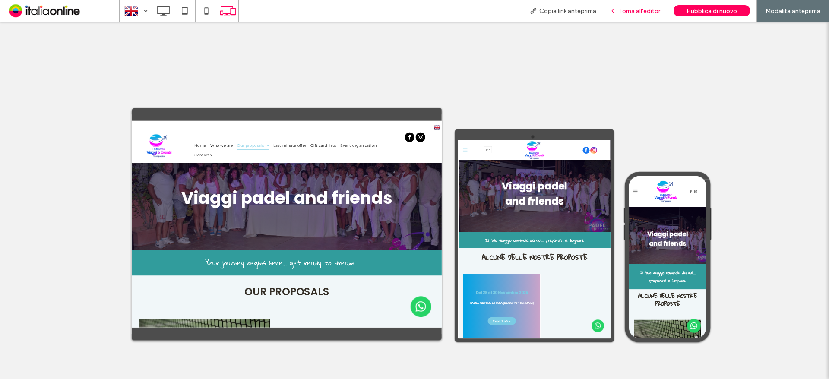
drag, startPoint x: 650, startPoint y: 17, endPoint x: 638, endPoint y: 19, distance: 12.3
click at [650, 17] on div "Torna all'editor" at bounding box center [635, 11] width 64 height 22
click at [637, 11] on span "Torna all'editor" at bounding box center [639, 10] width 42 height 7
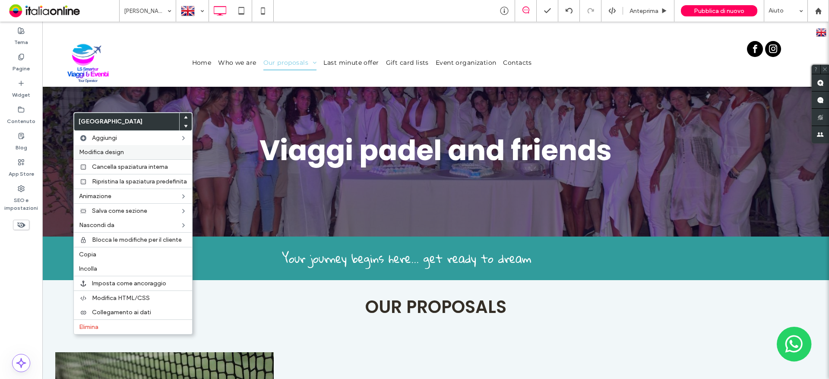
click at [106, 155] on span "Modifica design" at bounding box center [101, 151] width 45 height 7
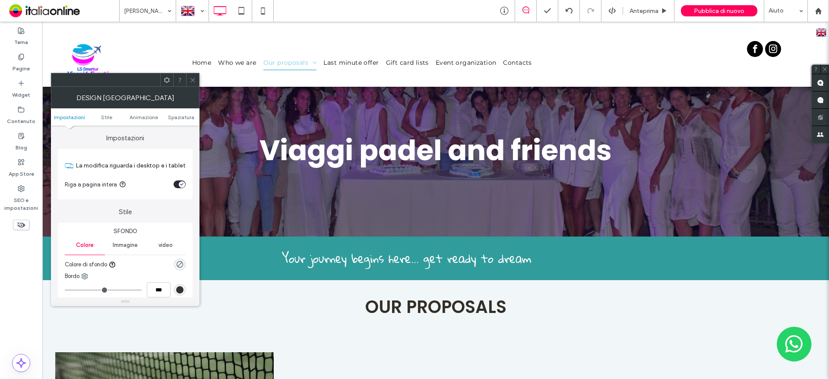
drag, startPoint x: 180, startPoint y: 117, endPoint x: 180, endPoint y: 123, distance: 6.1
click at [180, 117] on span "Spaziatura" at bounding box center [181, 117] width 26 height 6
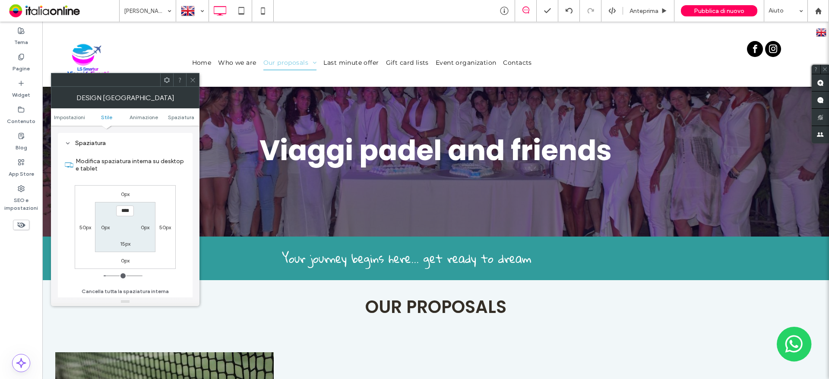
scroll to position [237, 0]
click at [159, 227] on div "50px" at bounding box center [165, 226] width 20 height 9
click at [161, 227] on label "50px" at bounding box center [165, 227] width 12 height 6
type input "**"
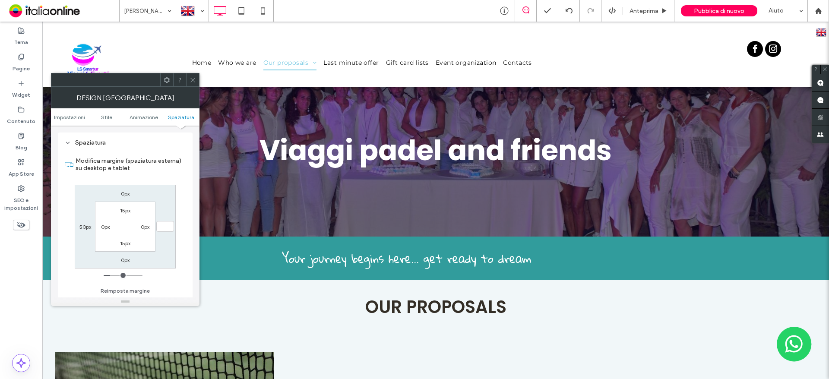
type input "*"
type input "***"
click at [146, 230] on label "0px" at bounding box center [145, 227] width 9 height 6
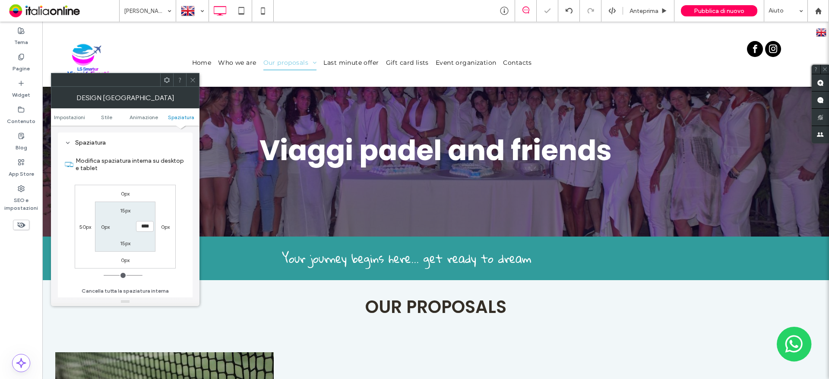
type input "****"
click at [107, 230] on label "0px" at bounding box center [105, 227] width 9 height 6
type input "*"
type input "****"
type input "**"
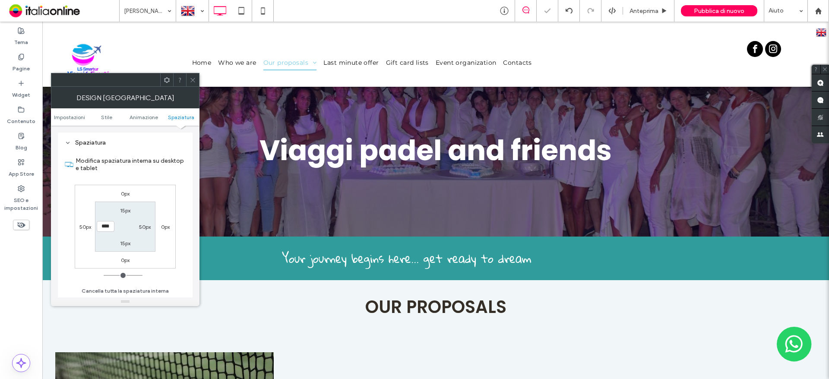
click at [79, 226] on label "50px" at bounding box center [85, 227] width 12 height 6
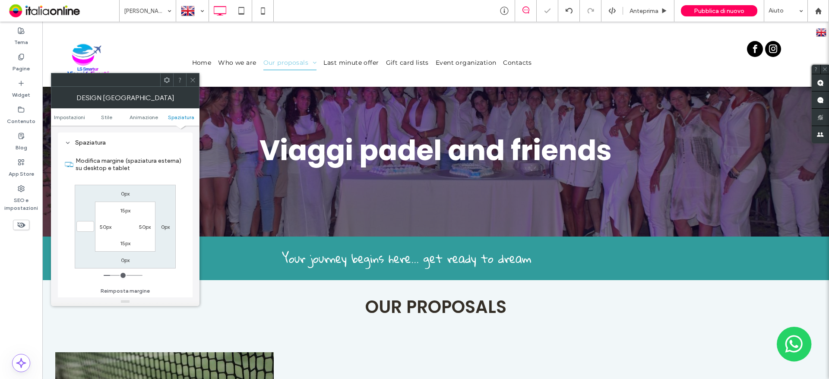
type input "*"
type input "***"
click at [171, 184] on div "Modifica margine (spaziatura esterna) su desktop e tablet 0px 0px 0px *** 15px …" at bounding box center [125, 222] width 121 height 149
click at [193, 81] on icon at bounding box center [193, 80] width 6 height 6
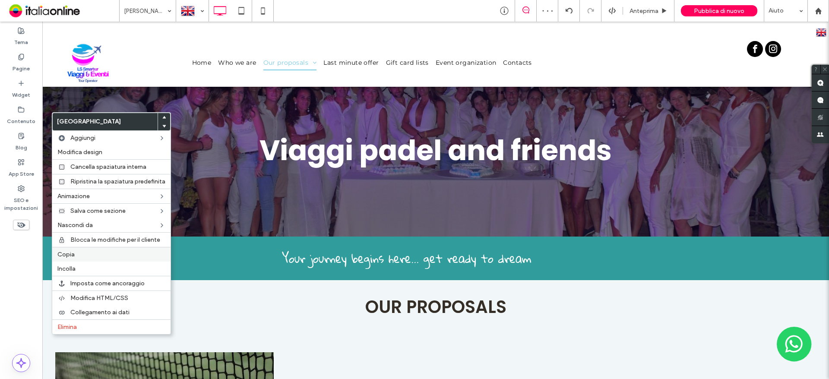
click at [72, 247] on div "Copia" at bounding box center [111, 254] width 118 height 15
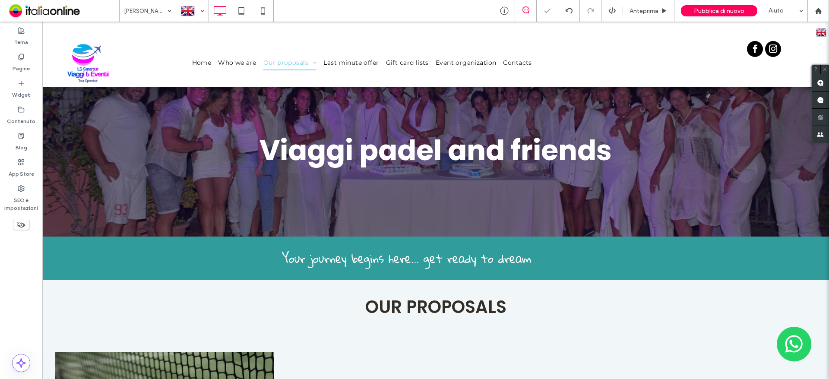
click at [183, 13] on div at bounding box center [193, 10] width 32 height 21
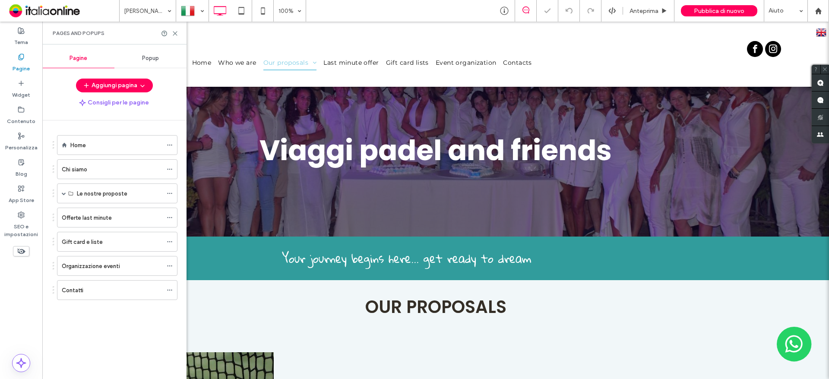
click at [174, 37] on div "Pages and Popups" at bounding box center [114, 33] width 144 height 23
click at [175, 32] on icon at bounding box center [175, 33] width 6 height 6
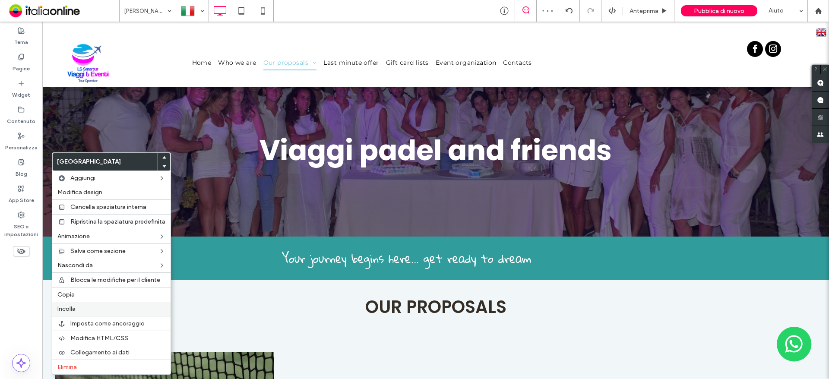
click at [81, 308] on label "Incolla" at bounding box center [111, 308] width 108 height 7
drag, startPoint x: 75, startPoint y: 367, endPoint x: 79, endPoint y: 365, distance: 4.6
click at [75, 367] on span "Elimina" at bounding box center [66, 366] width 19 height 7
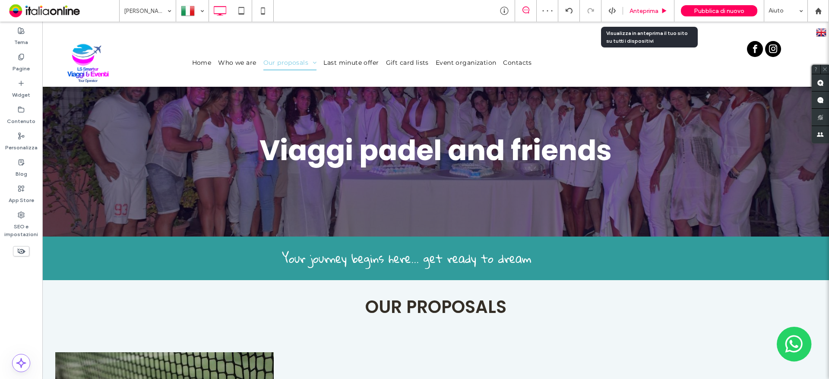
click at [636, 10] on span "Anteprima" at bounding box center [643, 10] width 29 height 7
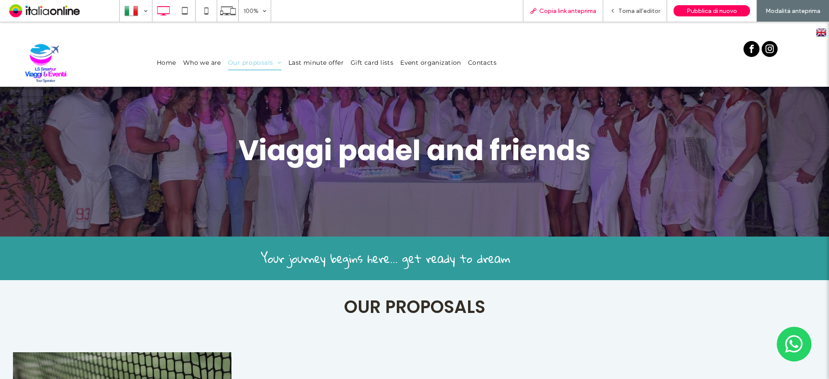
drag, startPoint x: 573, startPoint y: 12, endPoint x: 531, endPoint y: 10, distance: 42.3
click at [573, 12] on span "Copia link anteprima" at bounding box center [567, 10] width 57 height 7
click at [574, 8] on span "Copia link anteprima" at bounding box center [567, 10] width 57 height 7
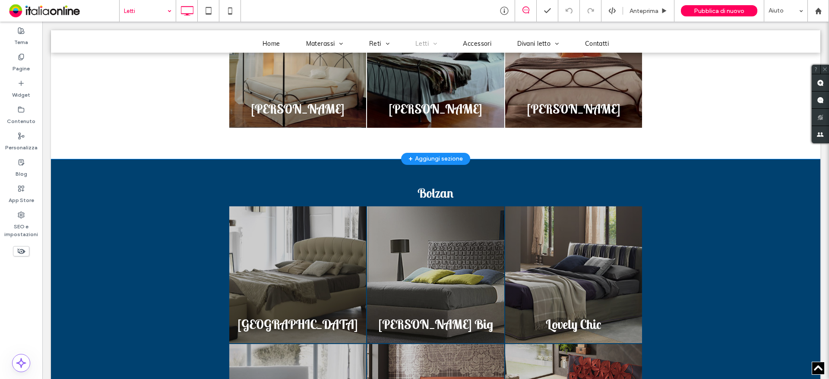
scroll to position [604, 0]
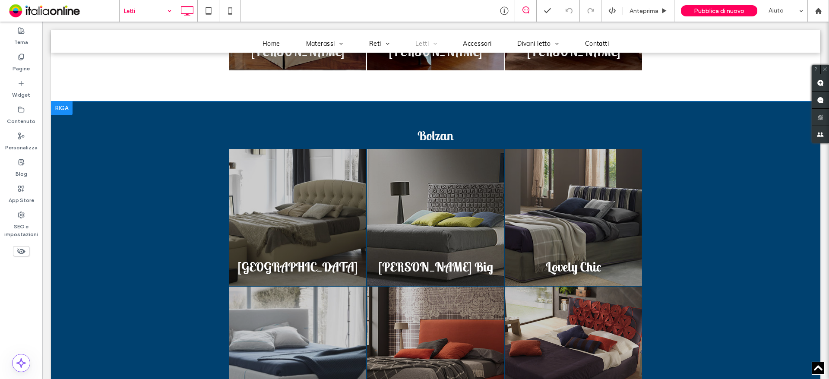
click at [56, 110] on div at bounding box center [62, 108] width 22 height 14
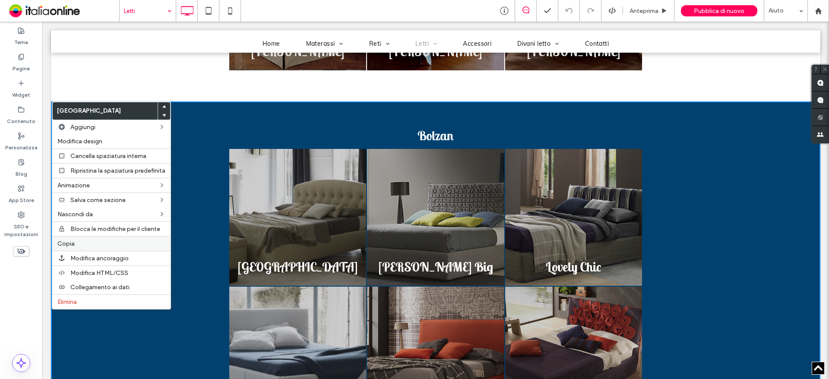
click at [82, 241] on label "Copia" at bounding box center [111, 243] width 108 height 7
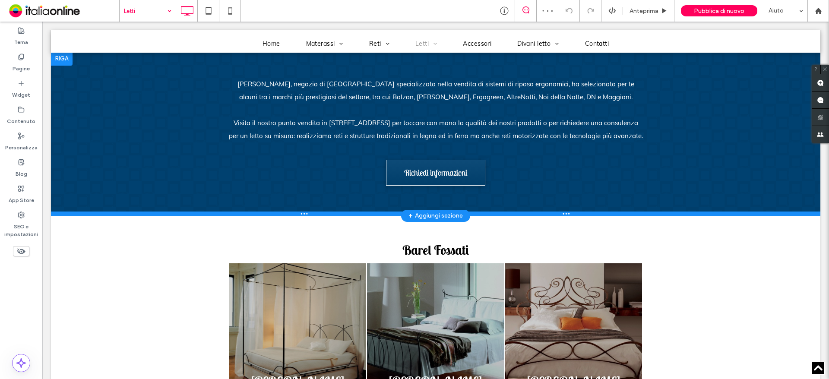
scroll to position [259, 0]
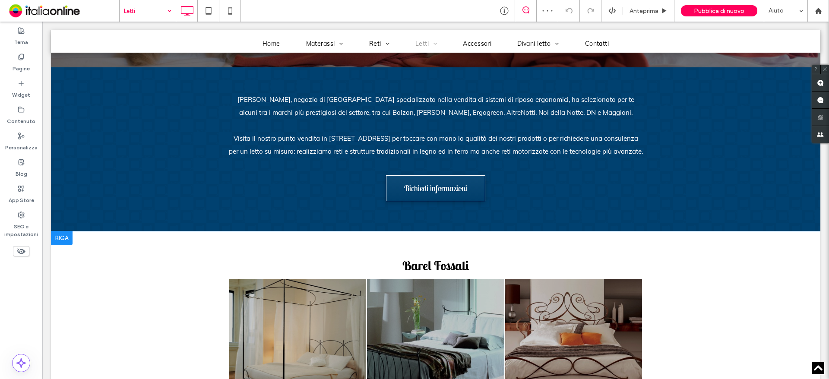
click at [62, 239] on div at bounding box center [62, 238] width 22 height 14
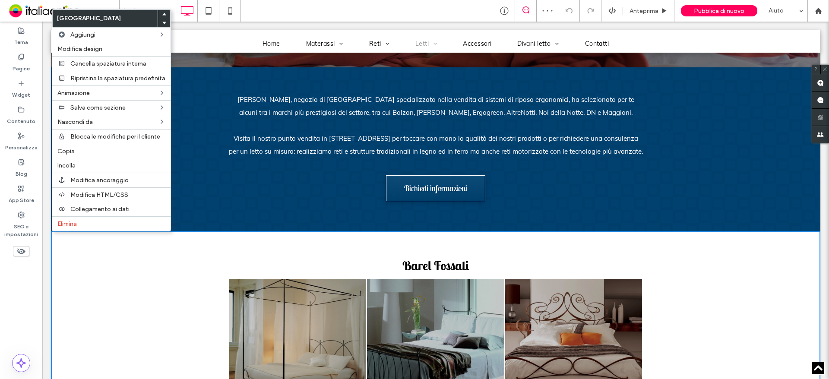
drag, startPoint x: 69, startPoint y: 167, endPoint x: 214, endPoint y: 202, distance: 149.3
click at [69, 167] on span "Incolla" at bounding box center [66, 165] width 18 height 7
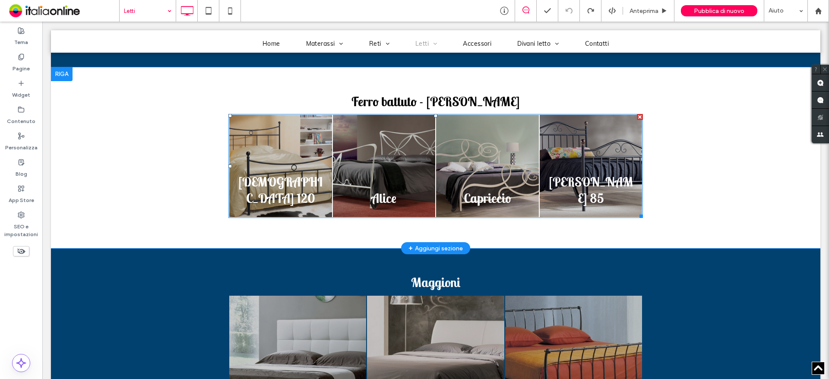
scroll to position [1684, 0]
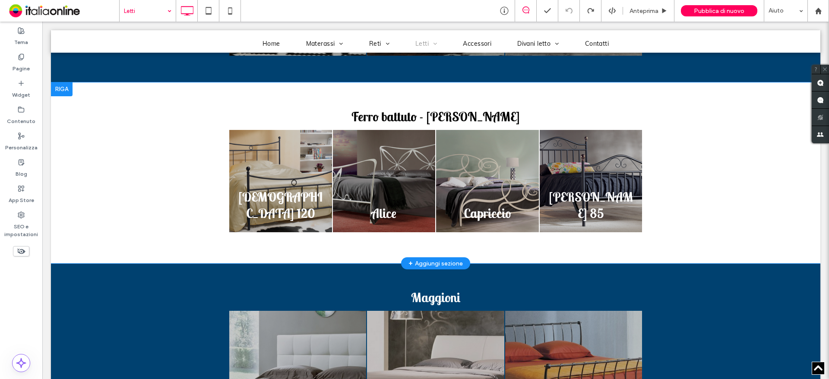
click at [52, 88] on div at bounding box center [62, 89] width 22 height 14
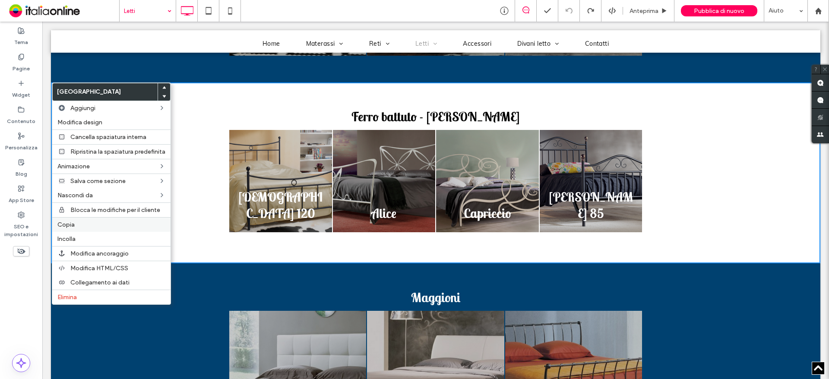
click at [70, 223] on span "Copia" at bounding box center [65, 224] width 17 height 7
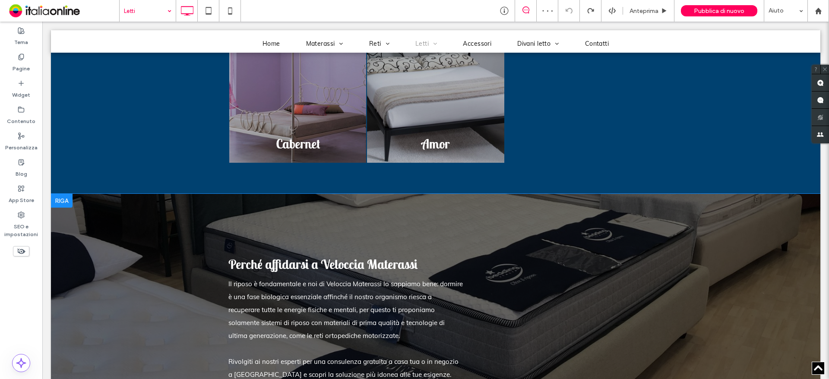
scroll to position [2115, 0]
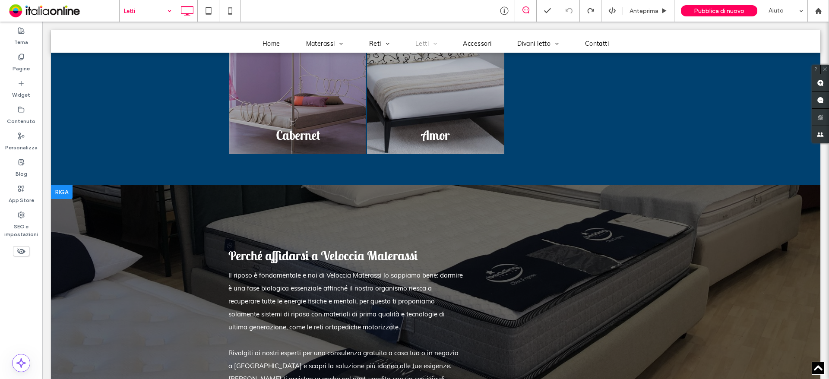
click at [63, 193] on div at bounding box center [62, 192] width 22 height 14
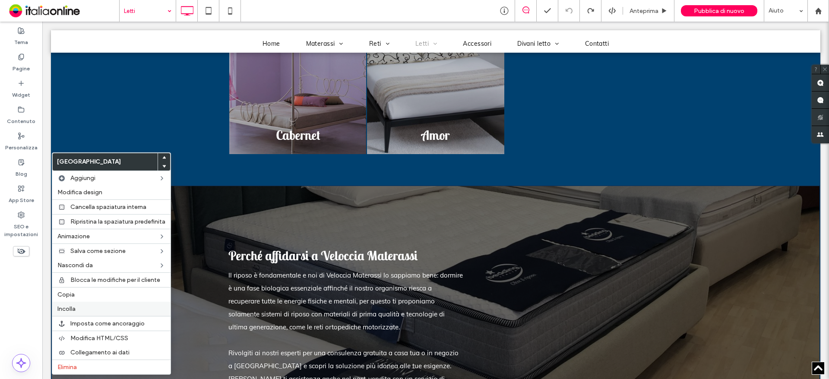
click at [87, 309] on label "Incolla" at bounding box center [111, 308] width 108 height 7
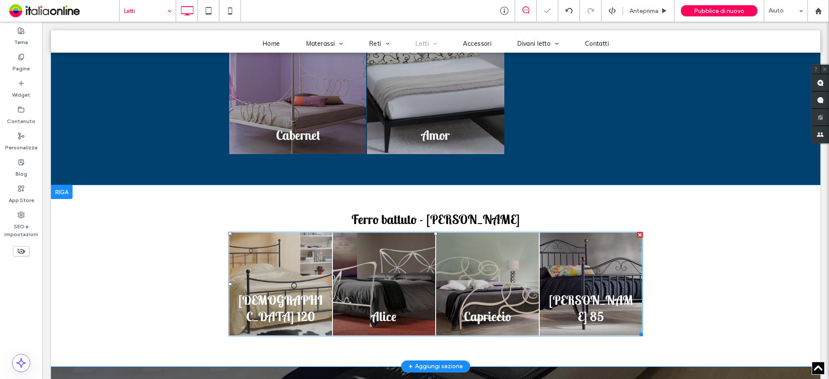
click at [297, 287] on link at bounding box center [280, 284] width 103 height 103
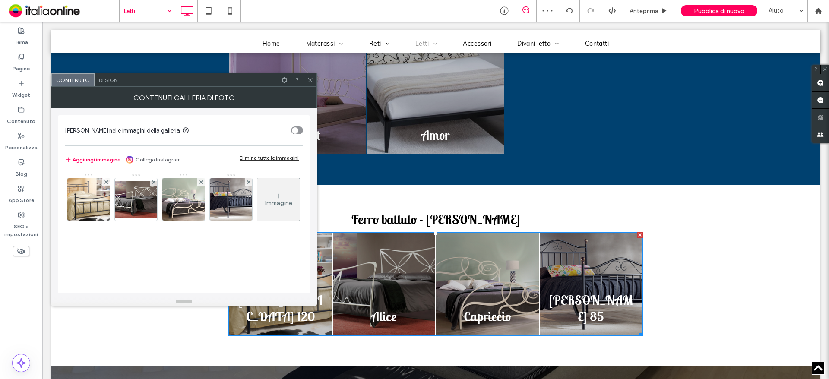
click at [99, 206] on div at bounding box center [88, 199] width 42 height 42
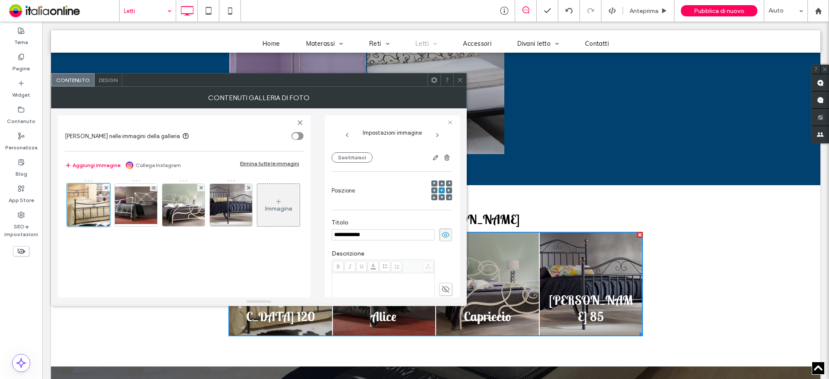
scroll to position [59, 0]
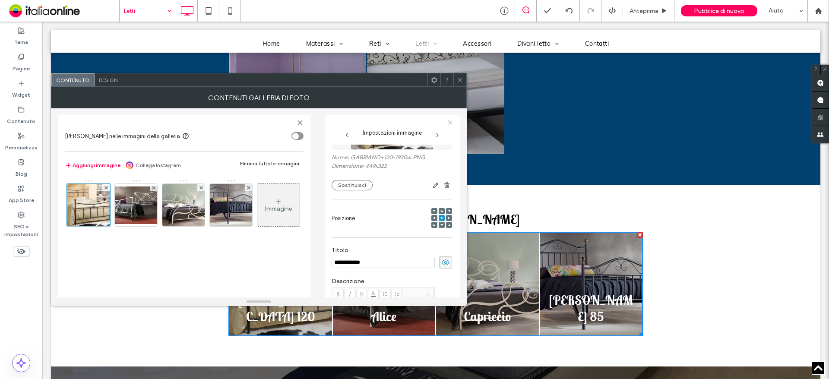
drag, startPoint x: 357, startPoint y: 190, endPoint x: 361, endPoint y: 196, distance: 7.4
click at [357, 190] on button "Sostituisci" at bounding box center [352, 185] width 41 height 10
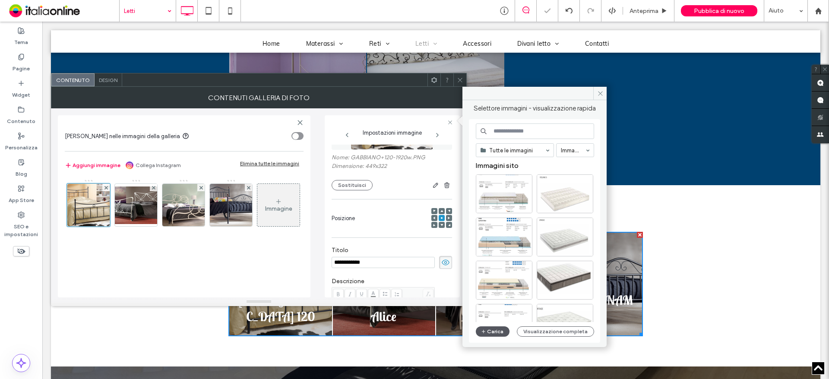
click at [493, 333] on button "Carica" at bounding box center [493, 331] width 34 height 10
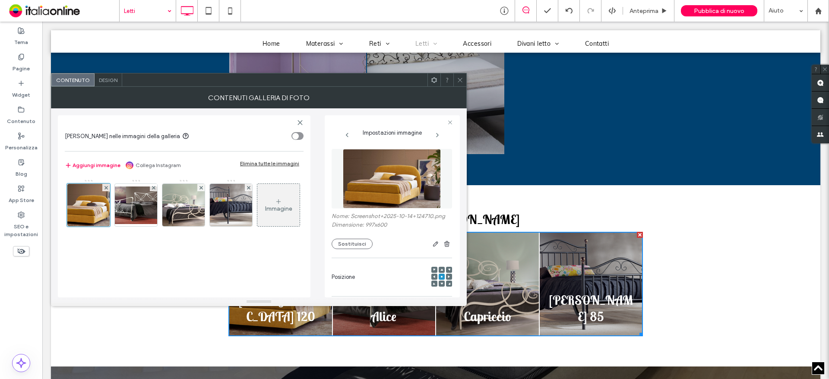
scroll to position [173, 0]
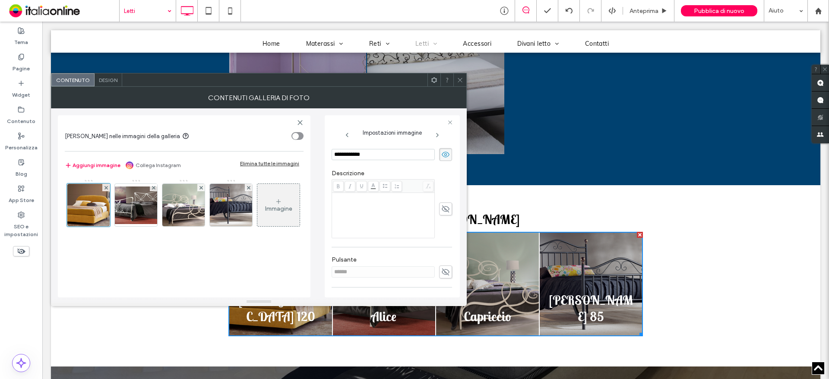
drag, startPoint x: 382, startPoint y: 152, endPoint x: 296, endPoint y: 152, distance: 86.3
click at [296, 152] on div "**********" at bounding box center [259, 202] width 402 height 189
type input "*******"
click at [156, 205] on img at bounding box center [135, 205] width 69 height 38
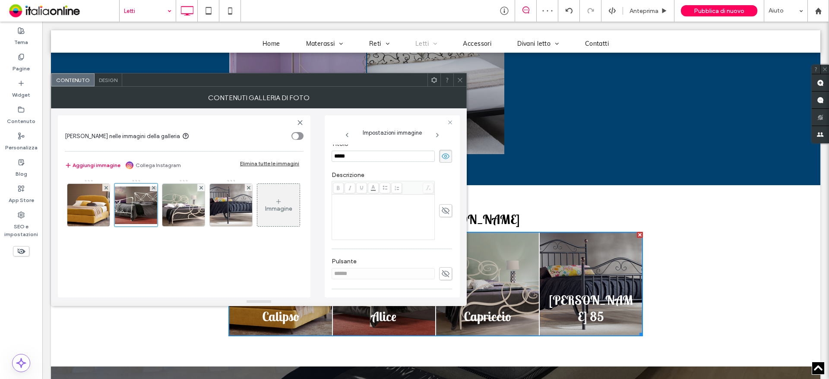
drag, startPoint x: 363, startPoint y: 158, endPoint x: 302, endPoint y: 159, distance: 61.3
click at [302, 159] on div "**********" at bounding box center [259, 202] width 402 height 189
paste input
type input "*****"
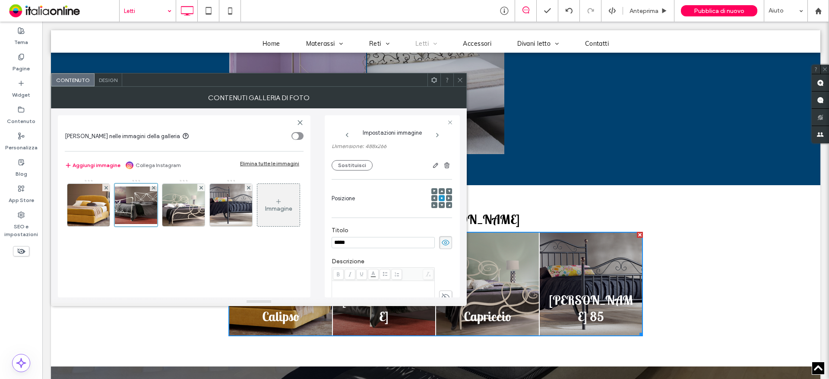
drag, startPoint x: 347, startPoint y: 168, endPoint x: 351, endPoint y: 197, distance: 29.2
click at [347, 168] on button "Sostituisci" at bounding box center [352, 165] width 41 height 10
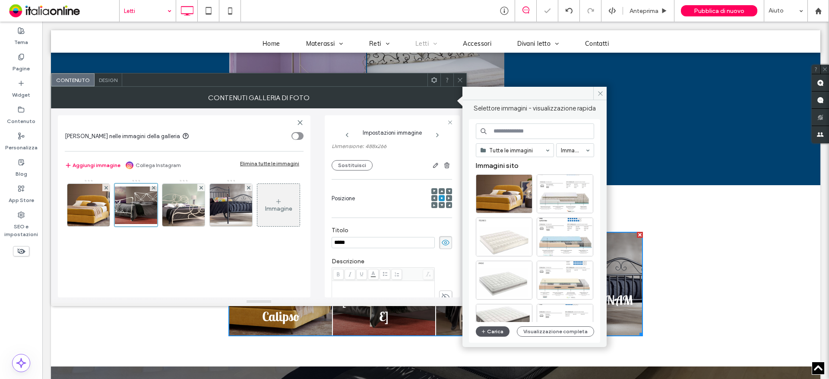
click at [486, 332] on span "button" at bounding box center [484, 331] width 6 height 9
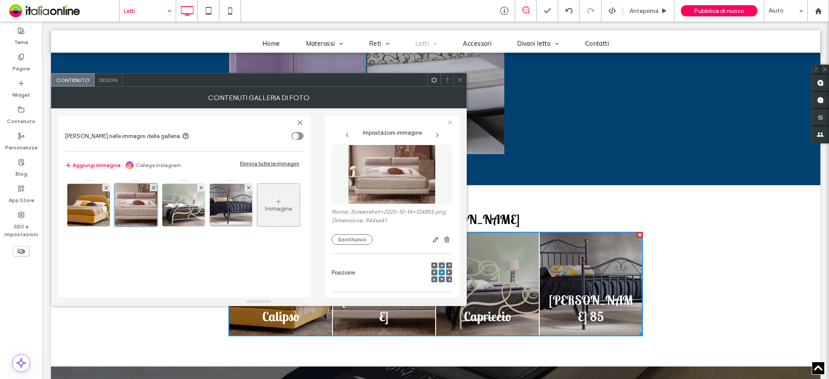
scroll to position [0, 0]
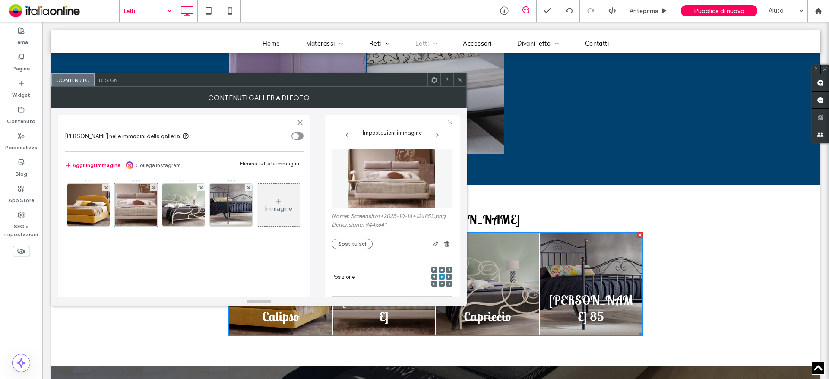
click at [189, 215] on img at bounding box center [184, 205] width 60 height 42
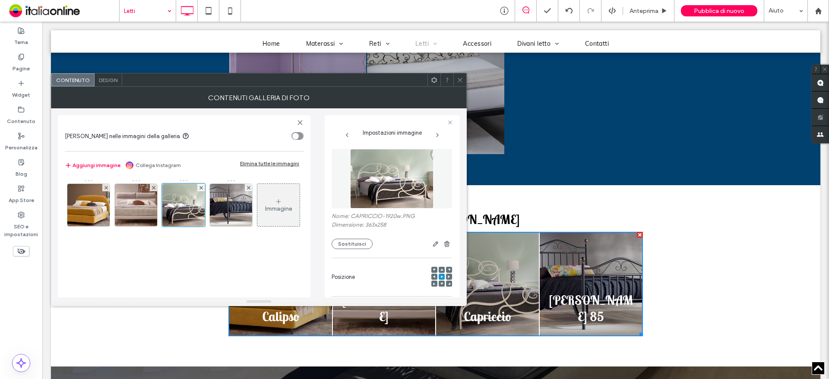
scroll to position [102, 0]
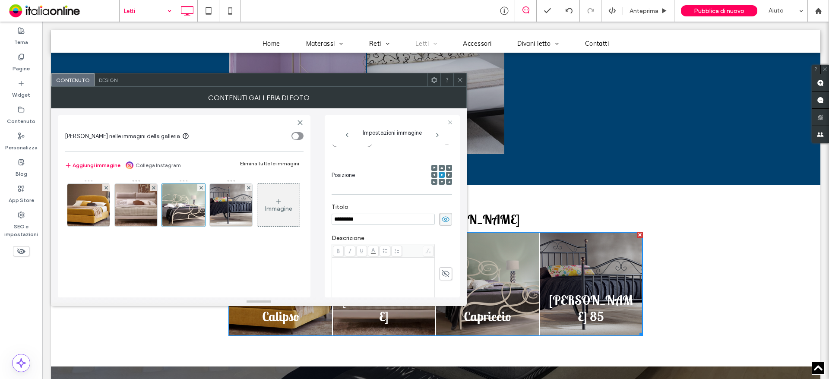
drag, startPoint x: 373, startPoint y: 221, endPoint x: 289, endPoint y: 221, distance: 84.2
click at [292, 221] on div "**********" at bounding box center [259, 202] width 402 height 189
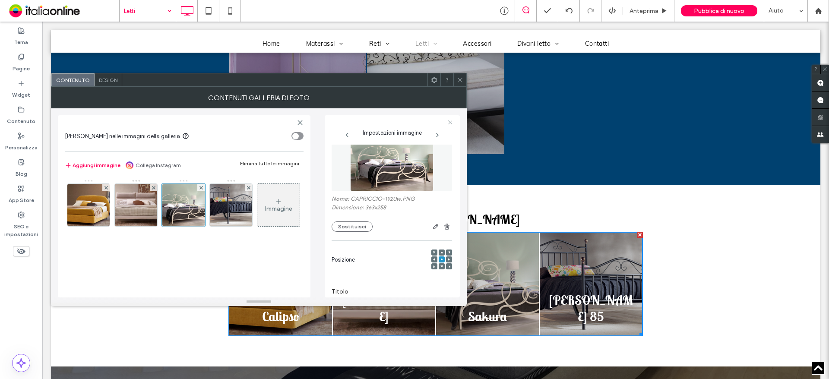
scroll to position [16, 0]
type input "******"
click at [357, 231] on button "Sostituisci" at bounding box center [352, 228] width 41 height 10
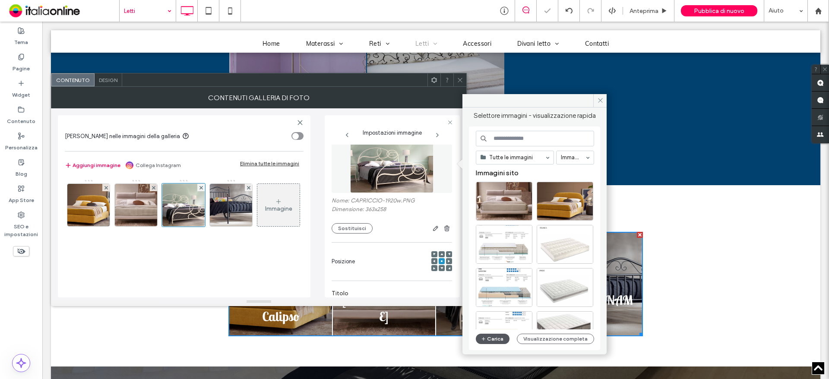
click at [495, 338] on button "Carica" at bounding box center [493, 339] width 34 height 10
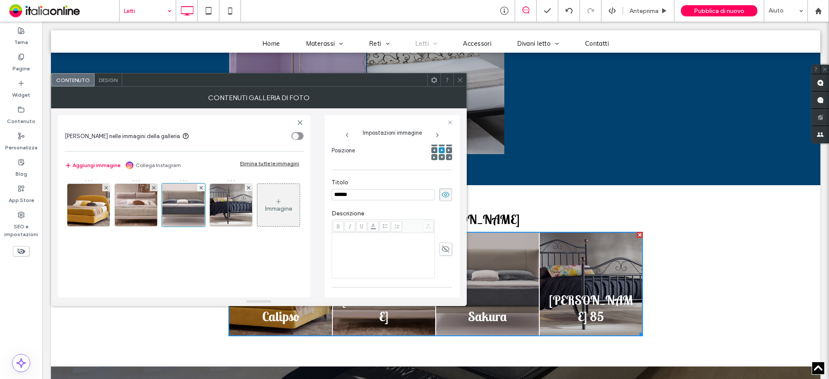
scroll to position [145, 0]
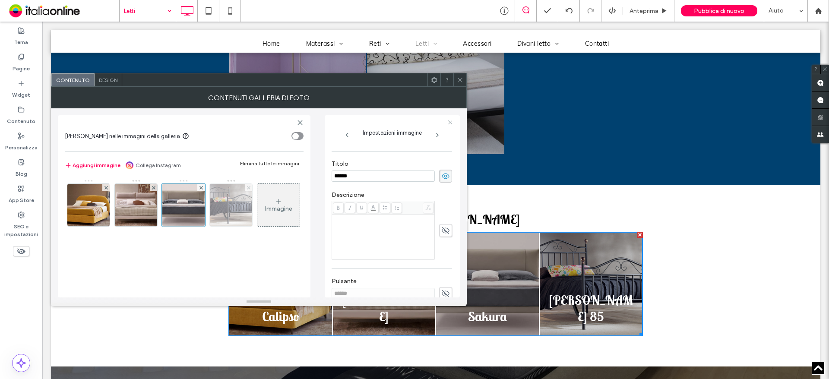
click at [248, 185] on span at bounding box center [248, 187] width 3 height 7
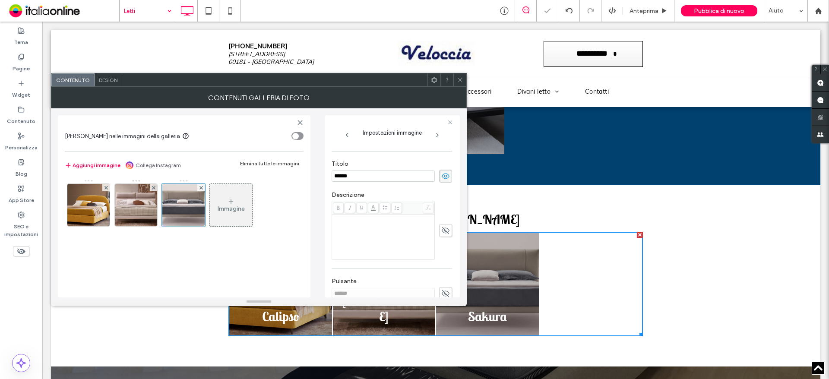
click at [457, 78] on icon at bounding box center [460, 80] width 6 height 6
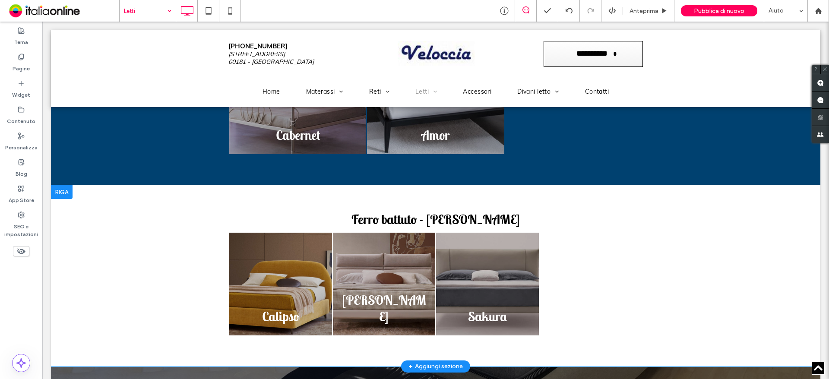
click at [66, 192] on div at bounding box center [62, 192] width 22 height 14
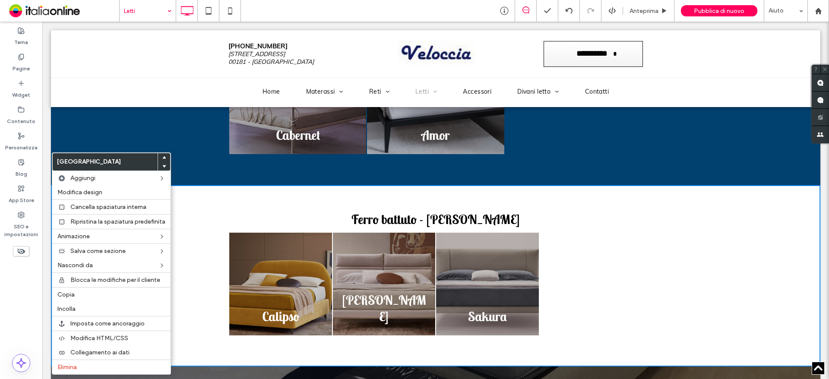
click at [471, 223] on span "Ferro battuto - [PERSON_NAME]" at bounding box center [435, 219] width 168 height 16
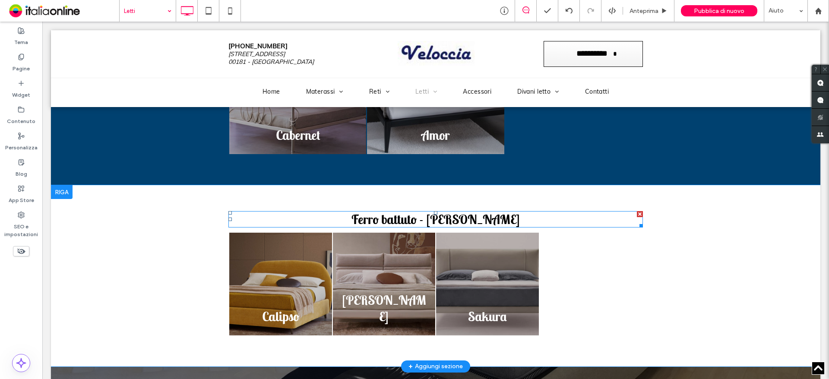
click at [471, 217] on span "Ferro battuto - [PERSON_NAME]" at bounding box center [435, 219] width 168 height 16
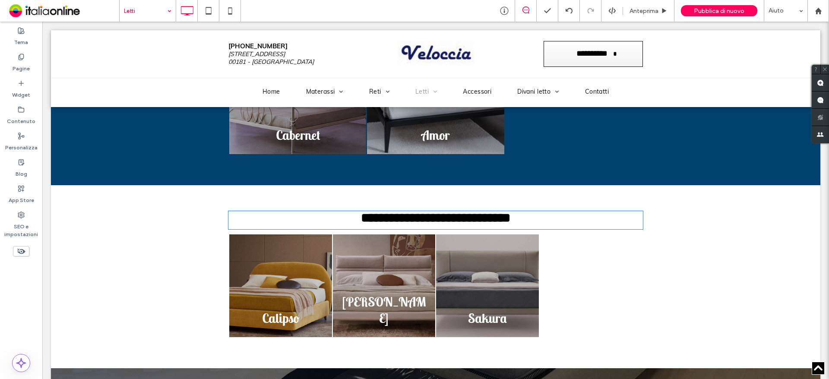
type input "**********"
type input "**"
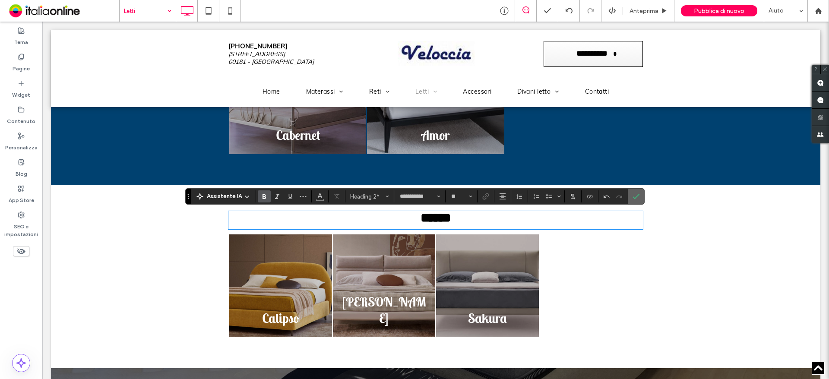
click at [635, 193] on icon "Conferma" at bounding box center [635, 196] width 7 height 7
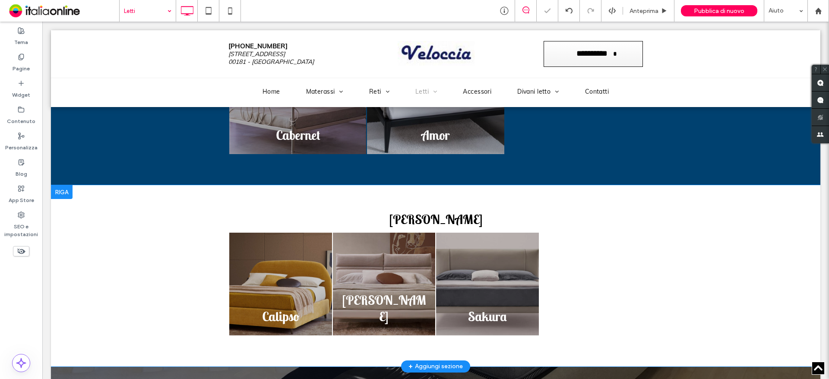
click at [53, 190] on div at bounding box center [62, 192] width 22 height 14
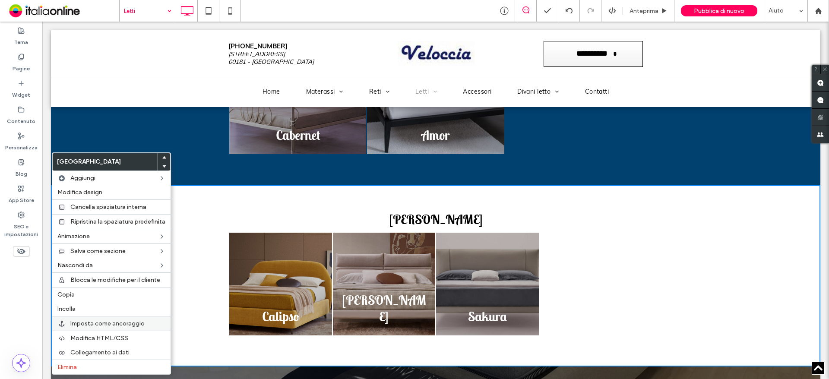
click at [98, 325] on span "Imposta come ancoraggio" at bounding box center [107, 323] width 74 height 7
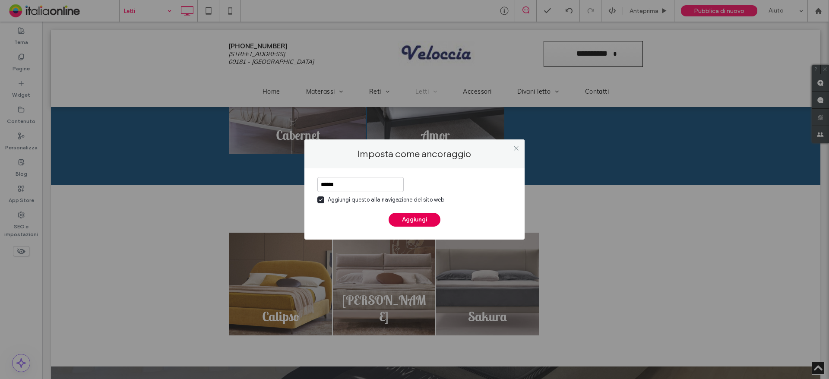
type input "******"
click at [427, 214] on button "Aggiungi" at bounding box center [415, 220] width 52 height 14
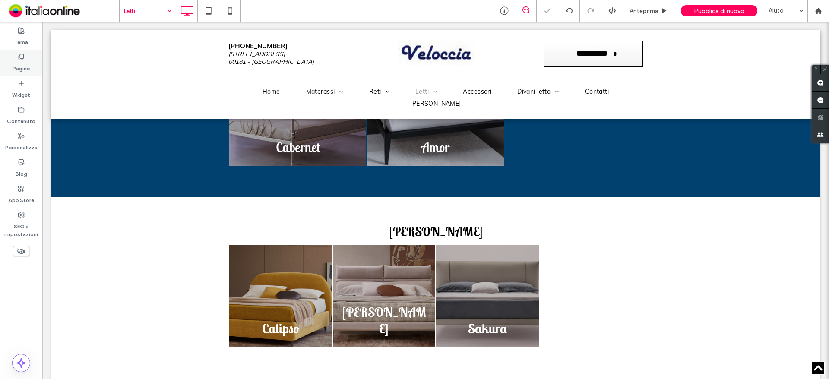
click at [19, 61] on label "Pagine" at bounding box center [21, 66] width 17 height 12
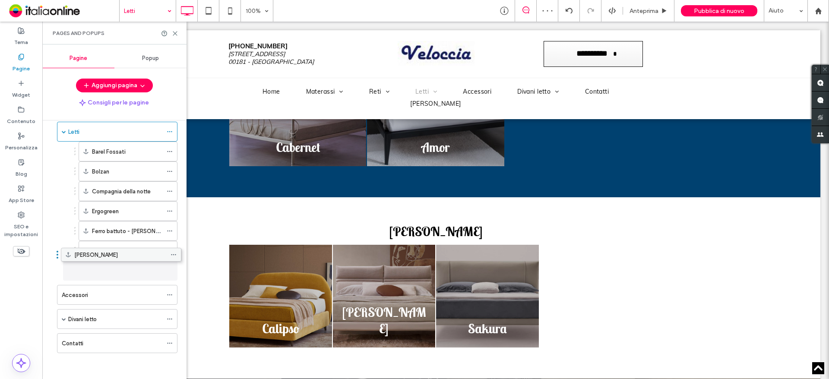
scroll to position [86, 0]
drag, startPoint x: 88, startPoint y: 345, endPoint x: 124, endPoint y: 275, distance: 79.0
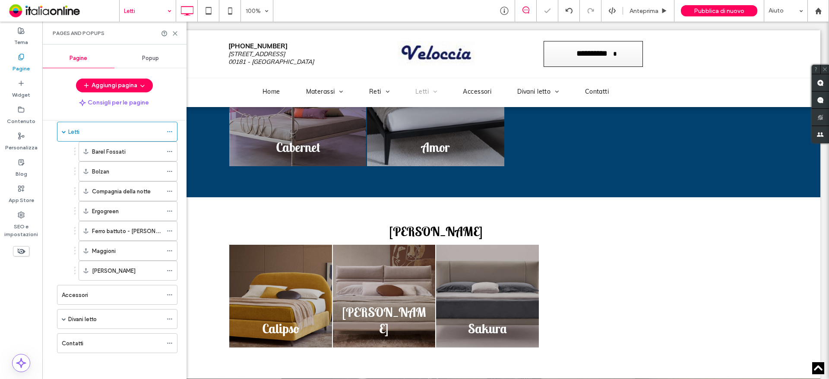
scroll to position [2103, 0]
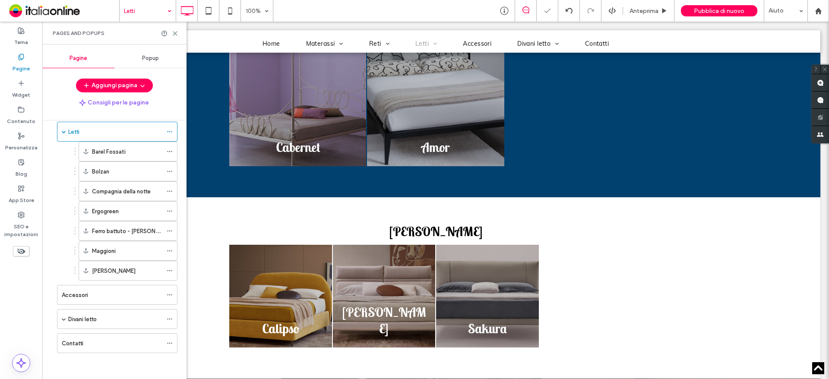
click at [171, 33] on div at bounding box center [169, 33] width 17 height 6
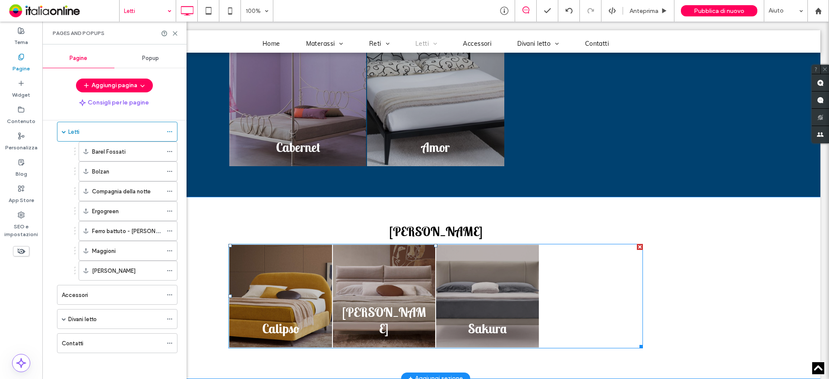
click at [462, 288] on link at bounding box center [487, 296] width 103 height 103
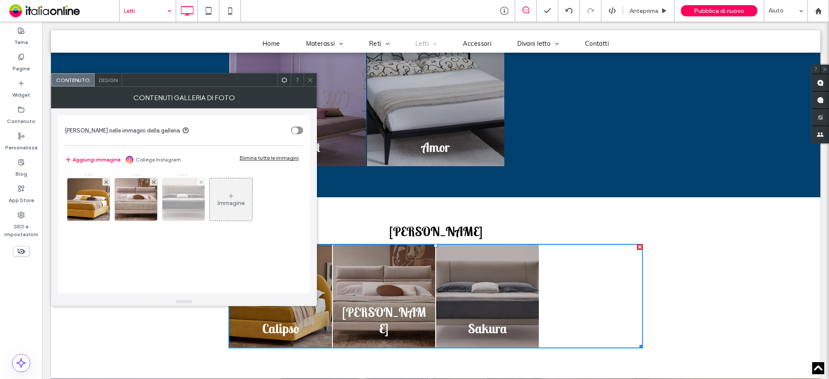
click at [194, 213] on img at bounding box center [184, 199] width 86 height 42
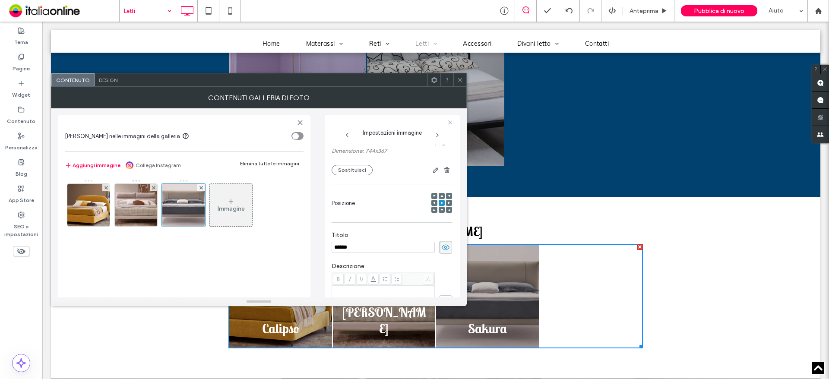
scroll to position [59, 0]
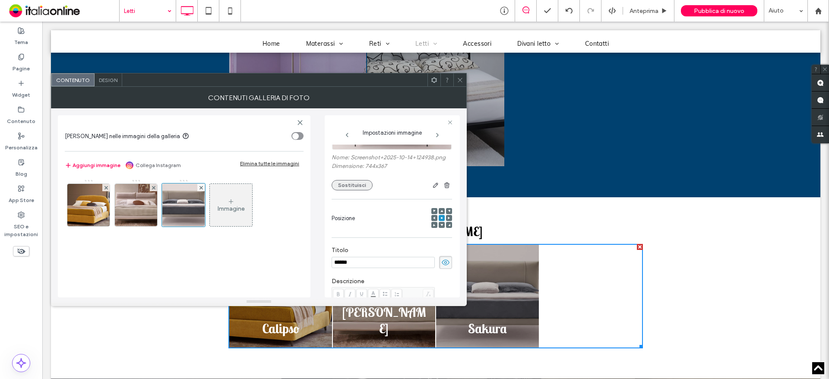
click at [350, 188] on button "Sostituisci" at bounding box center [352, 185] width 41 height 10
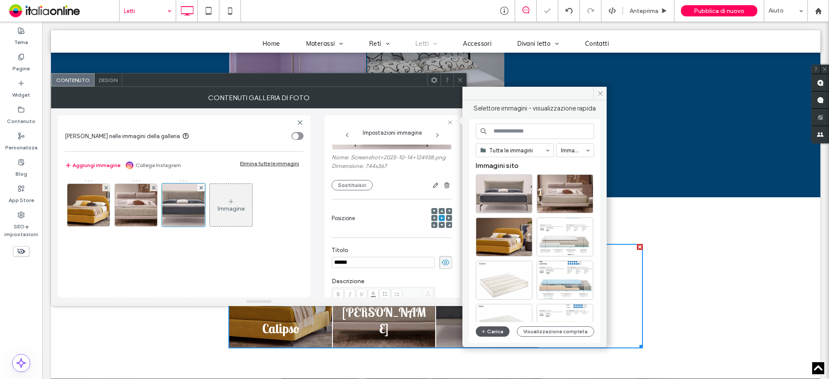
click at [485, 332] on icon "button" at bounding box center [483, 331] width 5 height 7
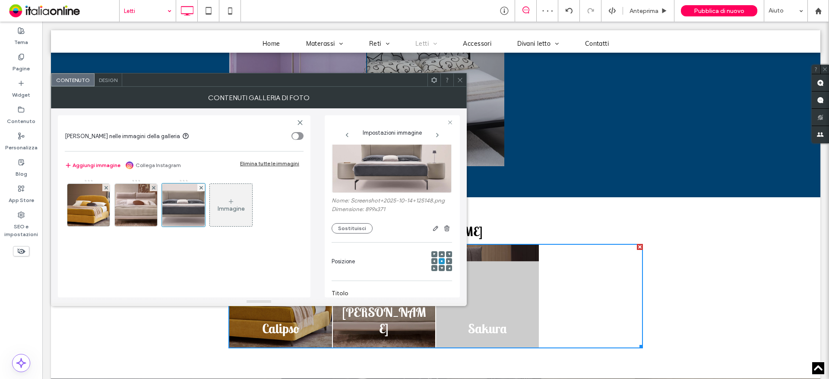
scroll to position [102, 0]
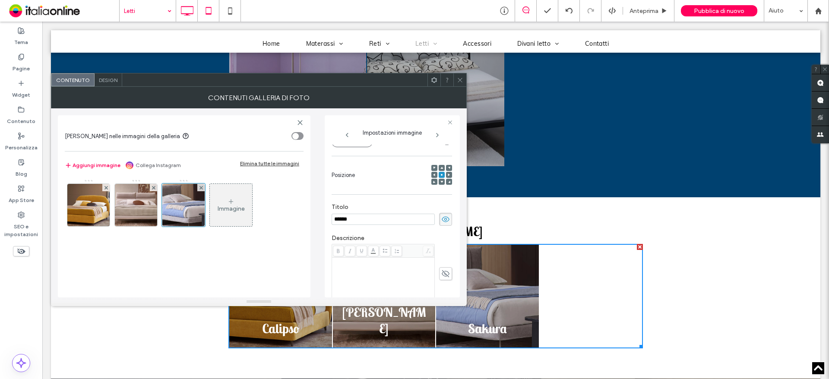
click at [461, 80] on icon at bounding box center [460, 80] width 6 height 6
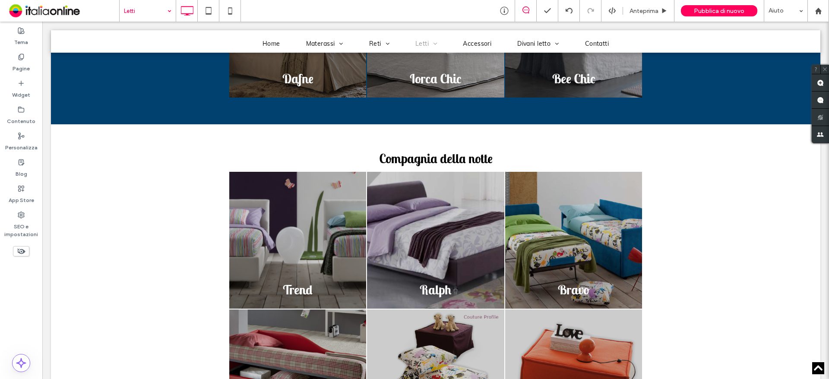
scroll to position [981, 0]
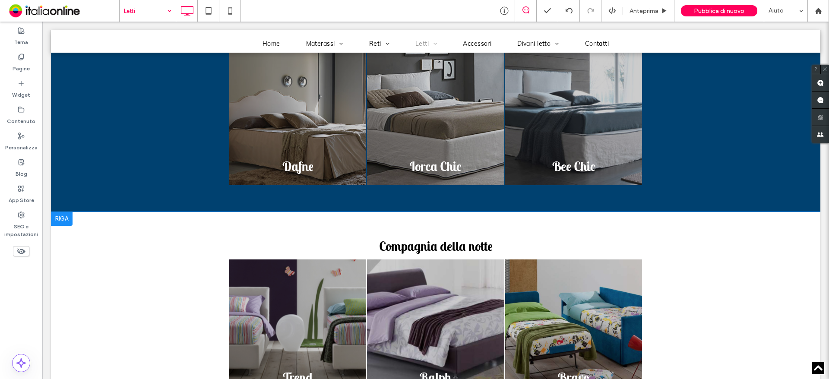
click at [60, 221] on div at bounding box center [62, 219] width 22 height 14
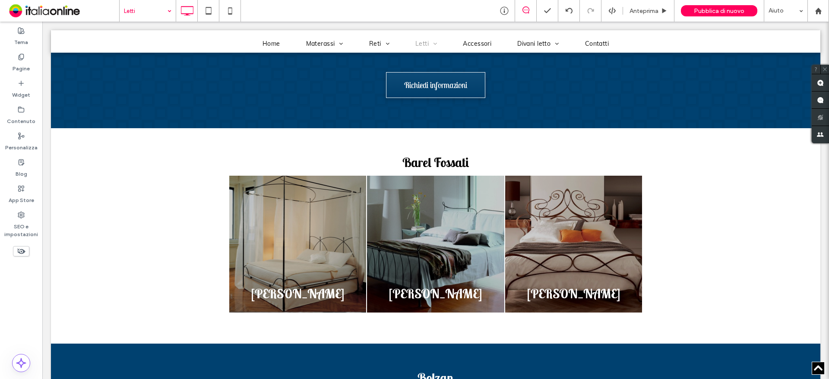
scroll to position [376, 0]
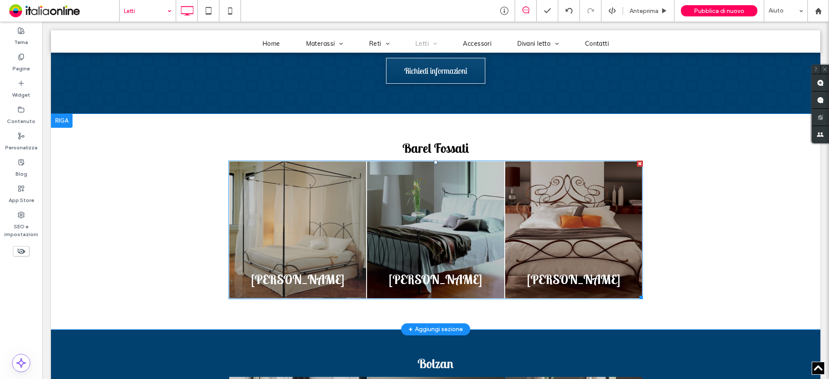
click at [254, 190] on link at bounding box center [297, 229] width 137 height 137
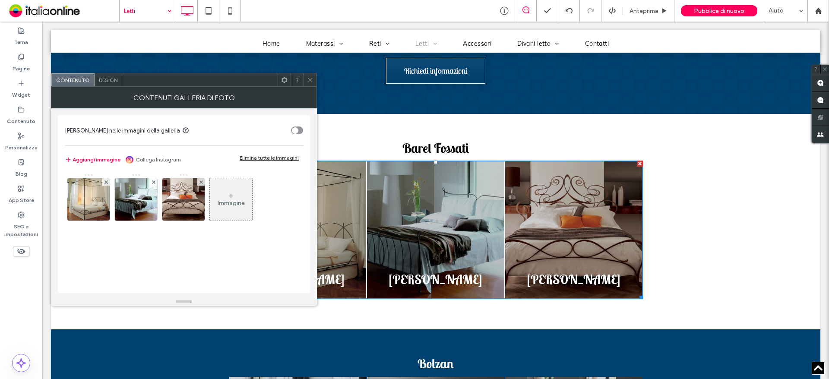
click at [111, 82] on span "Design" at bounding box center [108, 80] width 19 height 6
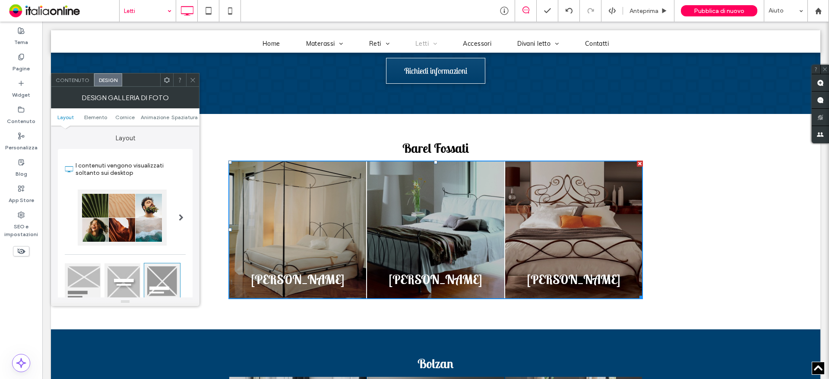
click at [107, 79] on span "Design" at bounding box center [108, 80] width 19 height 6
click at [186, 119] on span "Spaziatura" at bounding box center [184, 117] width 26 height 6
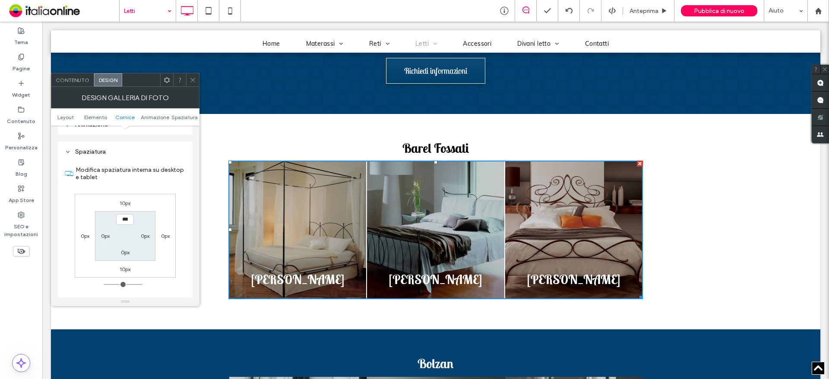
scroll to position [487, 0]
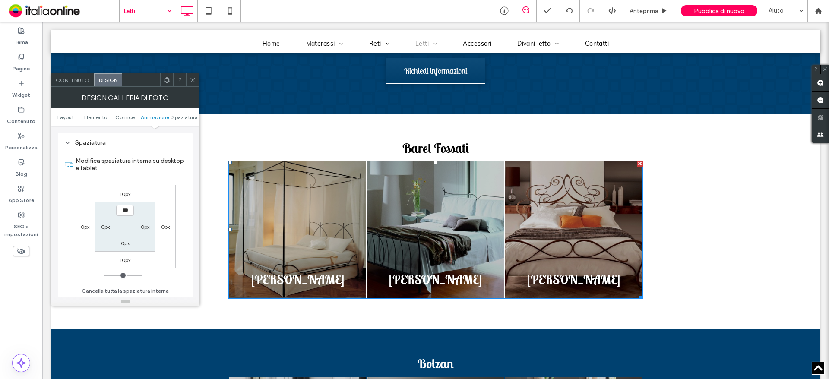
click at [192, 79] on icon at bounding box center [193, 80] width 6 height 6
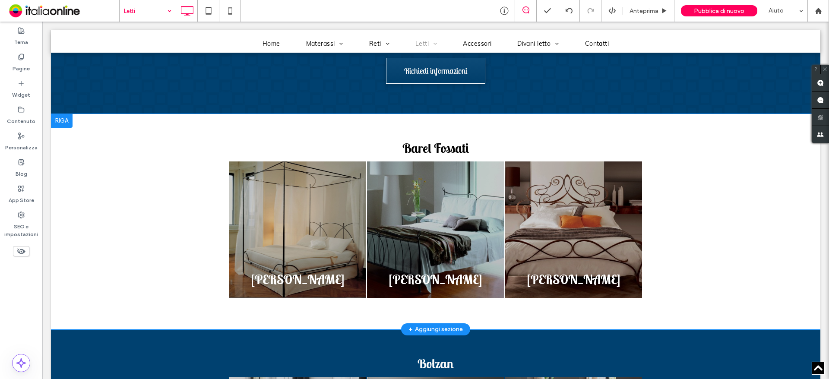
click at [60, 122] on div at bounding box center [62, 121] width 22 height 14
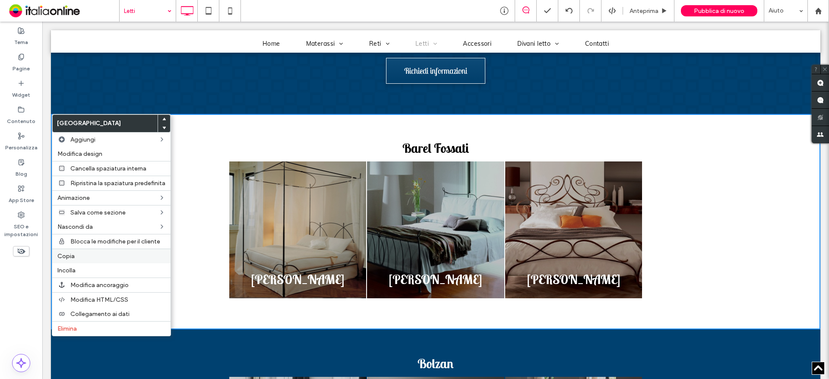
click at [69, 251] on div "Copia" at bounding box center [111, 256] width 118 height 15
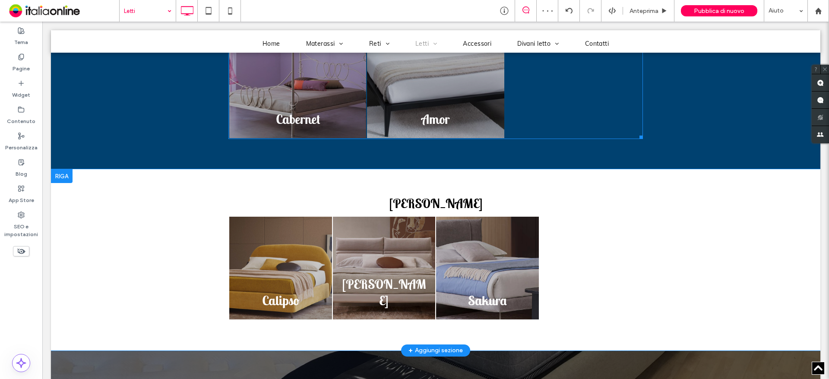
scroll to position [2146, 0]
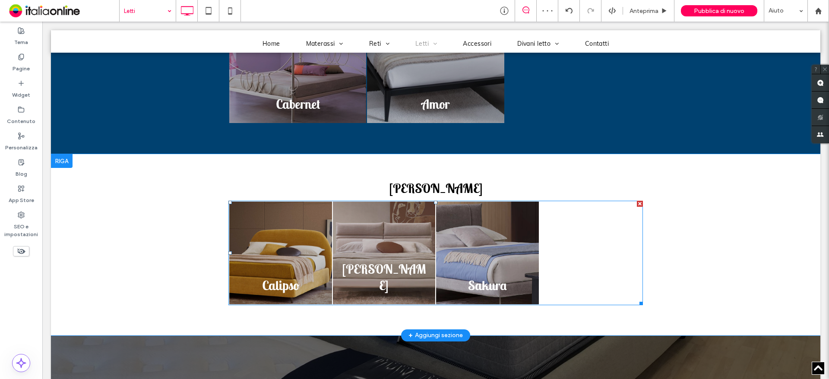
click at [333, 253] on link at bounding box center [384, 253] width 103 height 103
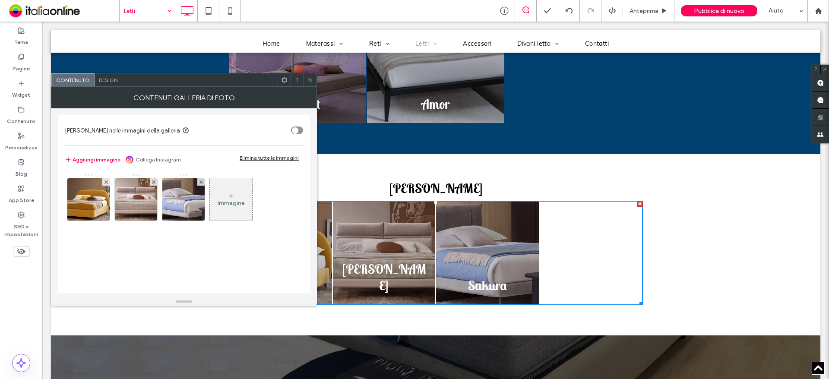
click at [119, 83] on div "Design" at bounding box center [109, 79] width 28 height 13
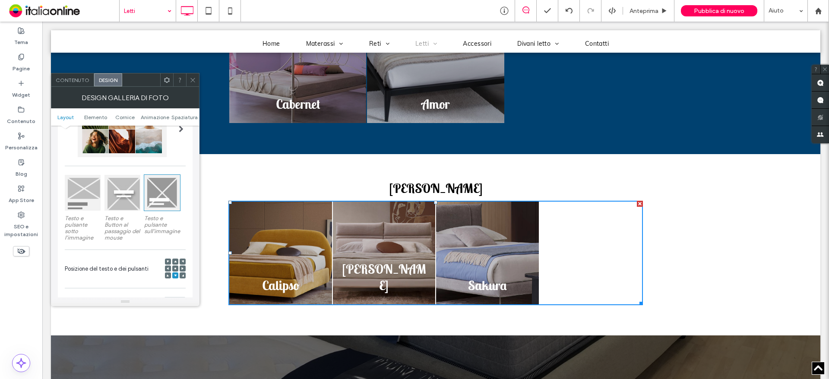
scroll to position [216, 0]
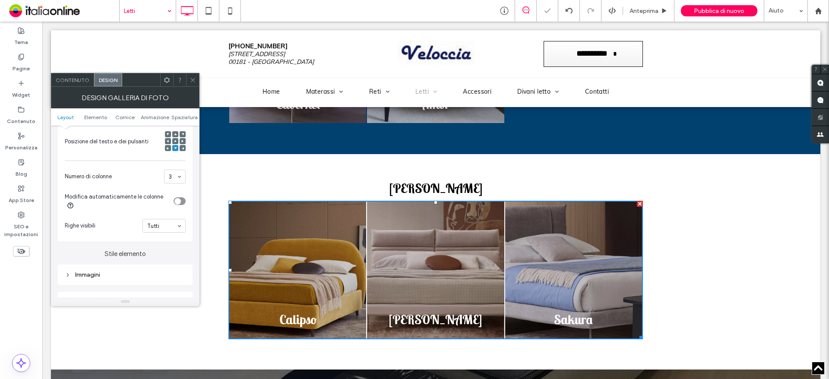
drag, startPoint x: 193, startPoint y: 81, endPoint x: 220, endPoint y: 103, distance: 34.7
click at [193, 81] on use at bounding box center [192, 80] width 4 height 4
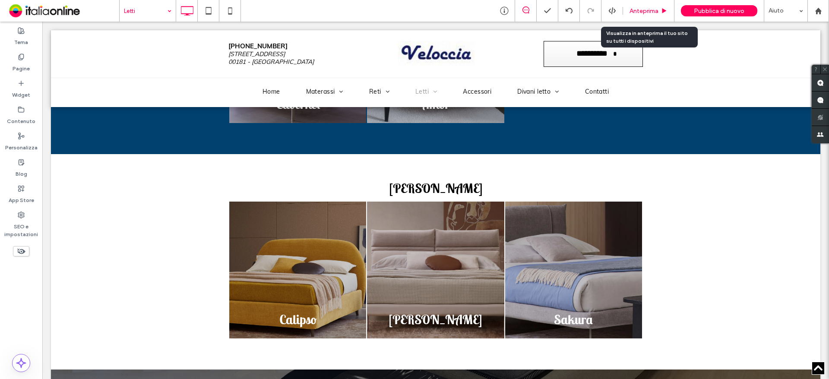
click at [640, 7] on span "Anteprima" at bounding box center [643, 10] width 29 height 7
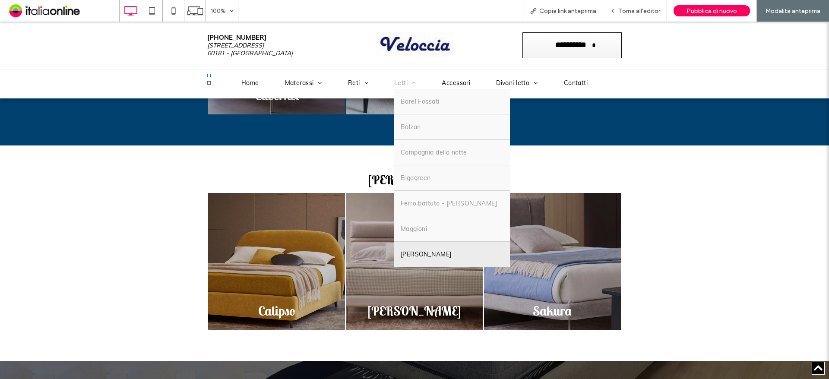
click at [423, 258] on link "[PERSON_NAME]" at bounding box center [452, 254] width 116 height 25
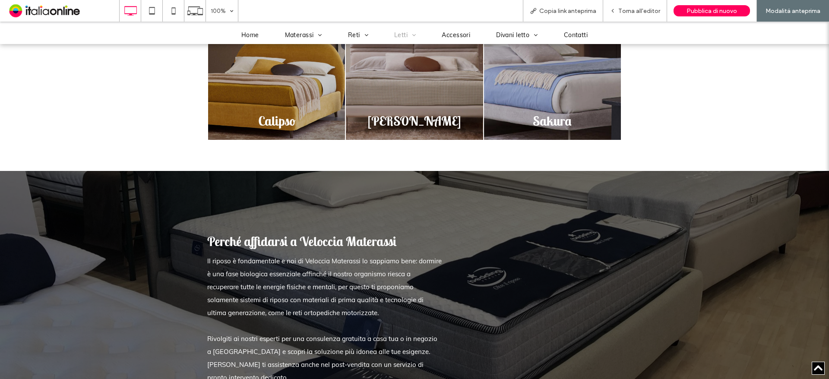
scroll to position [2205, 0]
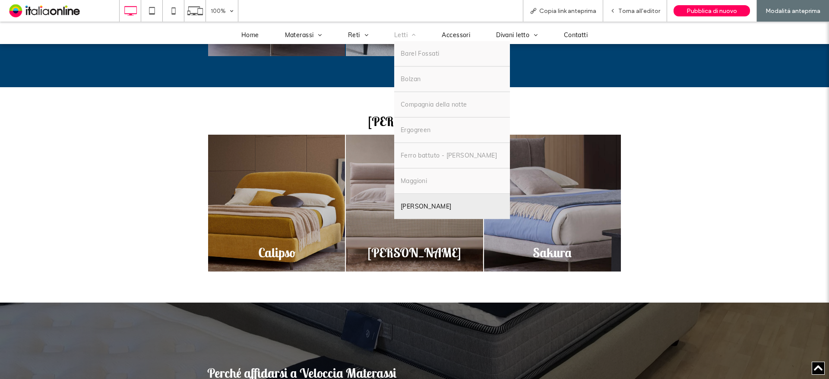
click at [403, 205] on span "[PERSON_NAME]" at bounding box center [426, 206] width 51 height 12
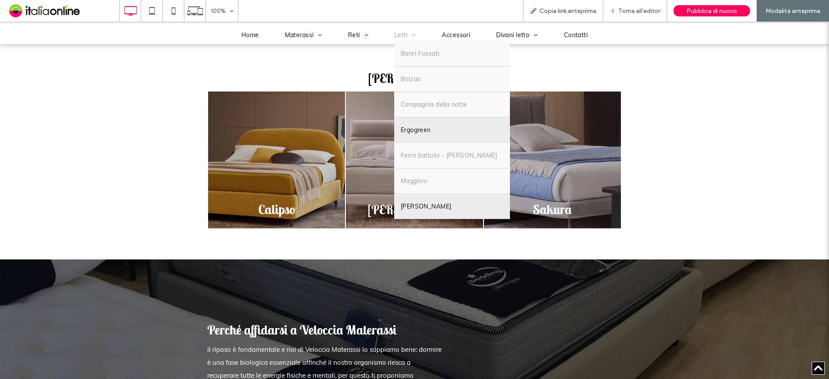
click at [411, 122] on link "Ergogreen" at bounding box center [452, 129] width 116 height 25
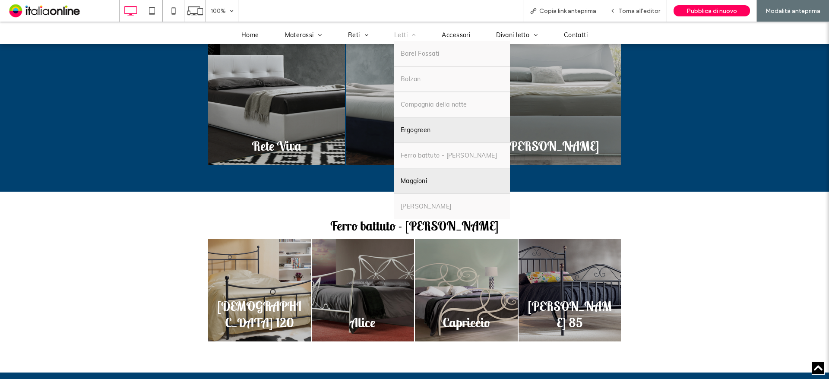
scroll to position [1502, 0]
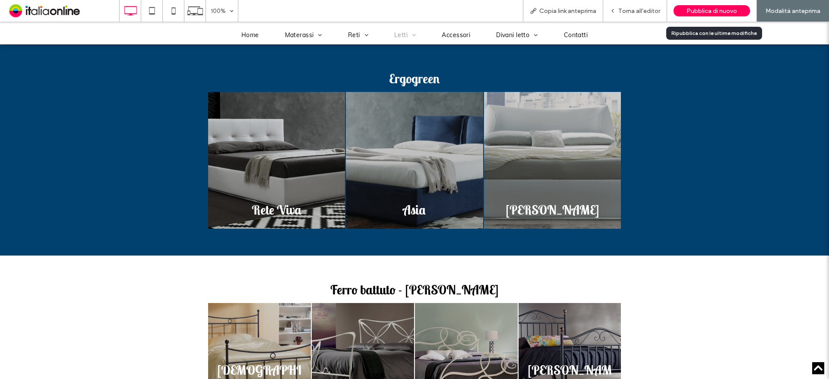
click at [701, 11] on span "Pubblica di nuovo" at bounding box center [711, 10] width 51 height 7
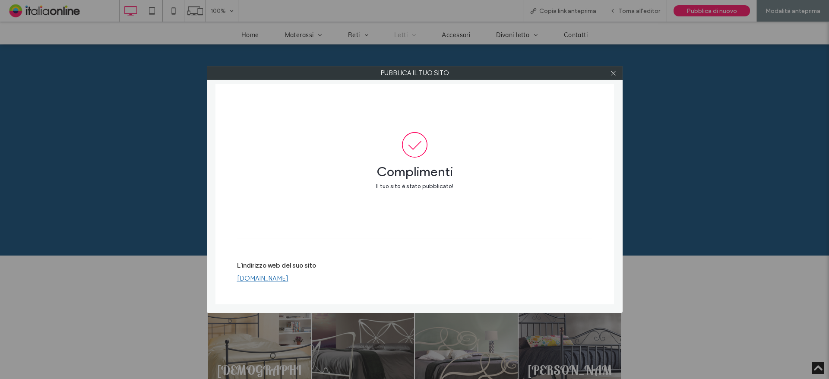
drag, startPoint x: 612, startPoint y: 75, endPoint x: 579, endPoint y: 75, distance: 32.8
click at [612, 75] on icon at bounding box center [613, 73] width 6 height 6
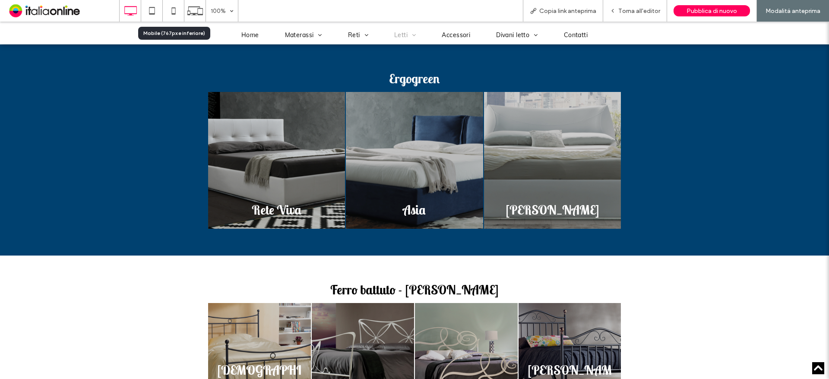
drag, startPoint x: 174, startPoint y: 9, endPoint x: 213, endPoint y: 38, distance: 48.6
click at [174, 9] on icon at bounding box center [173, 10] width 17 height 17
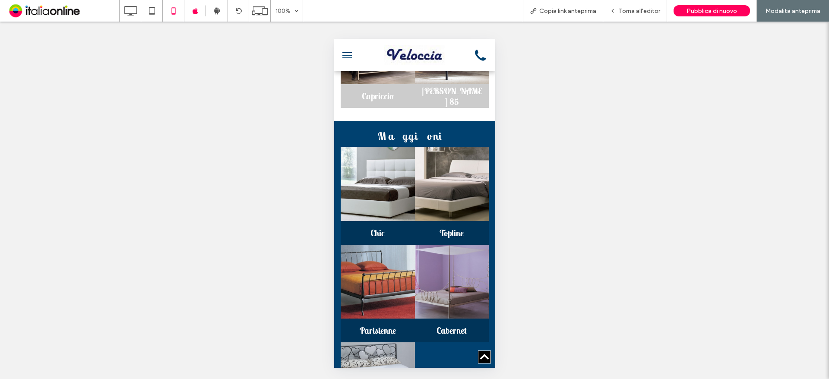
scroll to position [1856, 0]
